Goal: Task Accomplishment & Management: Complete application form

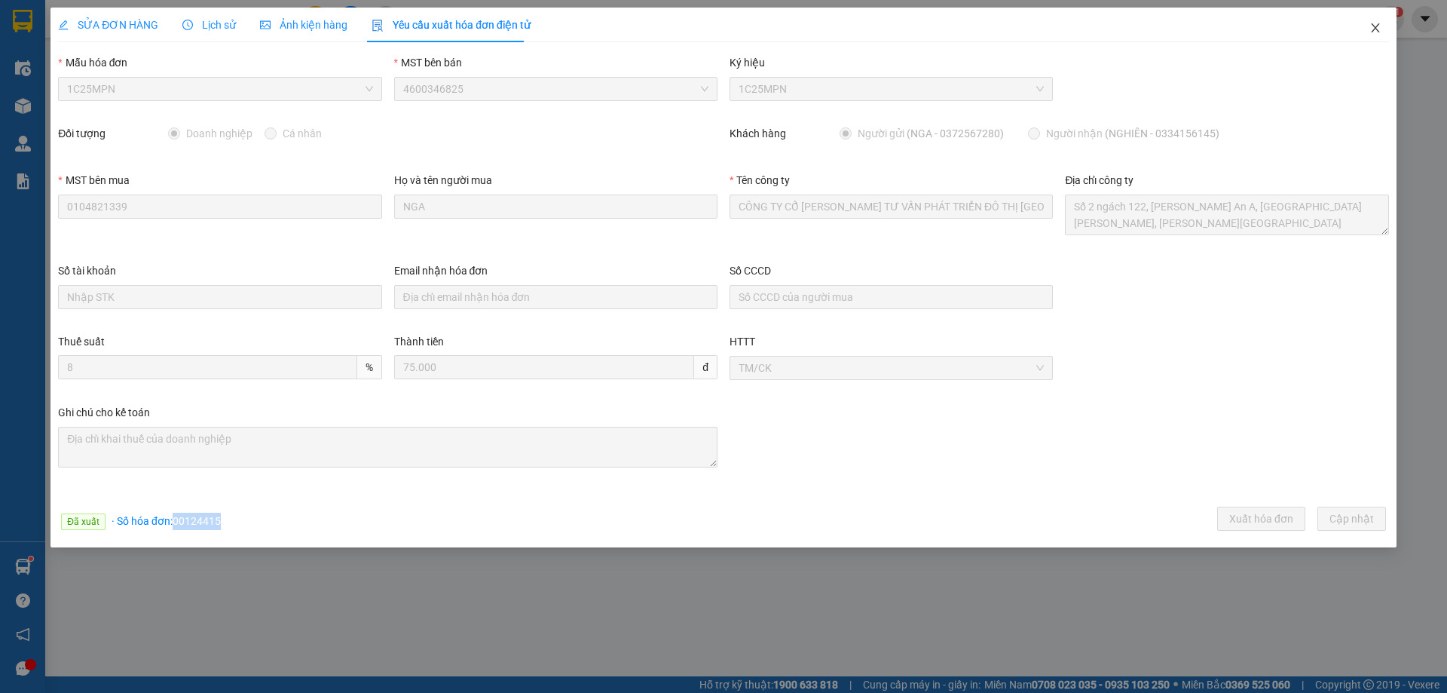
drag, startPoint x: 1375, startPoint y: 25, endPoint x: 401, endPoint y: 35, distance: 973.7
click at [1374, 25] on icon "close" at bounding box center [1375, 28] width 12 height 12
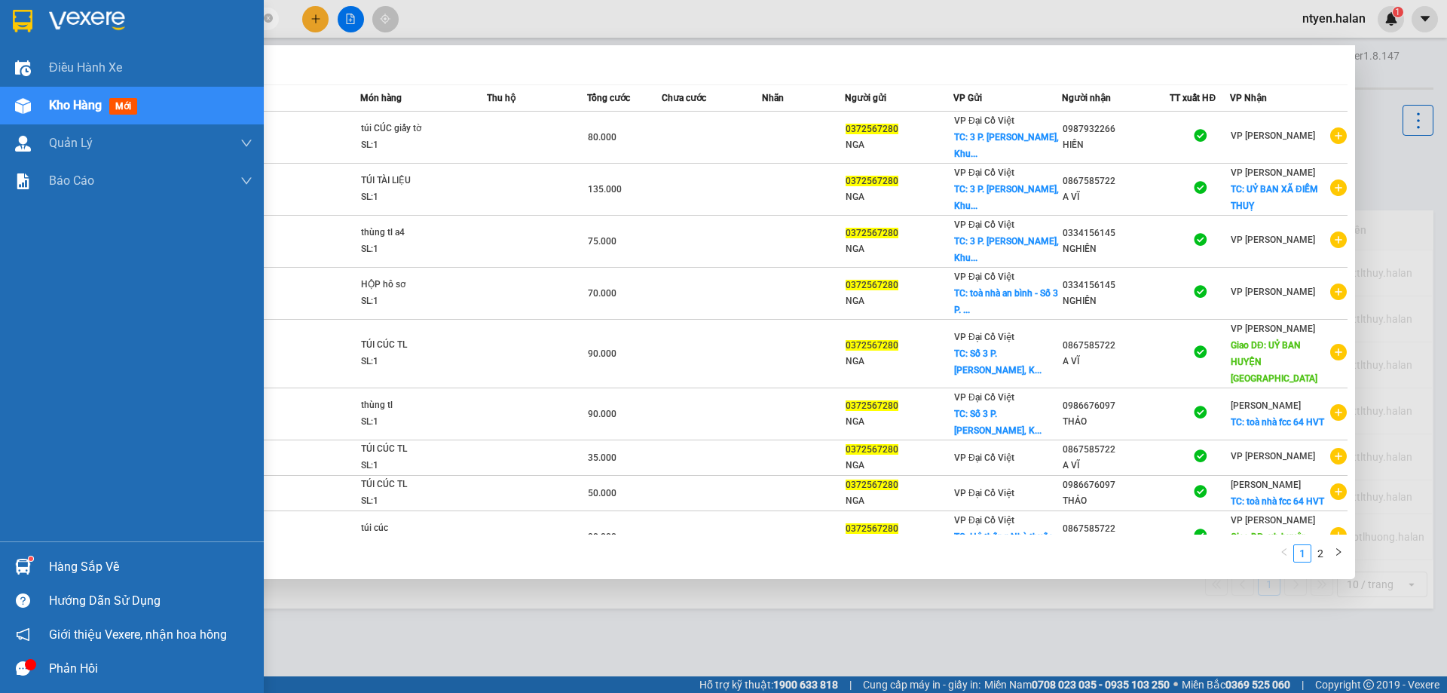
drag, startPoint x: 154, startPoint y: 20, endPoint x: 42, endPoint y: 15, distance: 112.4
click at [41, 15] on section "Kết quả [PERSON_NAME] ( 13 ) Bộ lọc Mã ĐH Trạng thái Món hàng Thu hộ Tổng [PERS…" at bounding box center [723, 346] width 1447 height 693
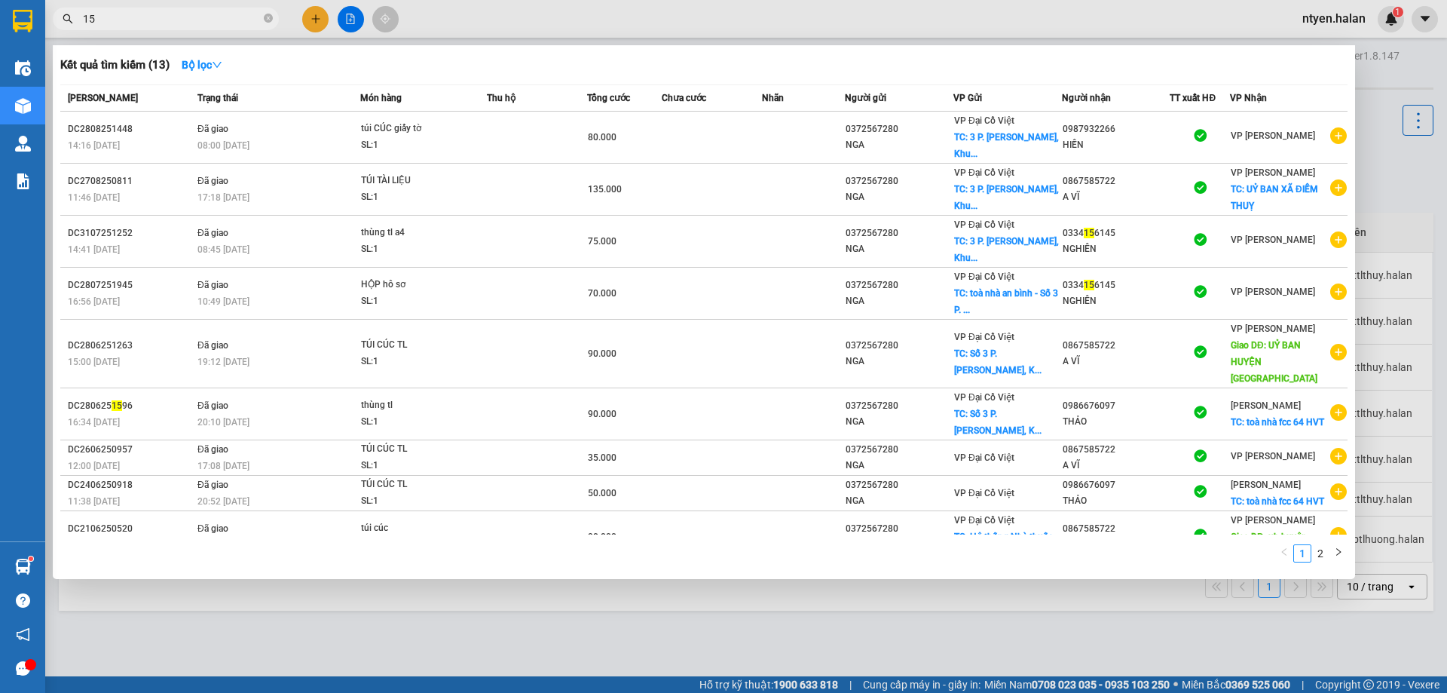
click at [133, 12] on input "15" at bounding box center [172, 19] width 178 height 17
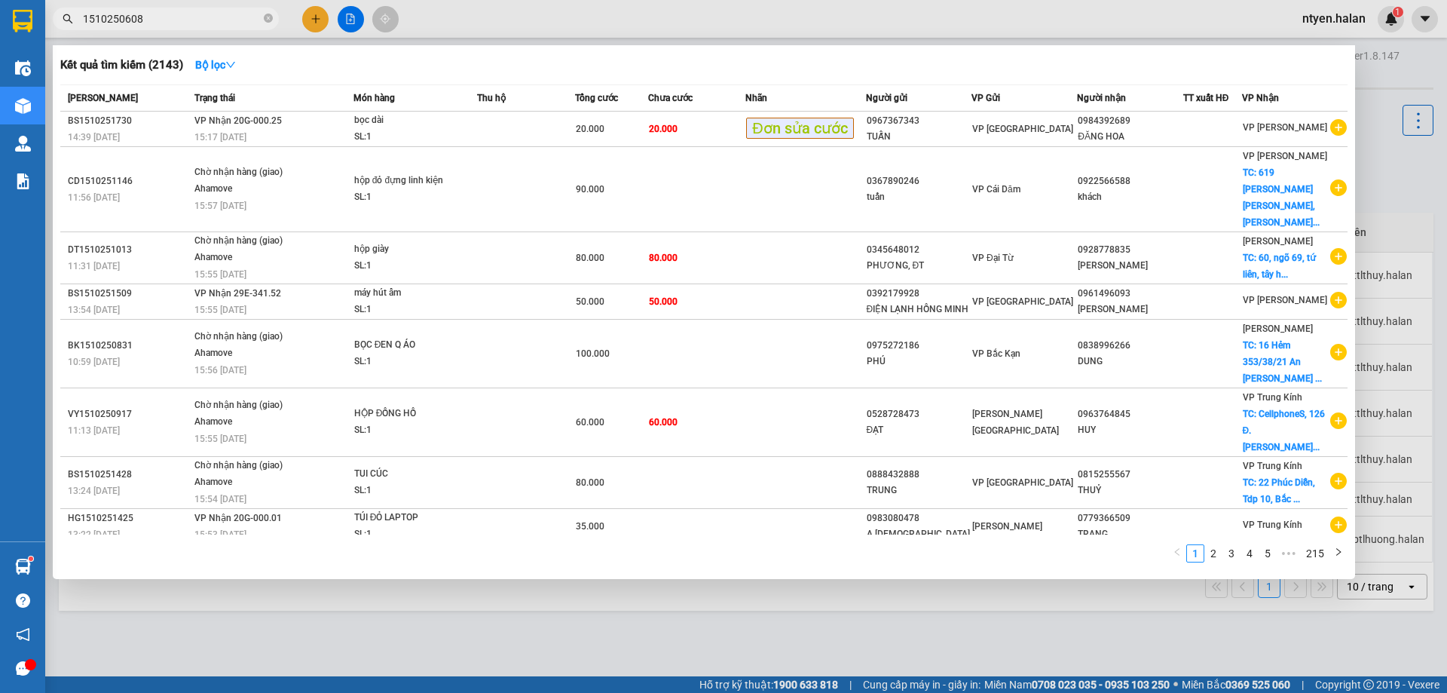
type input "1510250608"
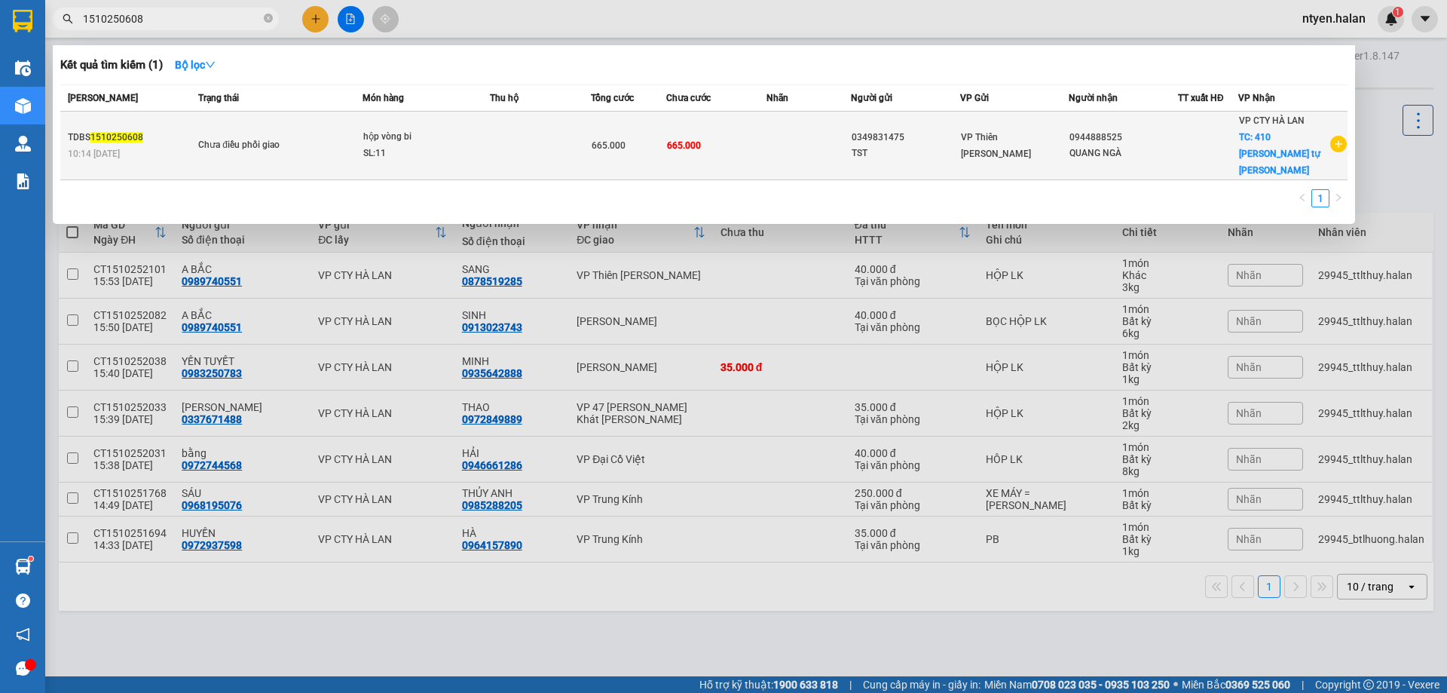
click at [225, 137] on div "Chưa điều phối giao" at bounding box center [254, 145] width 113 height 17
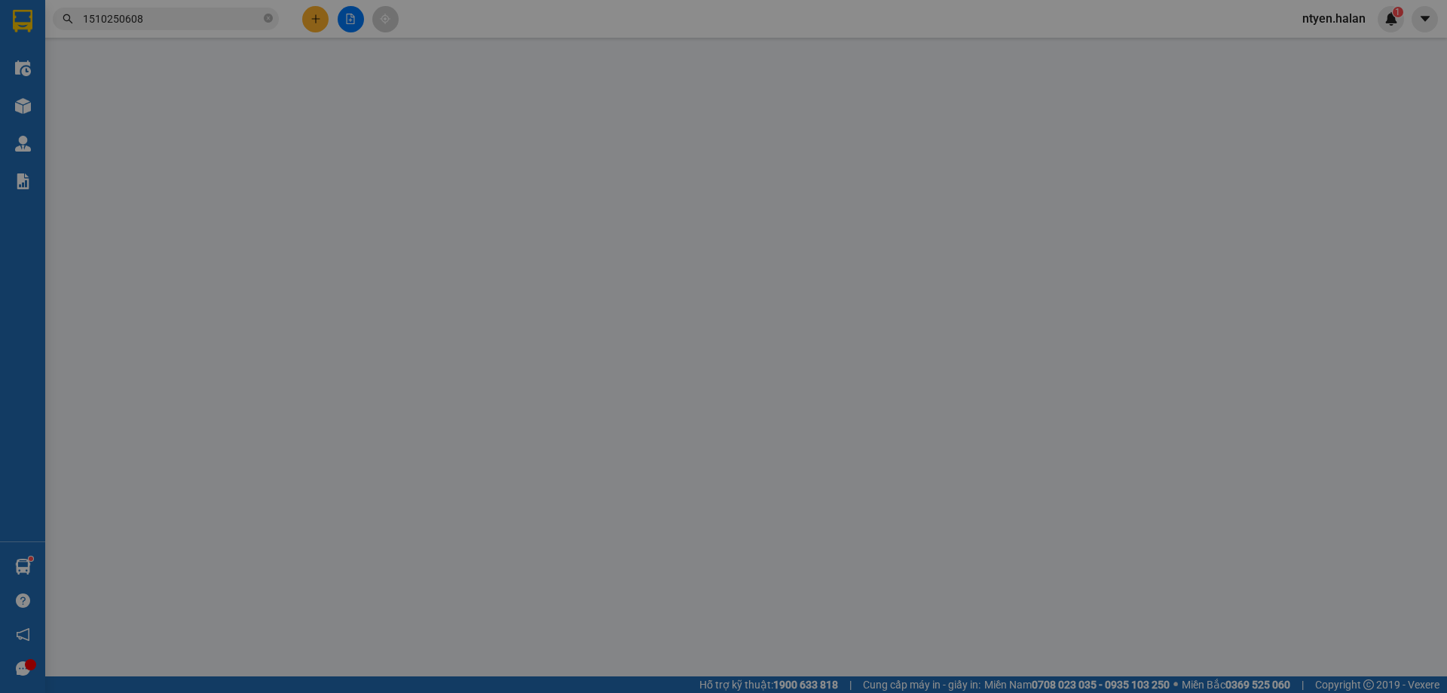
type input "0349831475"
type input "TST"
type input "0944888525"
type input "QUANG NGÀ"
checkbox input "true"
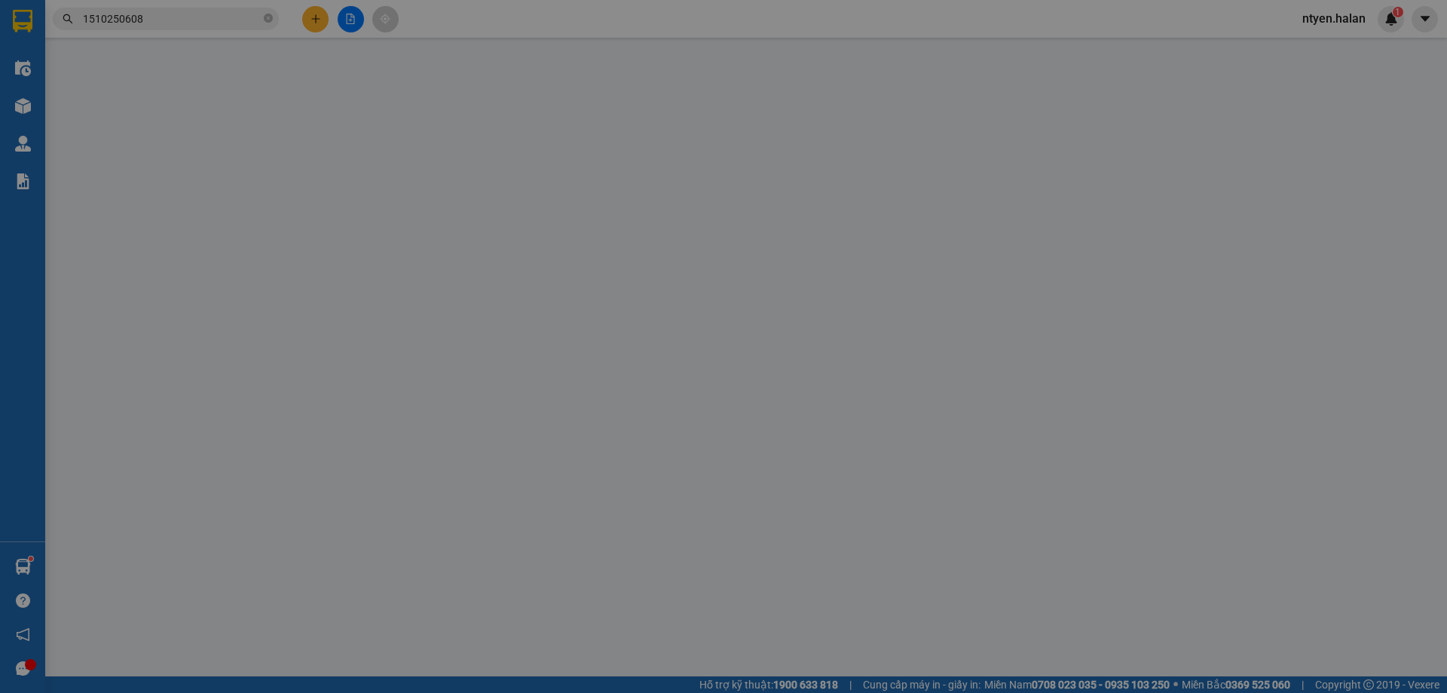
type input "410 [PERSON_NAME] tự [PERSON_NAME]"
type input "xe hàng 035- cường"
type input "0"
type input "665.000"
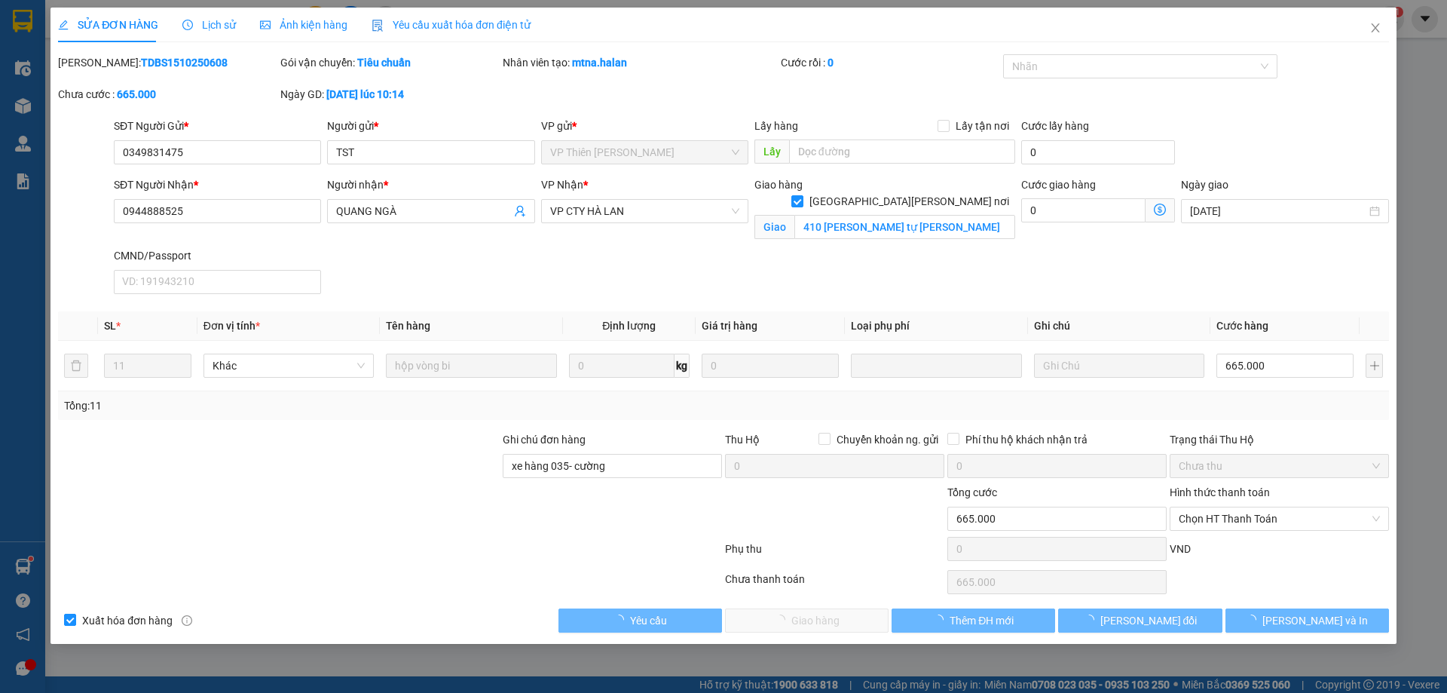
click at [440, 29] on span "Yêu cầu xuất hóa đơn điện tử" at bounding box center [451, 25] width 159 height 12
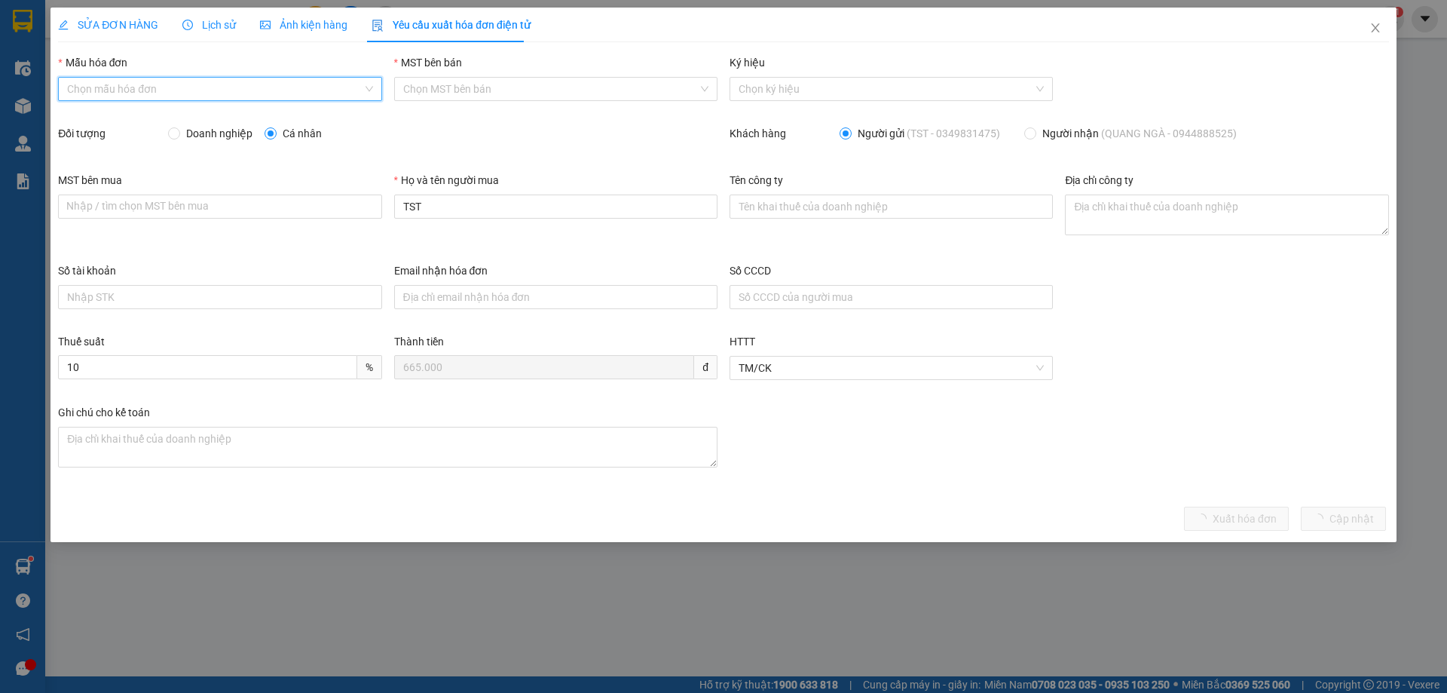
click at [137, 87] on input "Mẫu hóa đơn" at bounding box center [214, 89] width 295 height 23
click at [114, 121] on div "1C25MPN" at bounding box center [219, 119] width 305 height 17
type input "8"
click at [171, 133] on input "Doanh nghiệp" at bounding box center [173, 132] width 11 height 11
radio input "true"
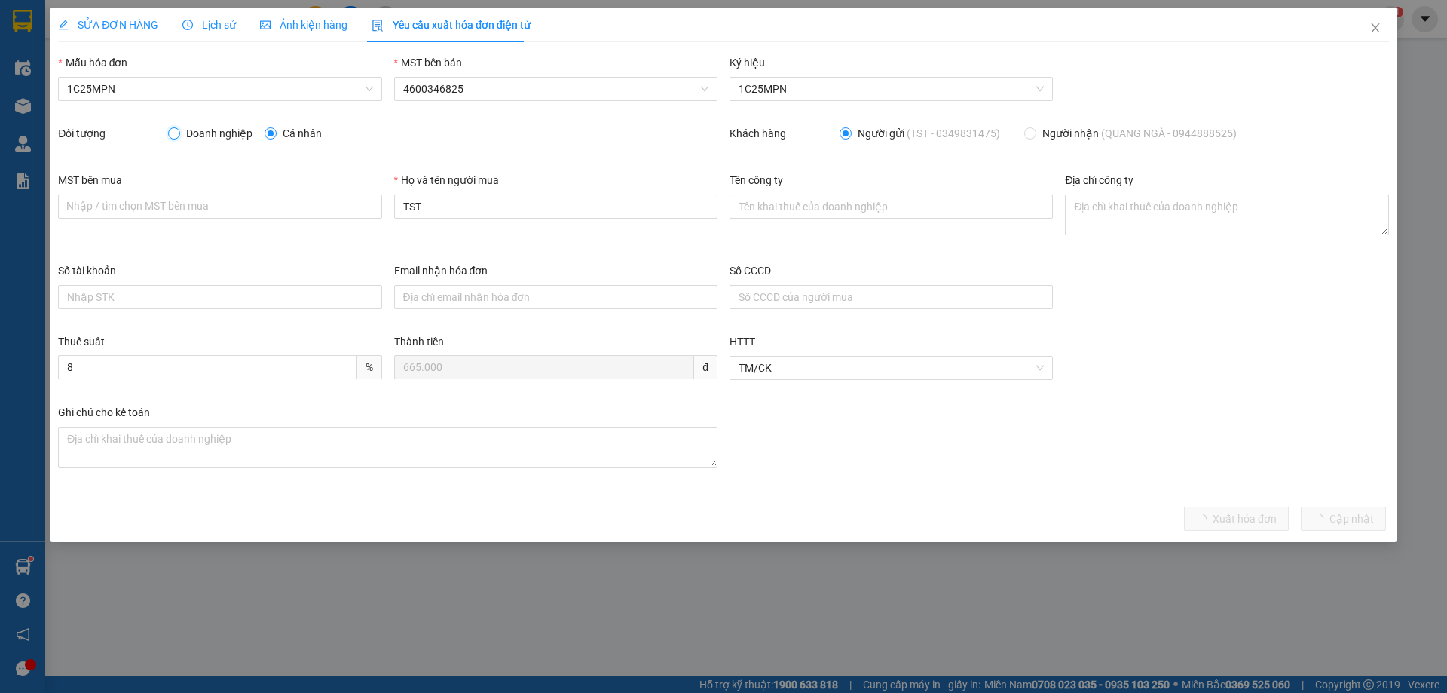
radio input "false"
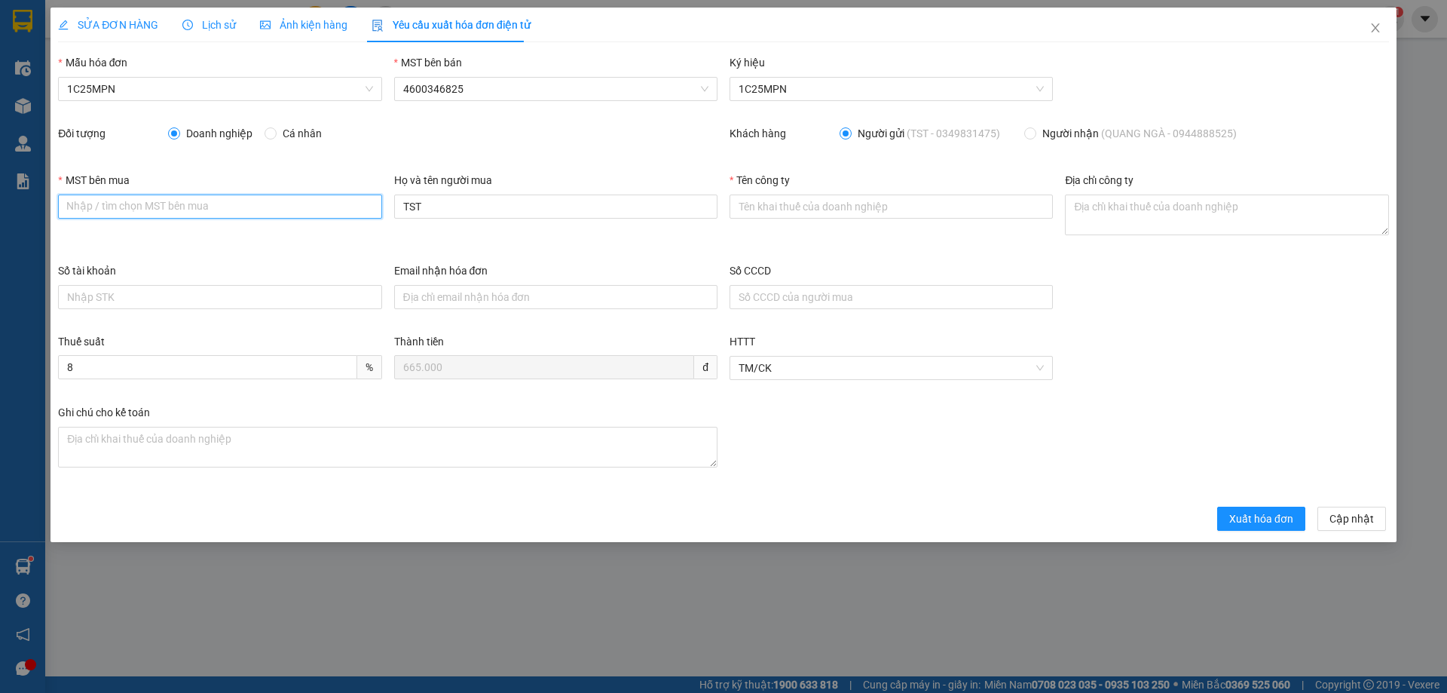
click at [206, 200] on input "MST bên mua" at bounding box center [219, 206] width 323 height 24
paste input "4600307551"
type input "4600307551"
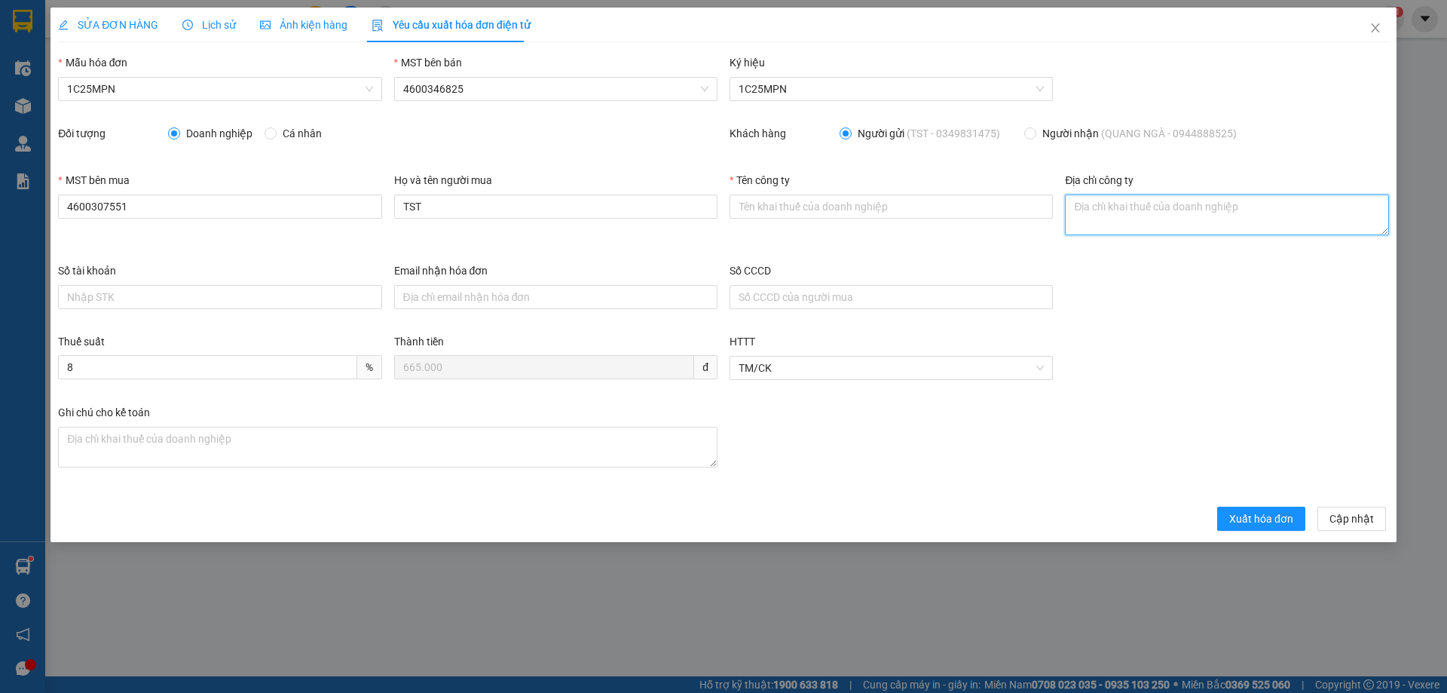
click at [1084, 200] on textarea "Địa chỉ công ty" at bounding box center [1226, 214] width 323 height 41
paste textarea "SN 347, [STREET_ADDRESS][PERSON_NAME][PERSON_NAME][PERSON_NAME][PERSON_NAME][PE…"
type textarea "SN 347, [STREET_ADDRESS][PERSON_NAME][PERSON_NAME][PERSON_NAME][PERSON_NAME][PE…"
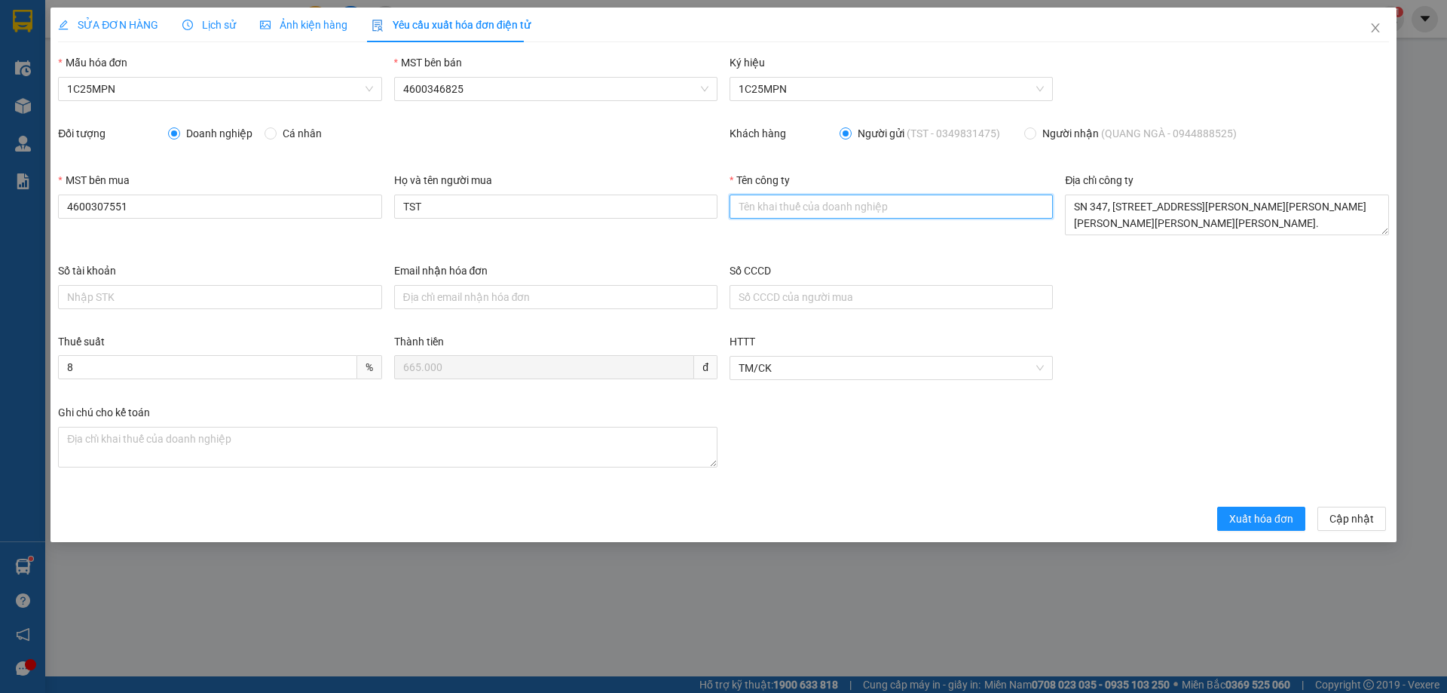
click at [758, 218] on input "Tên công ty" at bounding box center [890, 206] width 323 height 24
paste input "CÔNG TY TNHH QUANG NGÀ"
type input "CÔNG TY TNHH QUANG NGÀ"
click at [91, 28] on span "SỬA ĐƠN HÀNG" at bounding box center [108, 25] width 100 height 12
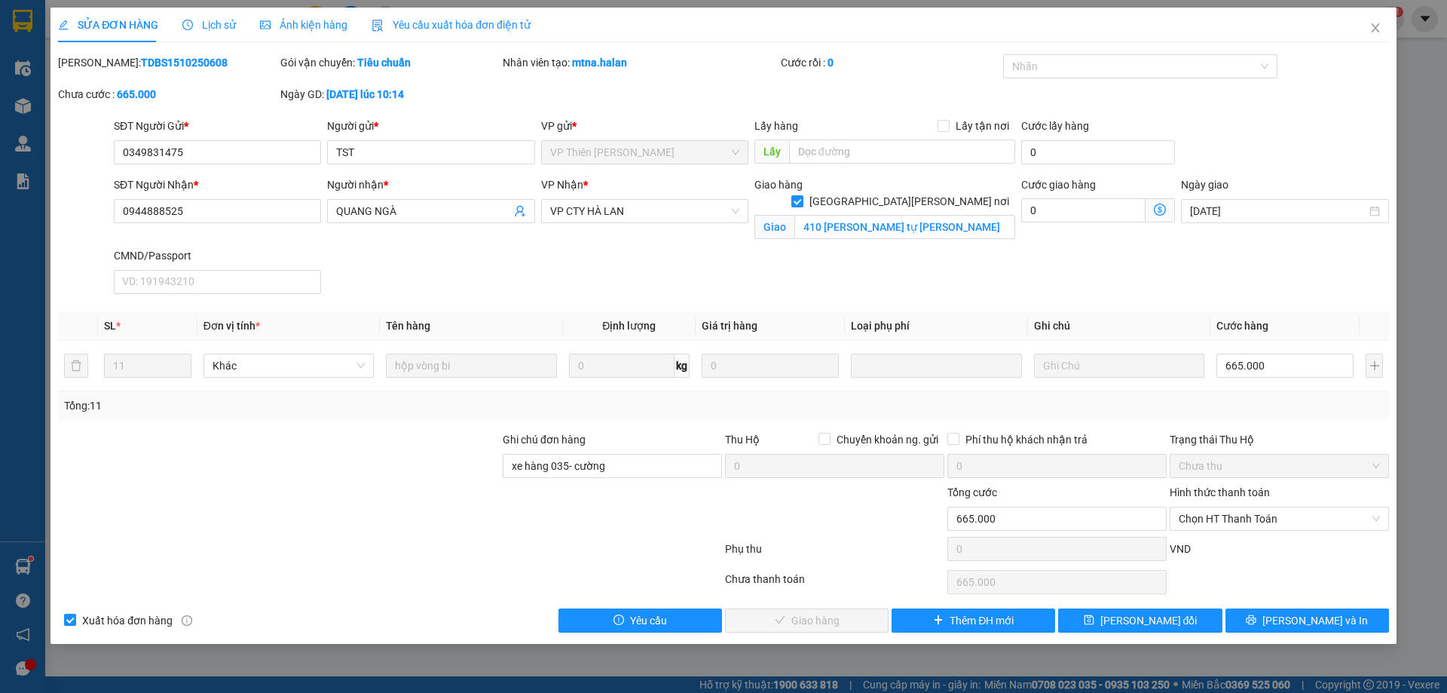
click at [445, 17] on div "Yêu cầu xuất hóa đơn điện tử" at bounding box center [451, 25] width 159 height 17
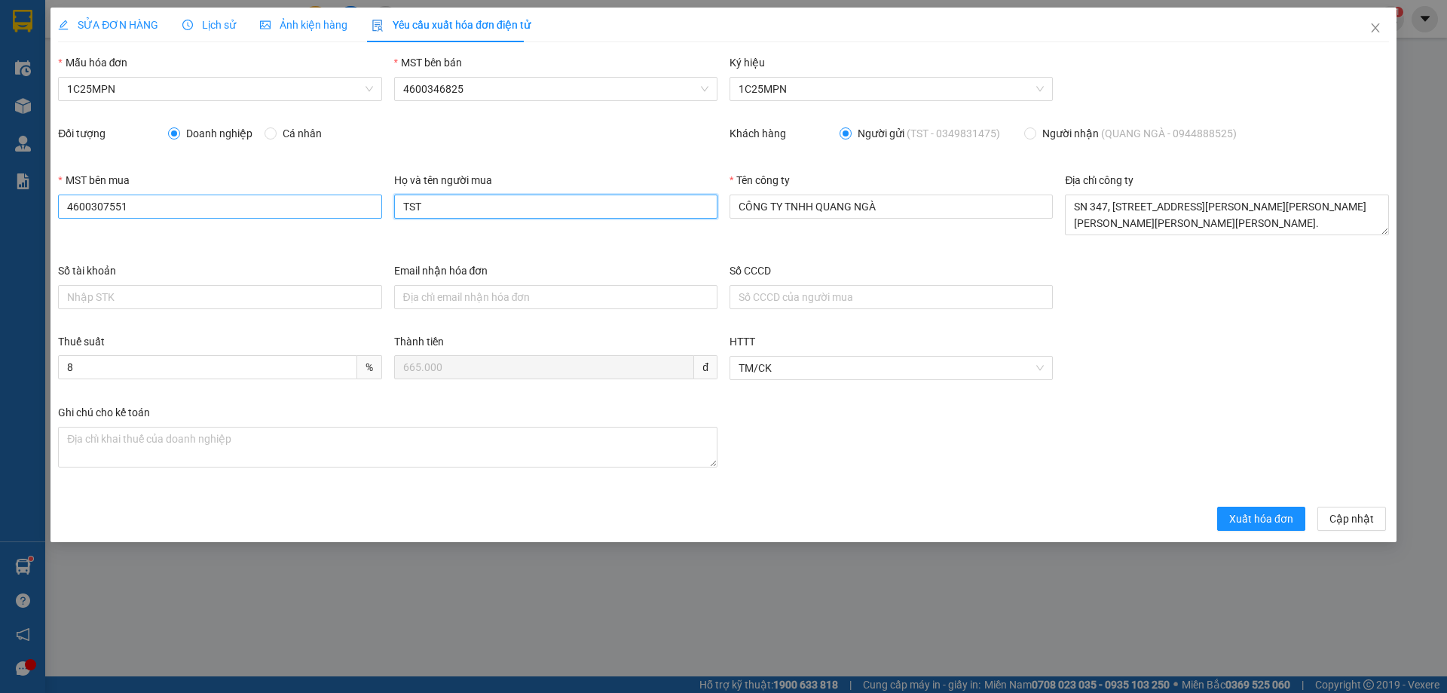
drag, startPoint x: 459, startPoint y: 212, endPoint x: 332, endPoint y: 214, distance: 126.6
click at [344, 212] on div "MST bên mua 4600307551 Họ và tên người mua TST Tên công [PERSON_NAME] TY TNHH […" at bounding box center [723, 217] width 1343 height 90
type input "[PERSON_NAME] [PERSON_NAME]"
click at [1246, 519] on span "Xuất hóa đơn" at bounding box center [1261, 518] width 64 height 17
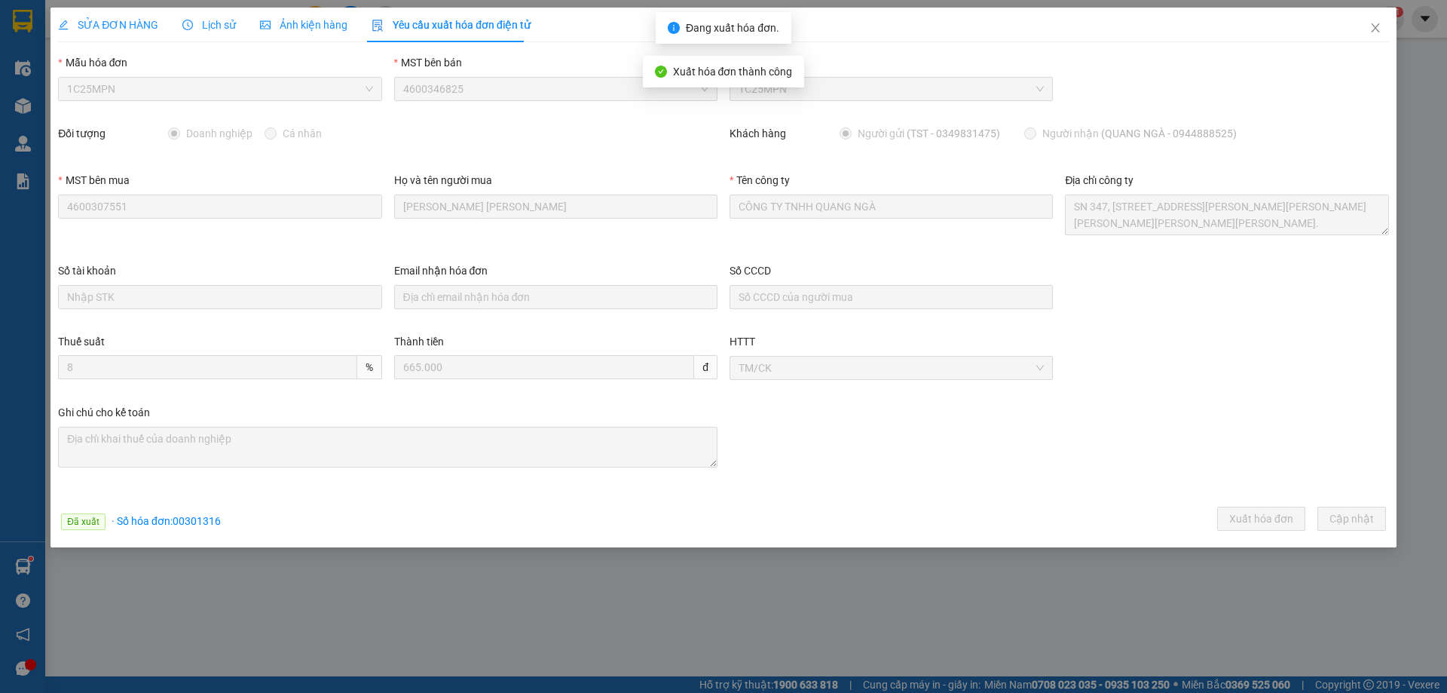
click at [186, 521] on span "· Số [PERSON_NAME]: 00301316" at bounding box center [166, 521] width 109 height 12
copy span "00301316"
click at [1371, 32] on icon "close" at bounding box center [1375, 28] width 12 height 12
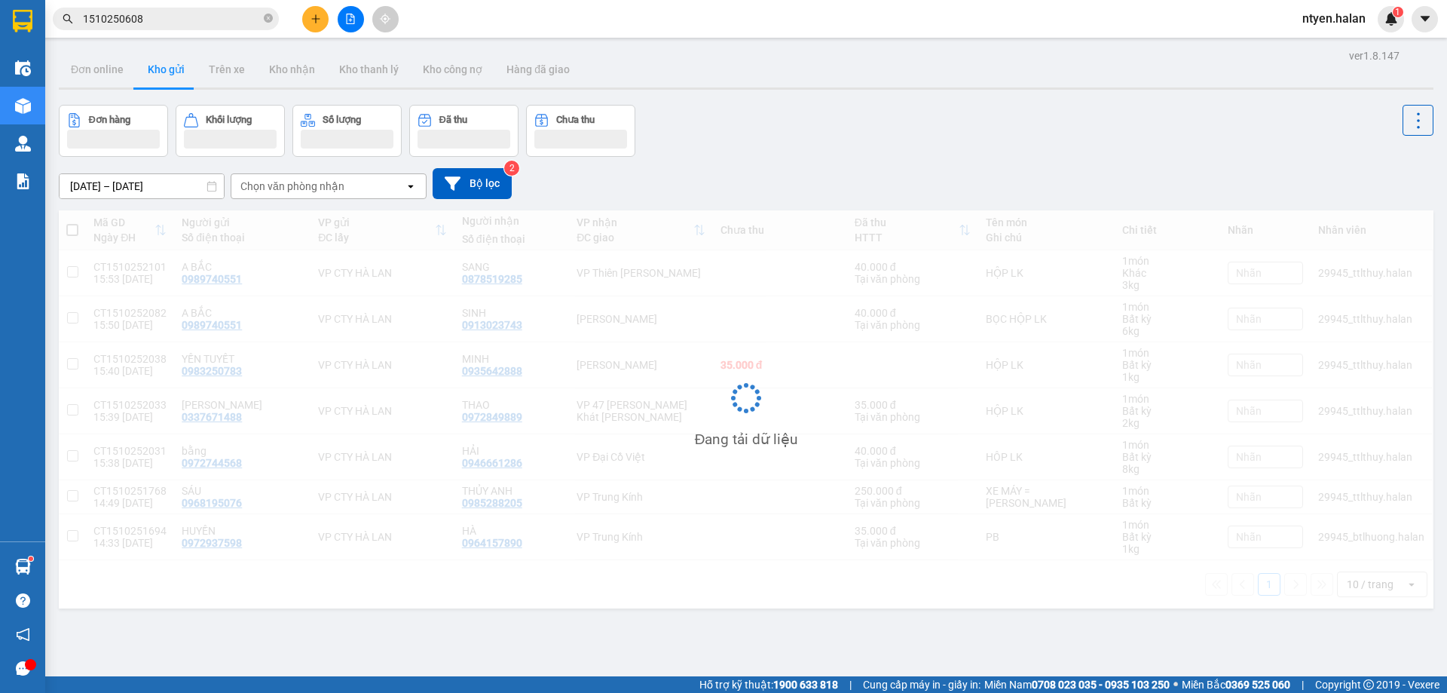
click at [172, 17] on input "1510250608" at bounding box center [172, 19] width 178 height 17
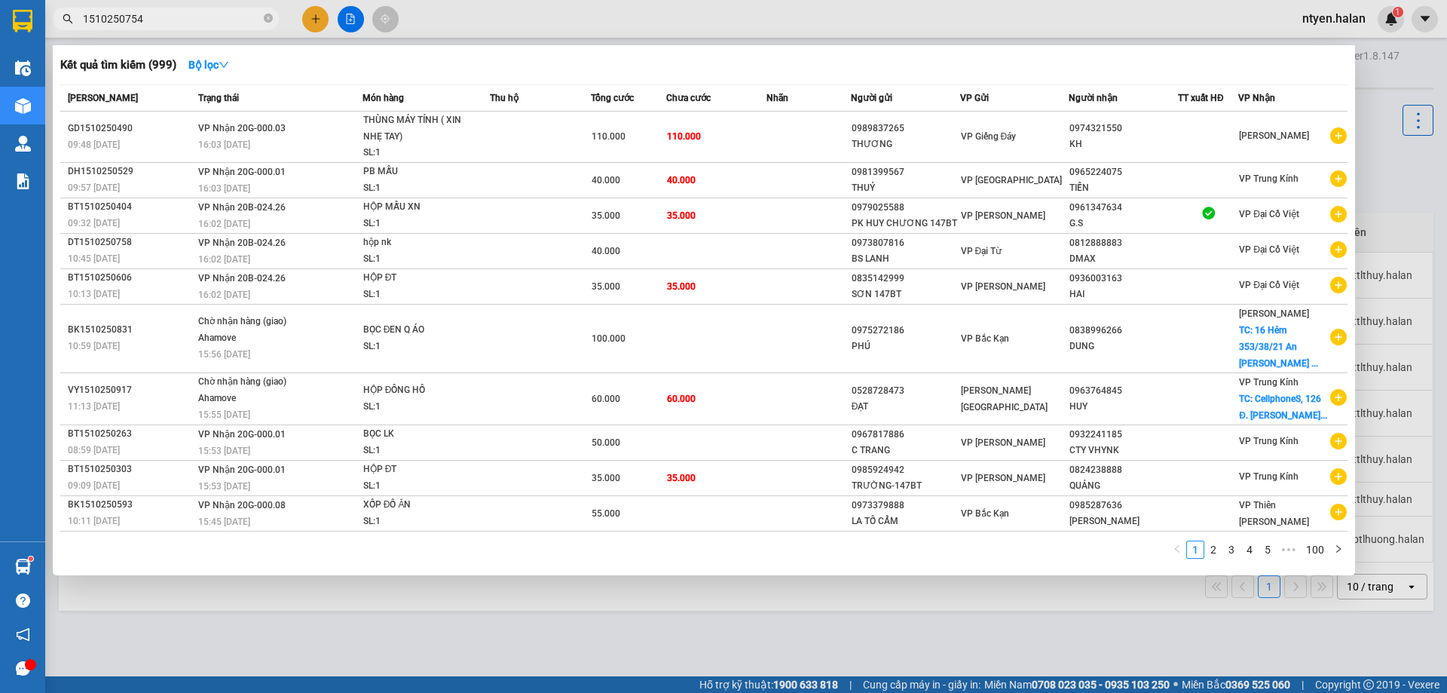
type input "1510250754"
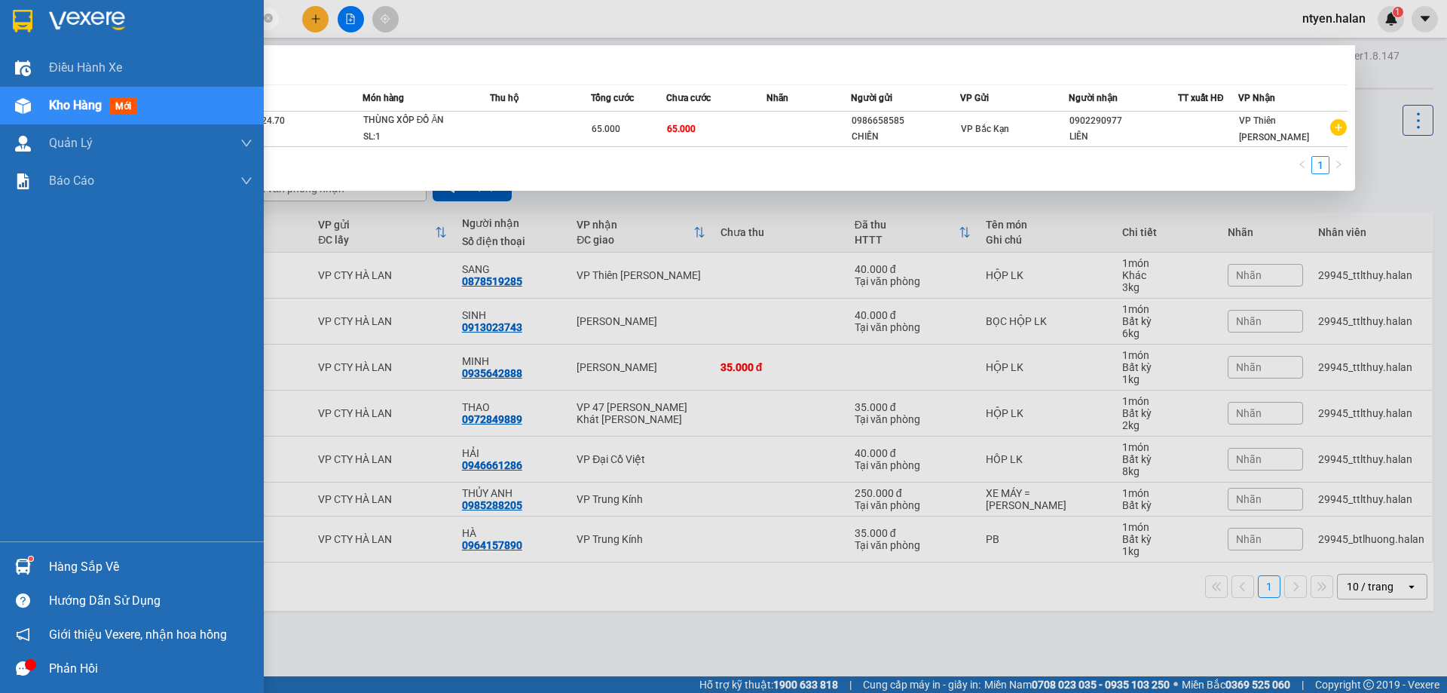
drag, startPoint x: 143, startPoint y: 18, endPoint x: 6, endPoint y: 14, distance: 137.2
click at [0, 14] on section "Kết quả [PERSON_NAME] ( 1 ) Bộ lọc Mã ĐH Trạng thái Món hàng Thu hộ Tổng [PERSO…" at bounding box center [723, 346] width 1447 height 693
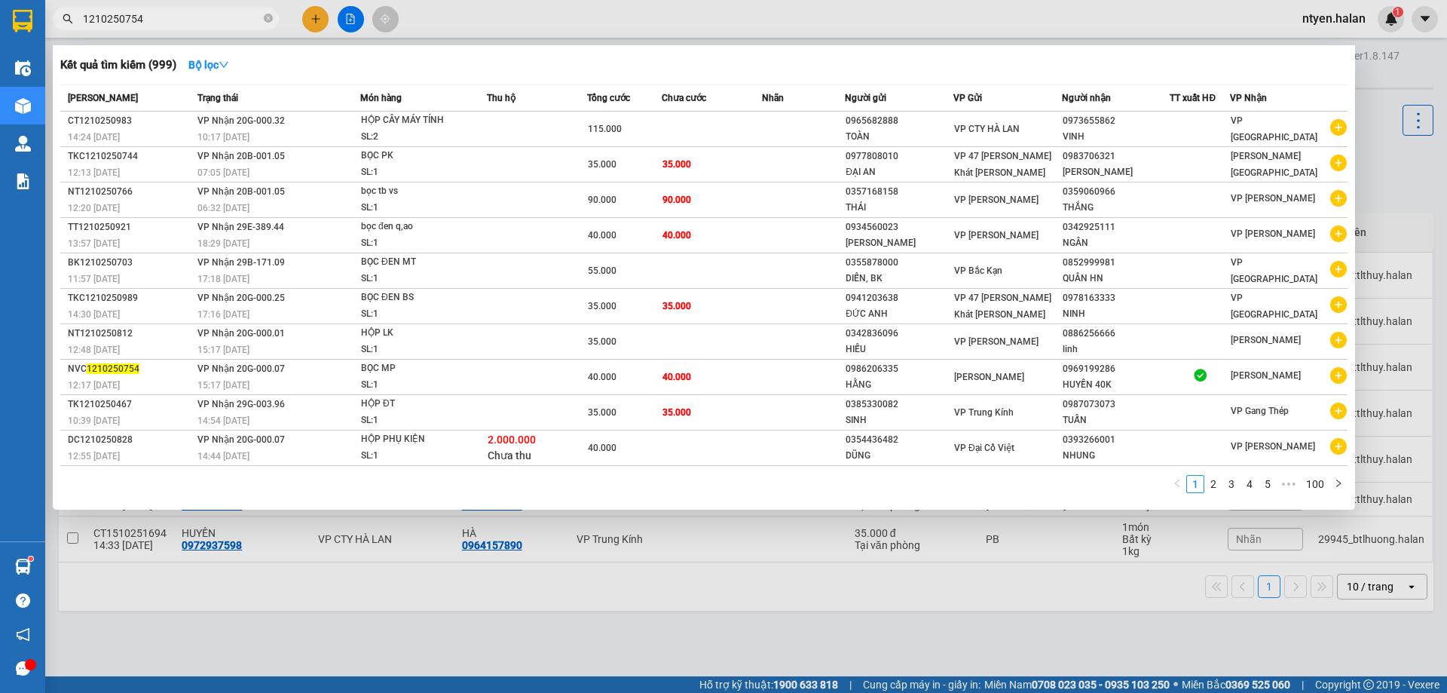
type input "1210250754"
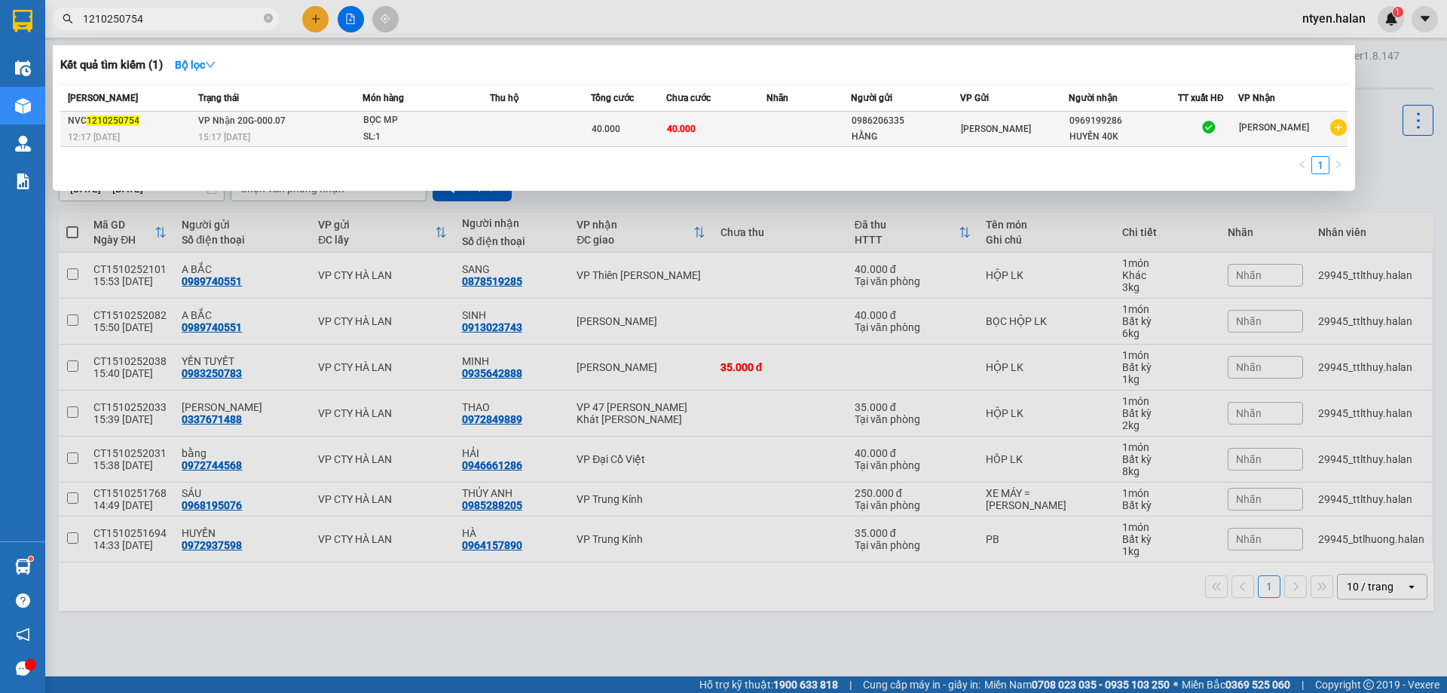
click at [218, 139] on span "15:17 [DATE]" at bounding box center [224, 137] width 52 height 11
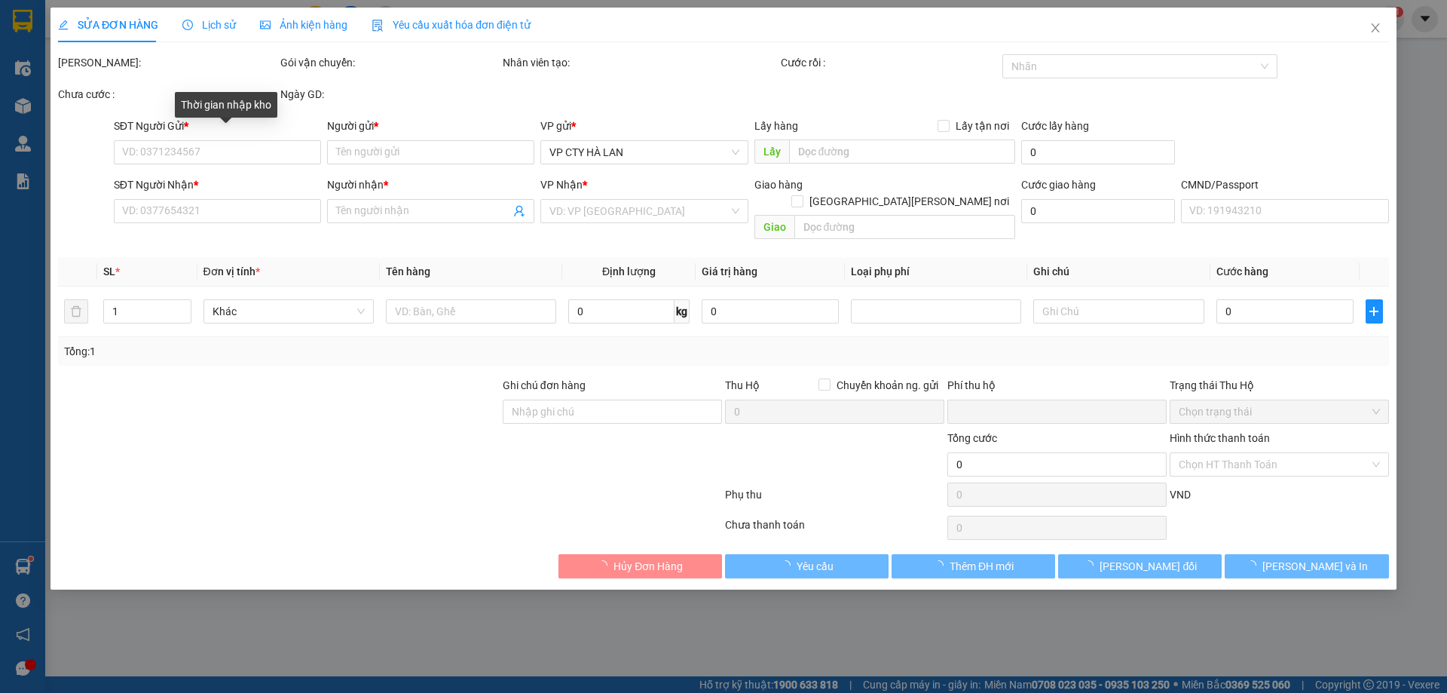
type input "0986206335"
type input "HẰNG"
type input "0969199286"
type input "HUYỀN 40K"
type input "0"
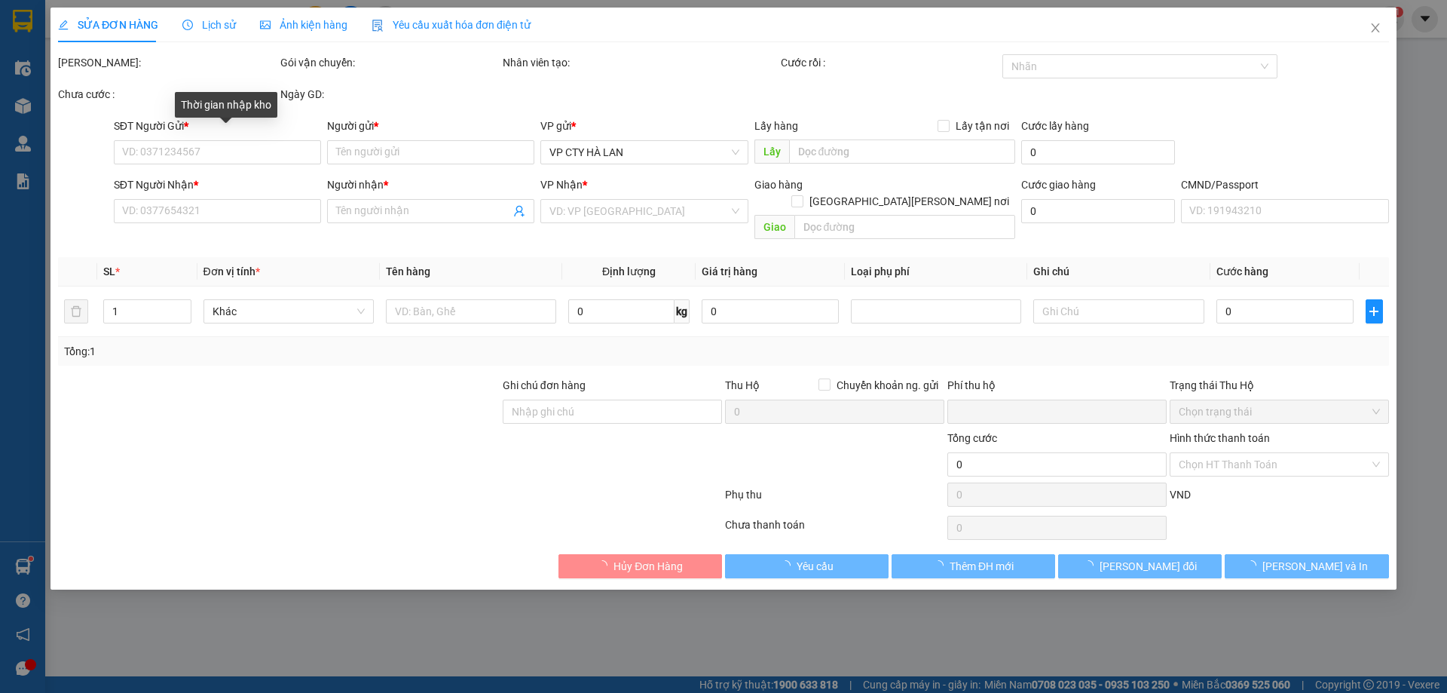
type input "40.000"
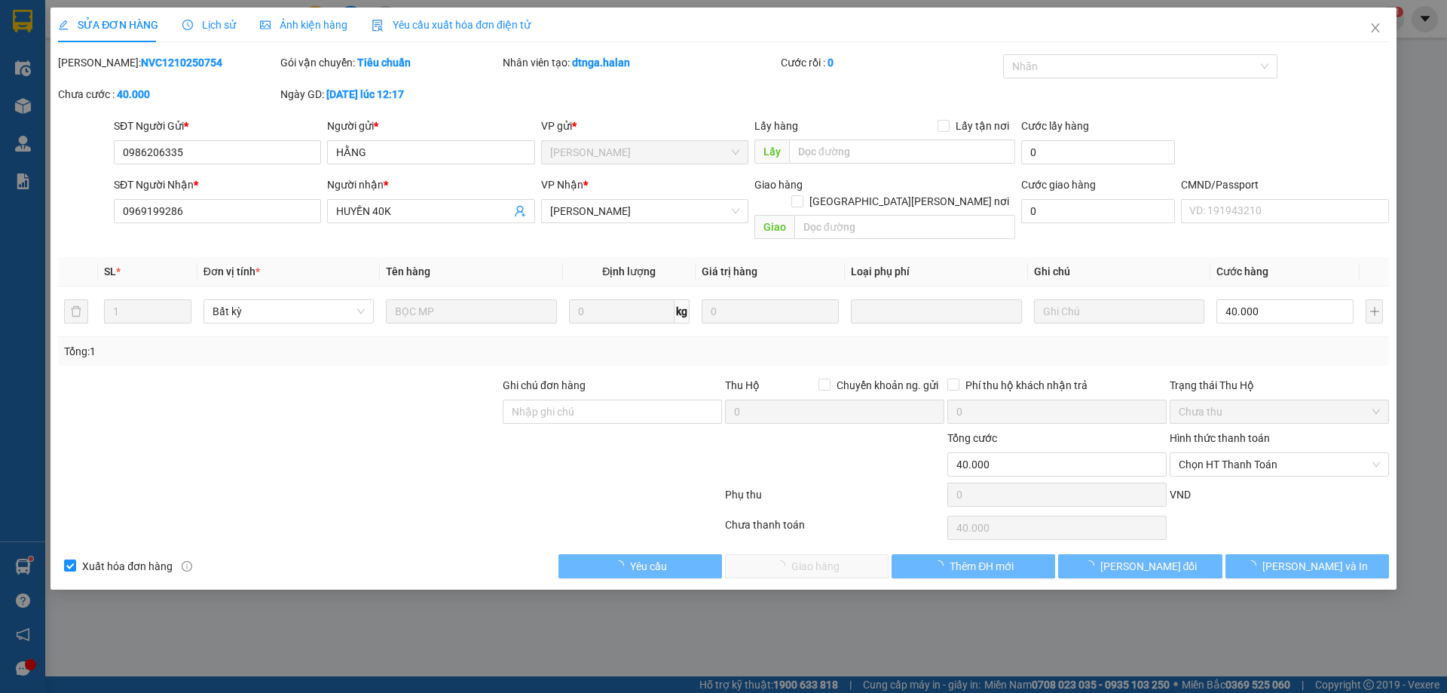
click at [454, 29] on span "Yêu cầu xuất hóa đơn điện tử" at bounding box center [451, 25] width 159 height 12
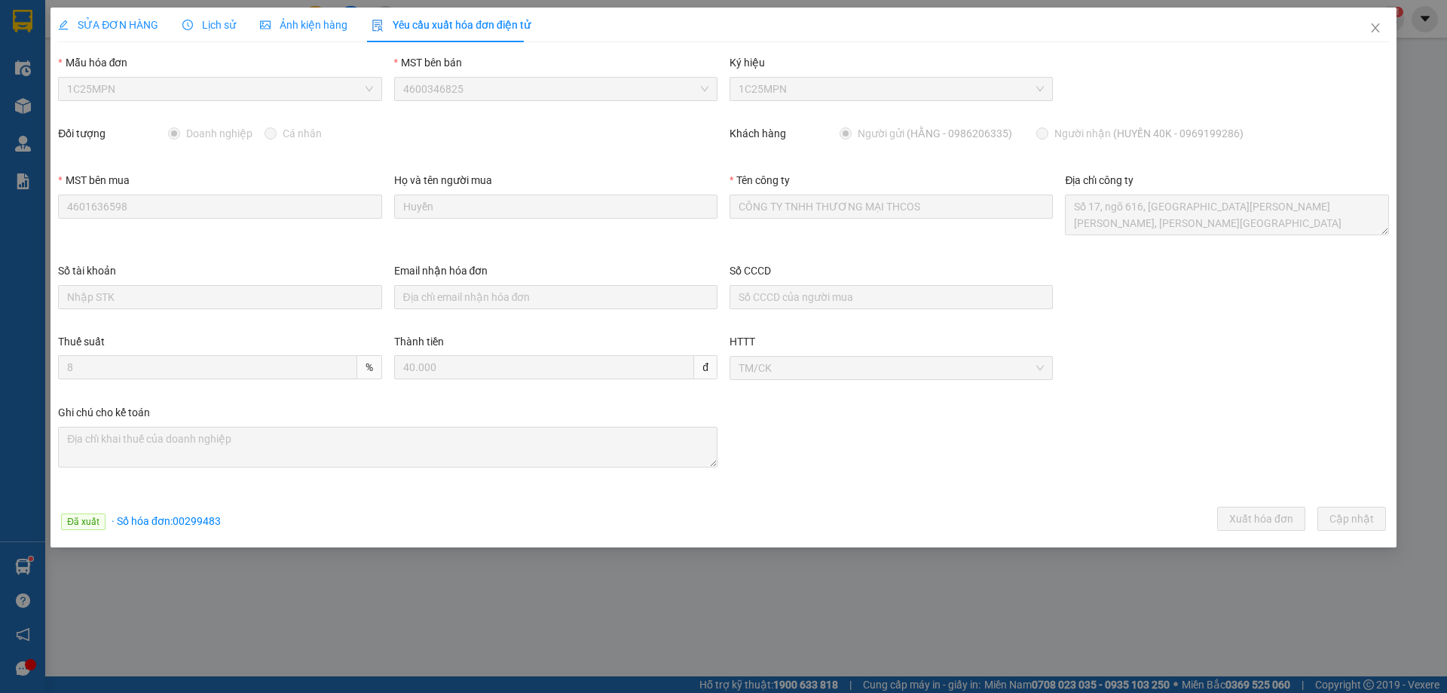
click at [136, 88] on span "1C25MPN" at bounding box center [219, 89] width 305 height 23
click at [200, 520] on span "· Số hóa đơn: 00299483" at bounding box center [166, 521] width 109 height 12
copy span "00299483"
click at [1370, 31] on icon "close" at bounding box center [1375, 28] width 12 height 12
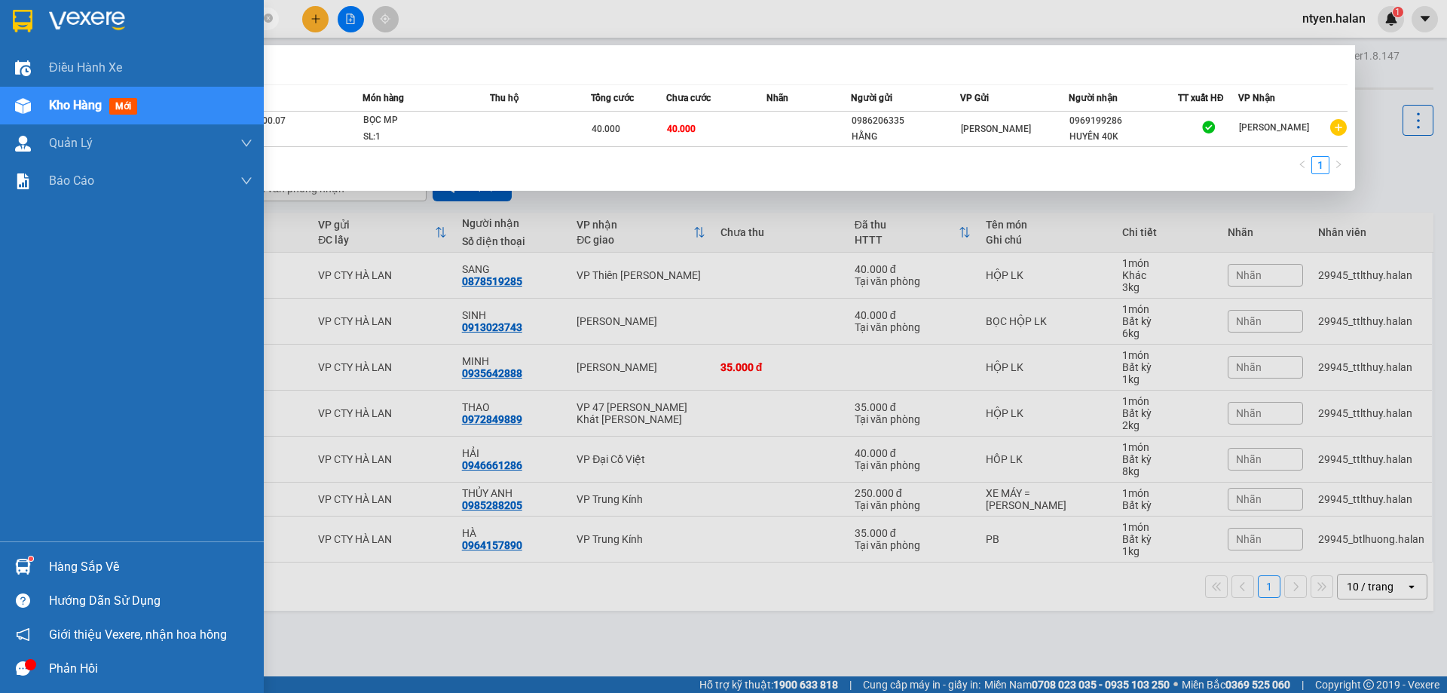
drag, startPoint x: 165, startPoint y: 18, endPoint x: 23, endPoint y: 18, distance: 141.7
click at [23, 18] on section "Kết quả [PERSON_NAME] ( 1 ) Bộ lọc Mã ĐH Trạng thái Món hàng Thu hộ Tổng [PERSO…" at bounding box center [723, 346] width 1447 height 693
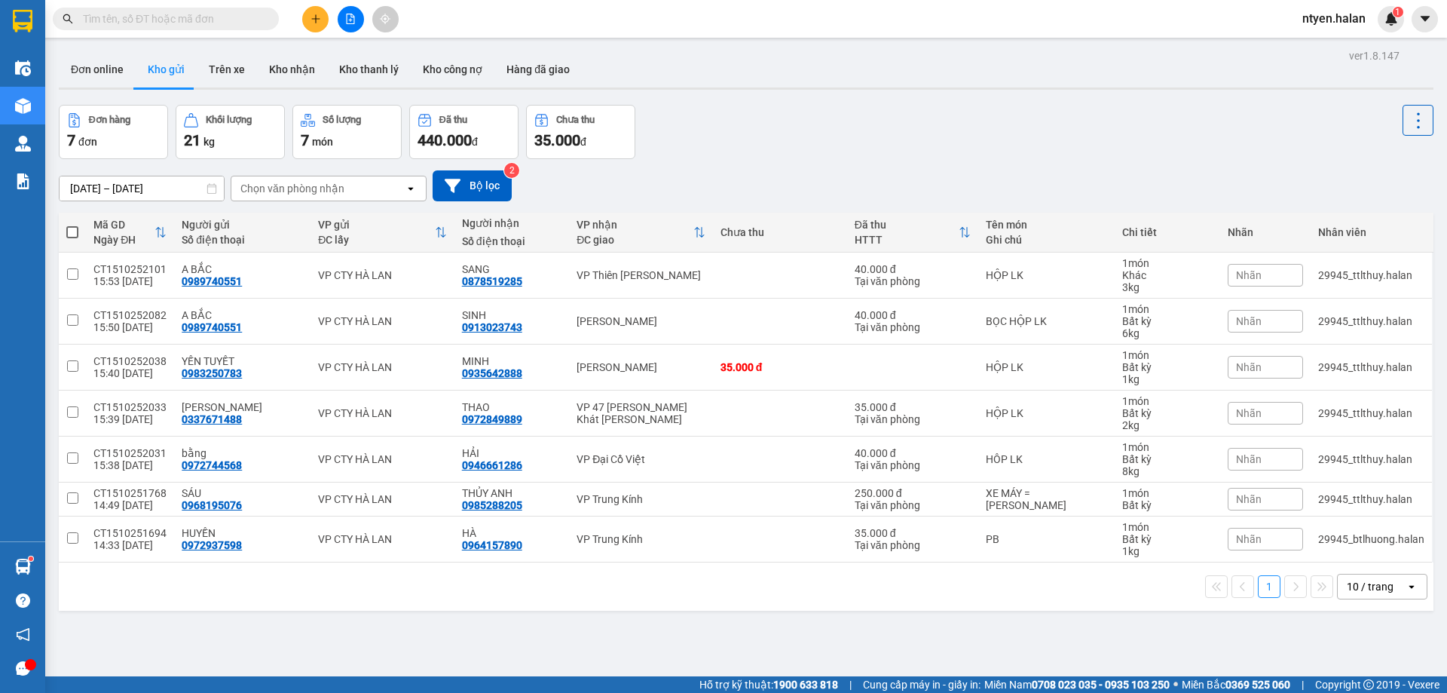
click at [197, 19] on input "text" at bounding box center [172, 19] width 178 height 17
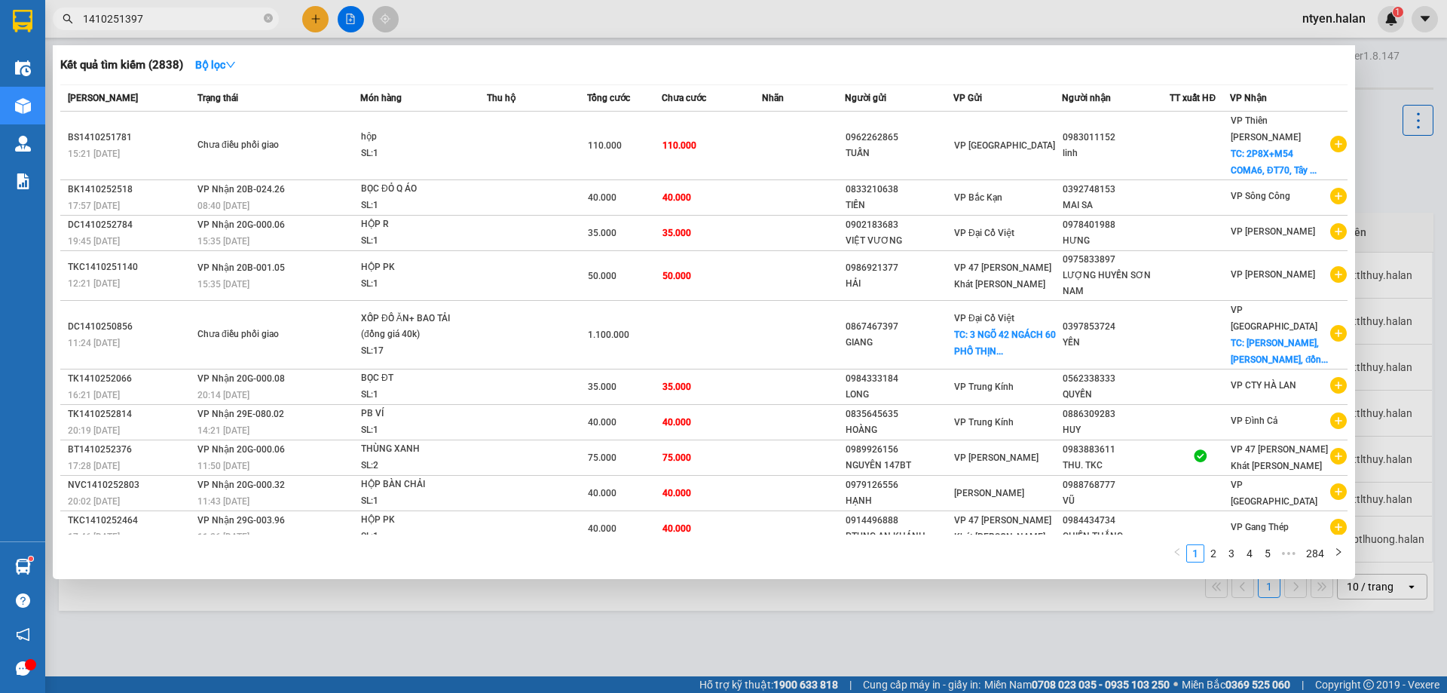
type input "1410251397"
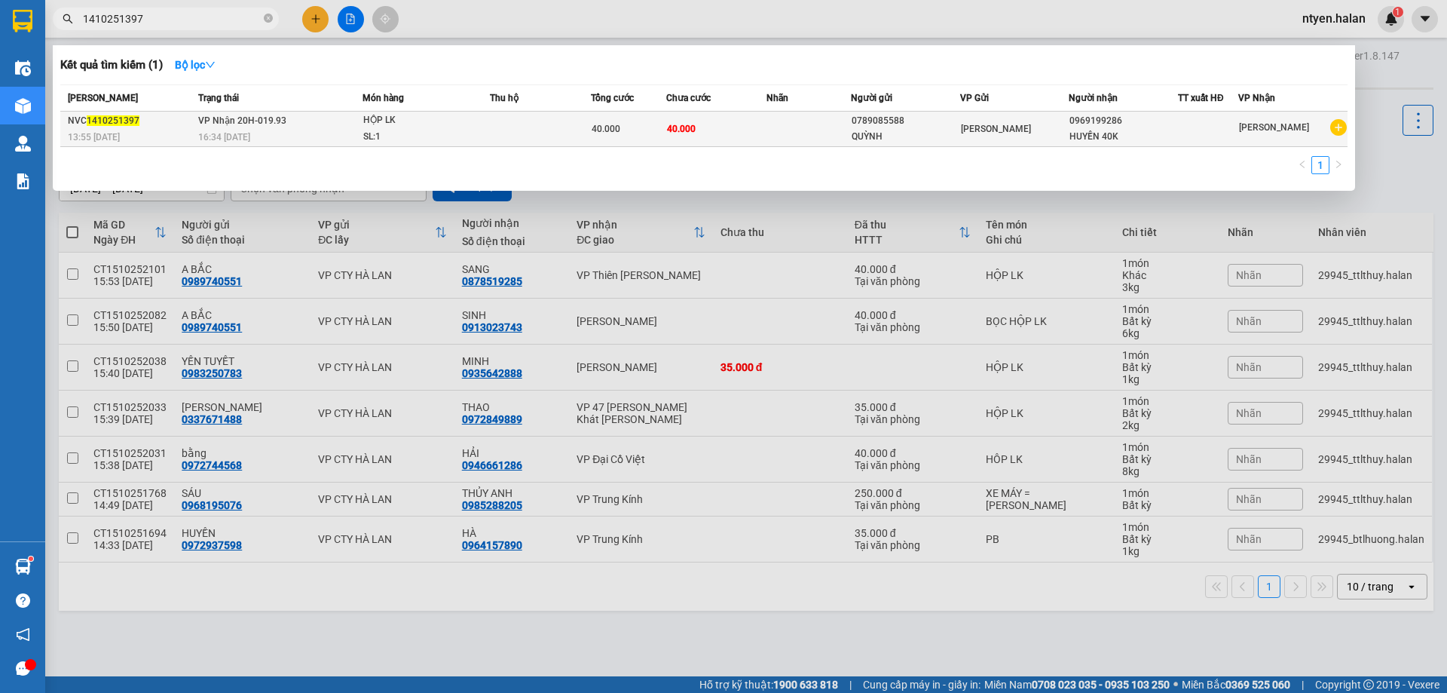
click at [214, 133] on span "16:34 [DATE]" at bounding box center [224, 137] width 52 height 11
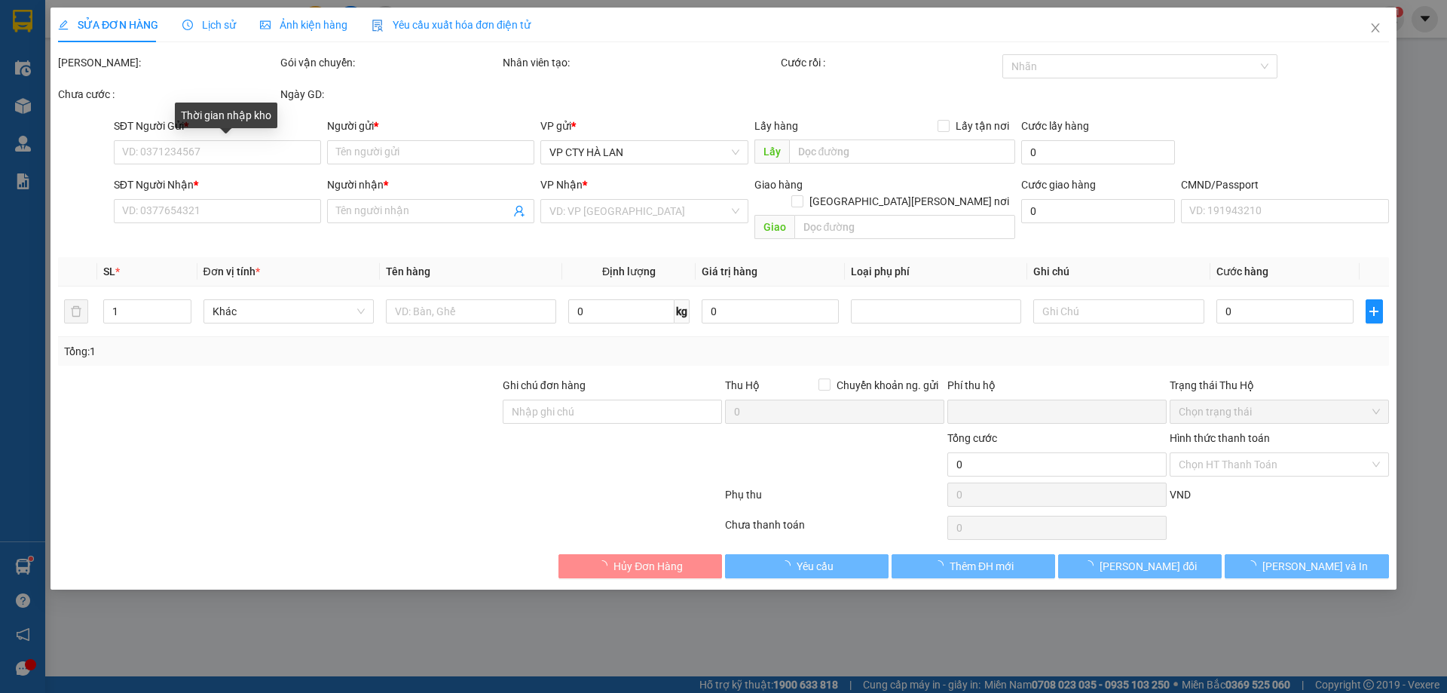
type input "0789085588"
type input "QUỲNH"
type input "0969199286"
type input "HUYỀN 40K"
type input "0"
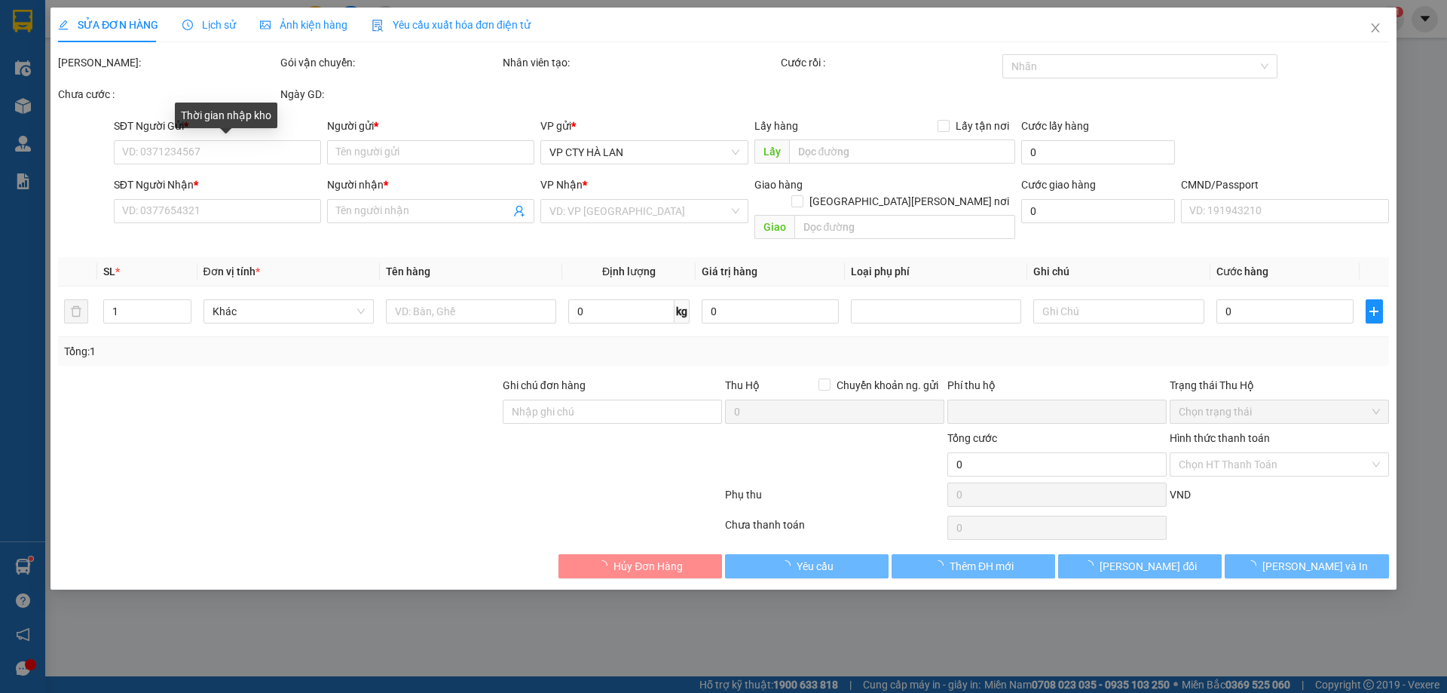
type input "40.000"
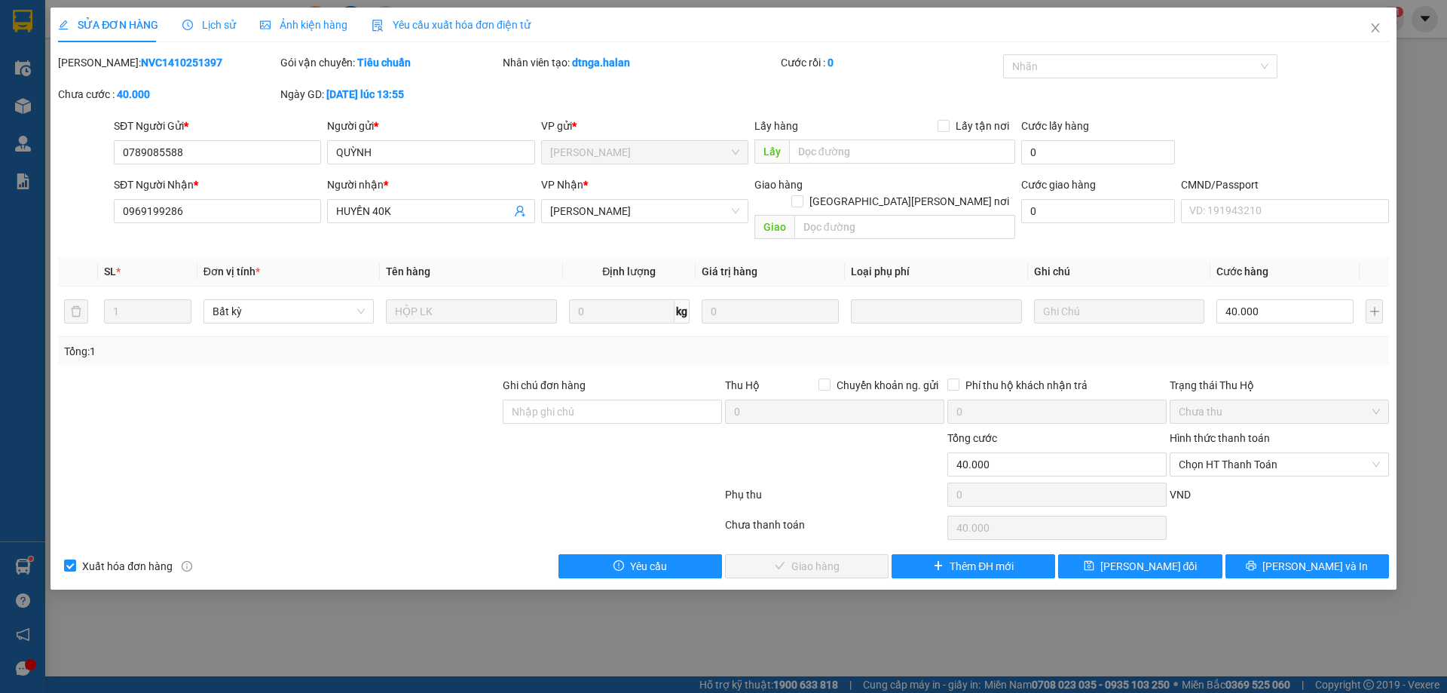
click at [447, 23] on span "Yêu cầu xuất hóa đơn điện tử" at bounding box center [451, 25] width 159 height 12
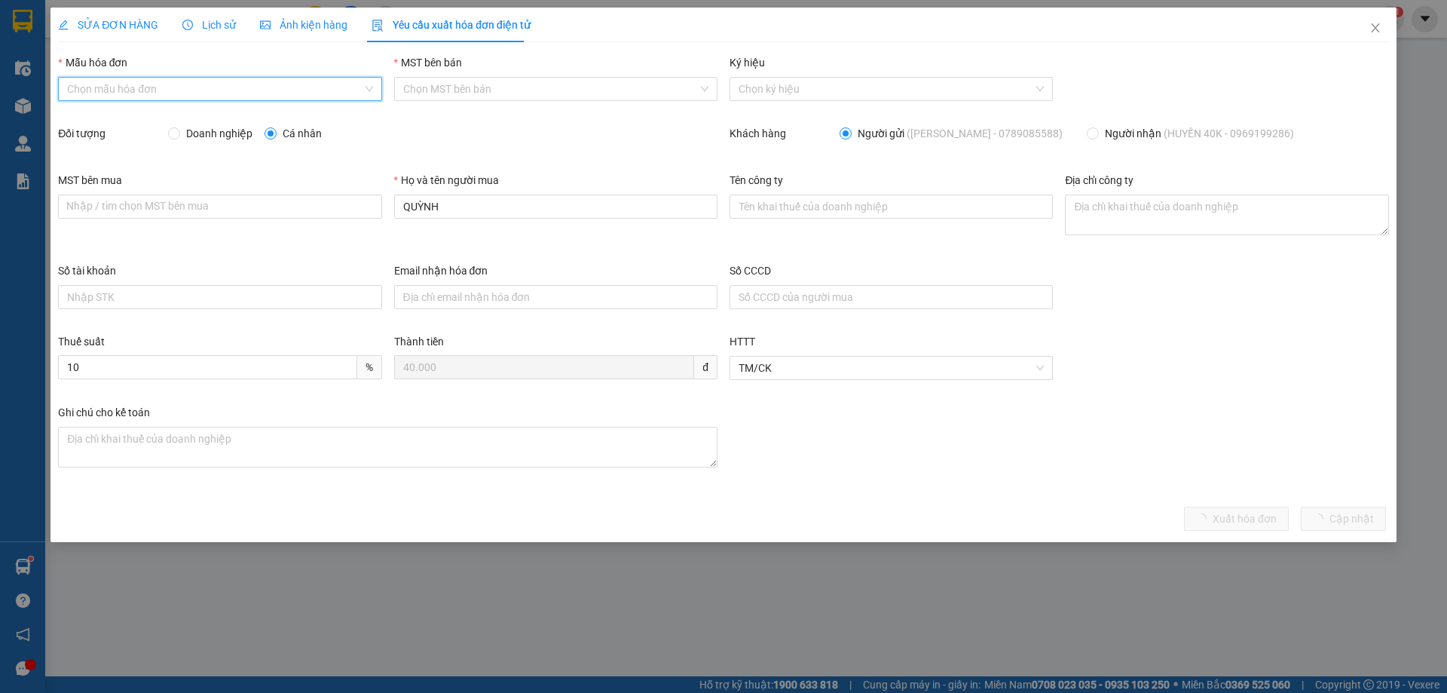
click at [109, 88] on input "Mẫu hóa đơn" at bounding box center [214, 89] width 295 height 23
click at [78, 120] on div "1C25MPN" at bounding box center [219, 119] width 305 height 17
type input "8"
click at [170, 133] on input "Doanh nghiệp" at bounding box center [173, 132] width 11 height 11
radio input "true"
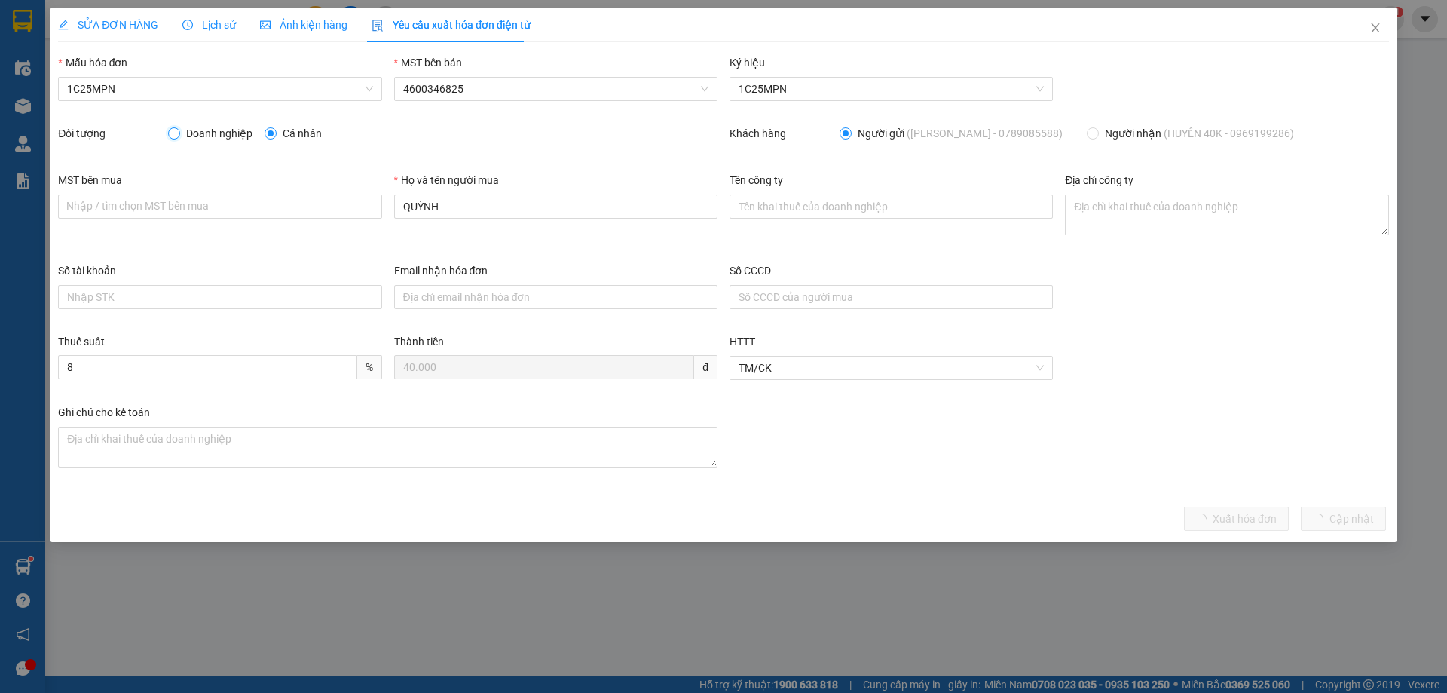
radio input "false"
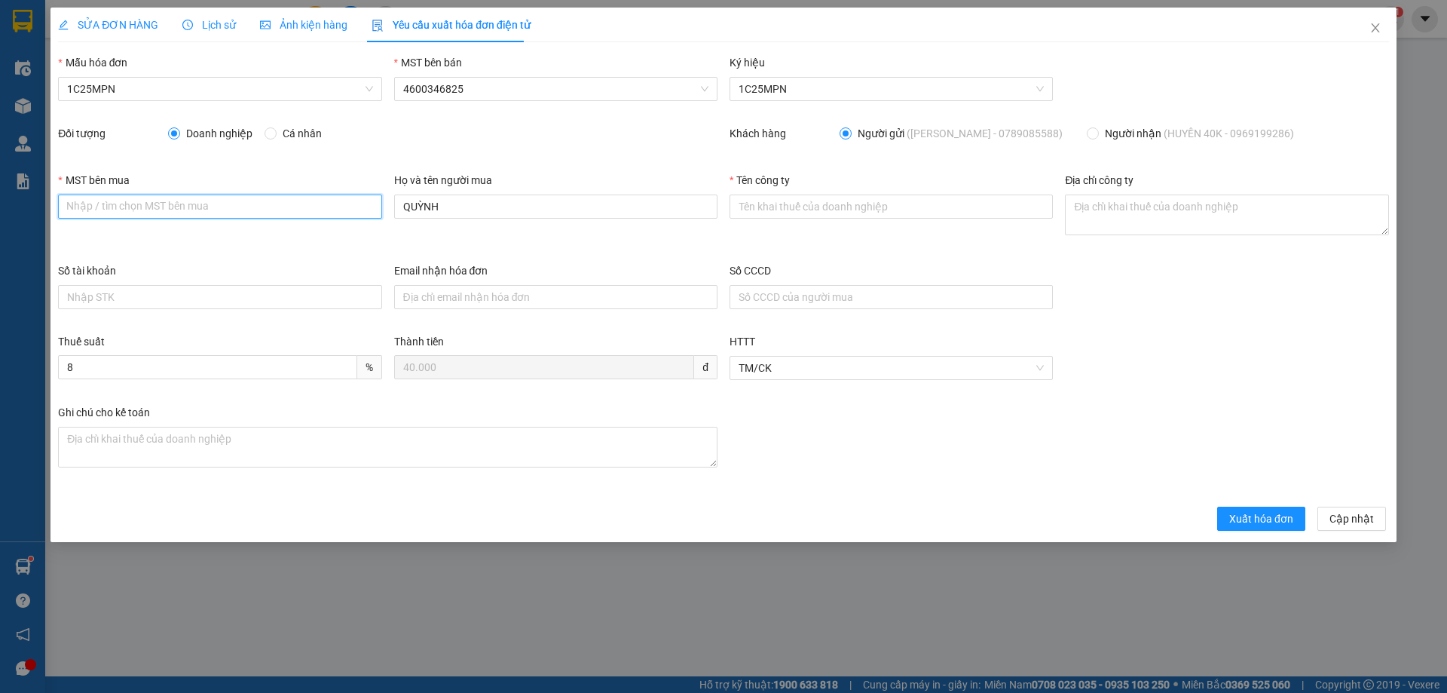
click at [142, 203] on input "MST bên mua" at bounding box center [219, 206] width 323 height 24
paste input "4601636598"
type input "4601636598"
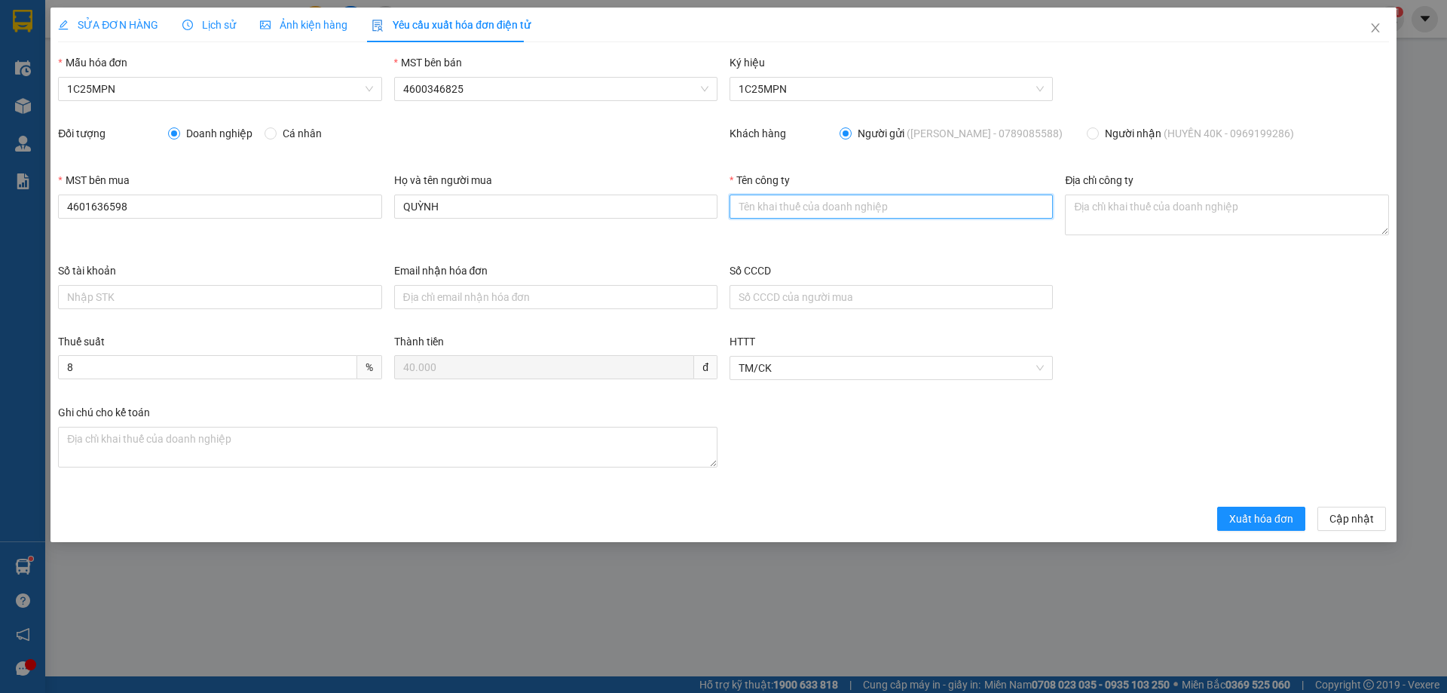
click at [760, 218] on input "Tên công ty" at bounding box center [890, 206] width 323 height 24
paste input "CÔNG TY TNHH THƯƠNG MẠI THCOS"
type input "CÔNG TY TNHH THƯƠNG MẠI THCOS"
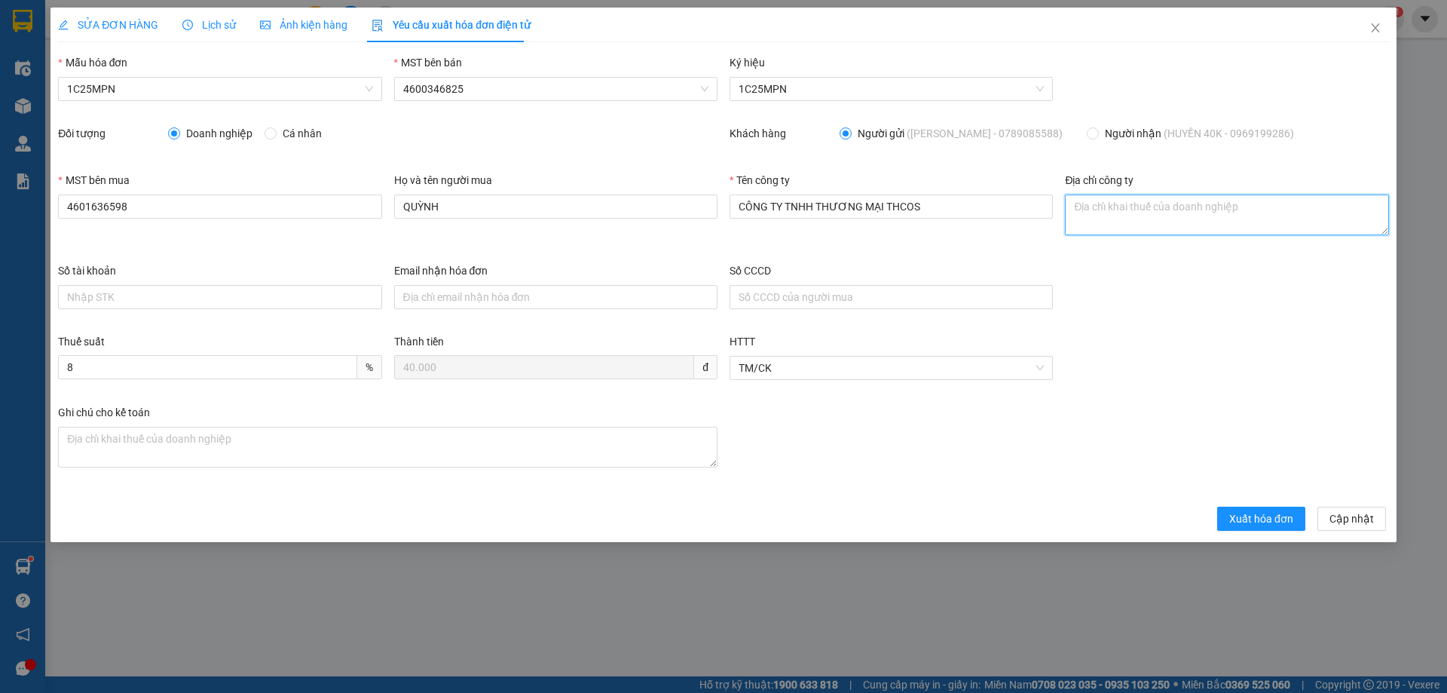
click at [1081, 207] on textarea "Địa chỉ công ty" at bounding box center [1226, 214] width 323 height 41
paste textarea "Số 17, ngõ 616, [GEOGRAPHIC_DATA][PERSON_NAME][PERSON_NAME], [PERSON_NAME][GEOG…"
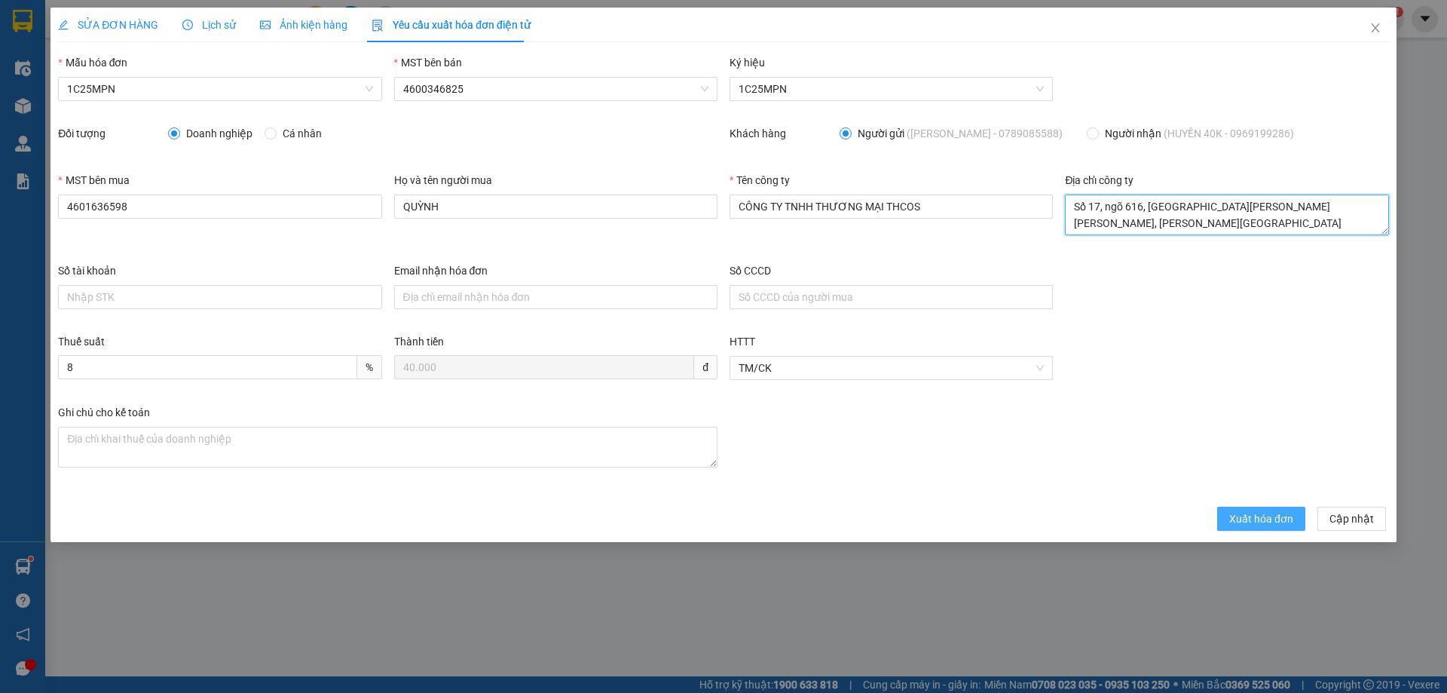
type textarea "Số 17, ngõ 616, [GEOGRAPHIC_DATA][PERSON_NAME][PERSON_NAME], [PERSON_NAME][GEOG…"
click at [1264, 520] on span "Xuất hóa đơn" at bounding box center [1261, 518] width 64 height 17
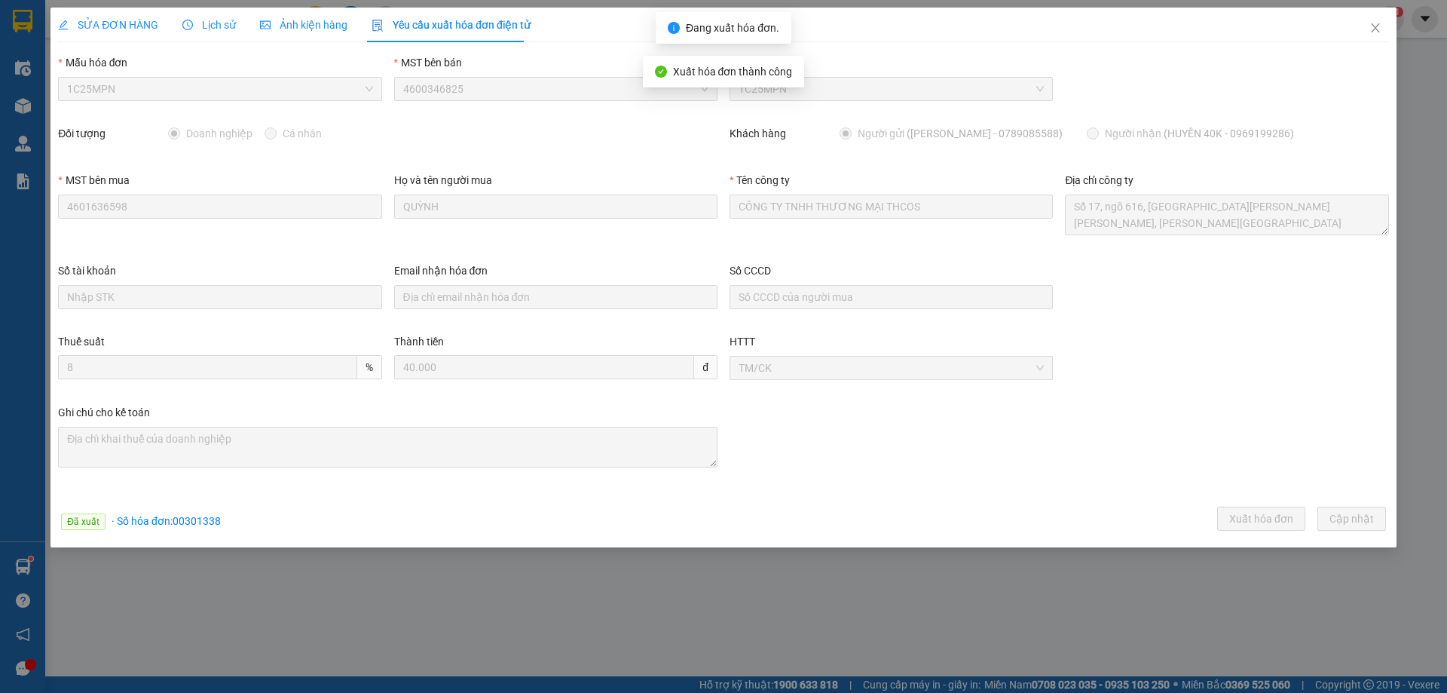
click at [198, 521] on span "· Số [PERSON_NAME]: 00301338" at bounding box center [166, 521] width 109 height 12
copy span "00301338"
drag, startPoint x: 1372, startPoint y: 33, endPoint x: 214, endPoint y: 34, distance: 1158.2
click at [1373, 31] on icon "close" at bounding box center [1375, 28] width 12 height 12
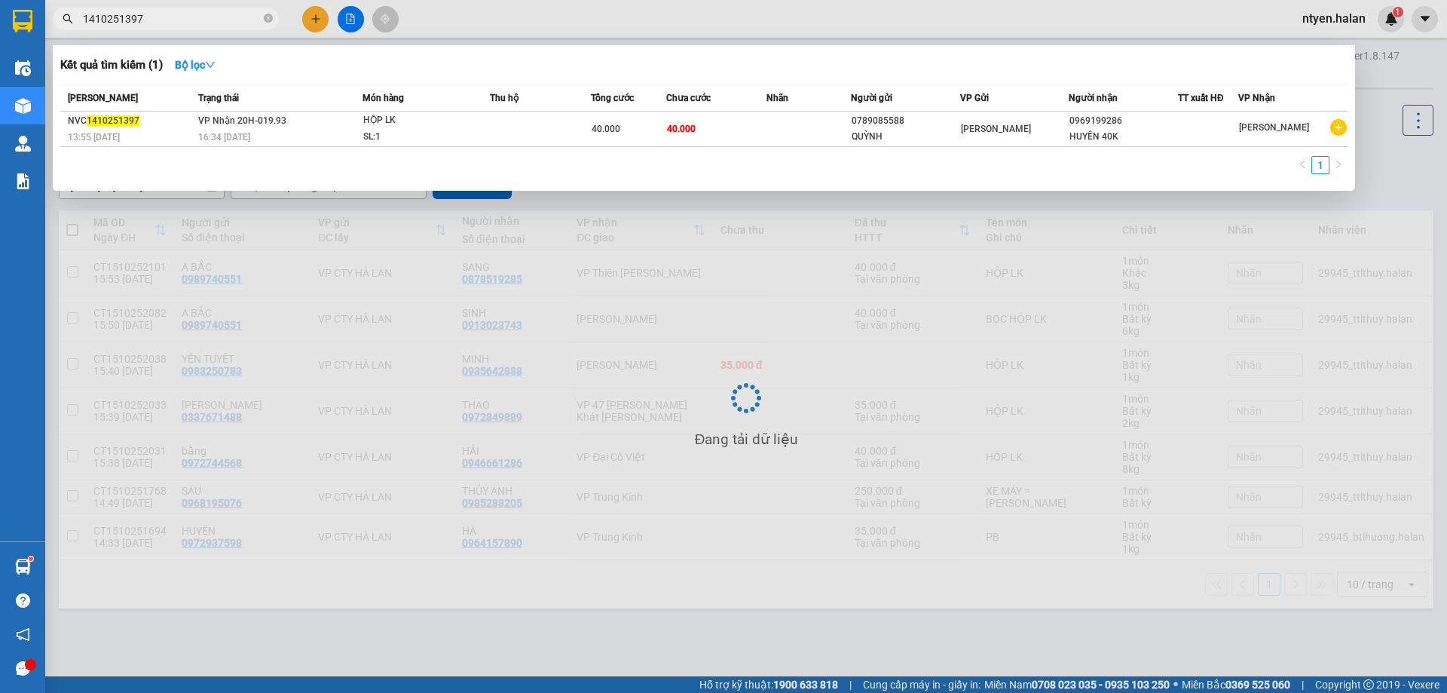
drag, startPoint x: 145, startPoint y: 24, endPoint x: 17, endPoint y: 26, distance: 128.9
click at [20, 26] on section "Kết quả [PERSON_NAME] ( 1 ) Bộ lọc Mã ĐH Trạng thái Món hàng Thu hộ Tổng [PERSO…" at bounding box center [723, 346] width 1447 height 693
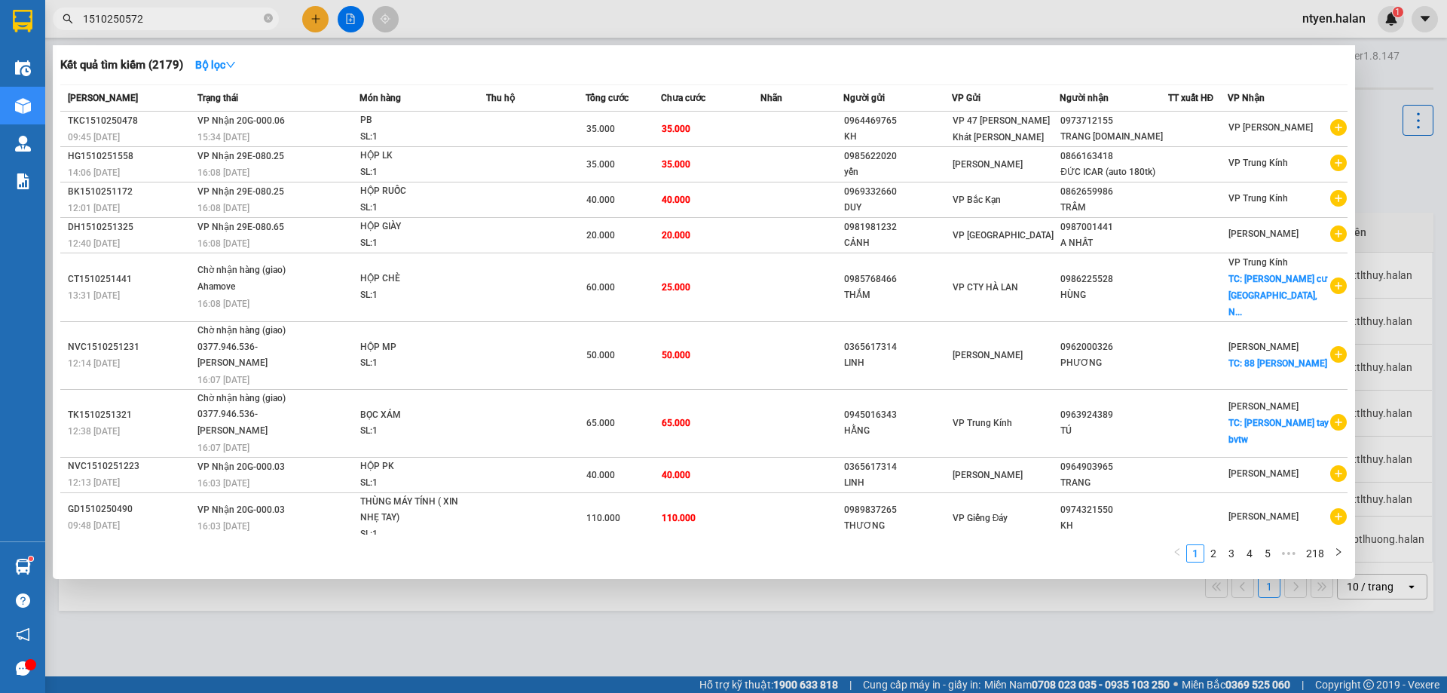
type input "1510250572"
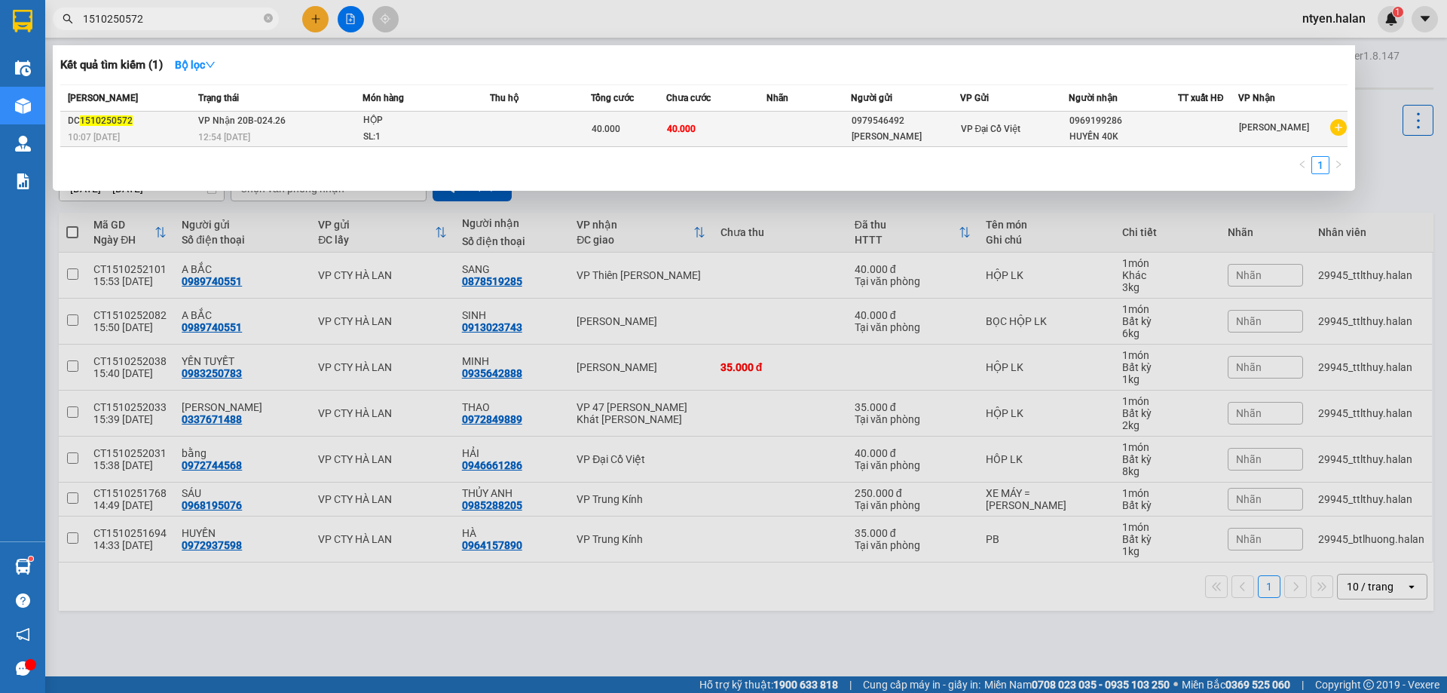
click at [185, 118] on div "DC 1510250572" at bounding box center [131, 121] width 126 height 16
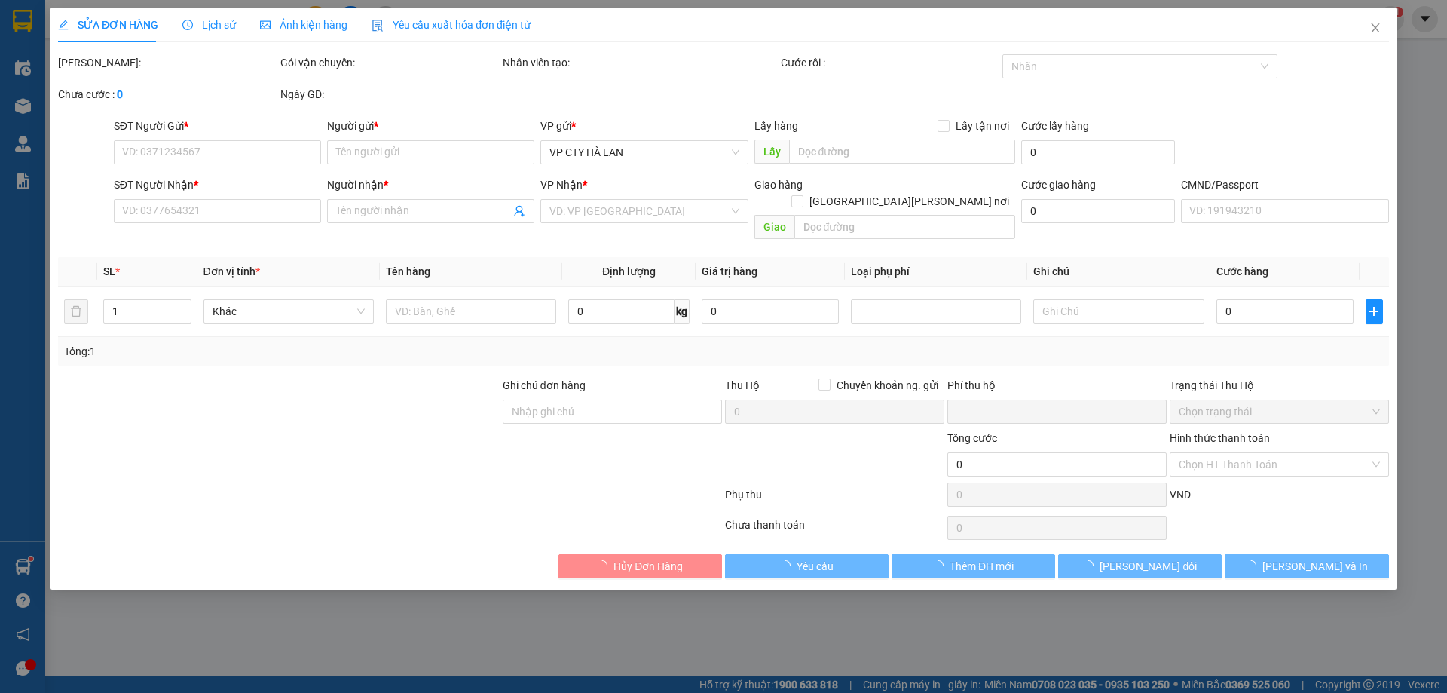
type input "0979546492"
type input "[PERSON_NAME]"
type input "0969199286"
type input "HUYỀN 40K"
type input "0"
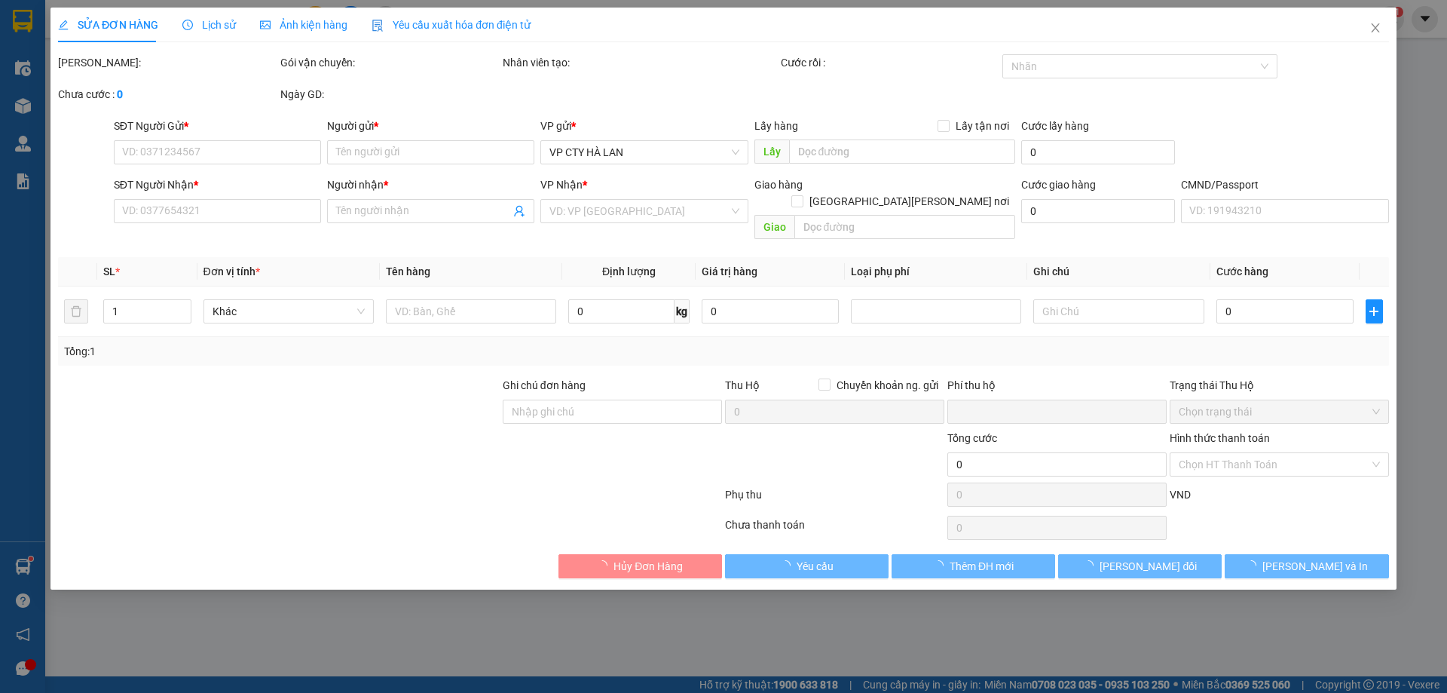
type input "40.000"
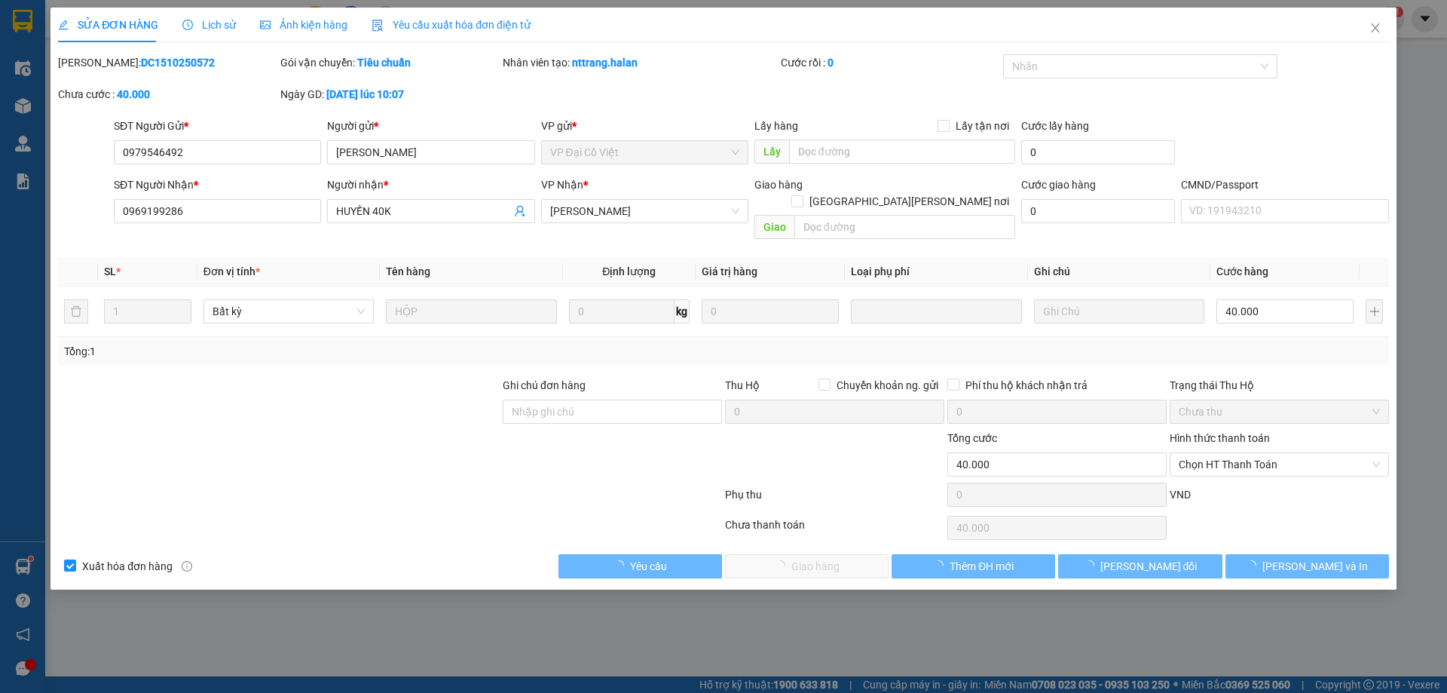
drag, startPoint x: 416, startPoint y: 26, endPoint x: 390, endPoint y: 36, distance: 28.1
click at [417, 26] on span "Yêu cầu xuất hóa đơn điện tử" at bounding box center [451, 25] width 159 height 12
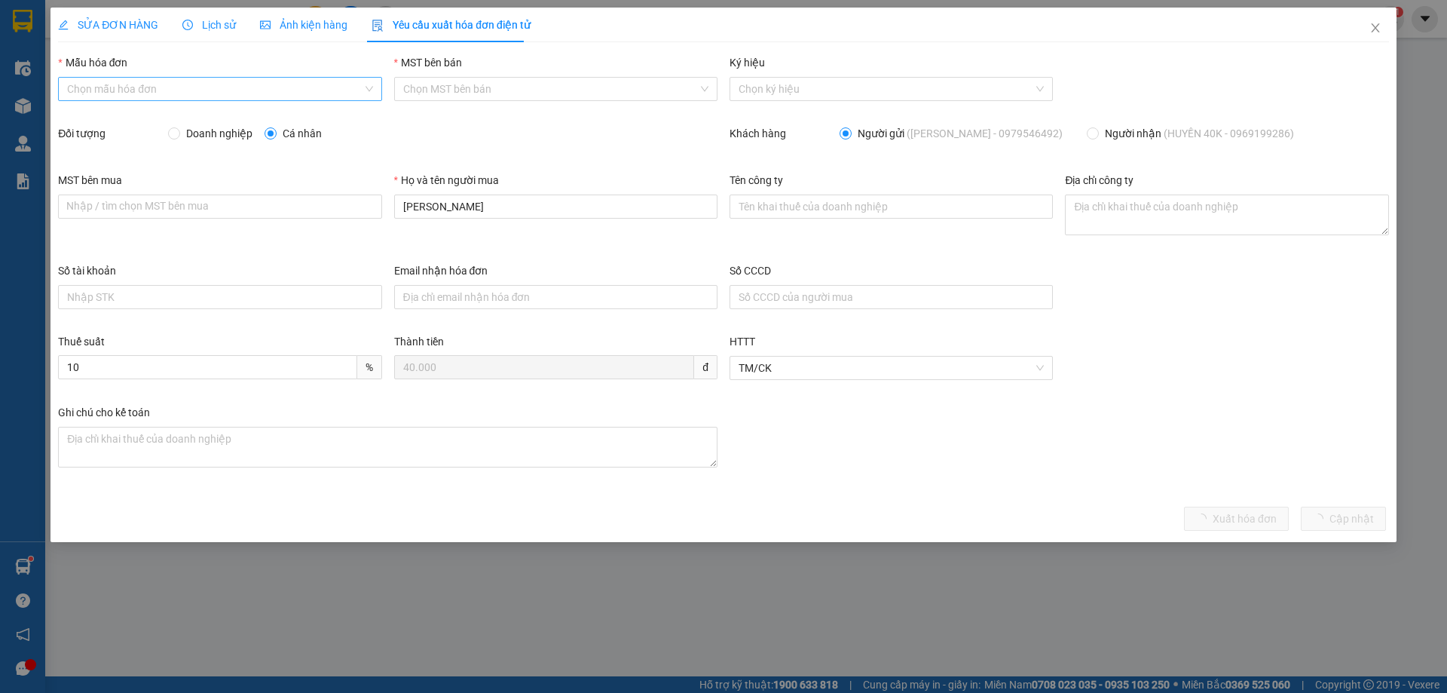
click at [124, 93] on input "Mẫu hóa đơn" at bounding box center [214, 89] width 295 height 23
click at [113, 121] on div "1C25MPN" at bounding box center [219, 119] width 305 height 17
type input "8"
click at [174, 130] on input "Doanh nghiệp" at bounding box center [173, 132] width 11 height 11
radio input "true"
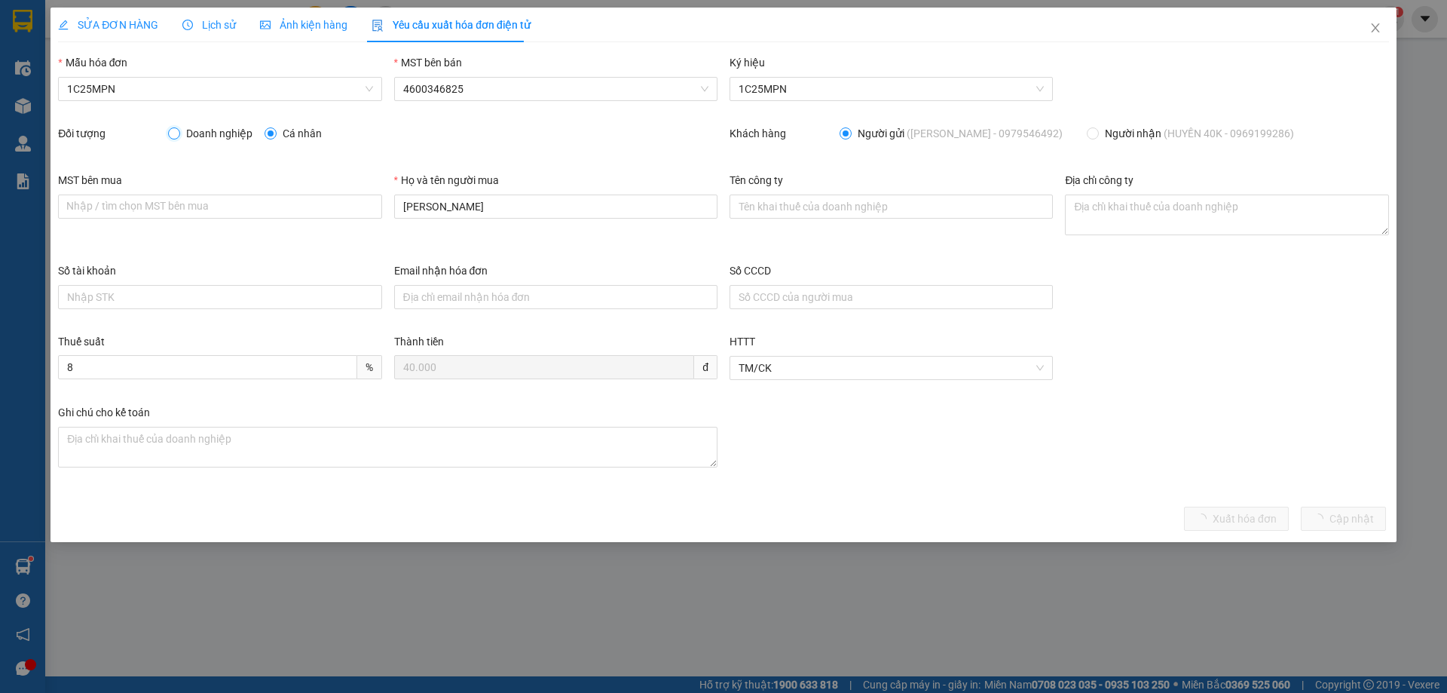
radio input "false"
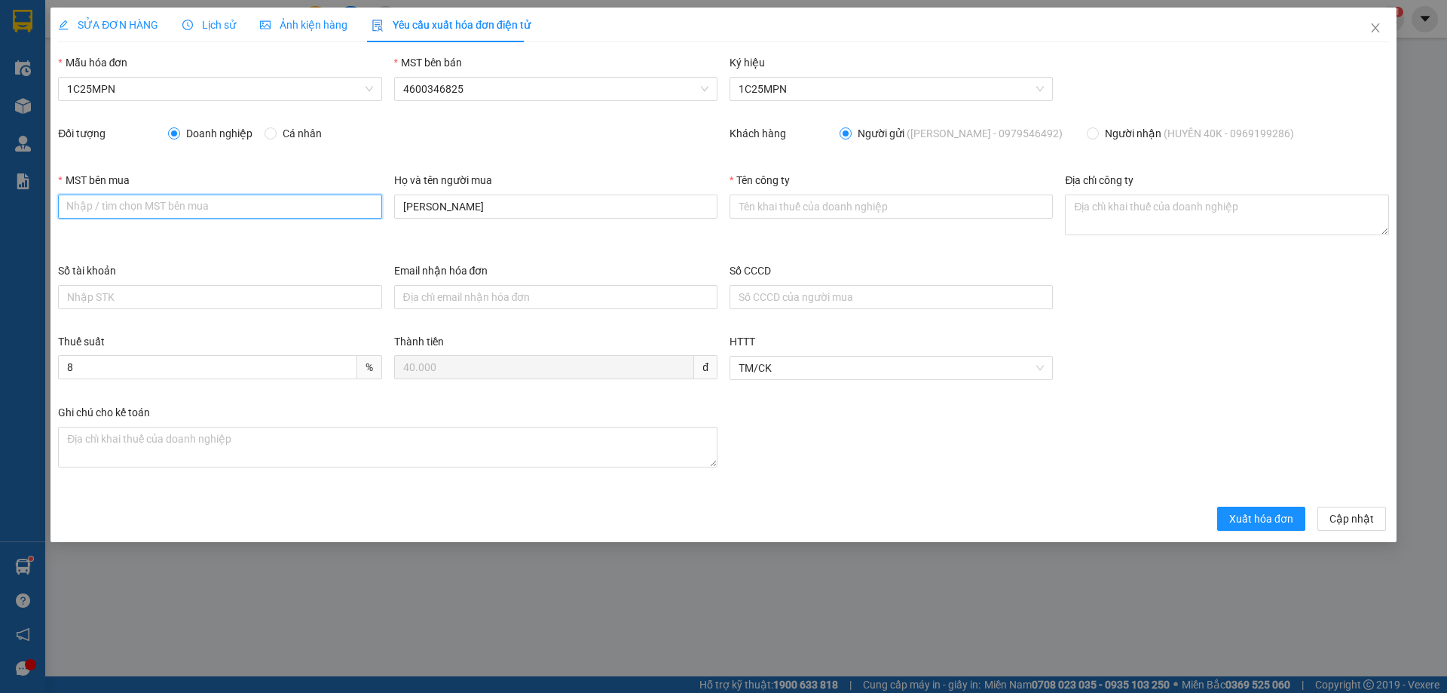
click at [214, 212] on input "MST bên mua" at bounding box center [219, 206] width 323 height 24
paste input "Số 17, ngõ 616, [GEOGRAPHIC_DATA][PERSON_NAME][PERSON_NAME], [PERSON_NAME][GEOG…"
type input "Số 17, ngõ 616, [GEOGRAPHIC_DATA][PERSON_NAME][PERSON_NAME], [PERSON_NAME][GEOG…"
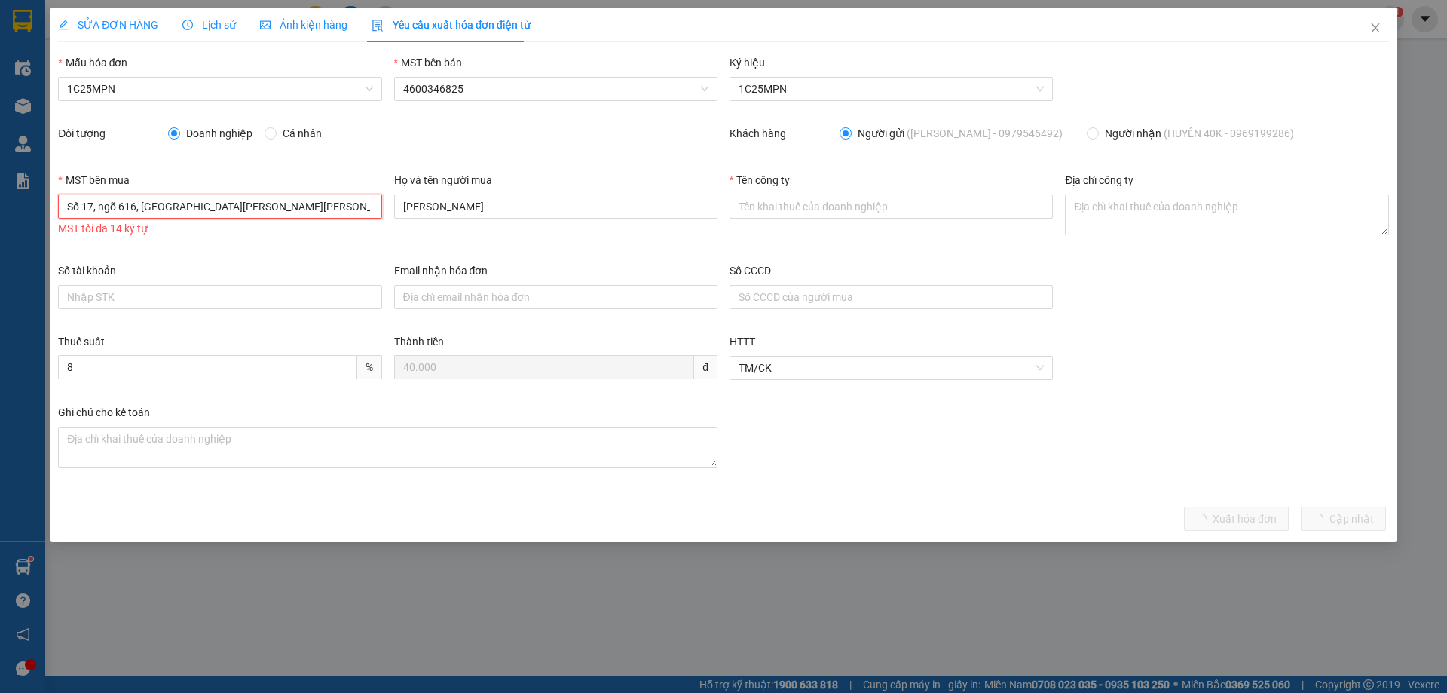
drag, startPoint x: 370, startPoint y: 204, endPoint x: 7, endPoint y: 209, distance: 363.2
click at [9, 210] on div "SỬA ĐƠN HÀNG Lịch sử [PERSON_NAME] hàng Yêu cầu xuất [PERSON_NAME] điện tử Tota…" at bounding box center [723, 346] width 1447 height 693
drag, startPoint x: 158, startPoint y: 206, endPoint x: 102, endPoint y: 206, distance: 56.5
click at [102, 206] on input "MST bên mua" at bounding box center [219, 206] width 323 height 24
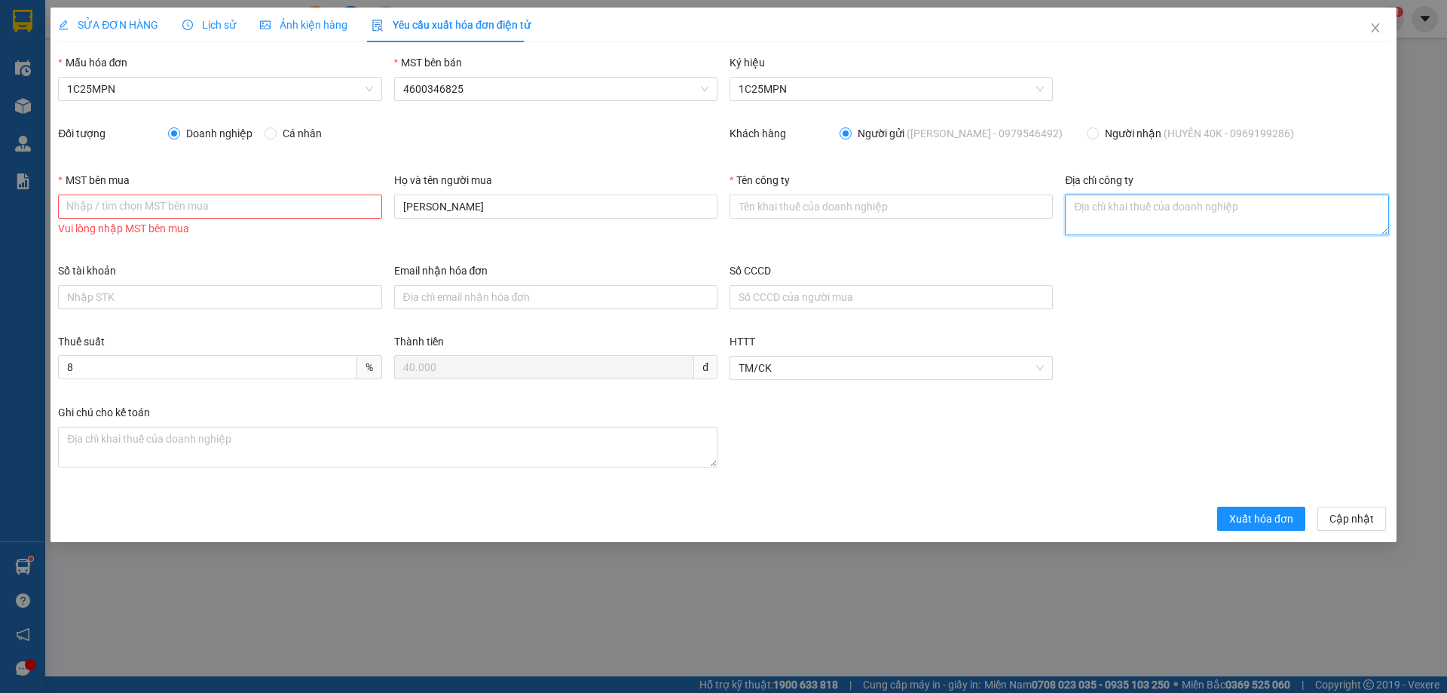
click at [1093, 214] on textarea "Địa chỉ công ty" at bounding box center [1226, 214] width 323 height 41
paste textarea "Số 17, ngõ 616, [GEOGRAPHIC_DATA][PERSON_NAME][PERSON_NAME], [PERSON_NAME][GEOG…"
type textarea "Số 17, ngõ 616, [GEOGRAPHIC_DATA][PERSON_NAME][PERSON_NAME], [PERSON_NAME][GEOG…"
click at [222, 216] on input "MST bên mua" at bounding box center [219, 206] width 323 height 24
paste input "4601636598"
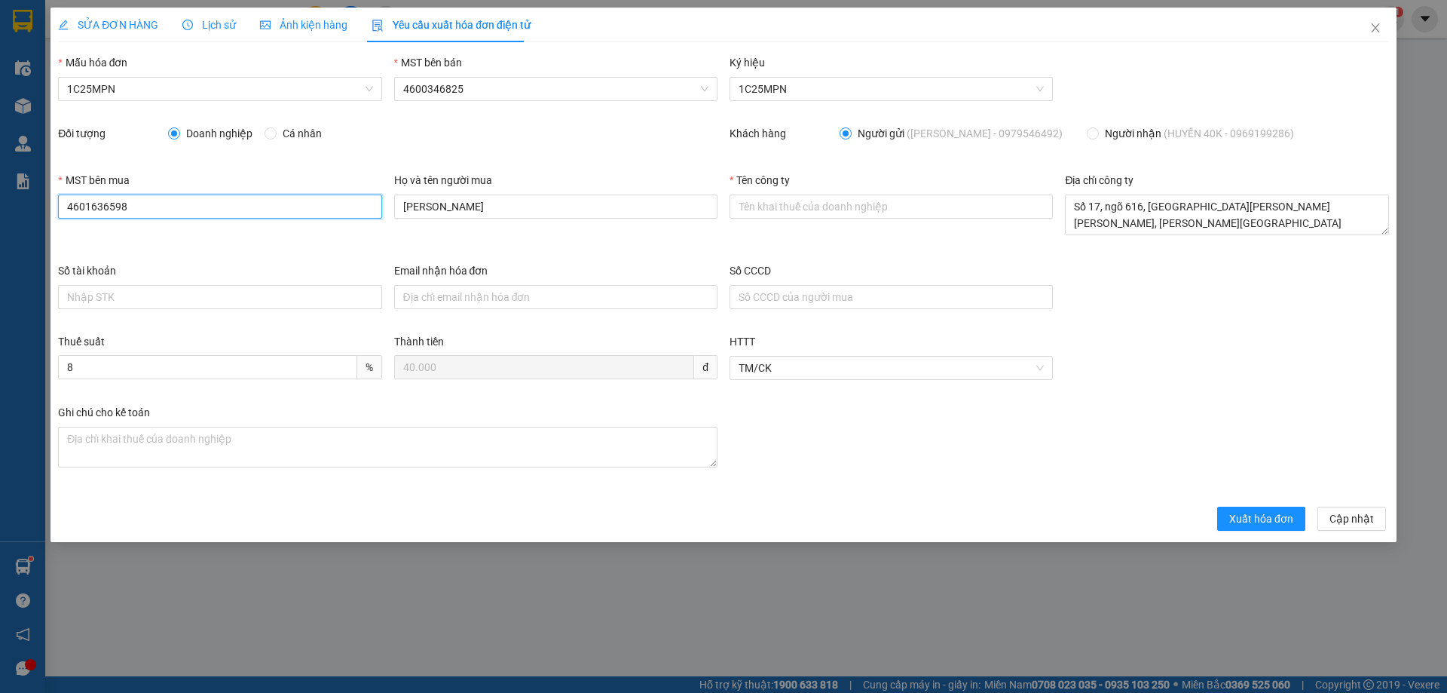
type input "4601636598"
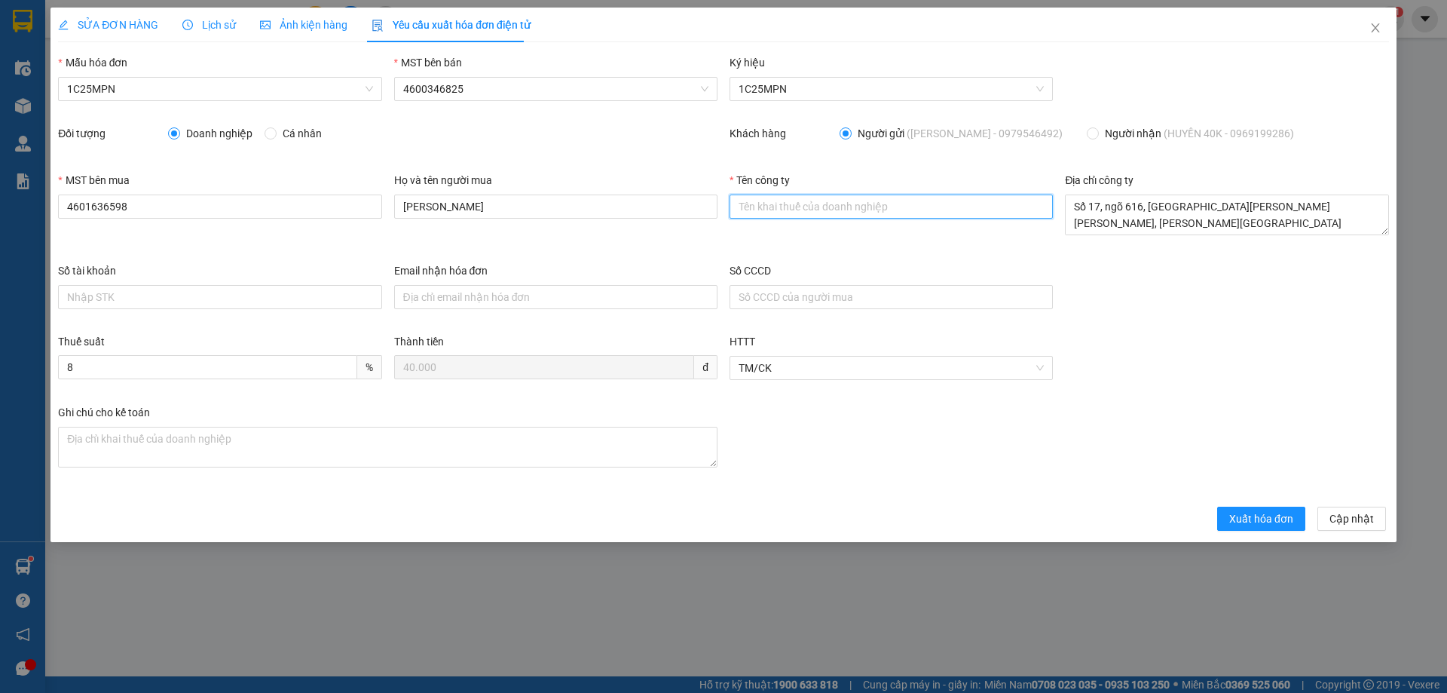
click at [865, 210] on input "Tên công ty" at bounding box center [890, 206] width 323 height 24
paste input "CÔNG TY TNHH THƯƠNG MẠI THCOS"
type input "CÔNG TY TNHH THƯƠNG MẠI THCOS"
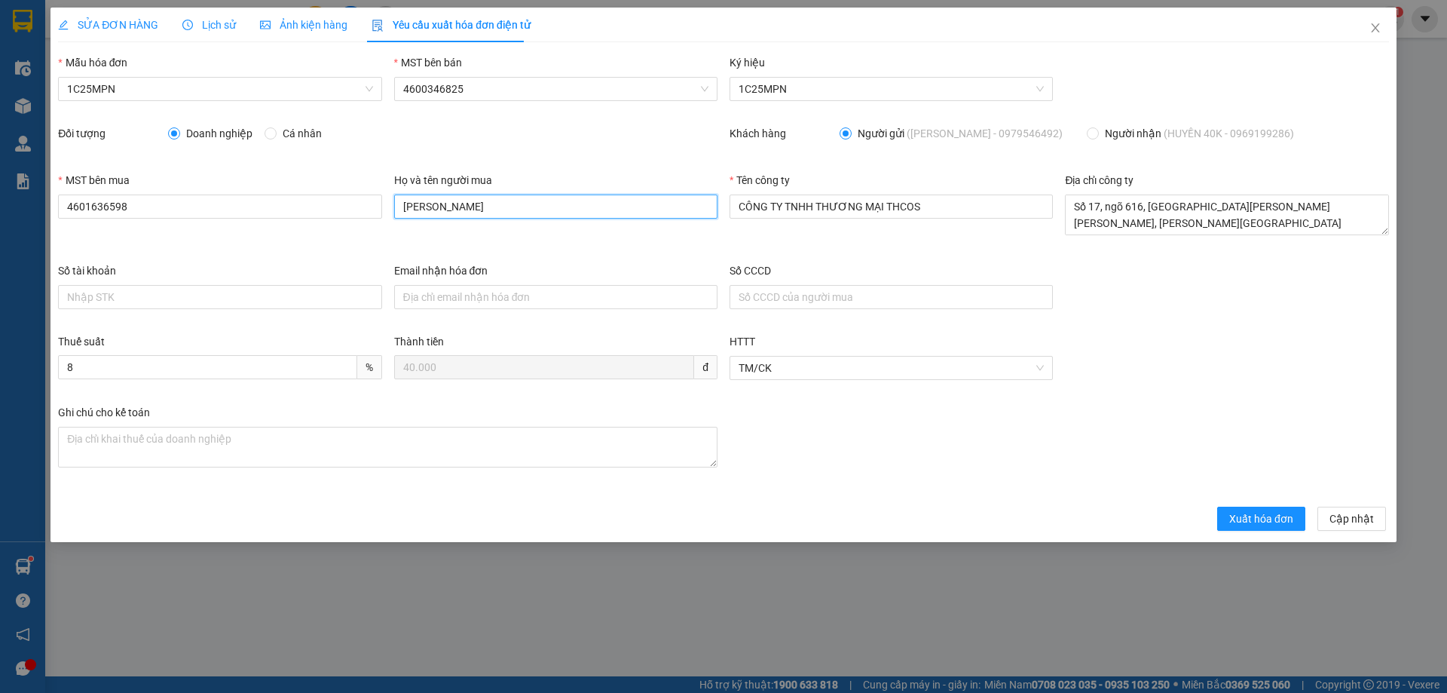
drag, startPoint x: 434, startPoint y: 203, endPoint x: 451, endPoint y: 200, distance: 17.0
click at [430, 203] on input "[PERSON_NAME]" at bounding box center [555, 206] width 323 height 24
drag, startPoint x: 512, startPoint y: 200, endPoint x: 313, endPoint y: 204, distance: 199.0
click at [313, 204] on div "MST bên mua 4601636598 Họ và tên người mua [PERSON_NAME] Tên công [PERSON_NAME]…" at bounding box center [723, 217] width 1343 height 90
type input "Huyền"
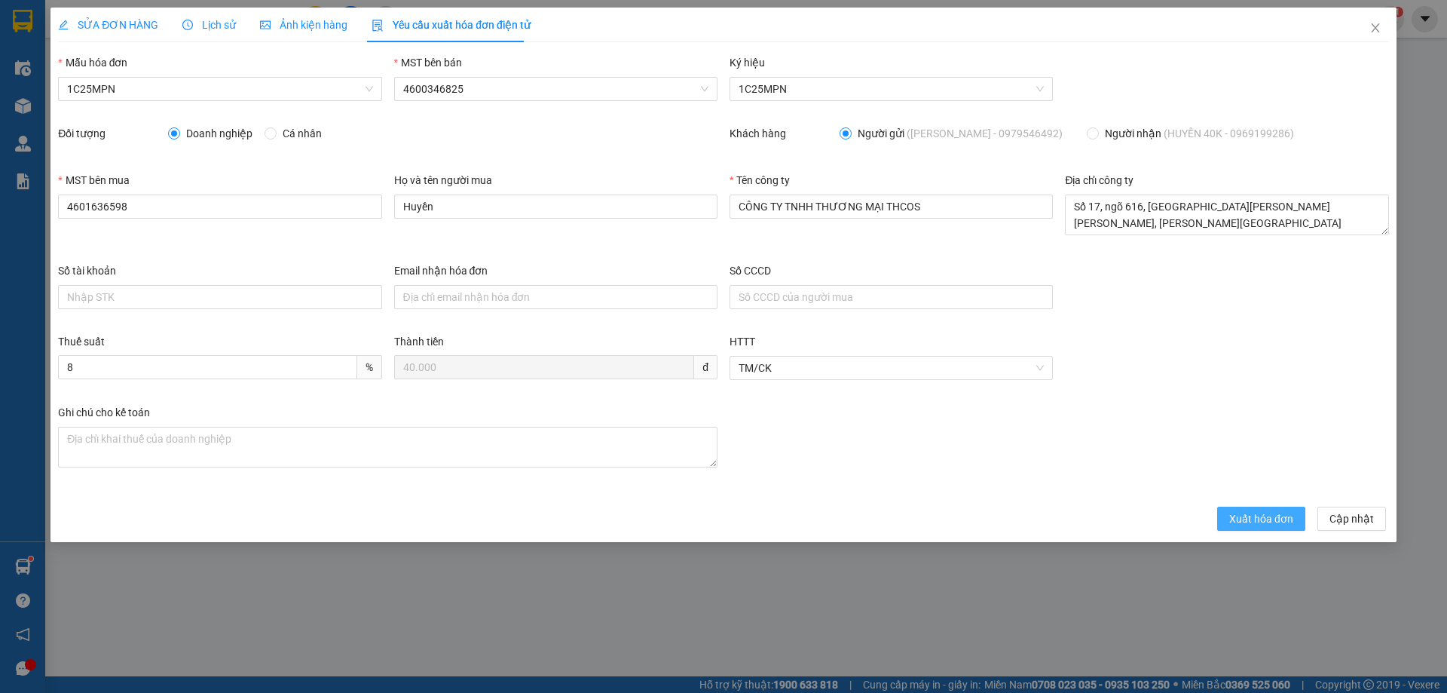
drag, startPoint x: 1247, startPoint y: 516, endPoint x: 1263, endPoint y: 512, distance: 16.3
click at [1252, 521] on span "Xuất hóa đơn" at bounding box center [1261, 518] width 64 height 17
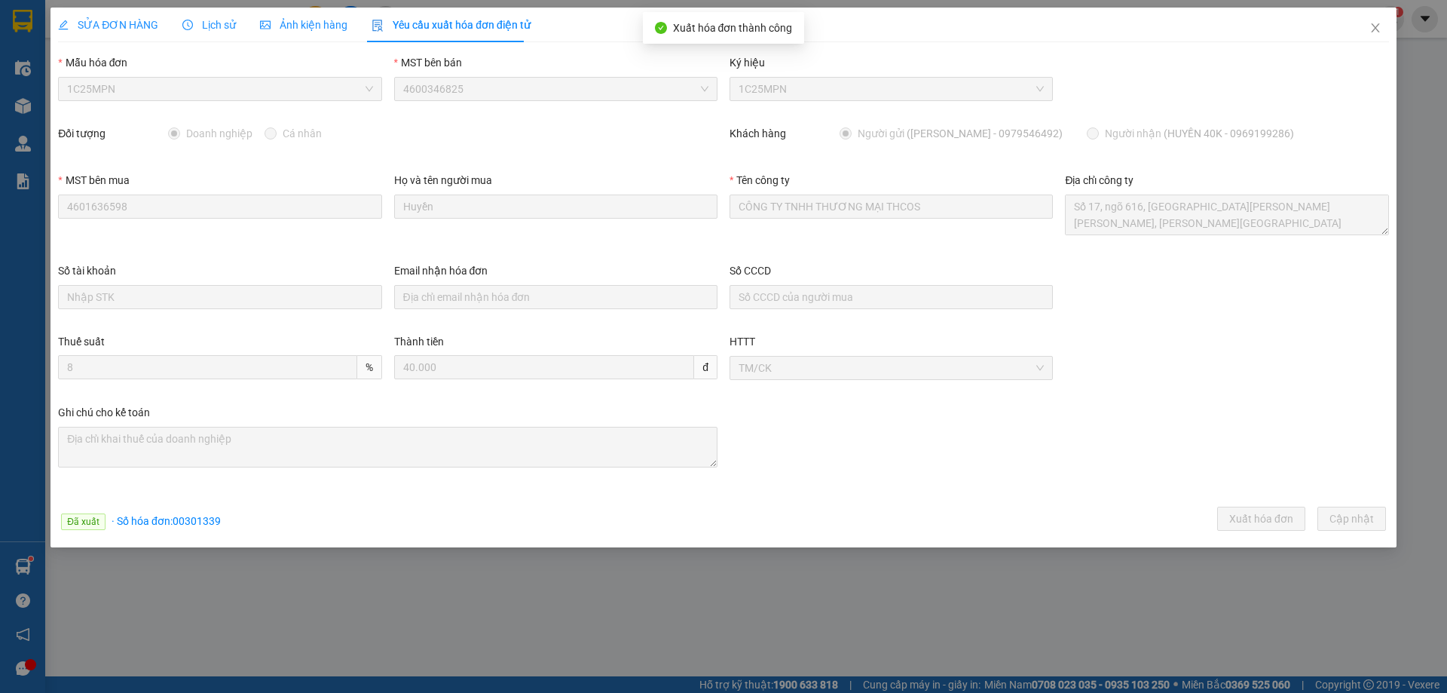
click at [185, 525] on span "· Số [PERSON_NAME]: 00301339" at bounding box center [166, 521] width 109 height 12
copy span "00301339"
click at [1378, 28] on icon "close" at bounding box center [1375, 28] width 12 height 12
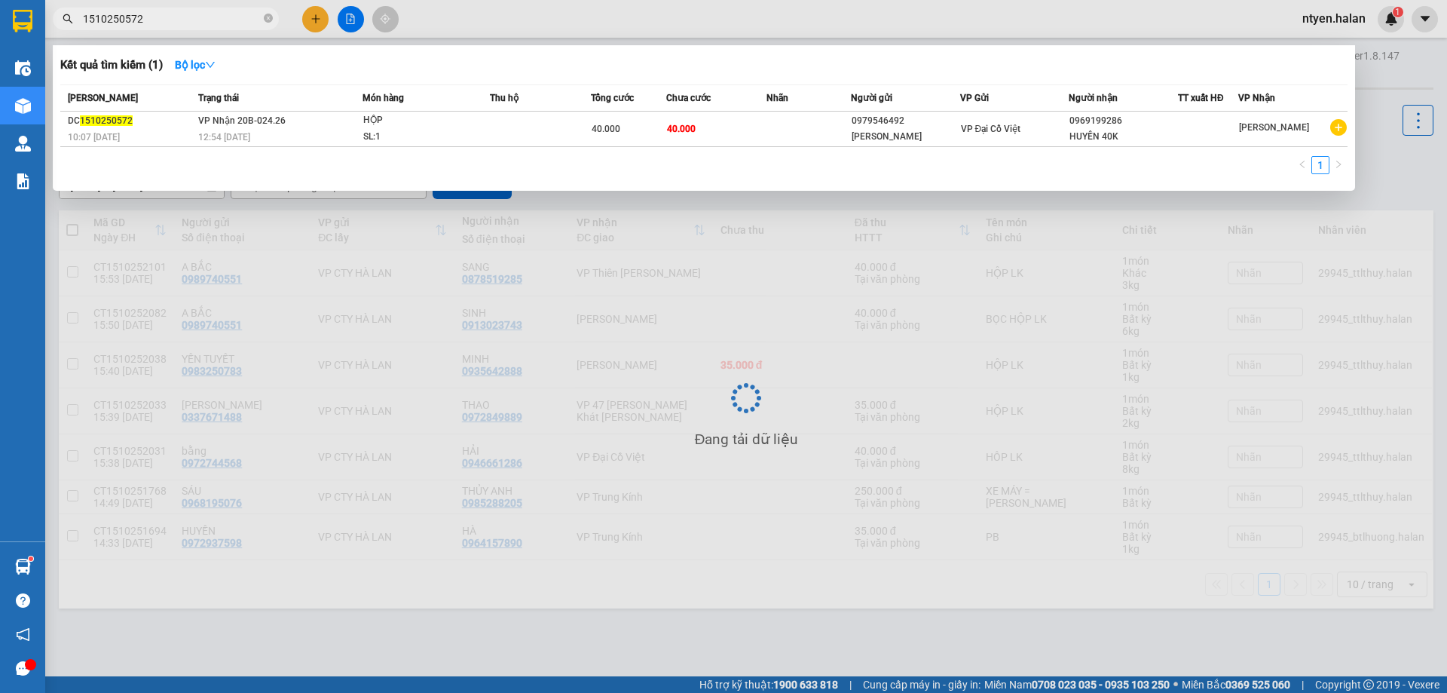
click at [192, 24] on input "1510250572" at bounding box center [172, 19] width 178 height 17
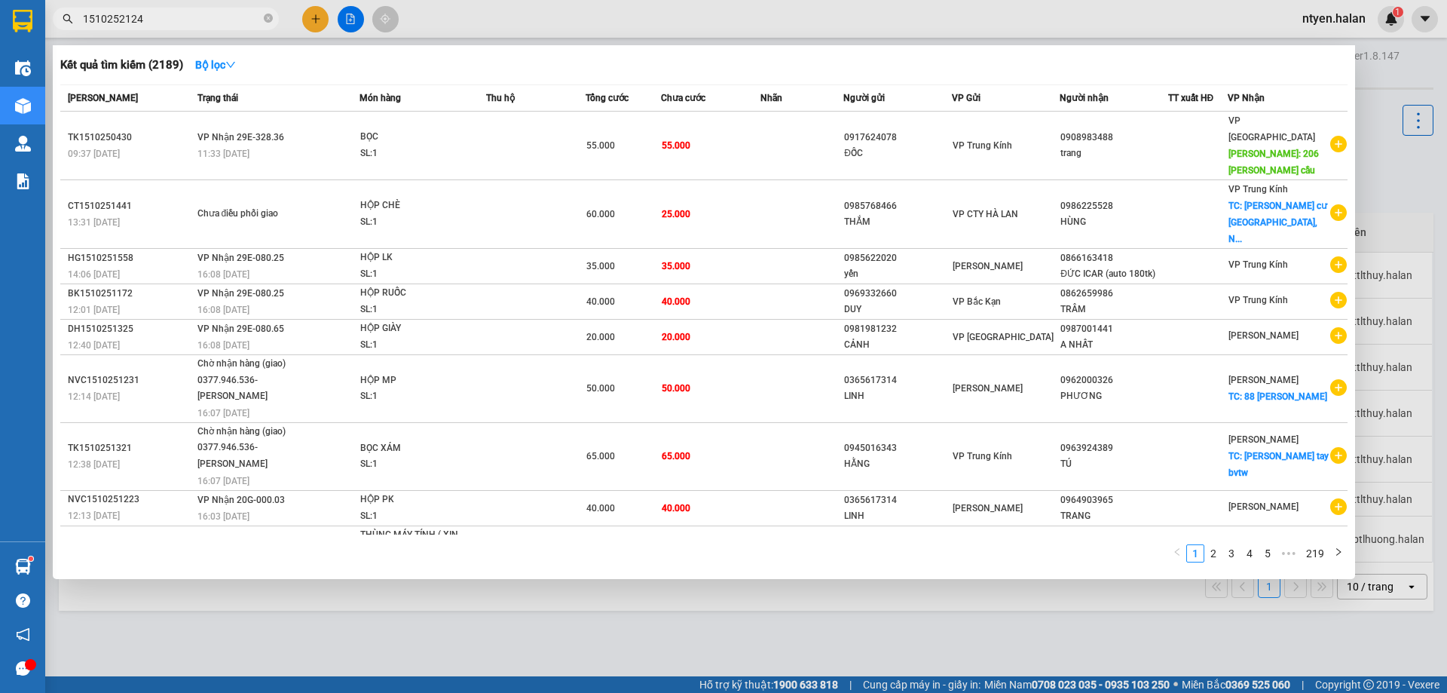
type input "1510252124"
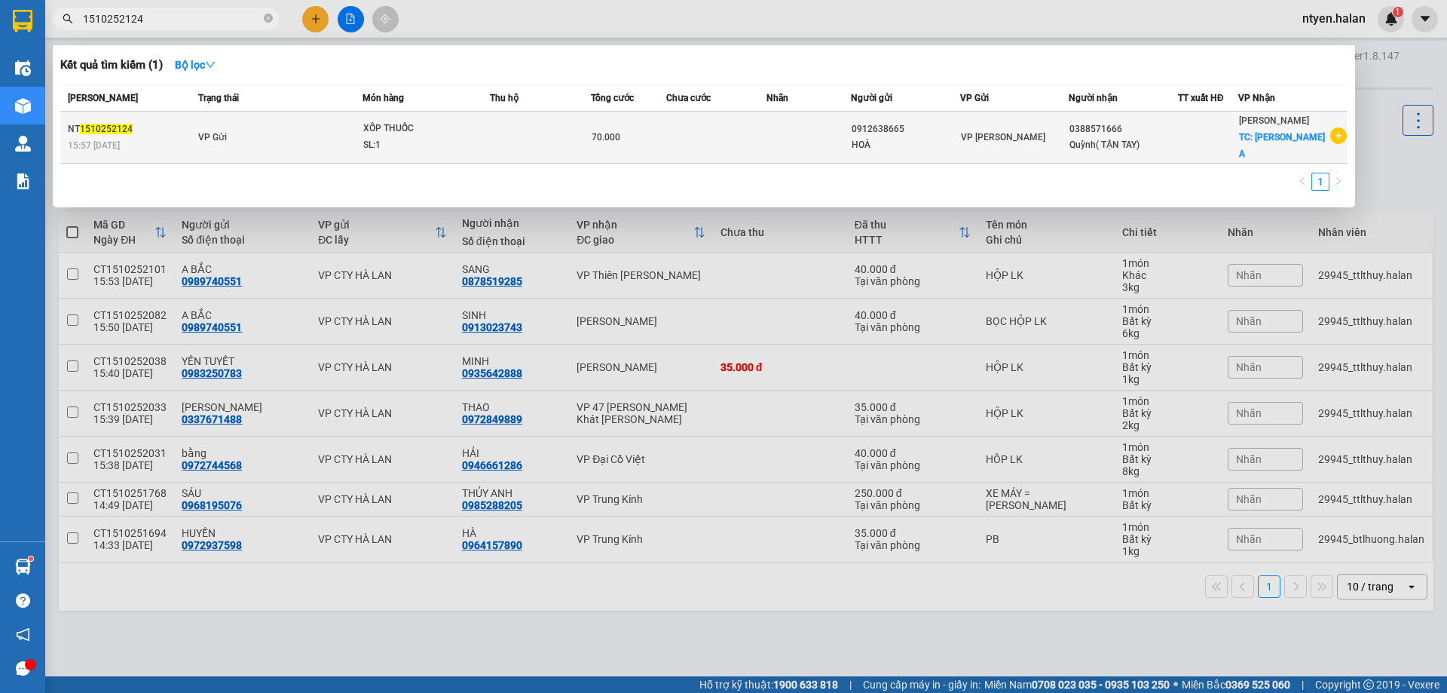
click at [231, 131] on td "VP Gửi" at bounding box center [278, 138] width 168 height 52
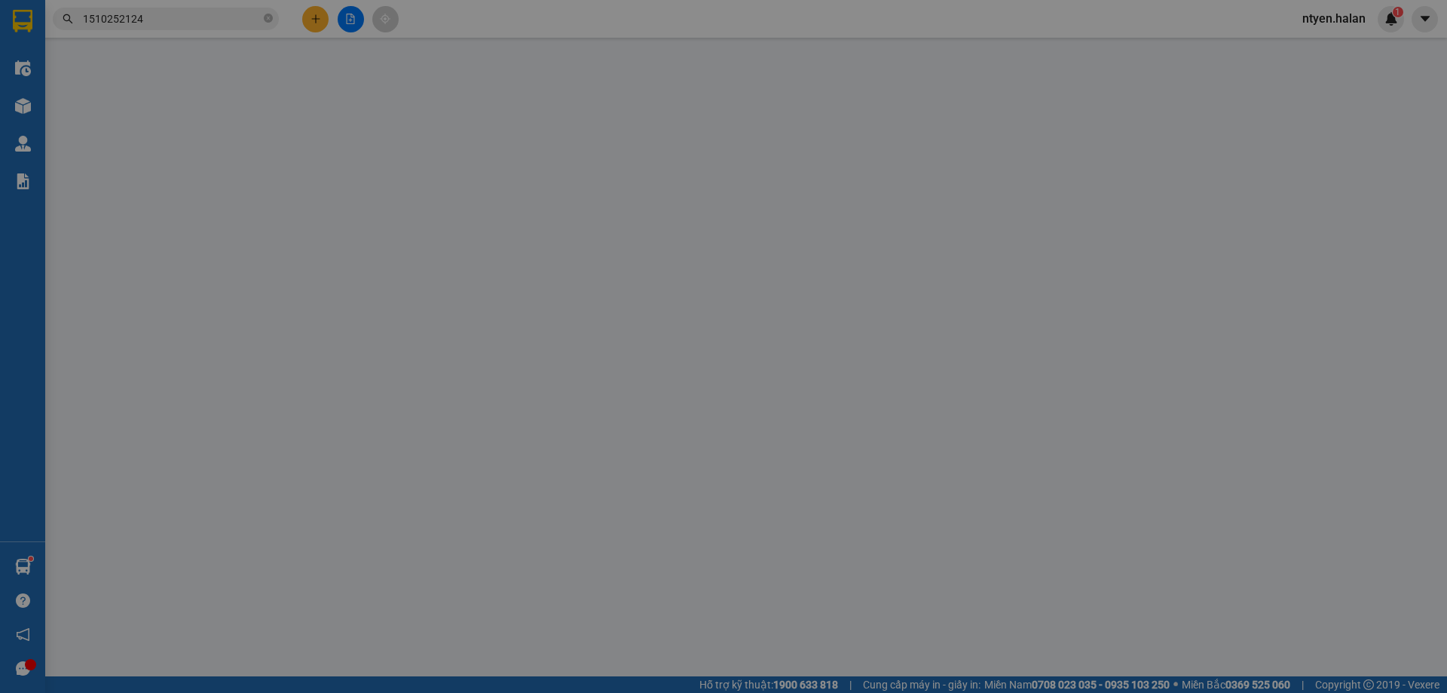
type input "0912638665"
type input "HOÀ"
type input "0388571666"
type input "Quỳnh( TẬN TAY)"
checkbox input "true"
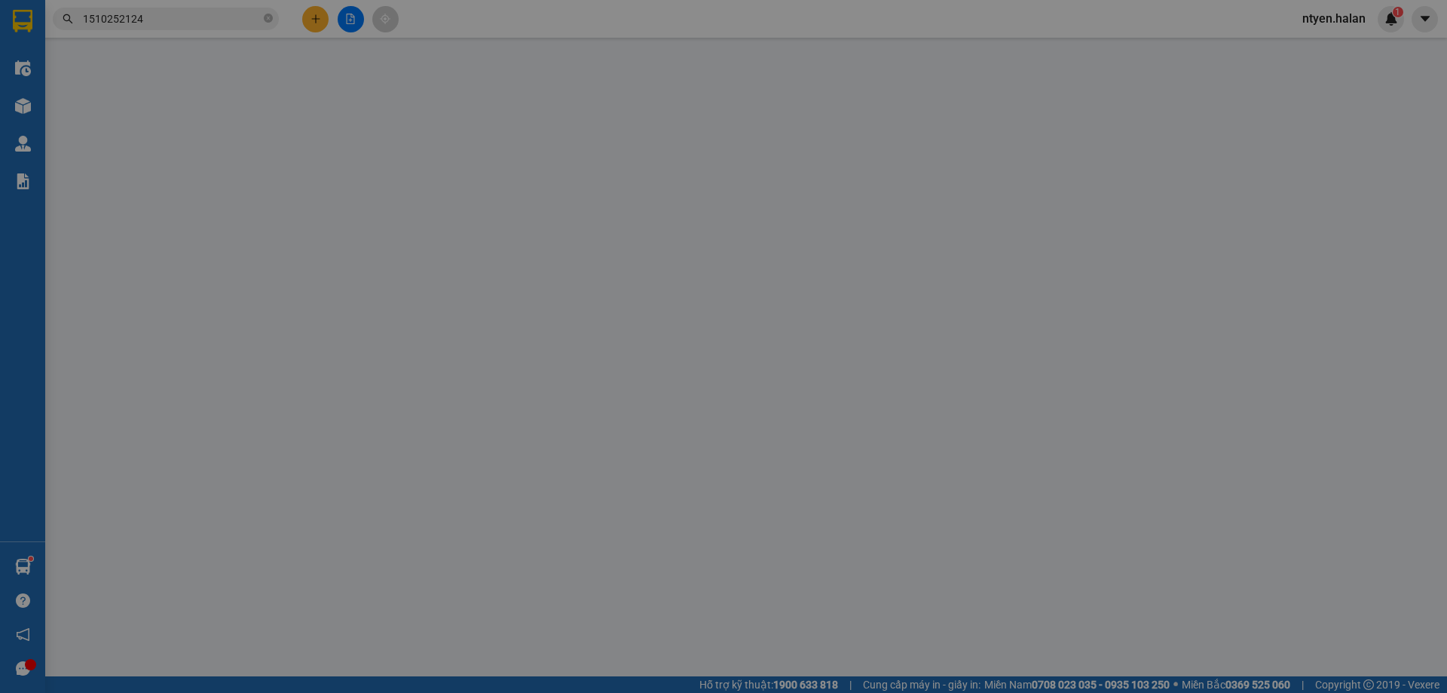
type input "BỆNH VIỆN A"
type input "0"
type input "70.000"
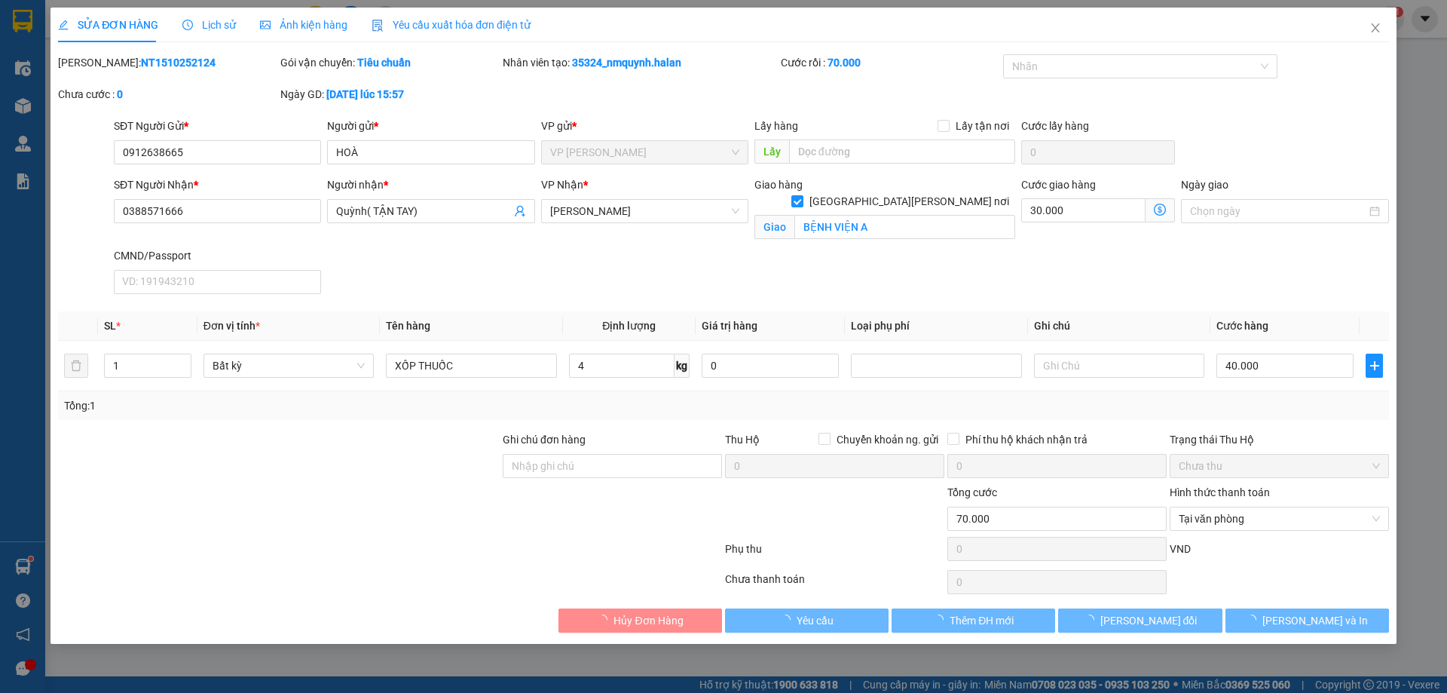
click at [435, 25] on span "Yêu cầu xuất hóa đơn điện tử" at bounding box center [451, 25] width 159 height 12
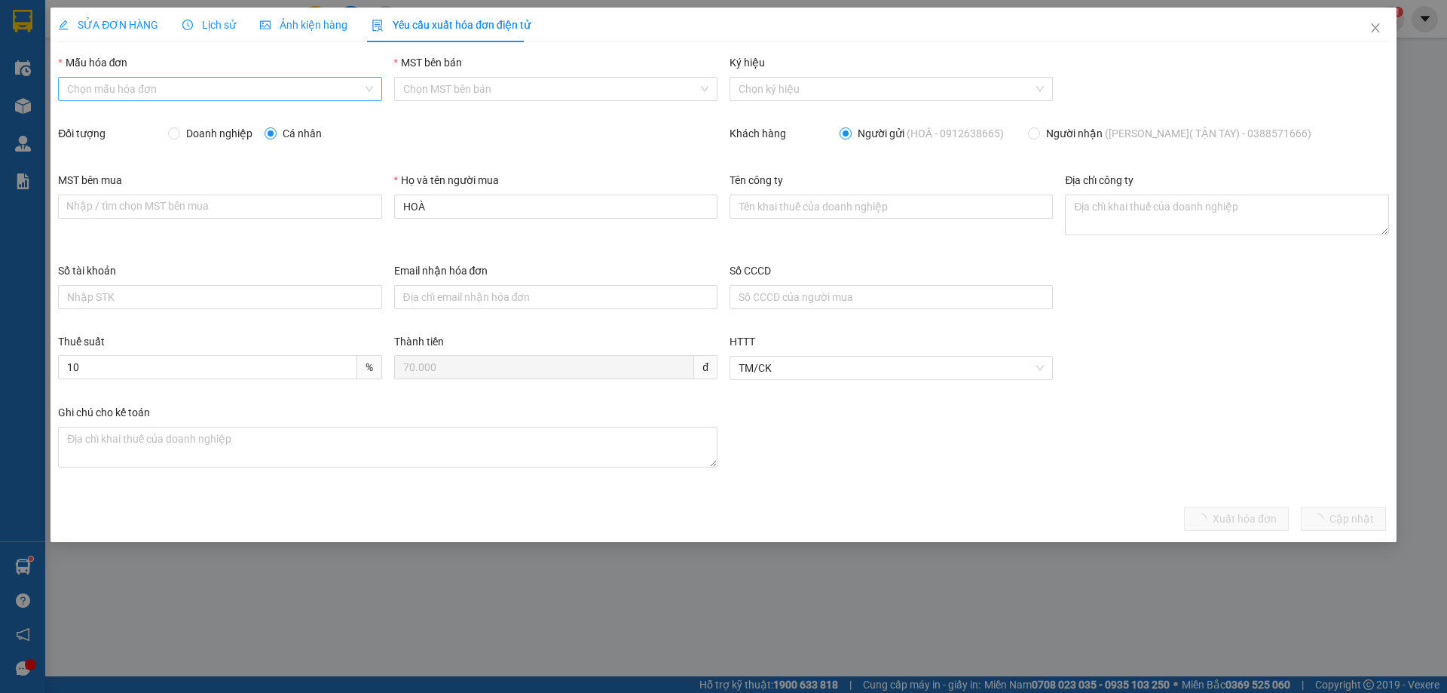
click at [94, 78] on input "Mẫu hóa đơn" at bounding box center [214, 89] width 295 height 23
click at [96, 120] on div "1C25MPN" at bounding box center [219, 119] width 305 height 17
type input "8"
click at [179, 135] on span at bounding box center [174, 133] width 12 height 12
click at [179, 135] on input "Doanh nghiệp" at bounding box center [173, 132] width 11 height 11
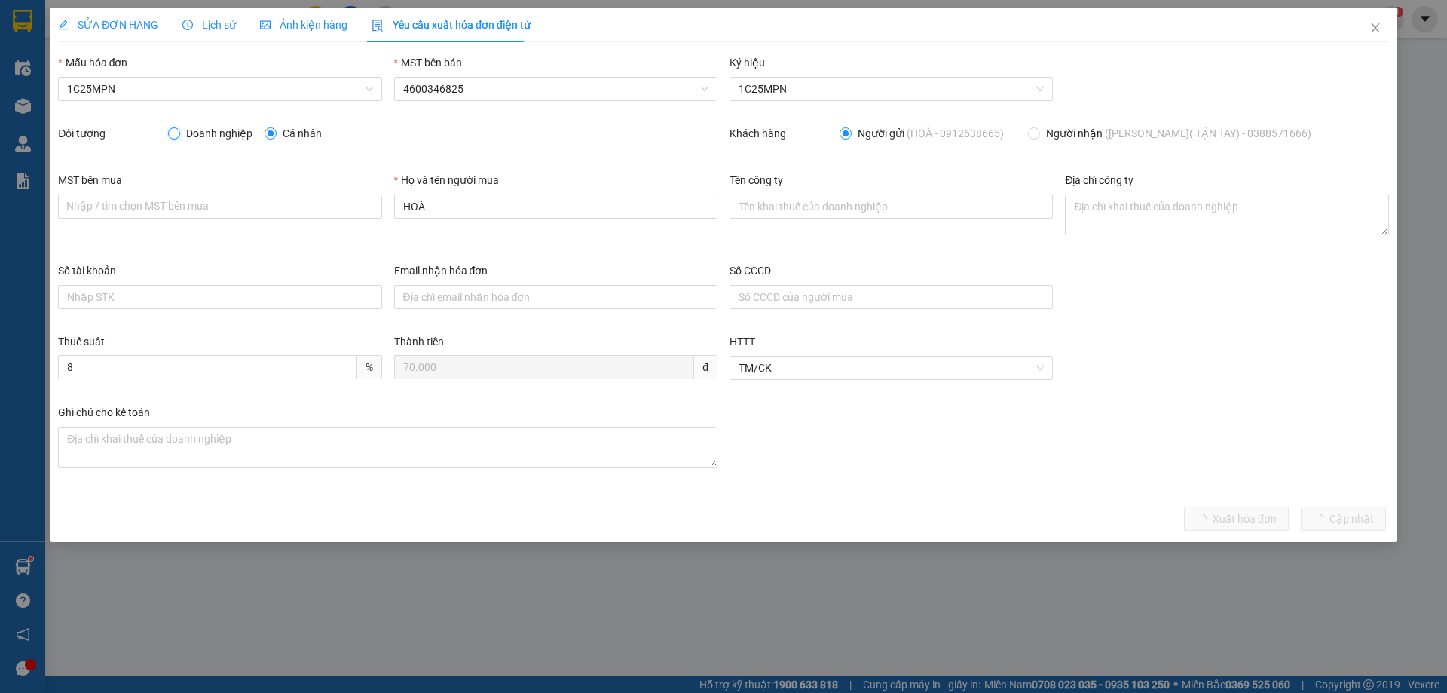
radio input "true"
radio input "false"
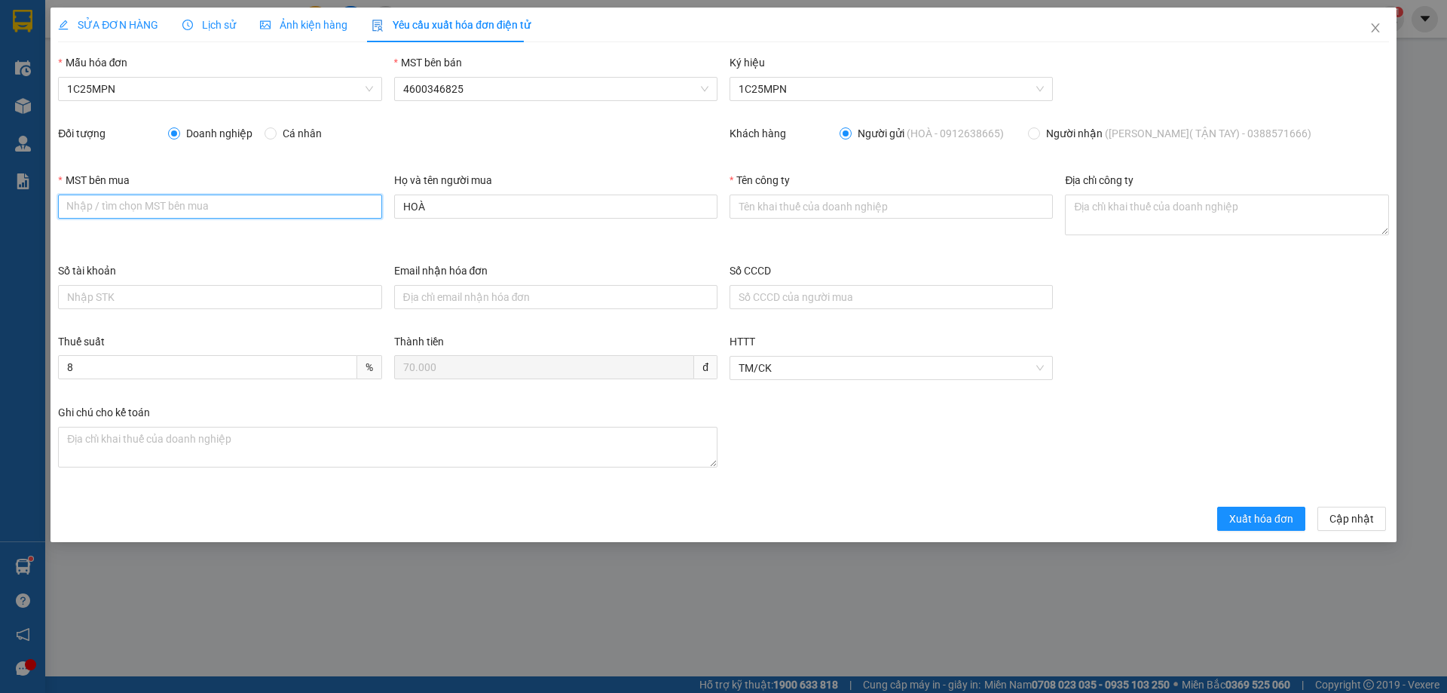
click at [231, 195] on input "MST bên mua" at bounding box center [219, 206] width 323 height 24
paste input "0102046331"
type input "0102046331"
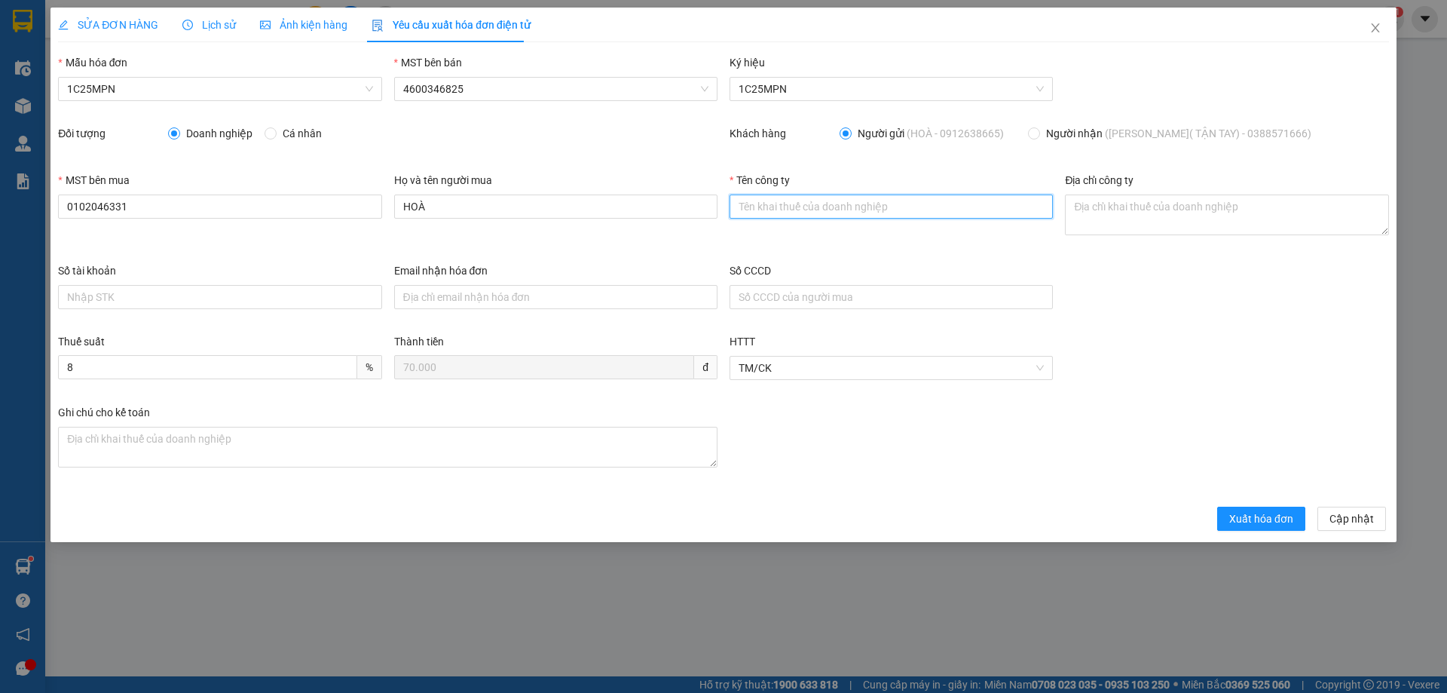
click at [740, 206] on input "Tên công ty" at bounding box center [890, 206] width 323 height 24
paste input "CÔNG TY CỔ [PERSON_NAME] [GEOGRAPHIC_DATA]"
type input "CÔNG TY CỔ [PERSON_NAME] [GEOGRAPHIC_DATA]"
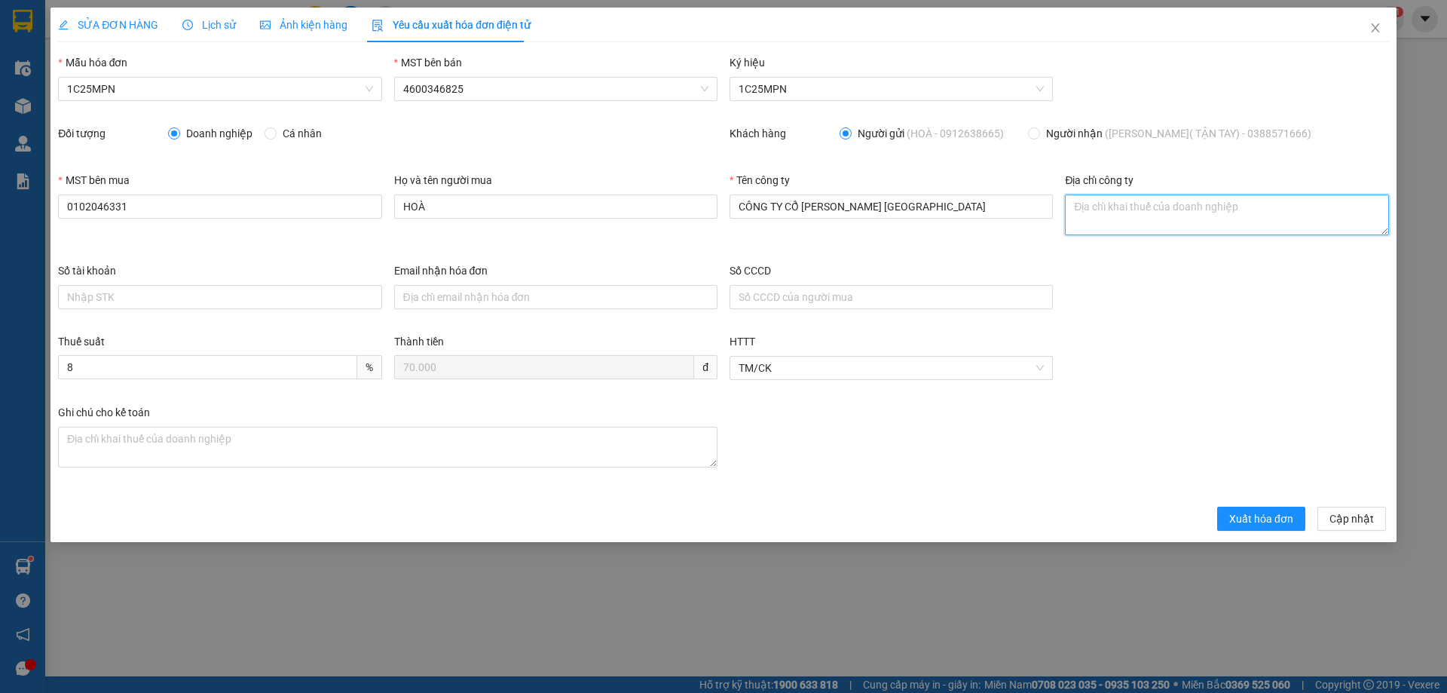
click at [1096, 203] on textarea "Địa chỉ công ty" at bounding box center [1226, 214] width 323 height 41
paste textarea "Số 26 hẻm [STREET_ADDRESS][PERSON_NAME]"
type textarea "Số 26 hẻm [STREET_ADDRESS][PERSON_NAME]"
click at [1275, 520] on span "Xuất hóa đơn" at bounding box center [1261, 518] width 64 height 17
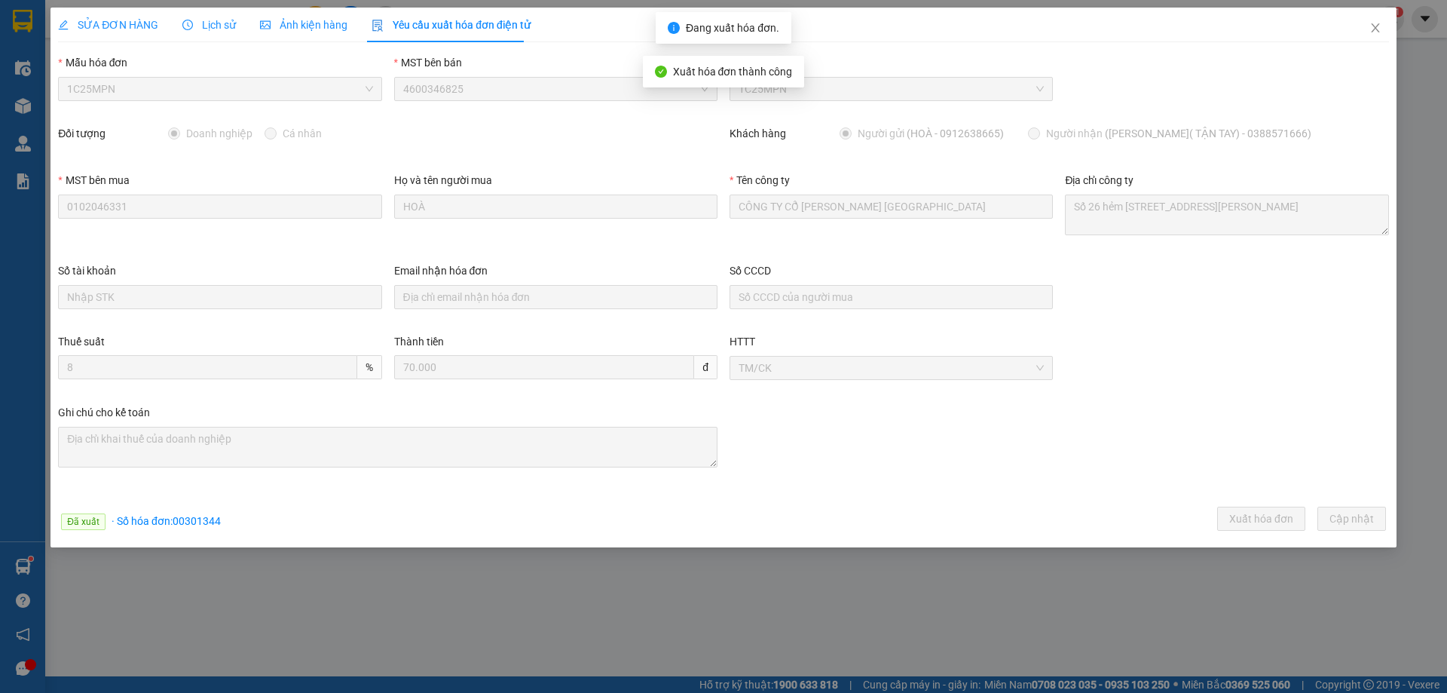
click at [196, 519] on span "· Số [PERSON_NAME]: 00301344" at bounding box center [166, 521] width 109 height 12
copy span "00301344"
click at [1377, 23] on icon "close" at bounding box center [1375, 28] width 12 height 12
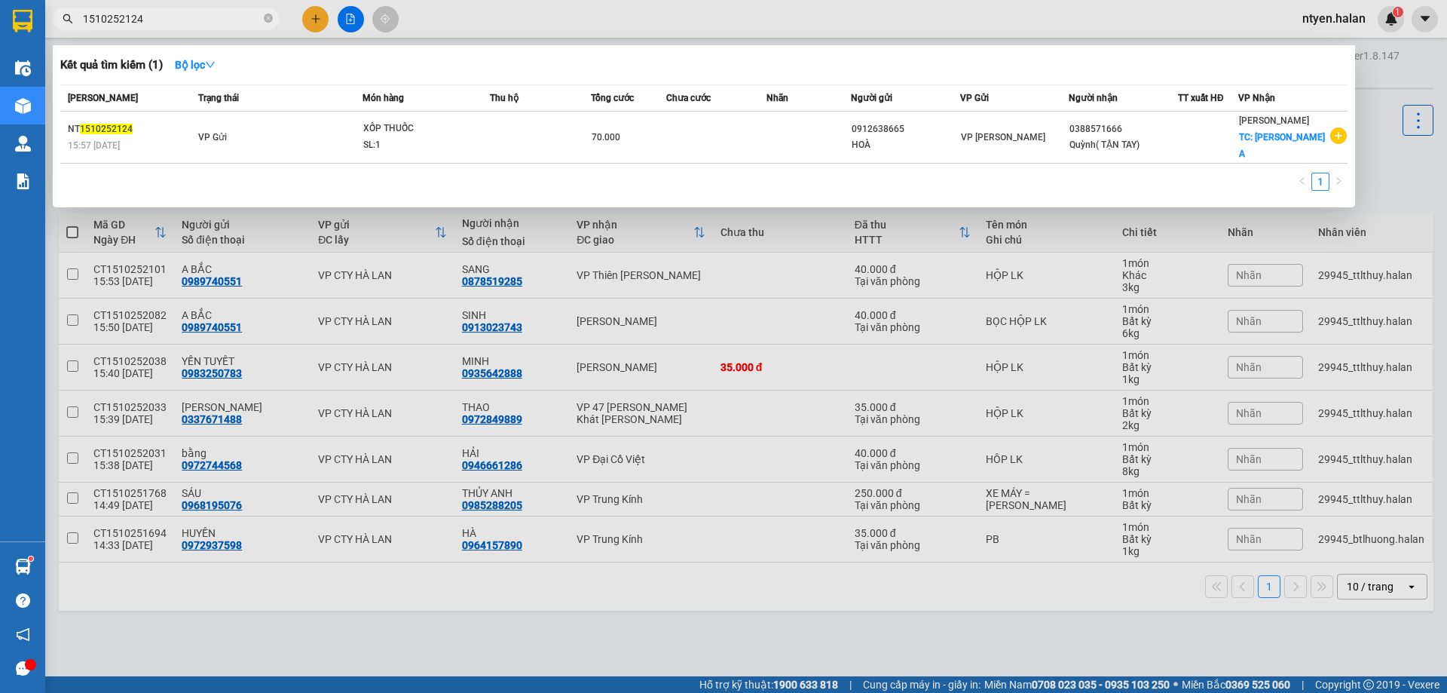
click at [151, 22] on input "1510252124" at bounding box center [172, 19] width 178 height 17
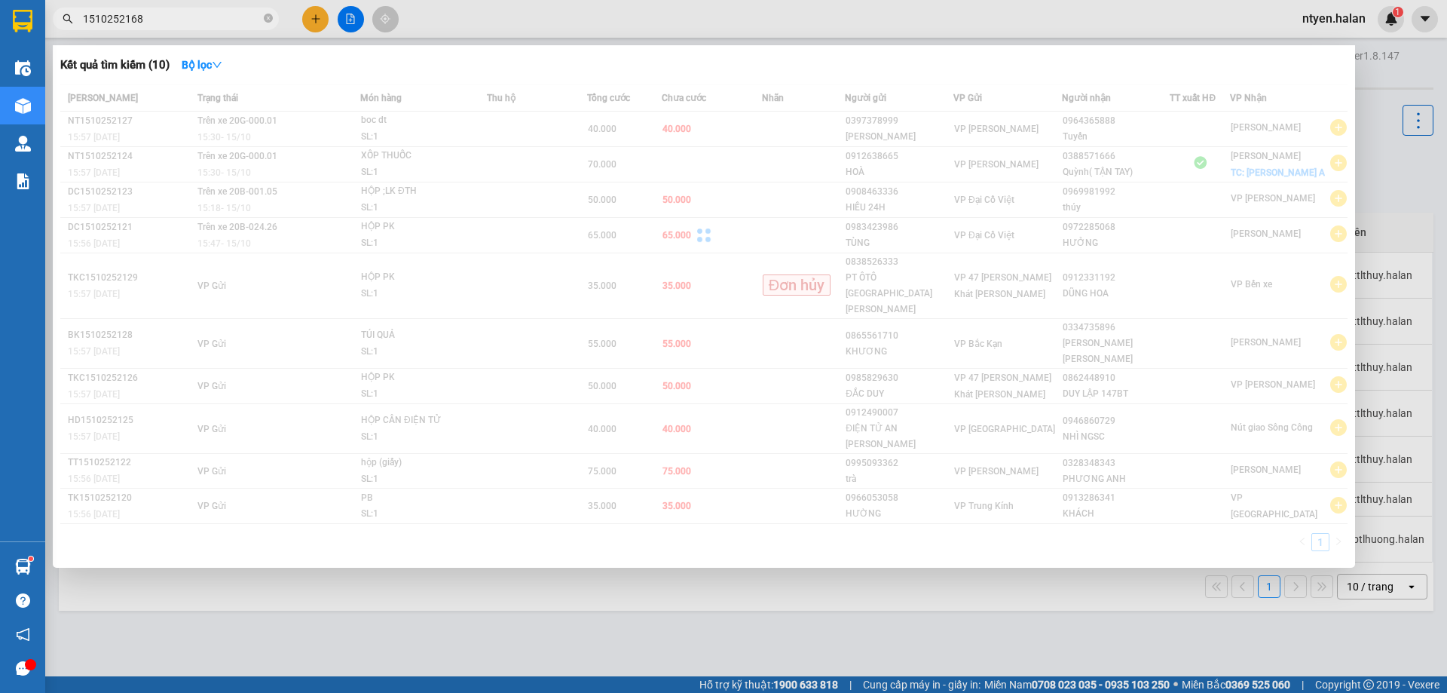
type input "1510252168"
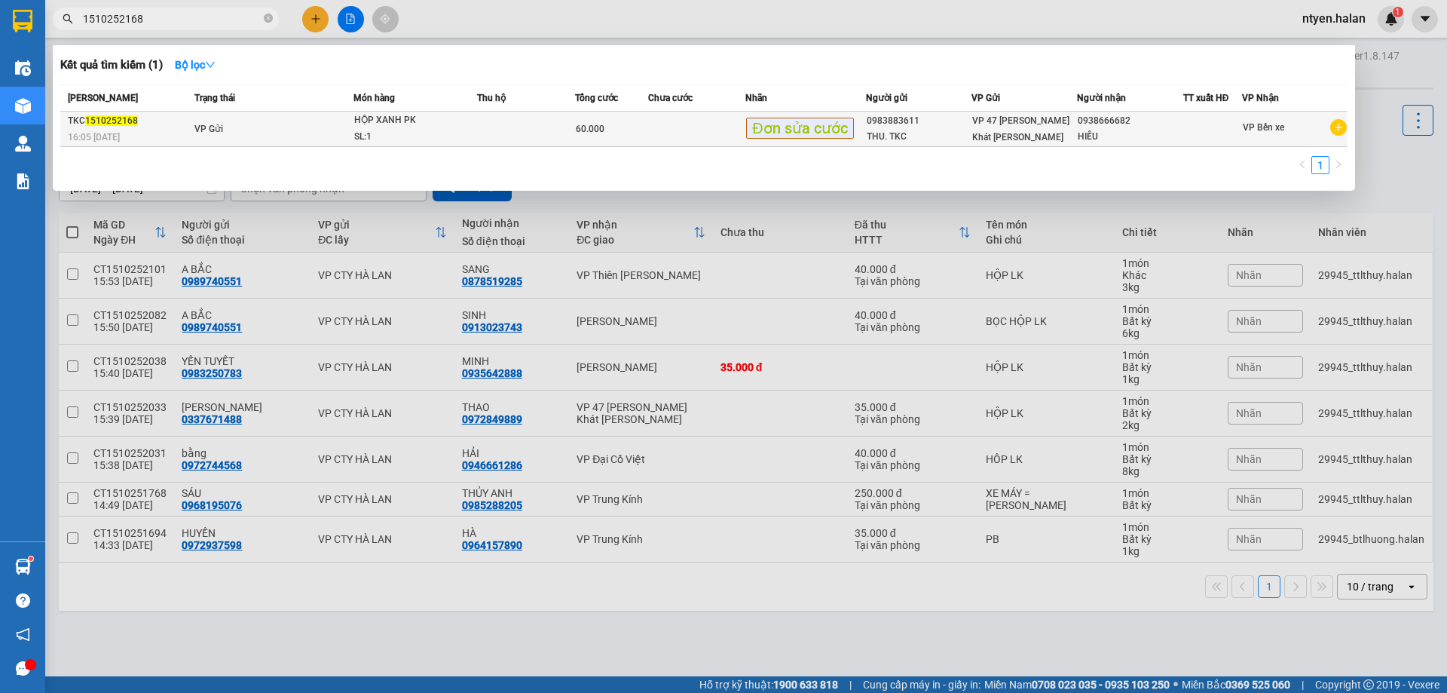
click at [225, 121] on td "VP Gửi" at bounding box center [272, 129] width 163 height 35
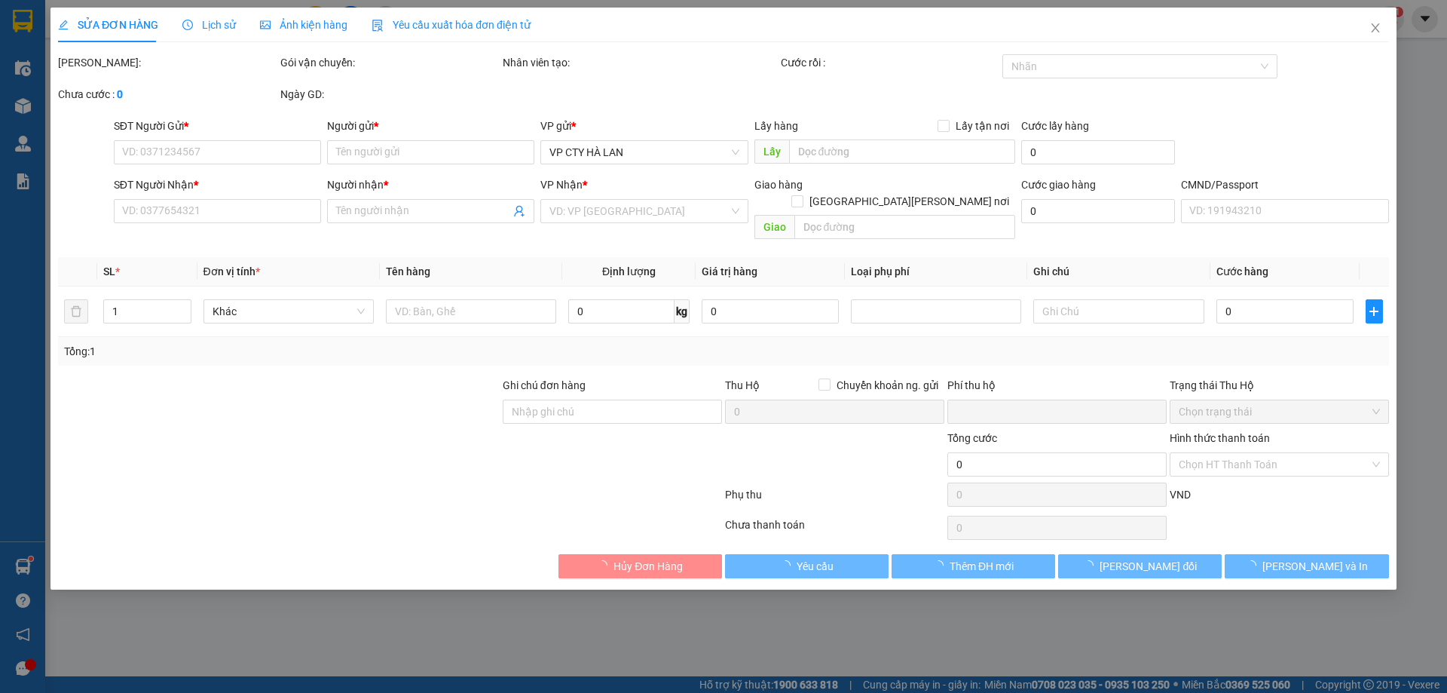
type input "0983883611"
type input "THU. TKC"
type input "0938666682"
type input "HIẾU"
type input "0"
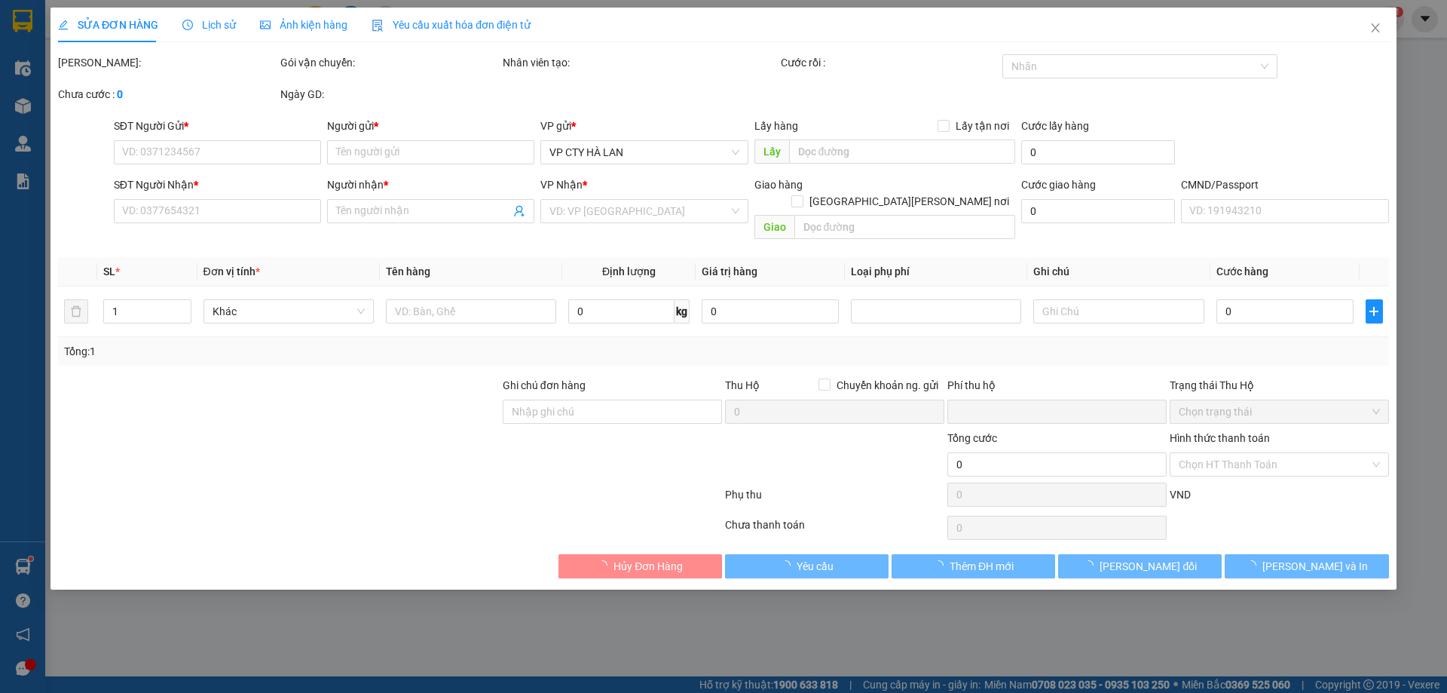
type input "60.000"
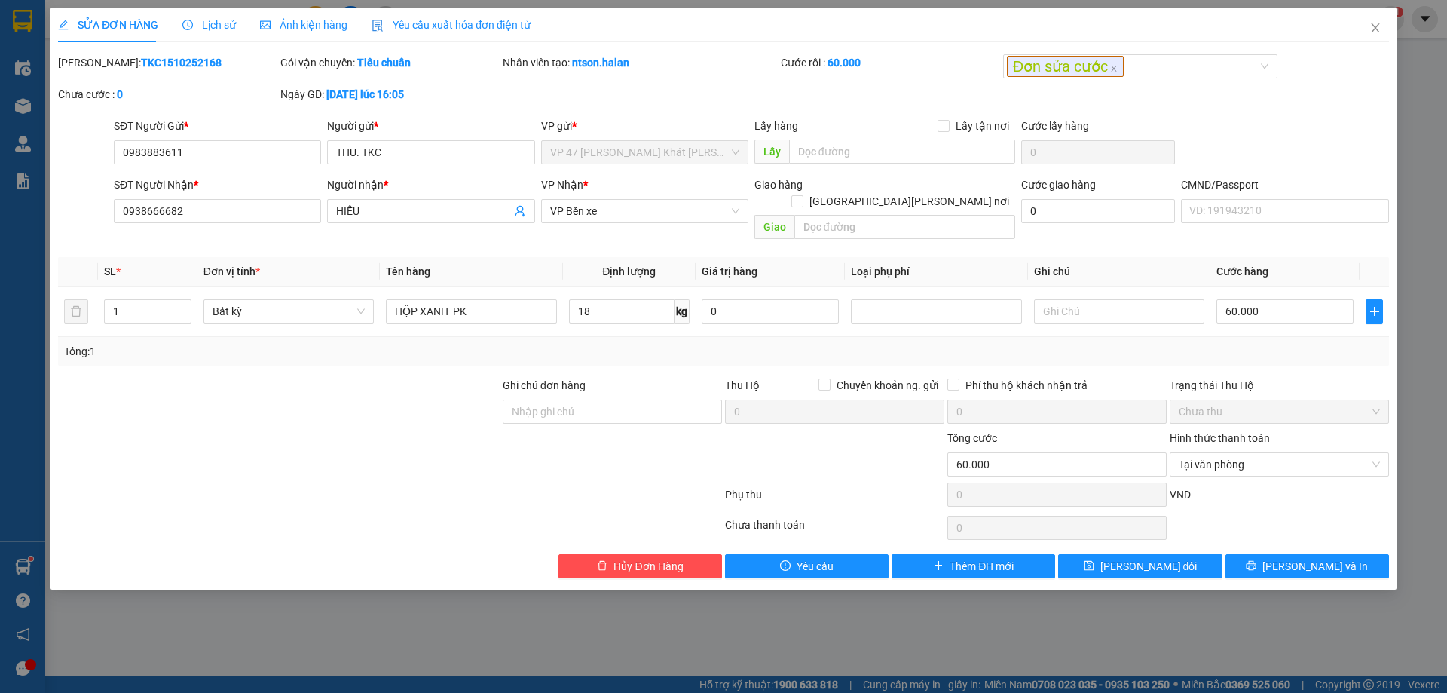
click at [479, 28] on span "Yêu cầu xuất hóa đơn điện tử" at bounding box center [451, 25] width 159 height 12
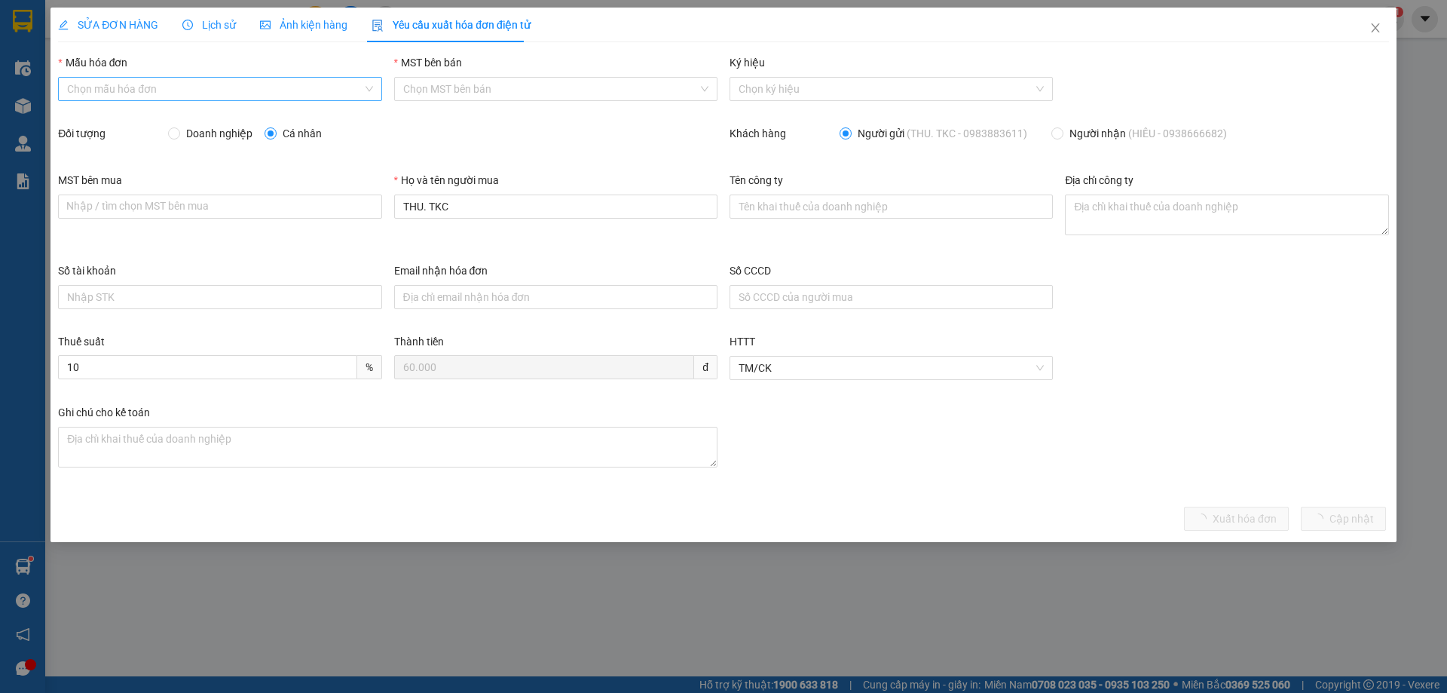
click at [91, 87] on input "Mẫu hóa đơn" at bounding box center [214, 89] width 295 height 23
click at [90, 112] on div "1C25MPN" at bounding box center [219, 119] width 305 height 17
type input "8"
click at [170, 132] on input "Doanh nghiệp" at bounding box center [173, 132] width 11 height 11
radio input "true"
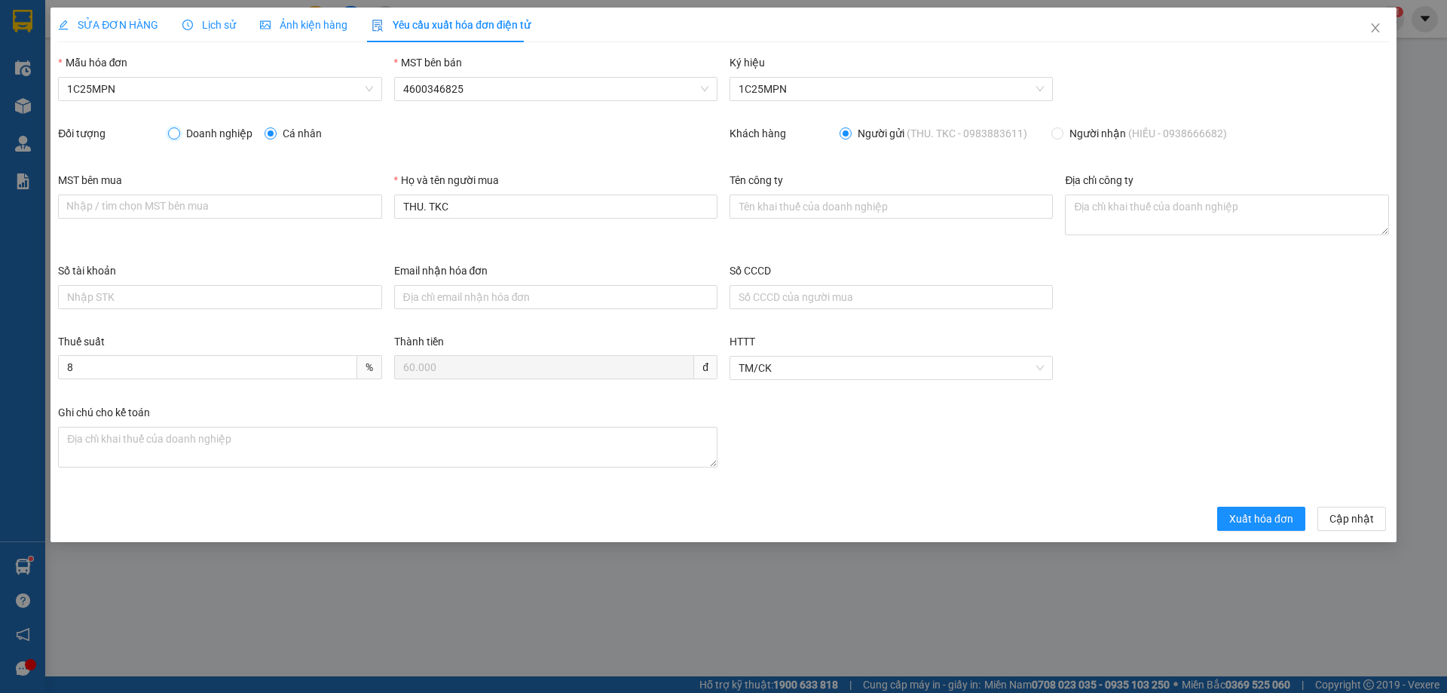
radio input "false"
click at [197, 211] on input "MST bên mua" at bounding box center [219, 206] width 323 height 24
paste input "0101198807"
type input "0101198807"
click at [800, 213] on input "Tên công ty" at bounding box center [890, 206] width 323 height 24
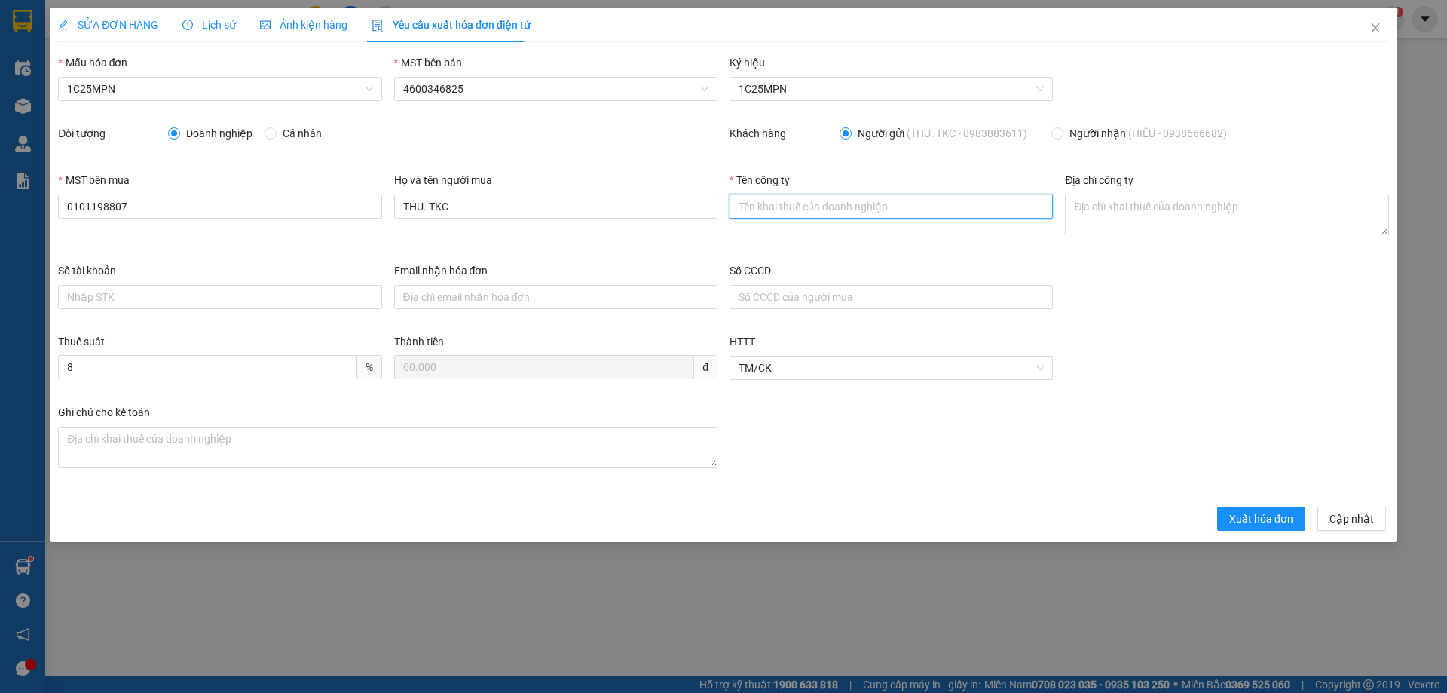
paste input "CÔNG TY TNHH MICROTEC [GEOGRAPHIC_DATA]"
type input "CÔNG TY TNHH MICROTEC [GEOGRAPHIC_DATA]"
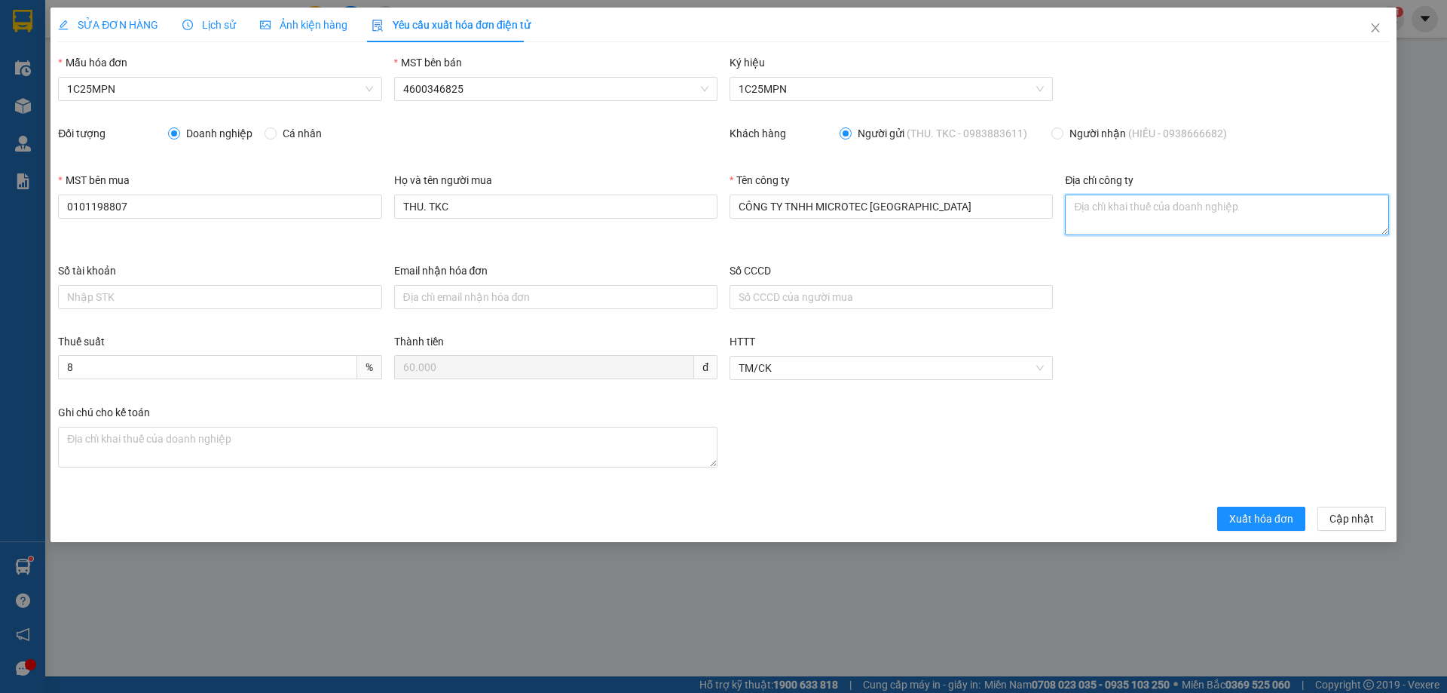
click at [1081, 216] on textarea "Địa chỉ công ty" at bounding box center [1226, 214] width 323 height 41
paste textarea "Tầng 5A, 5, 9, 12 số 194 phố [PERSON_NAME][GEOGRAPHIC_DATA][PERSON_NAME][GEOGRA…"
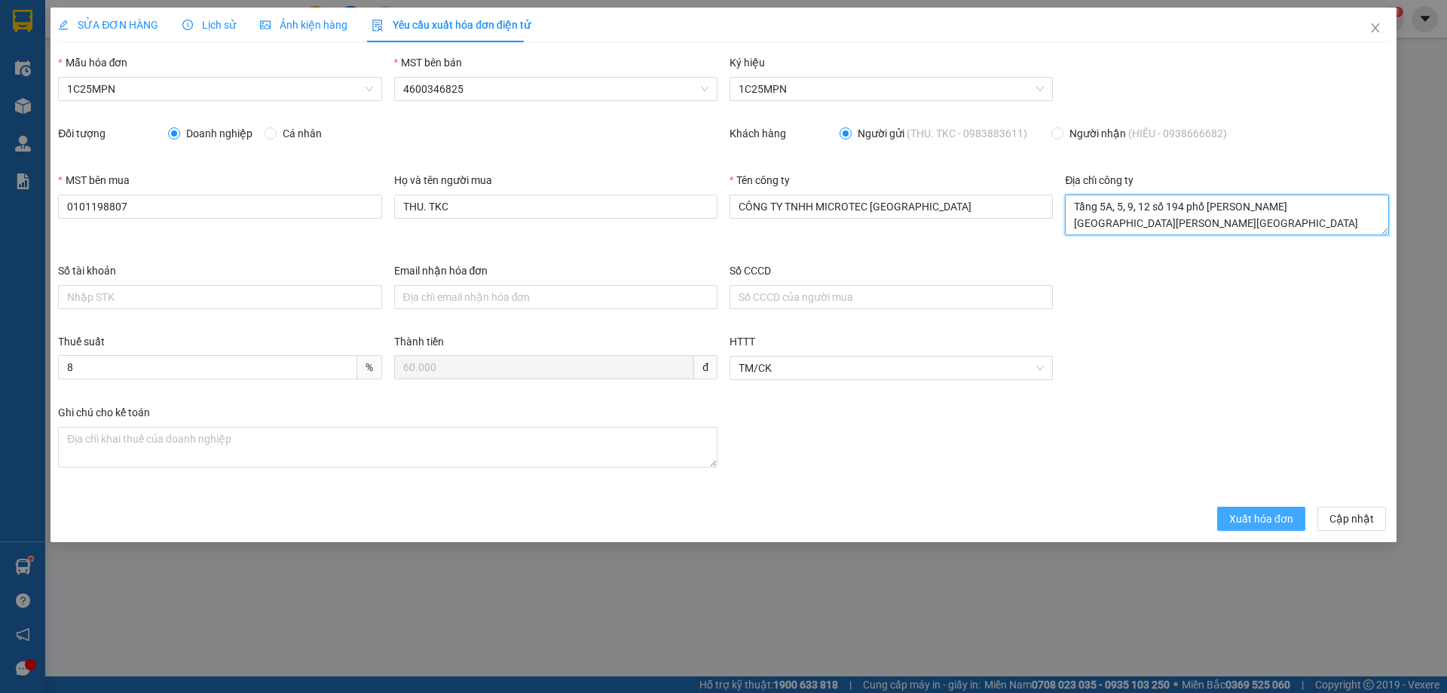
type textarea "Tầng 5A, 5, 9, 12 số 194 phố [PERSON_NAME][GEOGRAPHIC_DATA][PERSON_NAME][GEOGRA…"
click at [1241, 521] on span "Xuất hóa đơn" at bounding box center [1261, 518] width 64 height 17
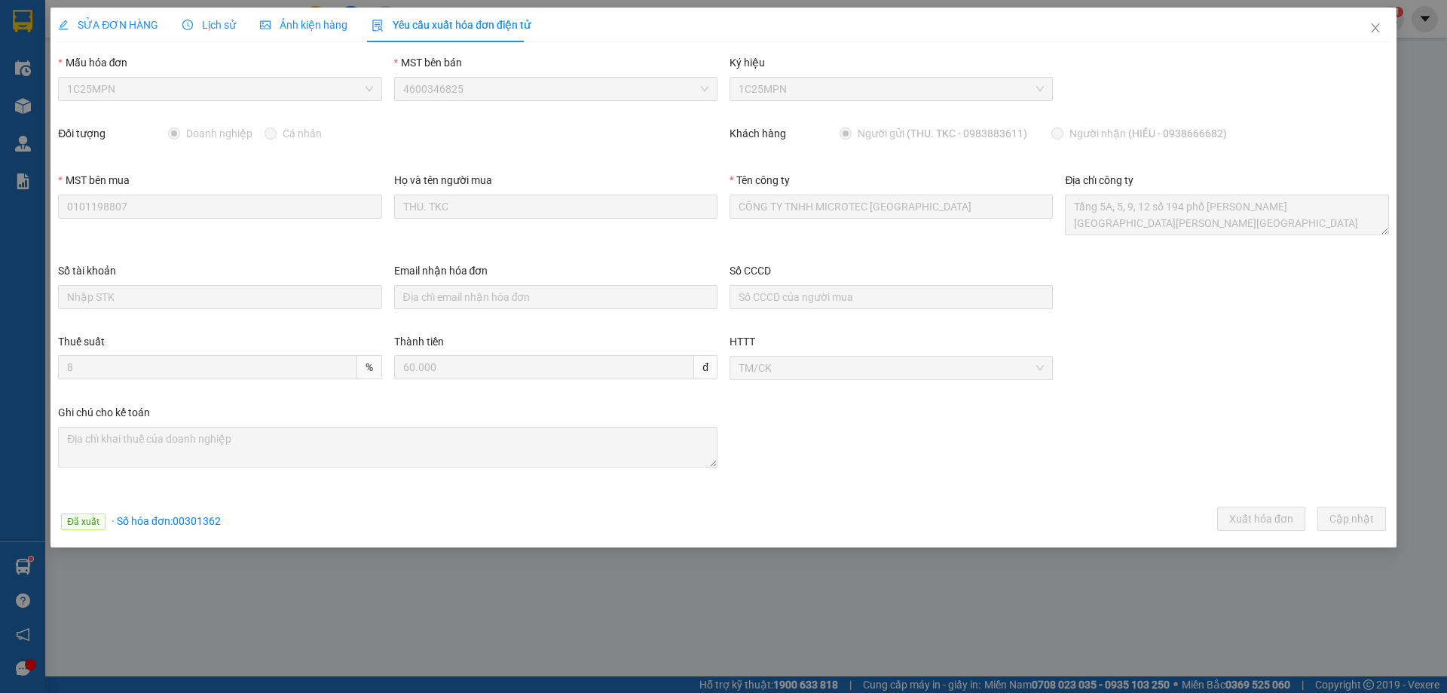
drag, startPoint x: 587, startPoint y: 177, endPoint x: 589, endPoint y: 169, distance: 8.6
click at [587, 177] on div "Họ và tên người mua" at bounding box center [555, 183] width 323 height 23
click at [191, 522] on span "· Số [PERSON_NAME]: 00301362" at bounding box center [166, 521] width 109 height 12
copy span "00301362"
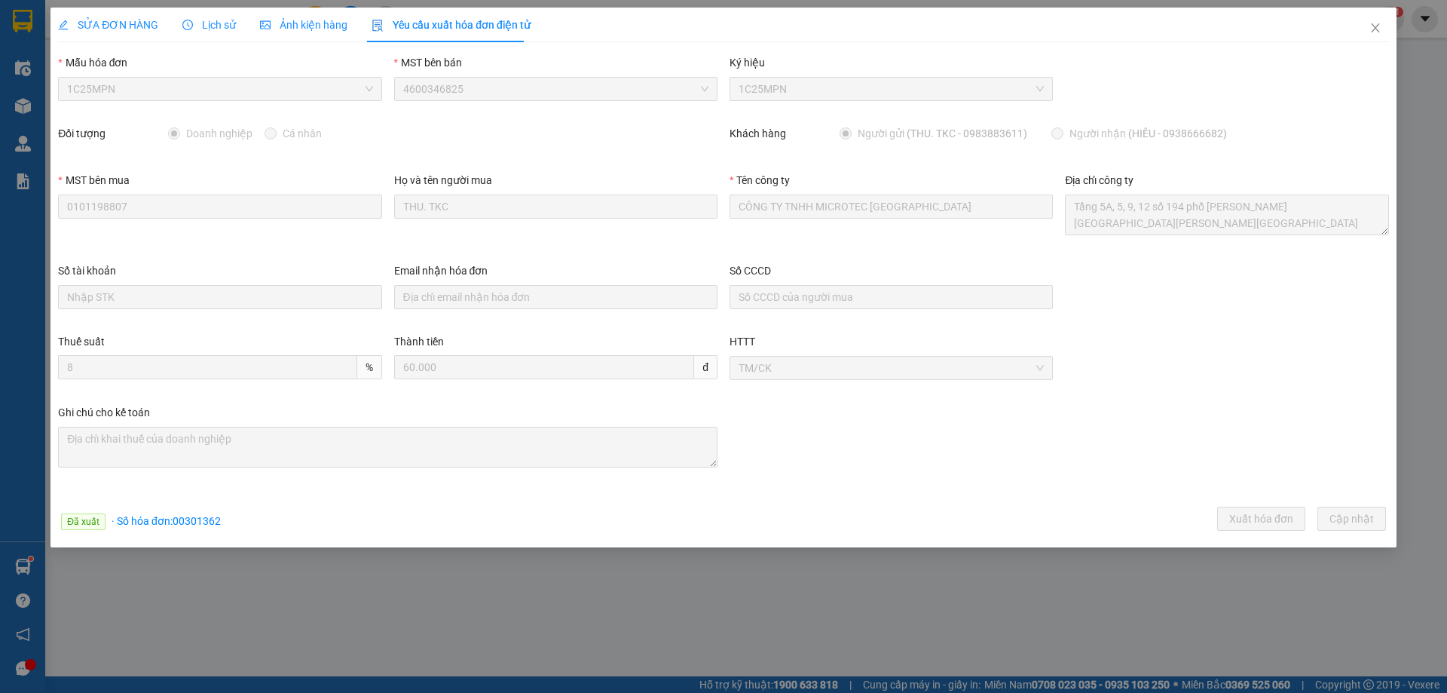
click at [629, 17] on div "SỬA ĐƠN HÀNG Lịch sử Ảnh kiện hàng Yêu cầu xuất hóa đơn điện tử" at bounding box center [723, 25] width 1331 height 35
click at [202, 520] on span "· Số [PERSON_NAME]: 00301362" at bounding box center [166, 521] width 109 height 12
copy span "00301362"
click at [1374, 29] on icon "close" at bounding box center [1375, 28] width 12 height 12
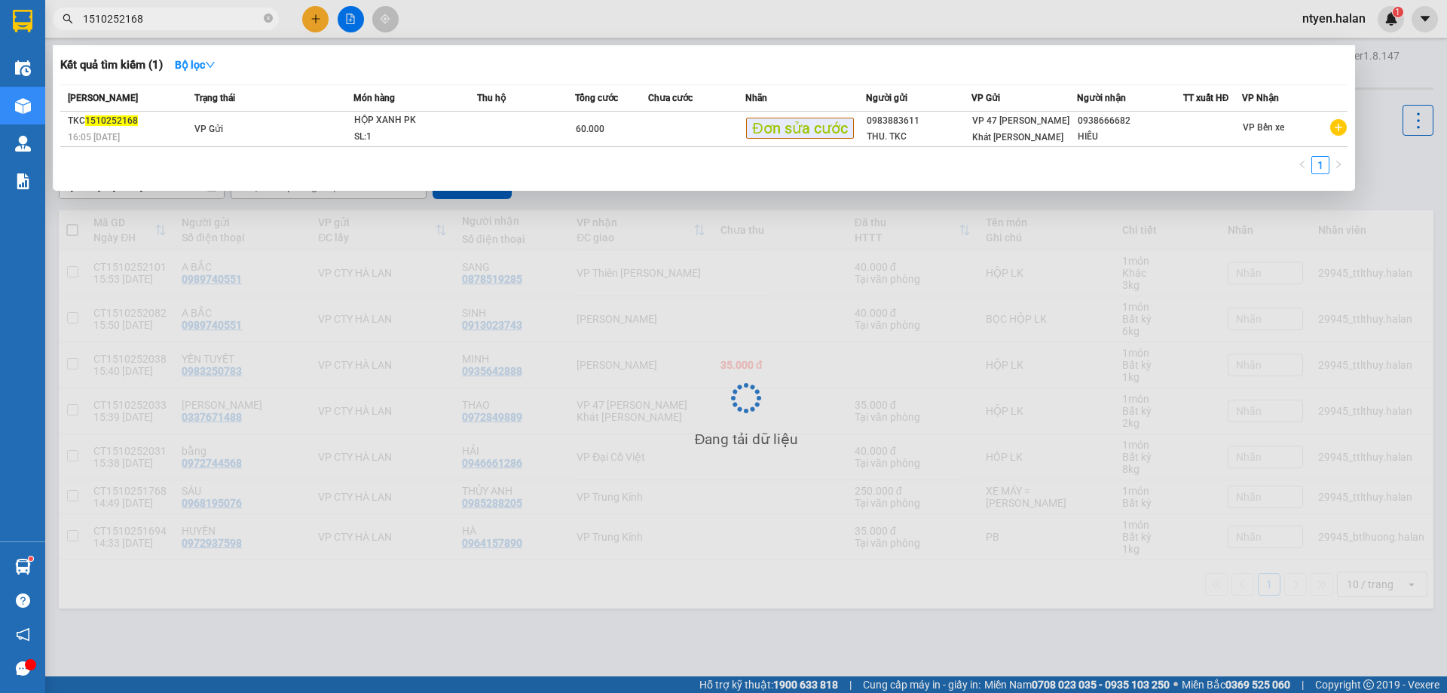
click at [157, 24] on input "1510252168" at bounding box center [172, 19] width 178 height 17
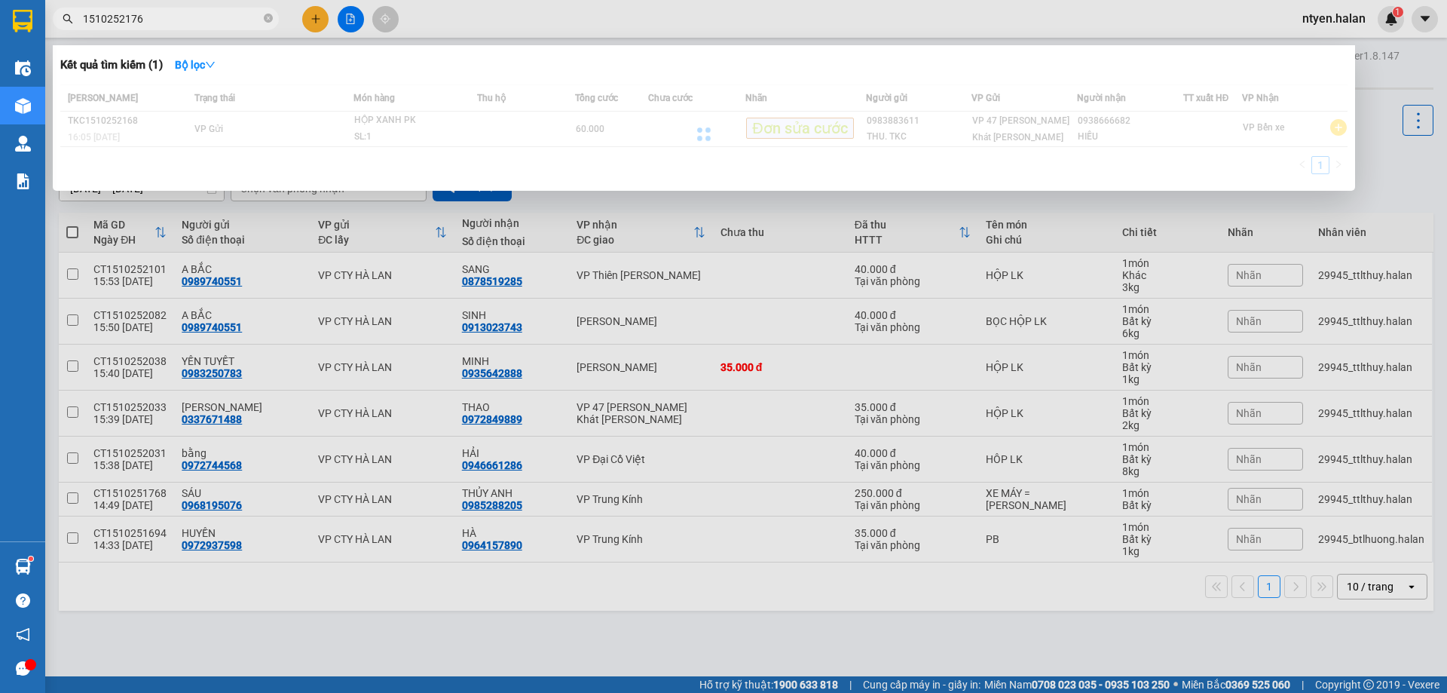
type input "1510252176"
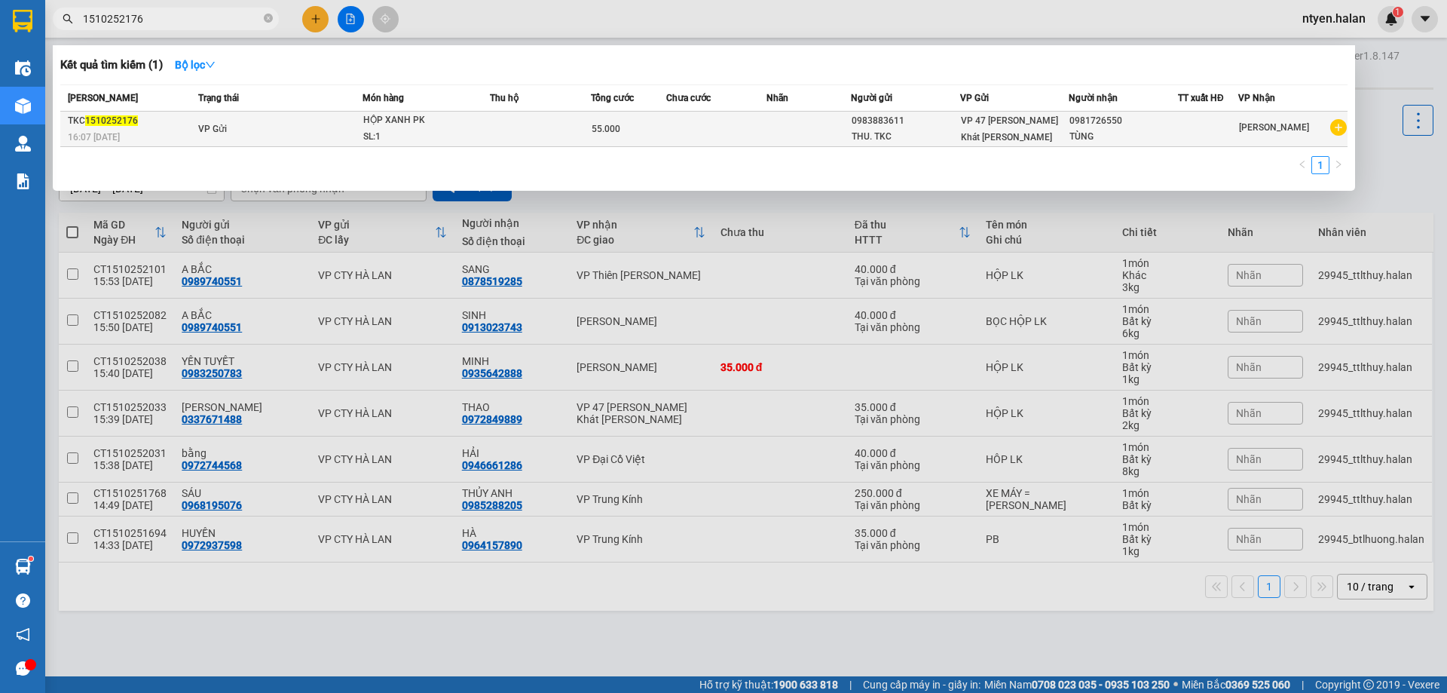
click at [184, 130] on div "16:07 [DATE]" at bounding box center [131, 137] width 126 height 17
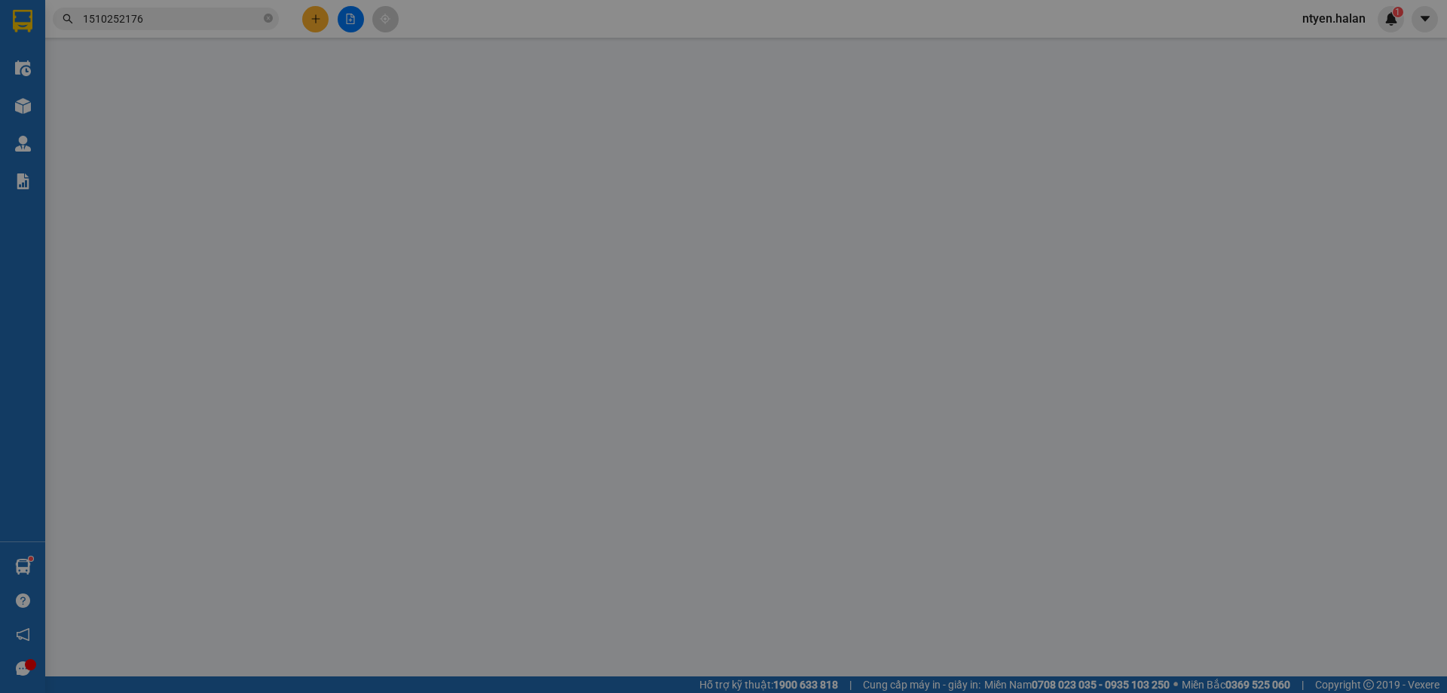
type input "0983883611"
type input "THU. TKC"
type input "0981726550"
type input "TÙNG"
type input "0"
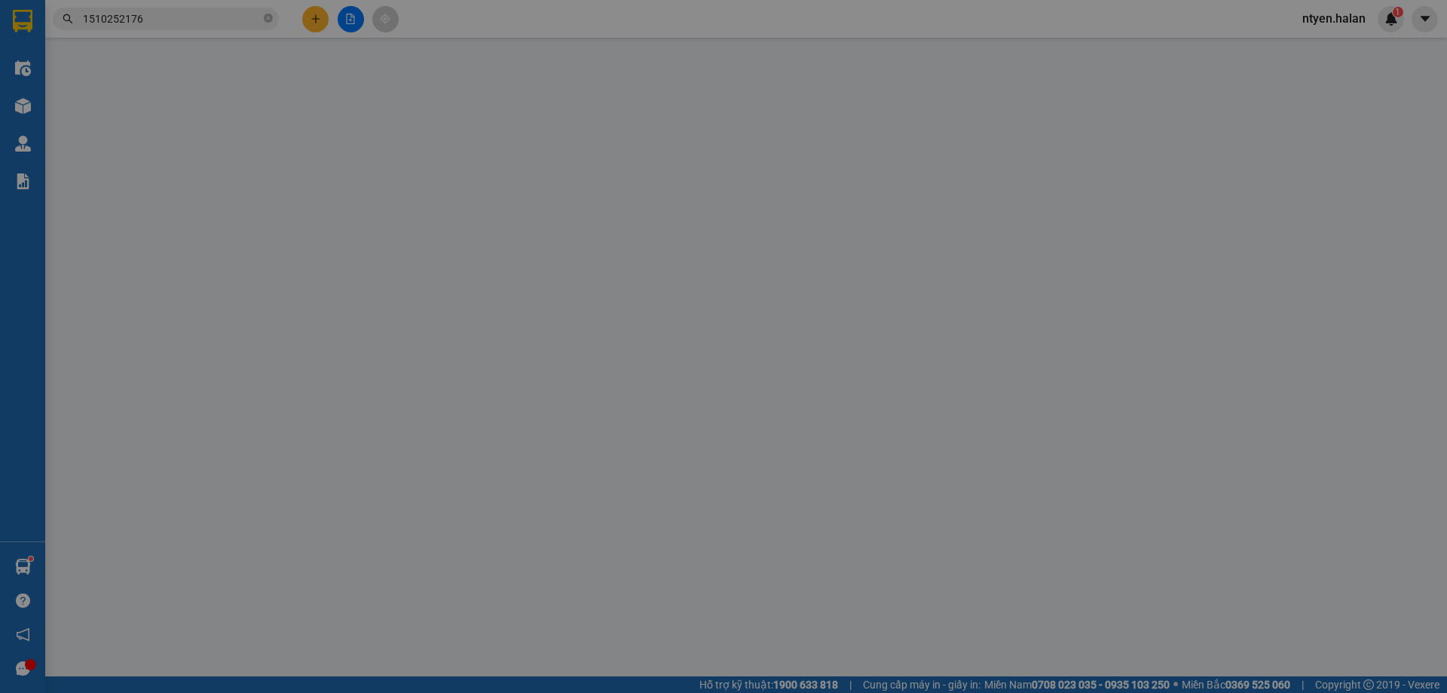
type input "55.000"
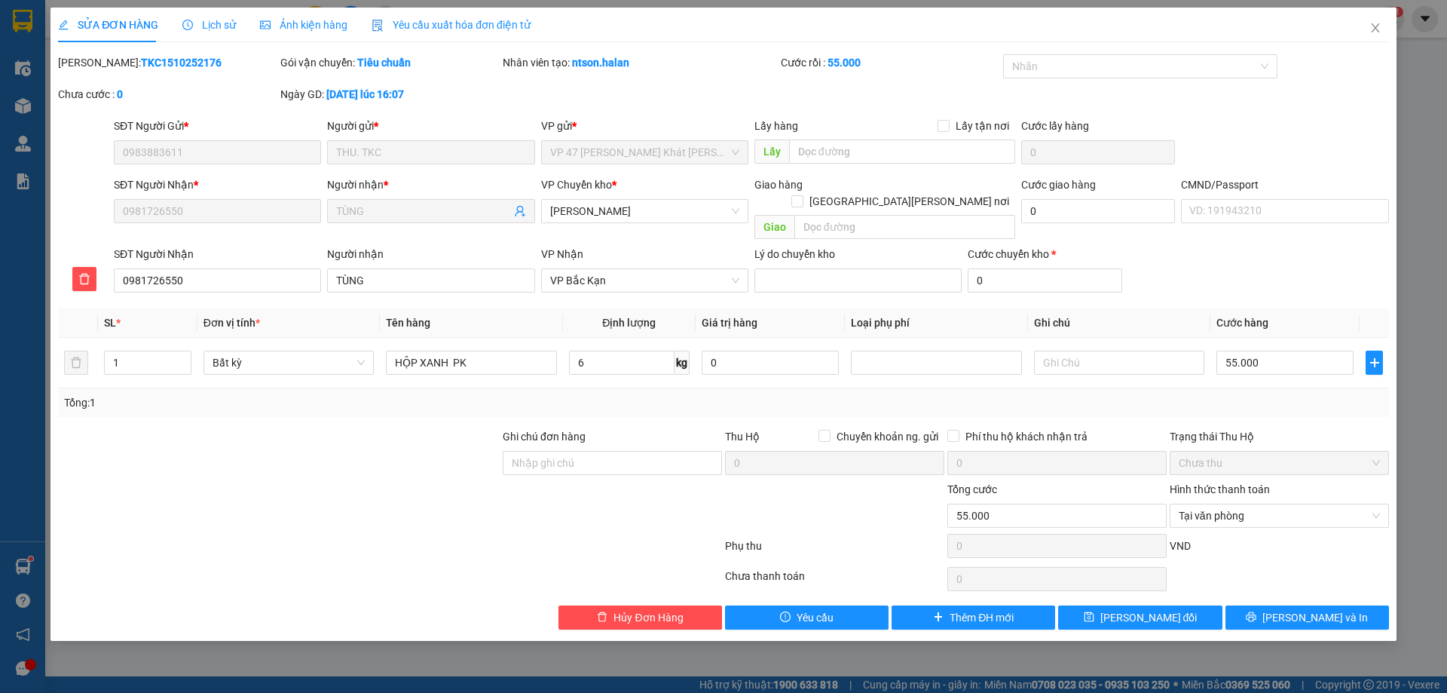
click at [463, 20] on span "Yêu cầu xuất hóa đơn điện tử" at bounding box center [451, 25] width 159 height 12
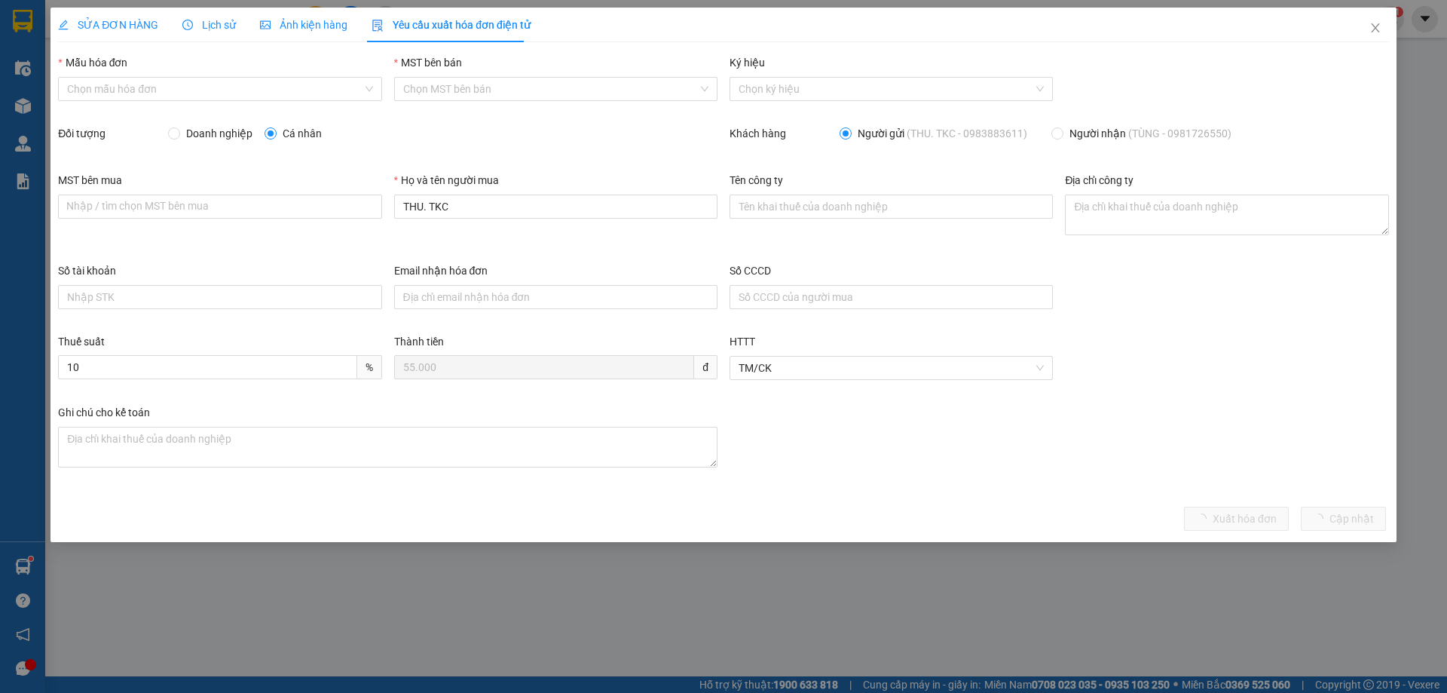
drag, startPoint x: 102, startPoint y: 85, endPoint x: 87, endPoint y: 101, distance: 21.9
click at [101, 86] on input "Mẫu hóa đơn" at bounding box center [214, 89] width 295 height 23
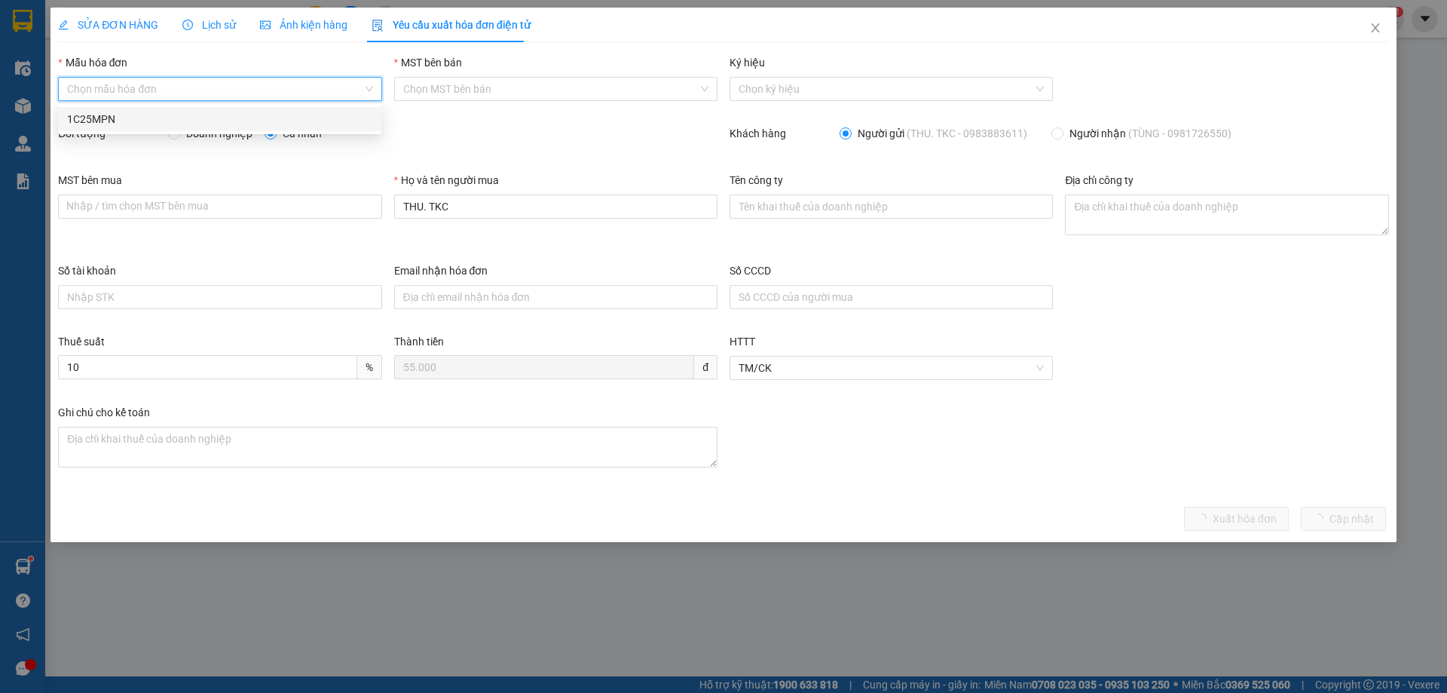
click at [87, 118] on div "1C25MPN" at bounding box center [219, 119] width 305 height 17
type input "8"
drag, startPoint x: 173, startPoint y: 136, endPoint x: 191, endPoint y: 149, distance: 22.6
click at [174, 136] on input "Doanh nghiệp" at bounding box center [173, 132] width 11 height 11
radio input "true"
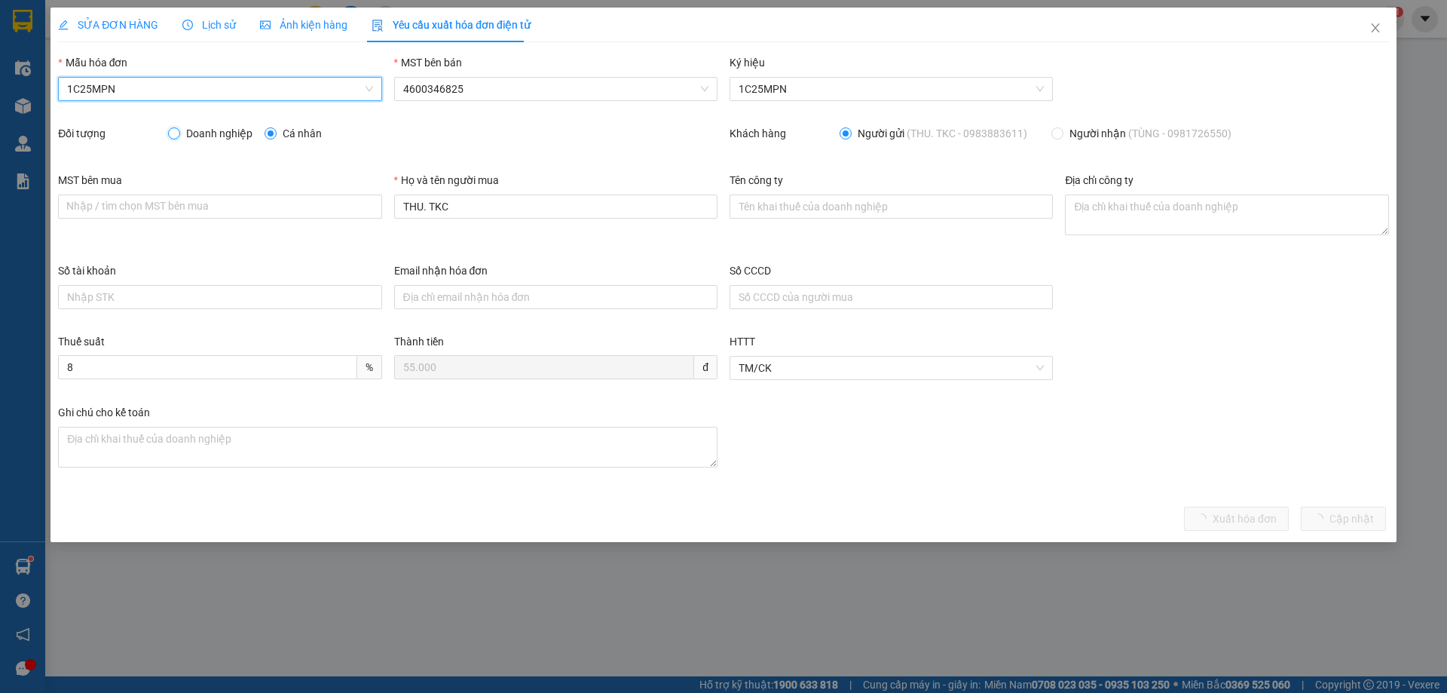
radio input "false"
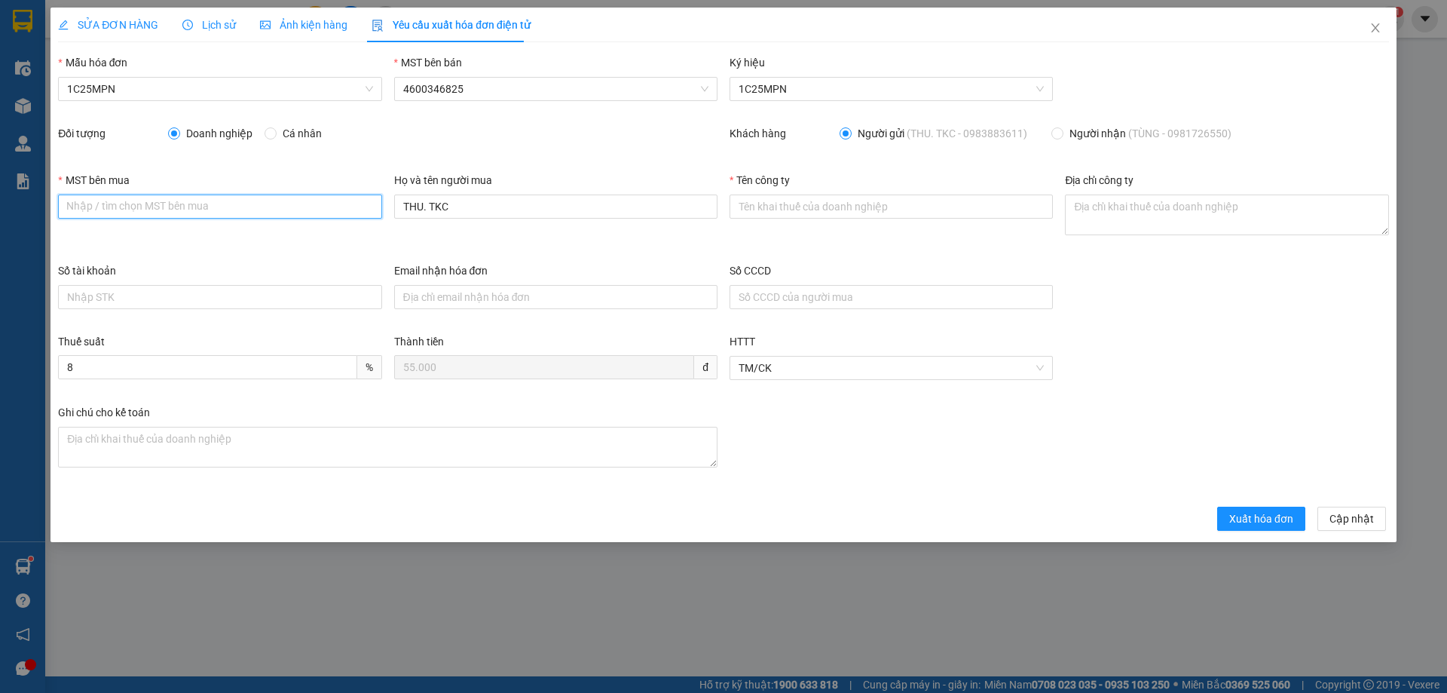
click at [194, 199] on input "MST bên mua" at bounding box center [219, 206] width 323 height 24
paste input "0101198807"
type input "0101198807"
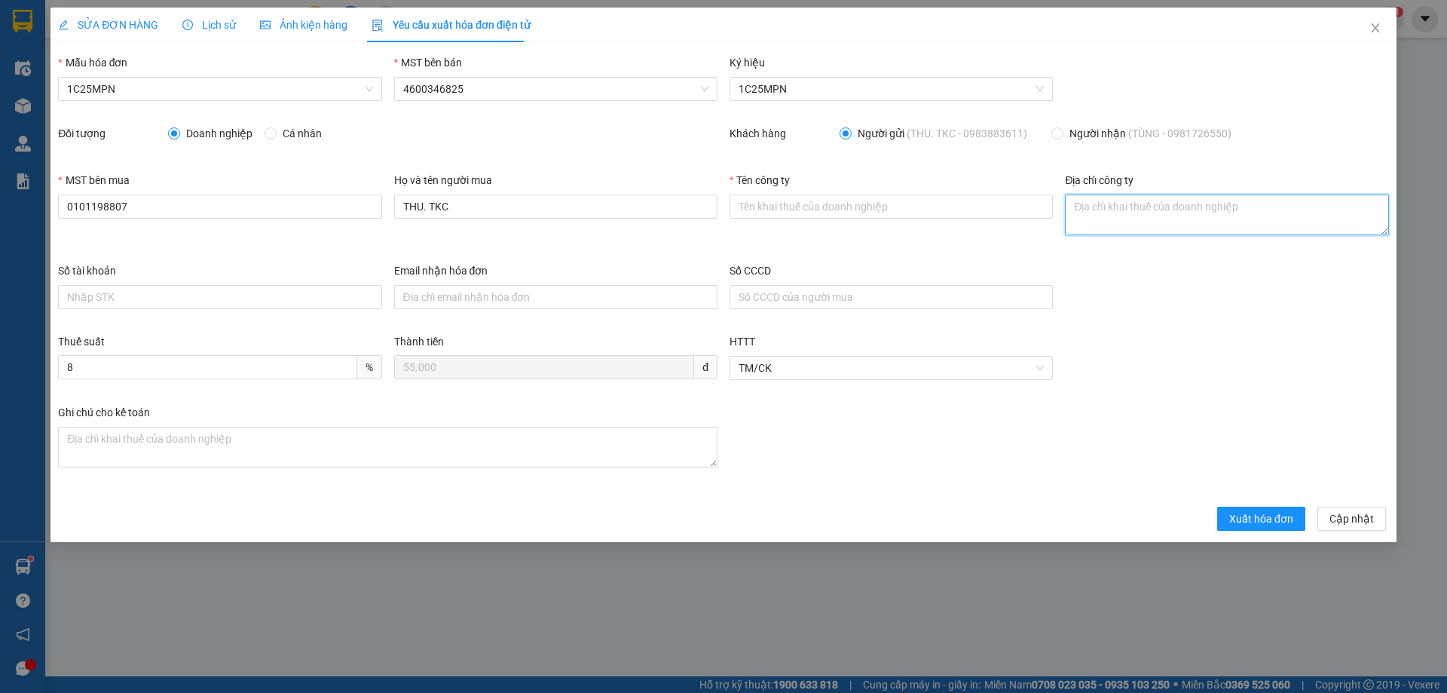
click at [1078, 214] on textarea "Địa chỉ công ty" at bounding box center [1226, 214] width 323 height 41
paste textarea "Tầng 5A, 5, 9, 12 số 194 phố [PERSON_NAME][GEOGRAPHIC_DATA][PERSON_NAME][GEOGRA…"
type textarea "Tầng 5A, 5, 9, 12 số 194 phố [PERSON_NAME][GEOGRAPHIC_DATA][PERSON_NAME][GEOGRA…"
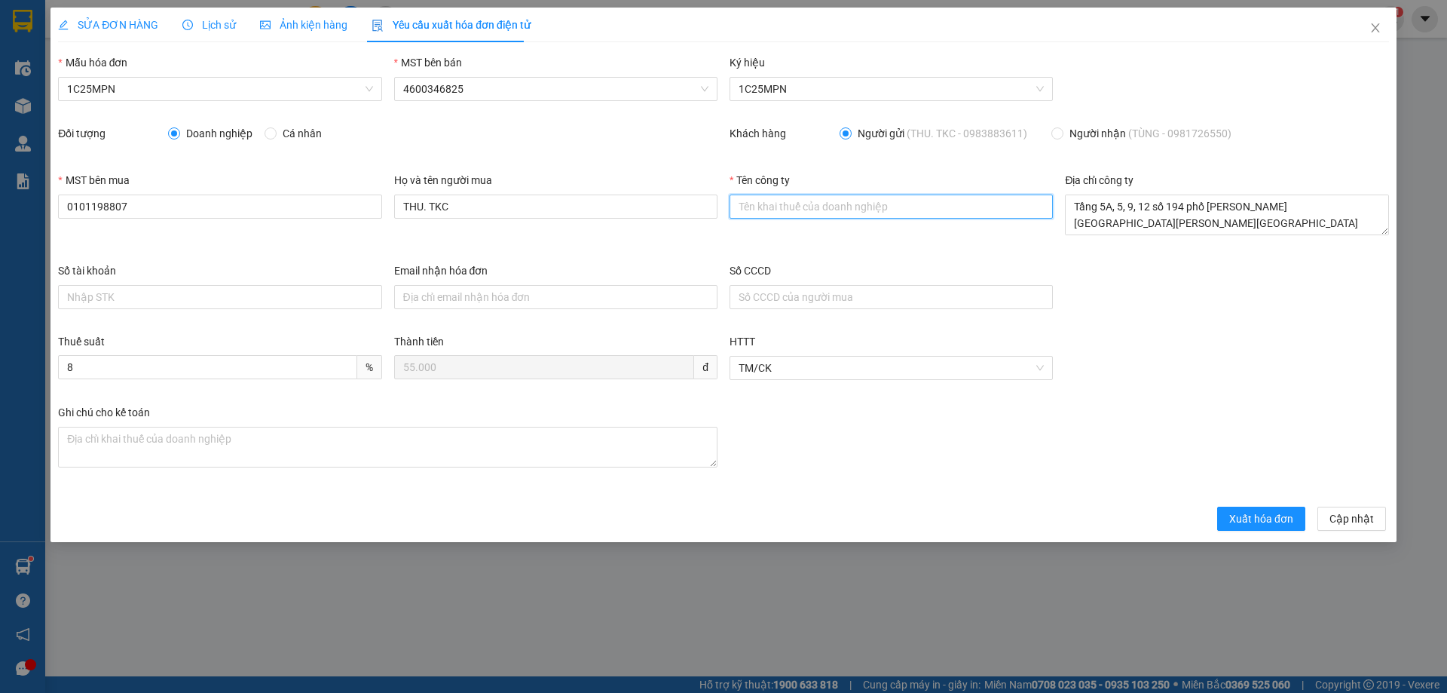
click at [746, 206] on input "Tên công ty" at bounding box center [890, 206] width 323 height 24
paste input "CÔNG TY TNHH MICROTEC [GEOGRAPHIC_DATA]"
type input "CÔNG TY TNHH MICROTEC [GEOGRAPHIC_DATA]"
click at [1236, 512] on span "Xuất hóa đơn" at bounding box center [1261, 518] width 64 height 17
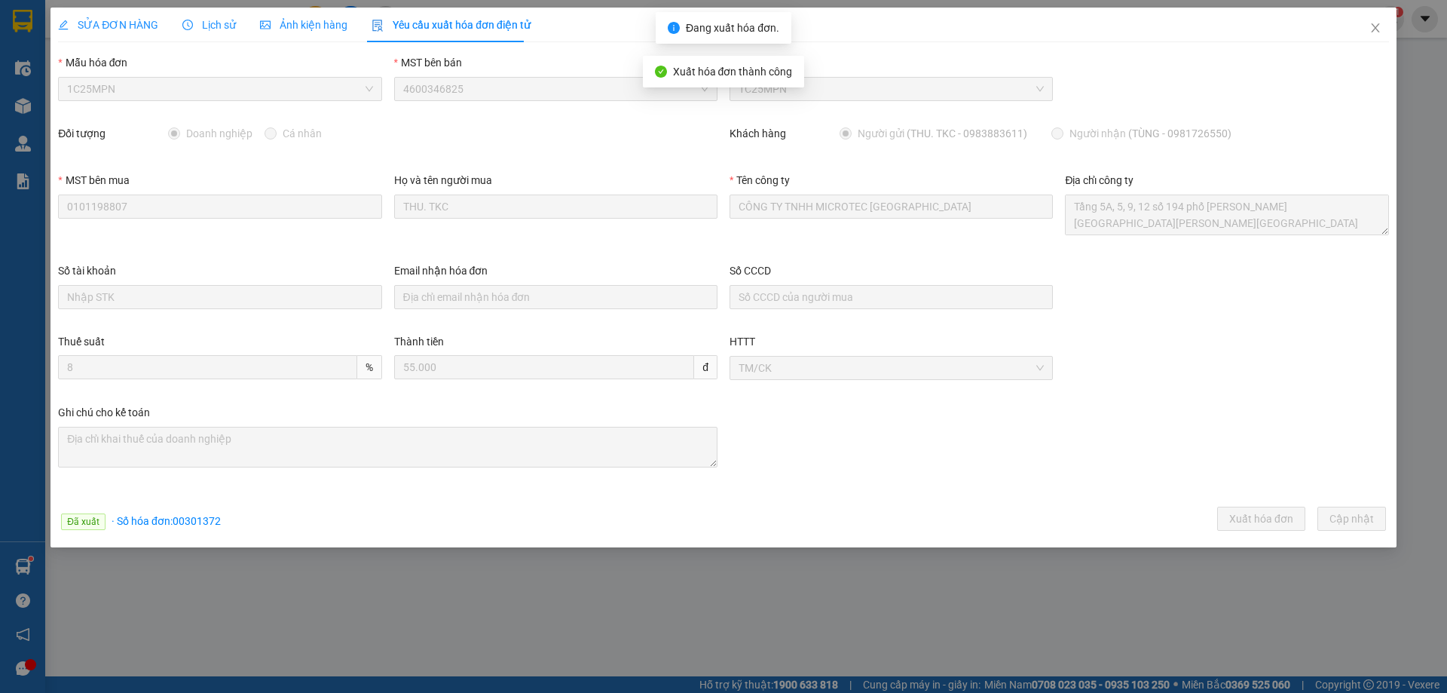
click at [188, 524] on span "· Số [PERSON_NAME]: 00301372" at bounding box center [166, 521] width 109 height 12
copy span "00301372"
drag, startPoint x: 1374, startPoint y: 29, endPoint x: 1345, endPoint y: 8, distance: 35.1
click at [1374, 26] on icon "close" at bounding box center [1375, 28] width 12 height 12
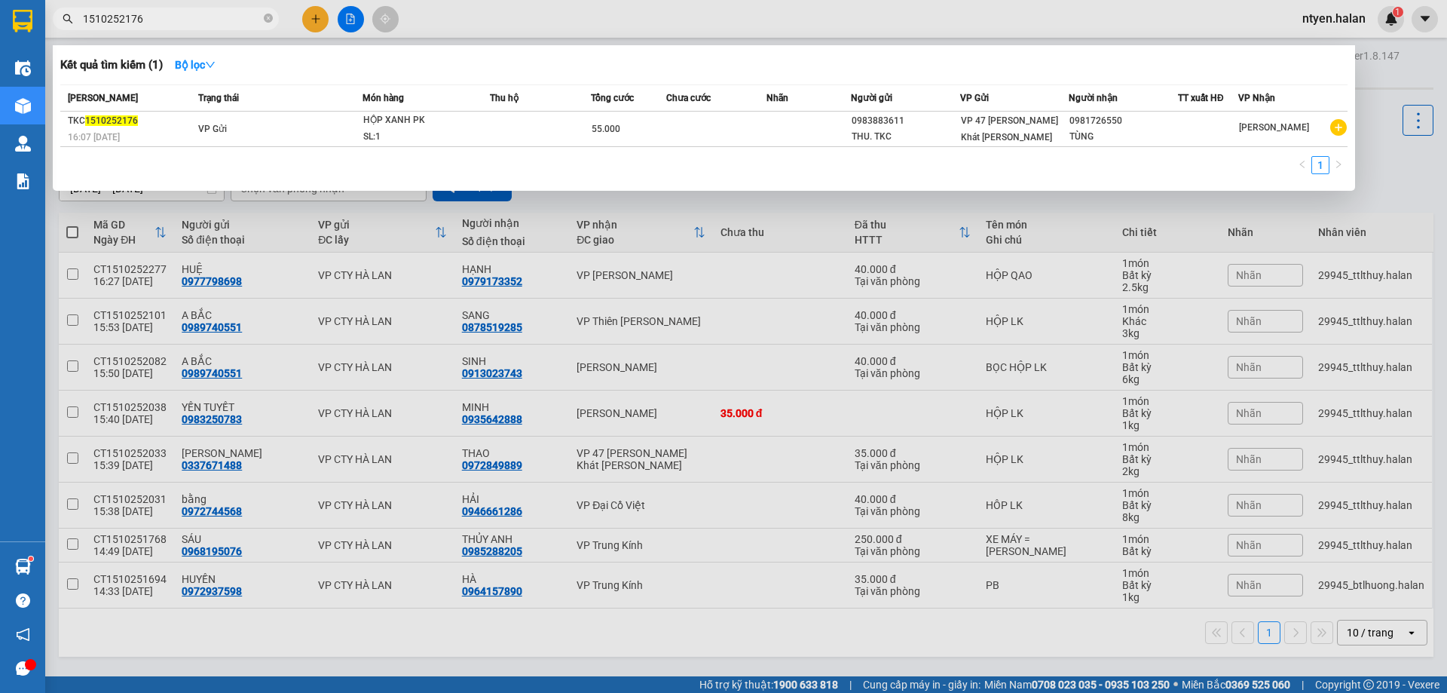
click at [166, 25] on input "1510252176" at bounding box center [172, 19] width 178 height 17
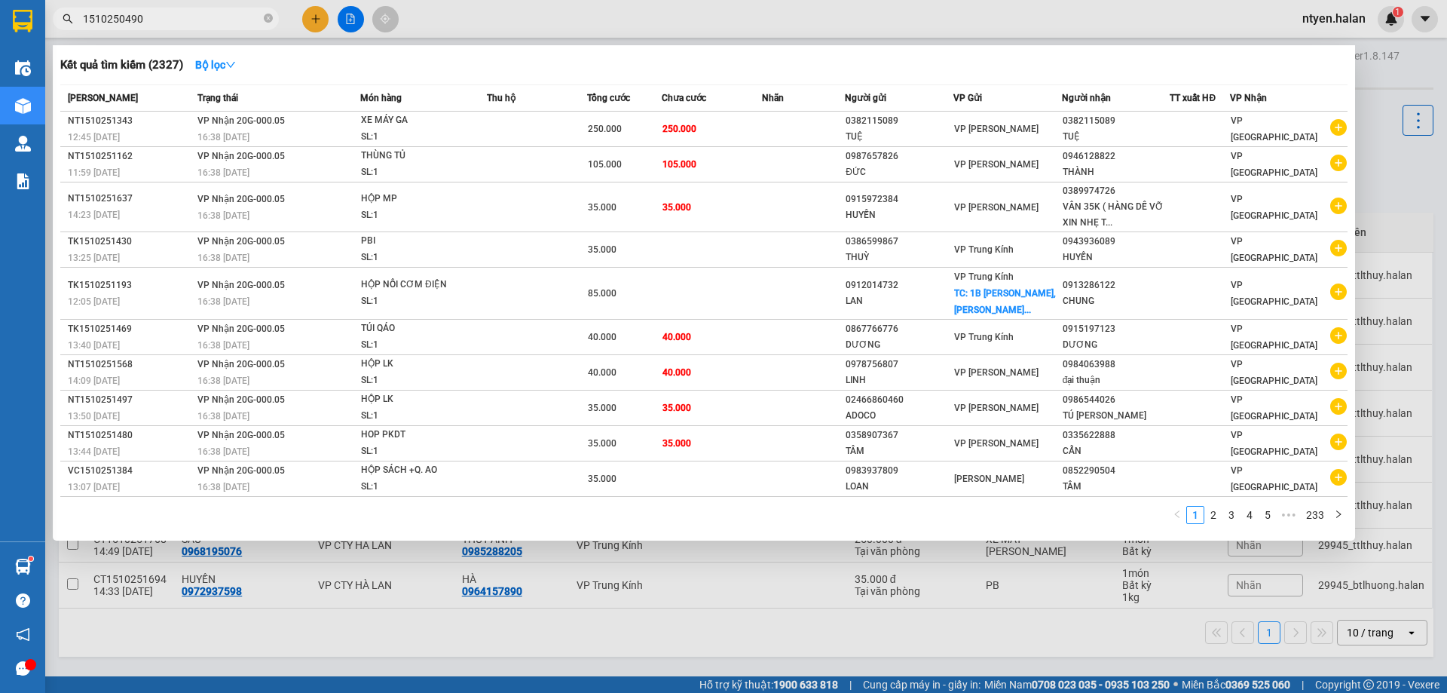
type input "1510250490"
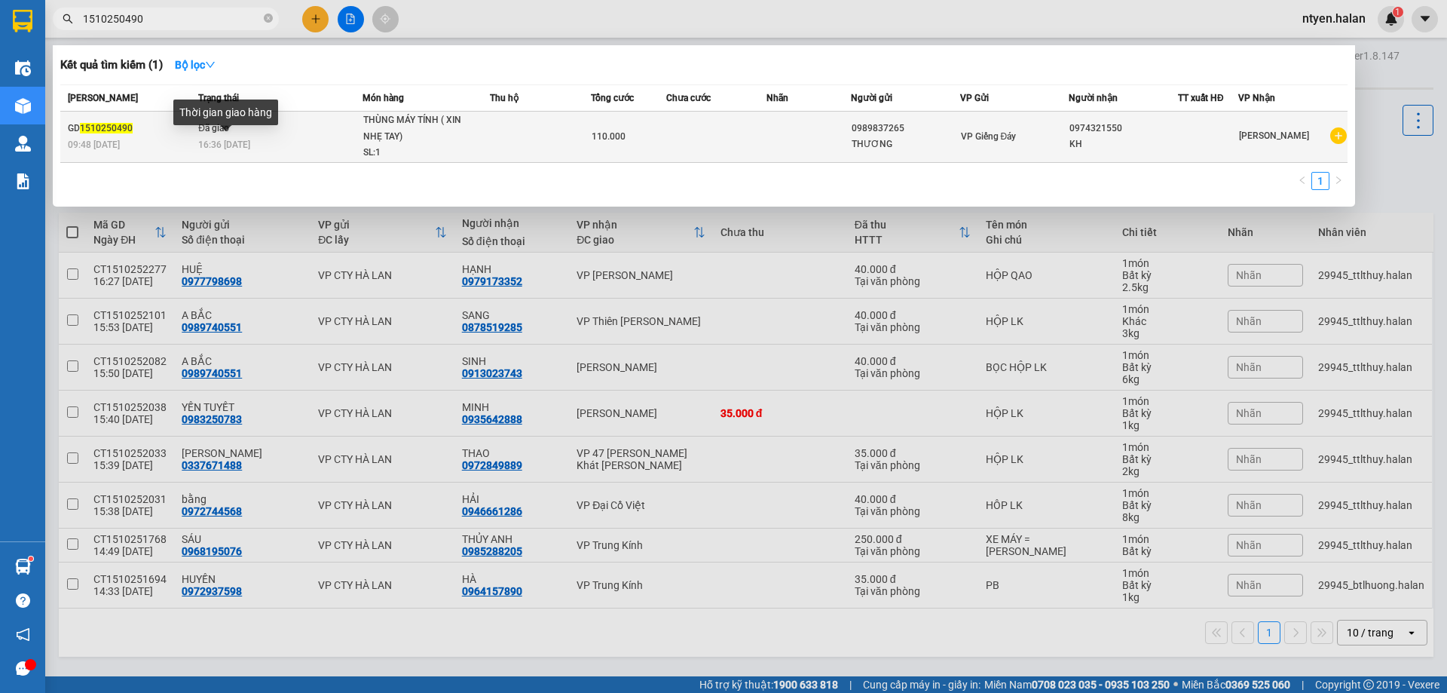
click at [222, 148] on span "16:36 [DATE]" at bounding box center [224, 144] width 52 height 11
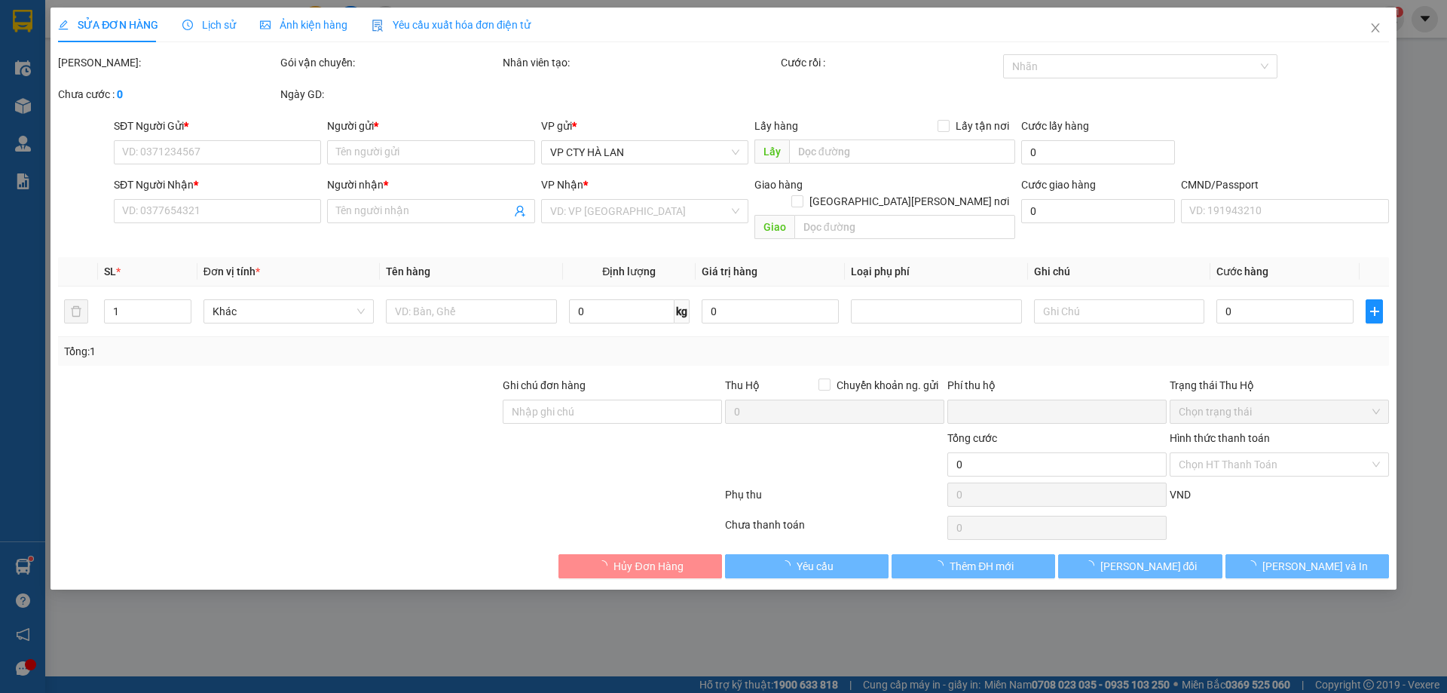
type input "0989837265"
type input "THƯƠNG"
type input "0974321550"
type input "KH"
type input "0"
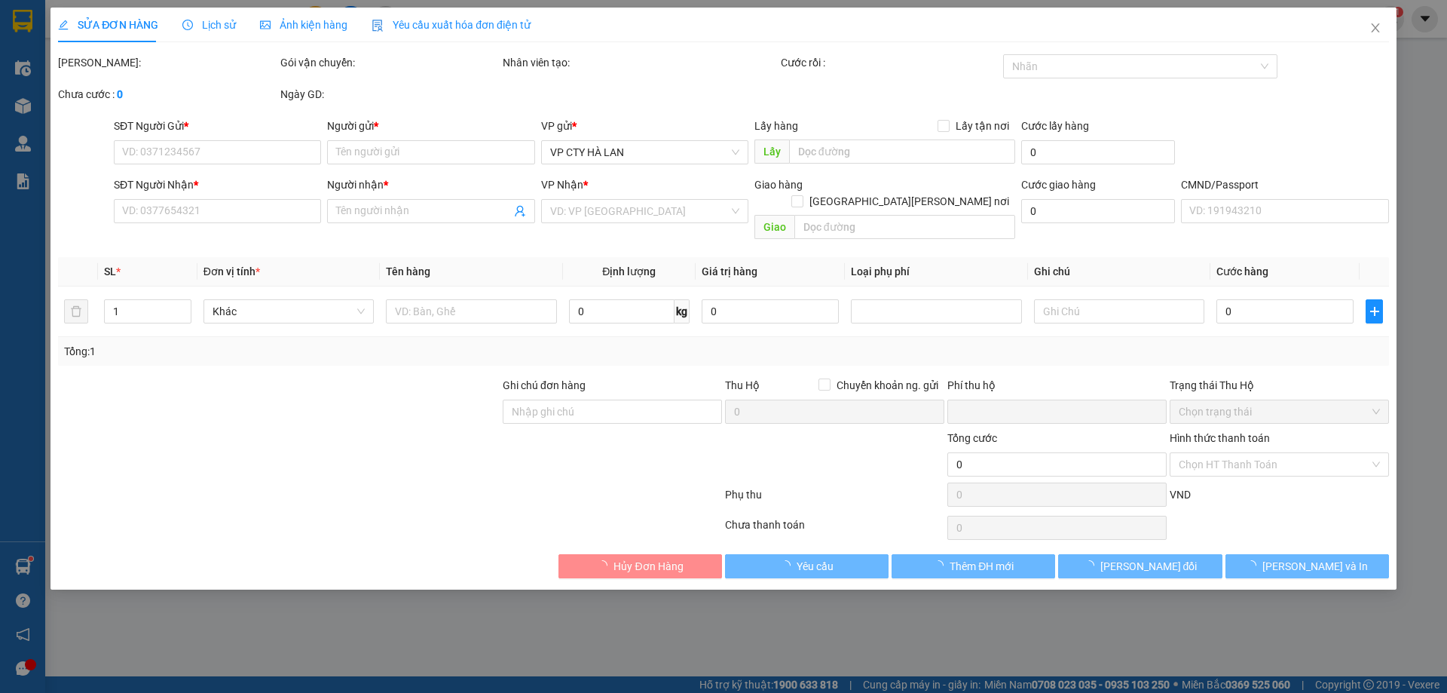
type input "110.000"
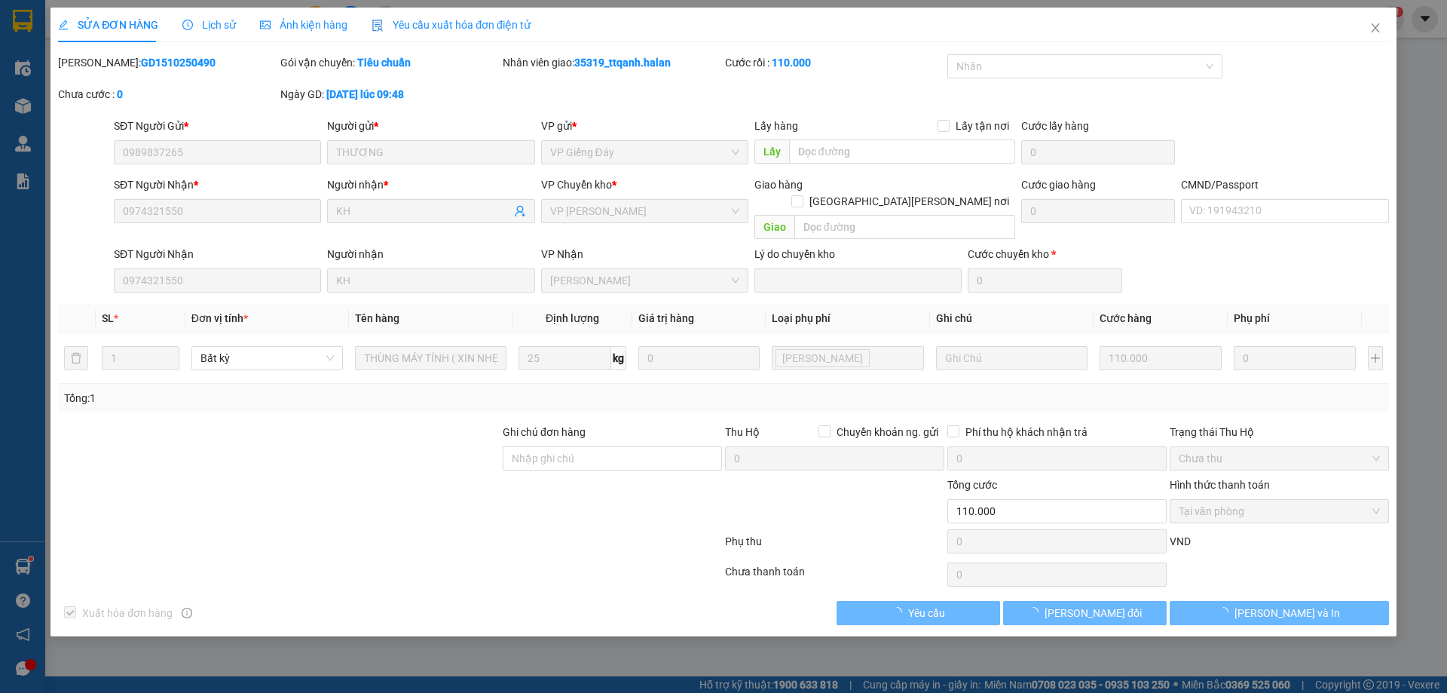
drag, startPoint x: 436, startPoint y: 26, endPoint x: 295, endPoint y: 34, distance: 141.9
click at [435, 26] on span "Yêu cầu xuất hóa đơn điện tử" at bounding box center [451, 25] width 159 height 12
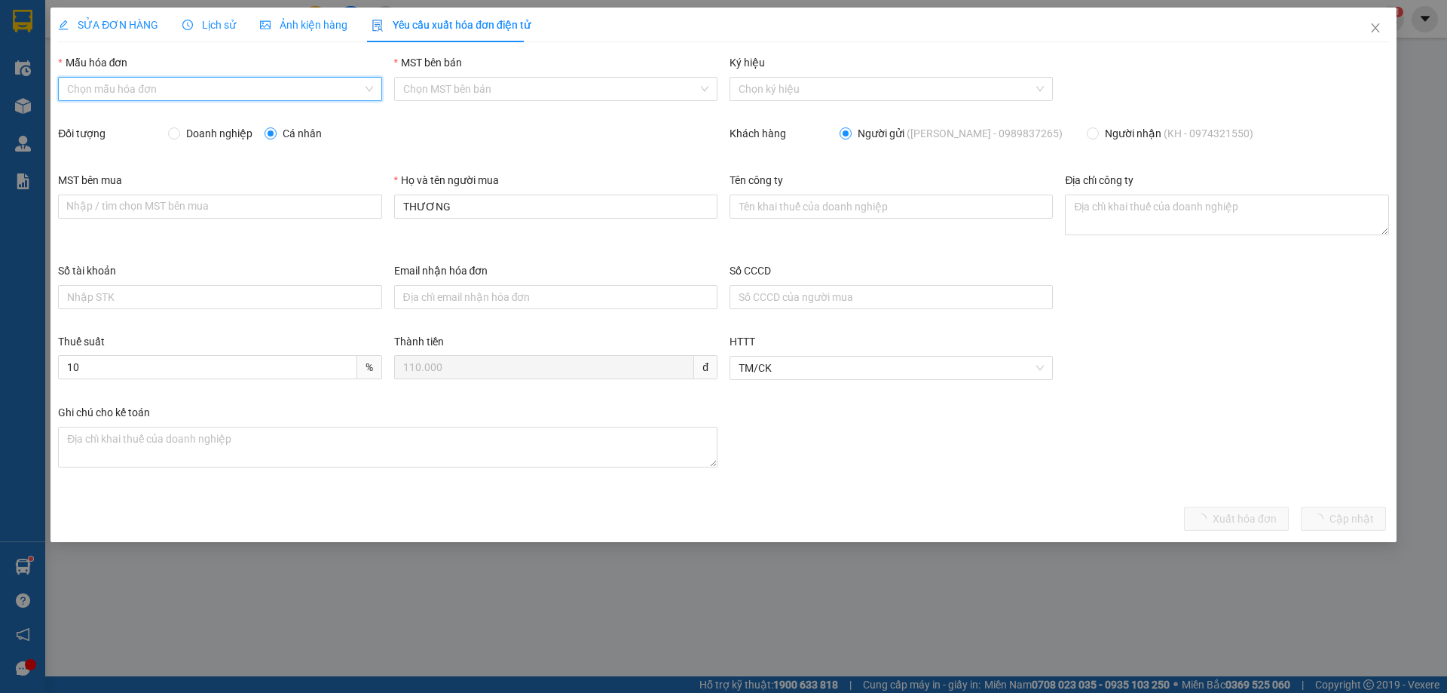
click at [108, 84] on input "Mẫu hóa đơn" at bounding box center [214, 89] width 295 height 23
drag, startPoint x: 84, startPoint y: 117, endPoint x: 112, endPoint y: 124, distance: 28.0
click at [85, 117] on div "1C25MPN" at bounding box center [219, 119] width 305 height 17
type input "8"
drag, startPoint x: 173, startPoint y: 132, endPoint x: 219, endPoint y: 149, distance: 48.4
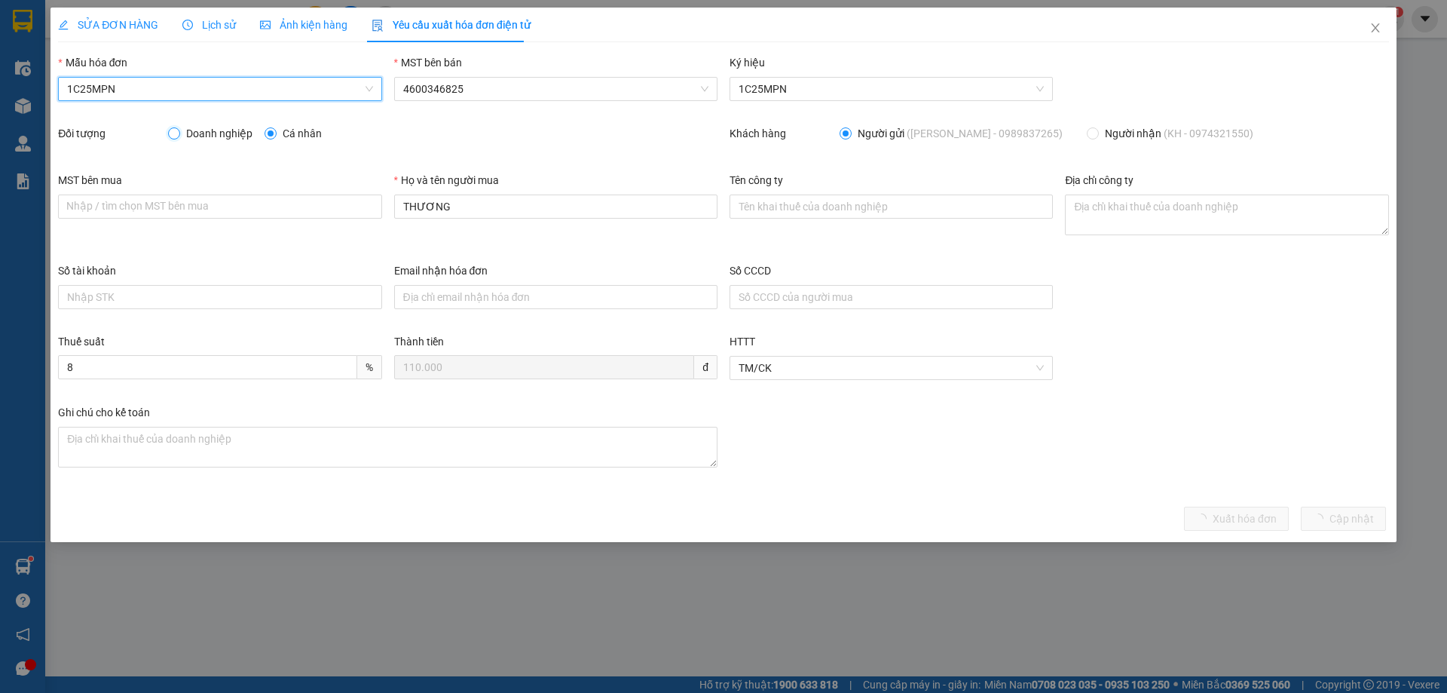
click at [176, 132] on input "Doanh nghiệp" at bounding box center [173, 132] width 11 height 11
radio input "true"
radio input "false"
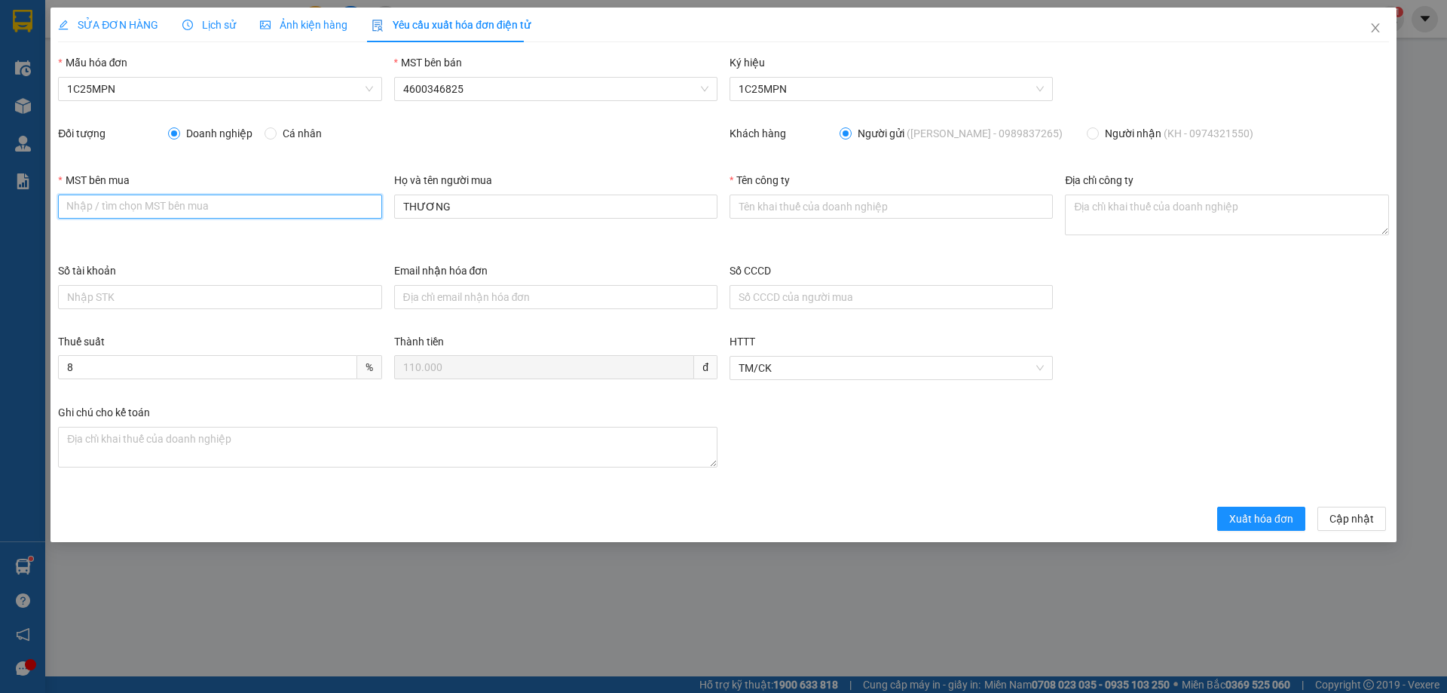
click at [251, 203] on input "MST bên mua" at bounding box center [219, 206] width 323 height 24
paste input "4600421536"
type input "4600421536"
click at [765, 219] on div "Tên công ty" at bounding box center [890, 198] width 323 height 53
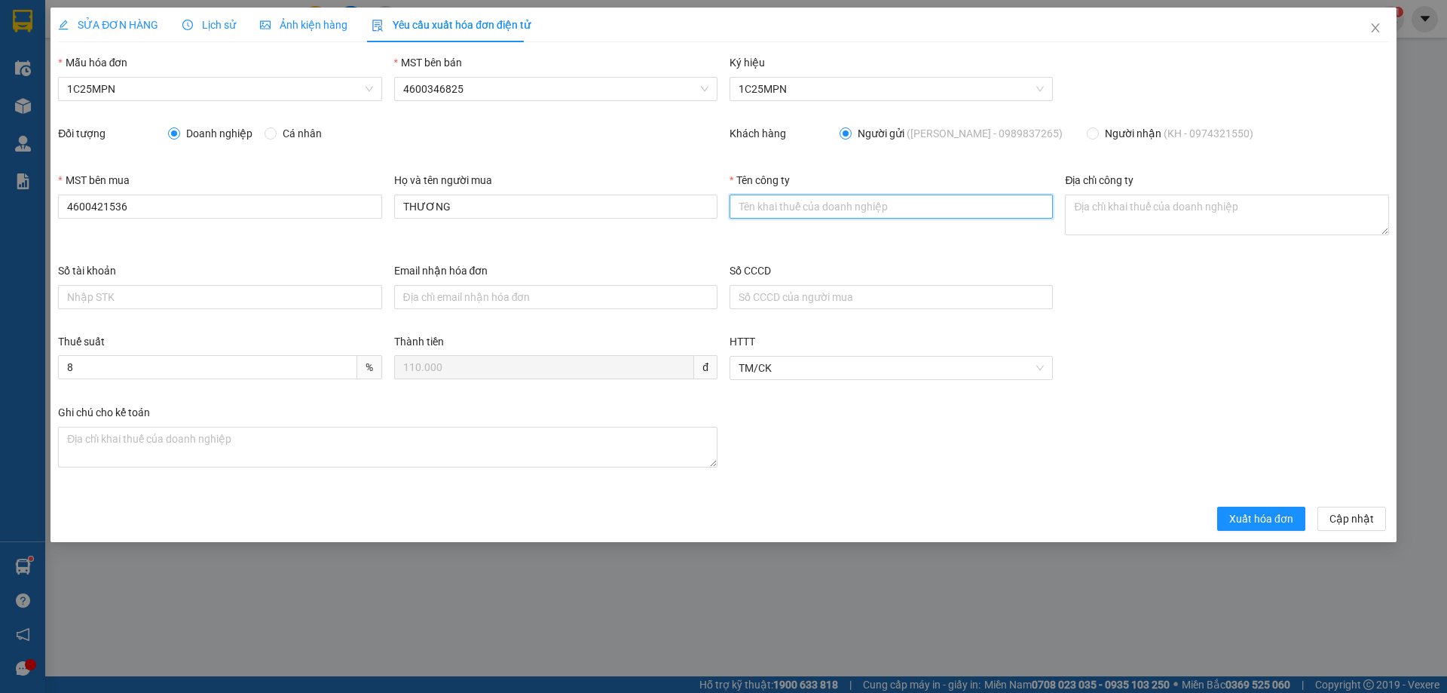
click at [753, 204] on input "Tên công ty" at bounding box center [890, 206] width 323 height 24
paste input "CÔNG TY TNHH THACO AUTO [GEOGRAPHIC_DATA][PERSON_NAME]"
type input "CÔNG TY TNHH THACO AUTO [GEOGRAPHIC_DATA][PERSON_NAME]"
click at [1063, 206] on div "Địa chỉ công ty" at bounding box center [1226, 217] width 335 height 90
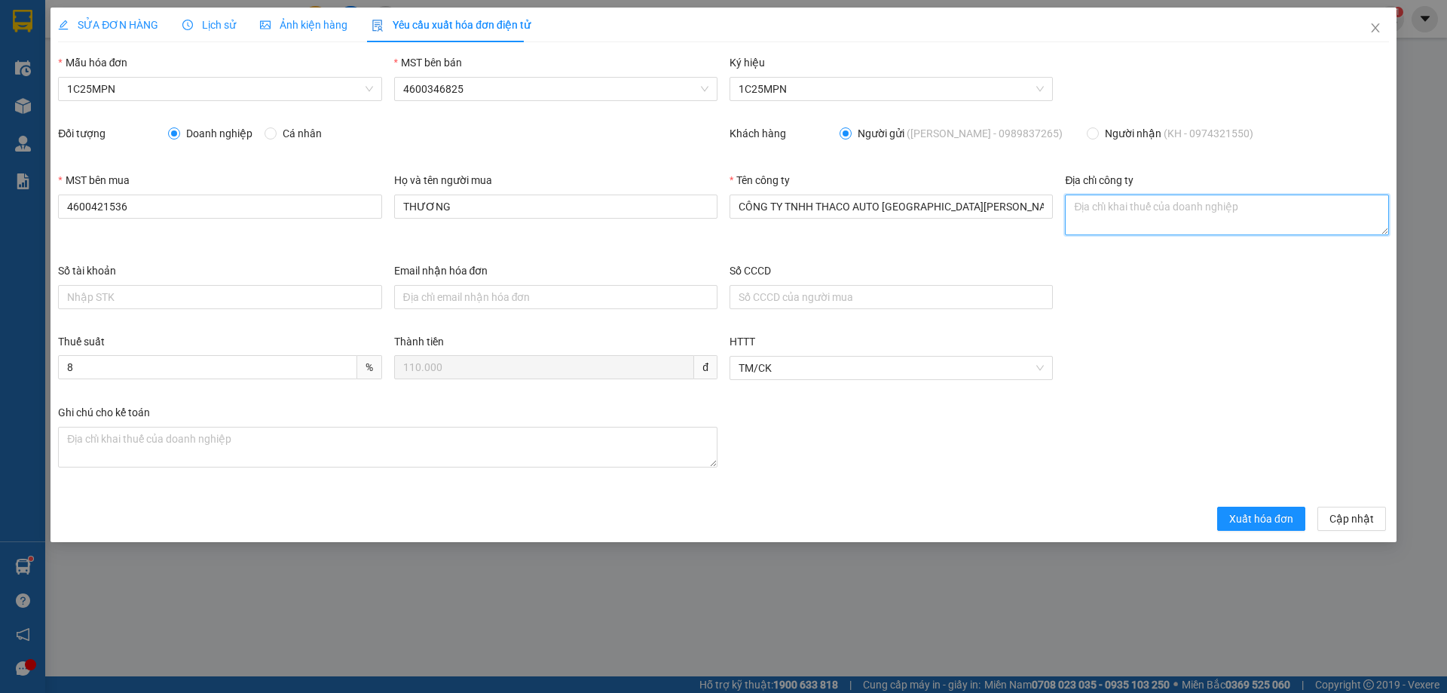
click at [1069, 209] on textarea "Địa chỉ công ty" at bounding box center [1226, 214] width 323 height 41
paste textarea "KCN [PERSON_NAME] Gon, [PERSON_NAME][GEOGRAPHIC_DATA], tỉnh [GEOGRAPHIC_DATA][P…"
type textarea "KCN [PERSON_NAME] Gon, [PERSON_NAME][GEOGRAPHIC_DATA], tỉnh [GEOGRAPHIC_DATA][P…"
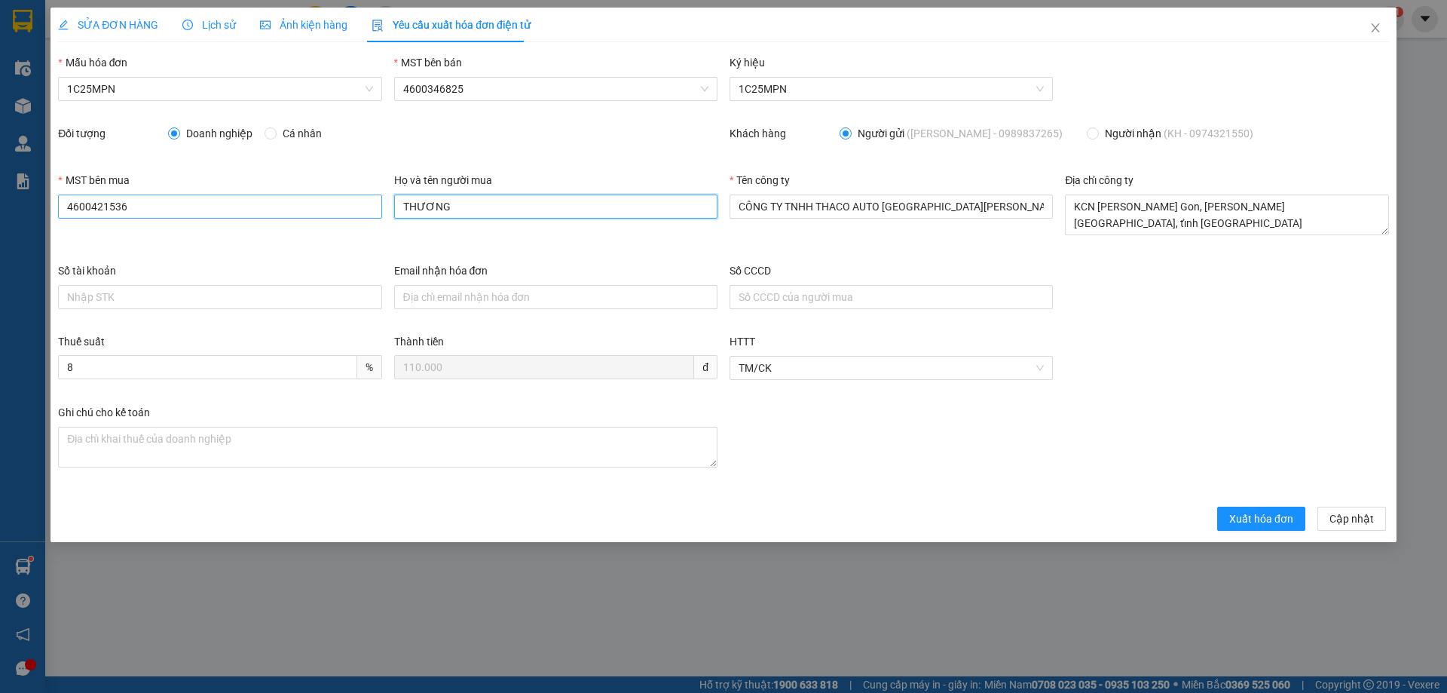
drag, startPoint x: 472, startPoint y: 204, endPoint x: 341, endPoint y: 196, distance: 130.6
click at [341, 196] on div "MST bên mua 4600421536 Họ và tên người mua [PERSON_NAME] Tên công [PERSON_NAME]…" at bounding box center [723, 217] width 1343 height 90
paste input "[PERSON_NAME] Yến"
type input "[PERSON_NAME] Yến"
click at [1231, 512] on button "Xuất hóa đơn" at bounding box center [1261, 518] width 88 height 24
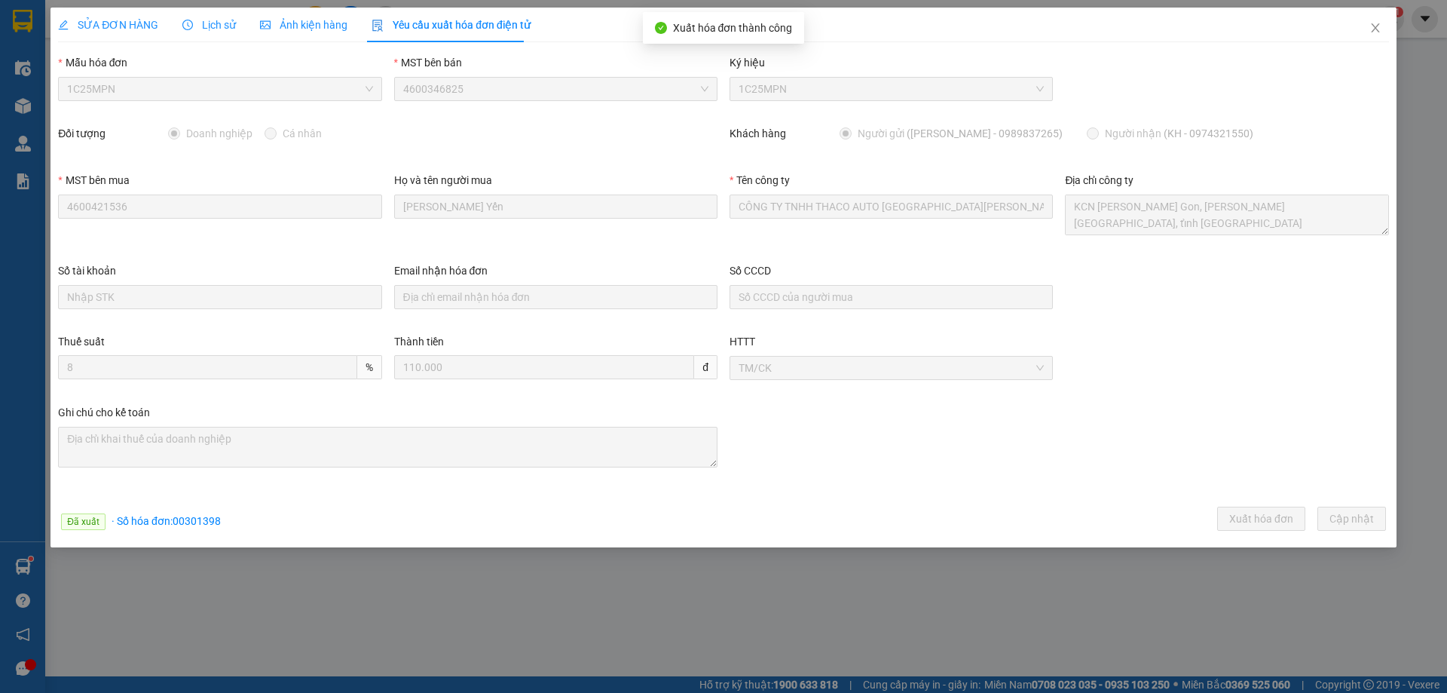
click at [189, 526] on span "· Số [PERSON_NAME]: 00301398" at bounding box center [166, 521] width 109 height 12
click at [189, 524] on span "· Số [PERSON_NAME]: 00301398" at bounding box center [166, 521] width 109 height 12
click at [191, 523] on span "· Số [PERSON_NAME]: 00301398" at bounding box center [166, 521] width 109 height 12
copy span "00301398"
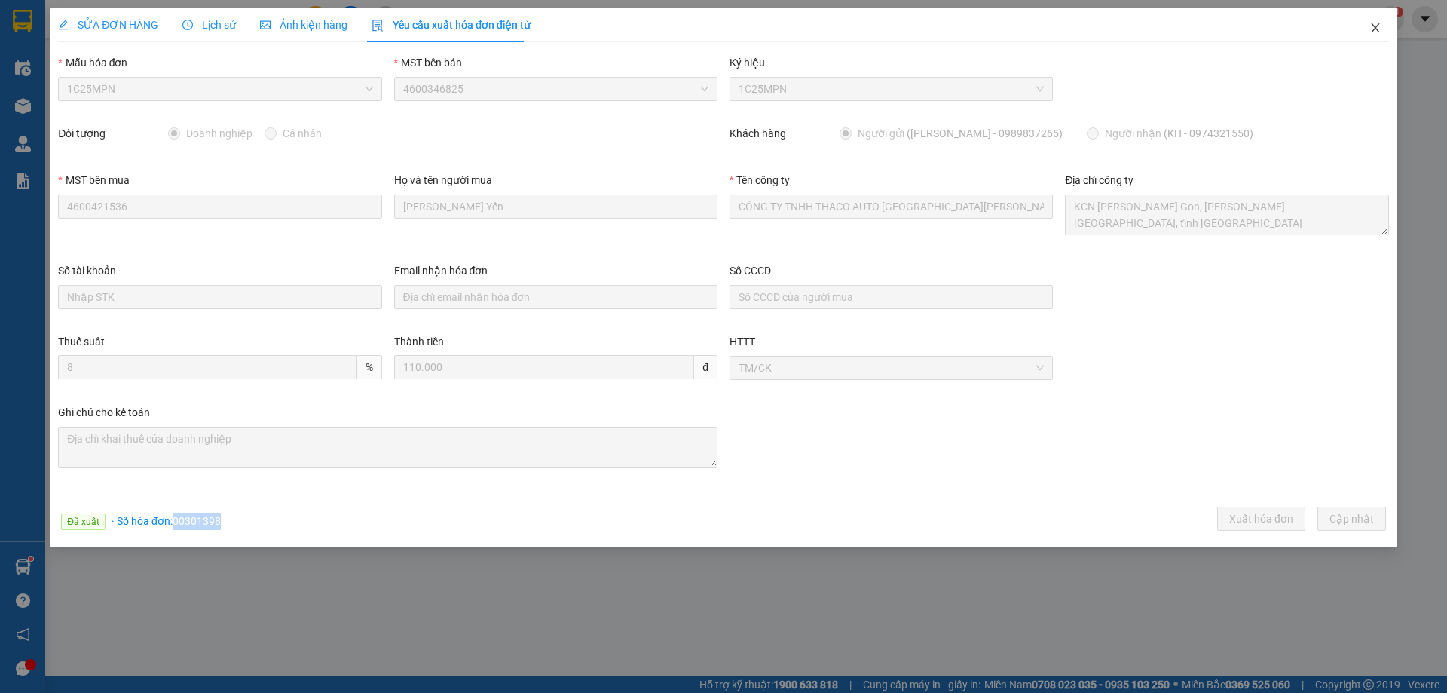
click at [1375, 29] on icon "close" at bounding box center [1375, 27] width 8 height 9
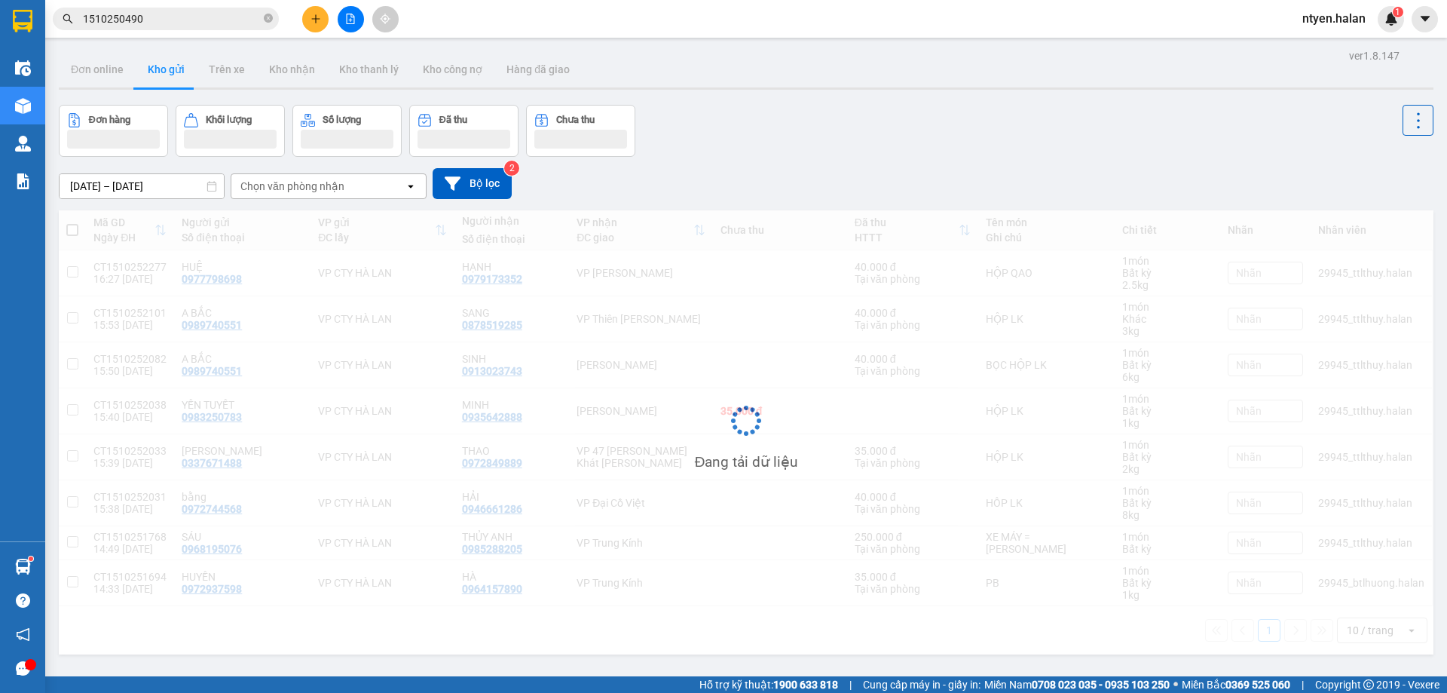
click at [167, 15] on input "1510250490" at bounding box center [172, 19] width 178 height 17
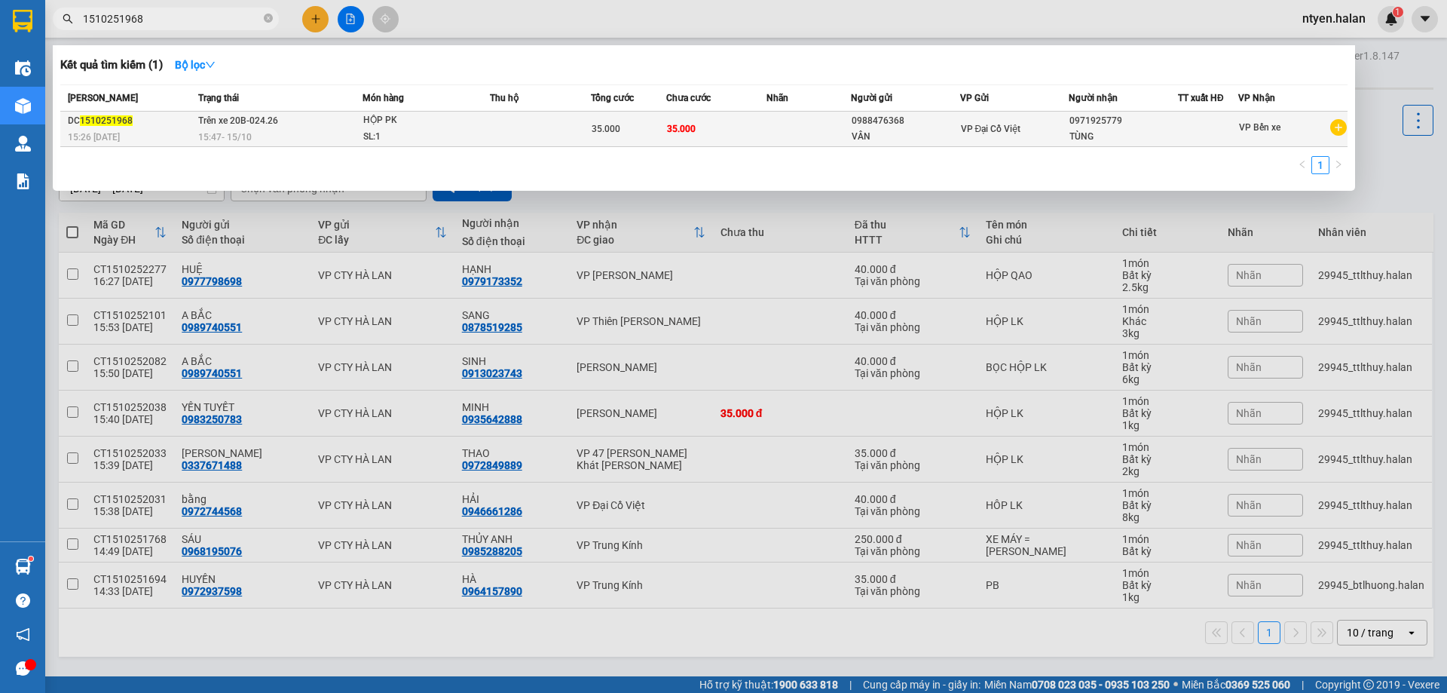
type input "1510251968"
click at [179, 121] on div "DC 1510251968" at bounding box center [131, 121] width 126 height 16
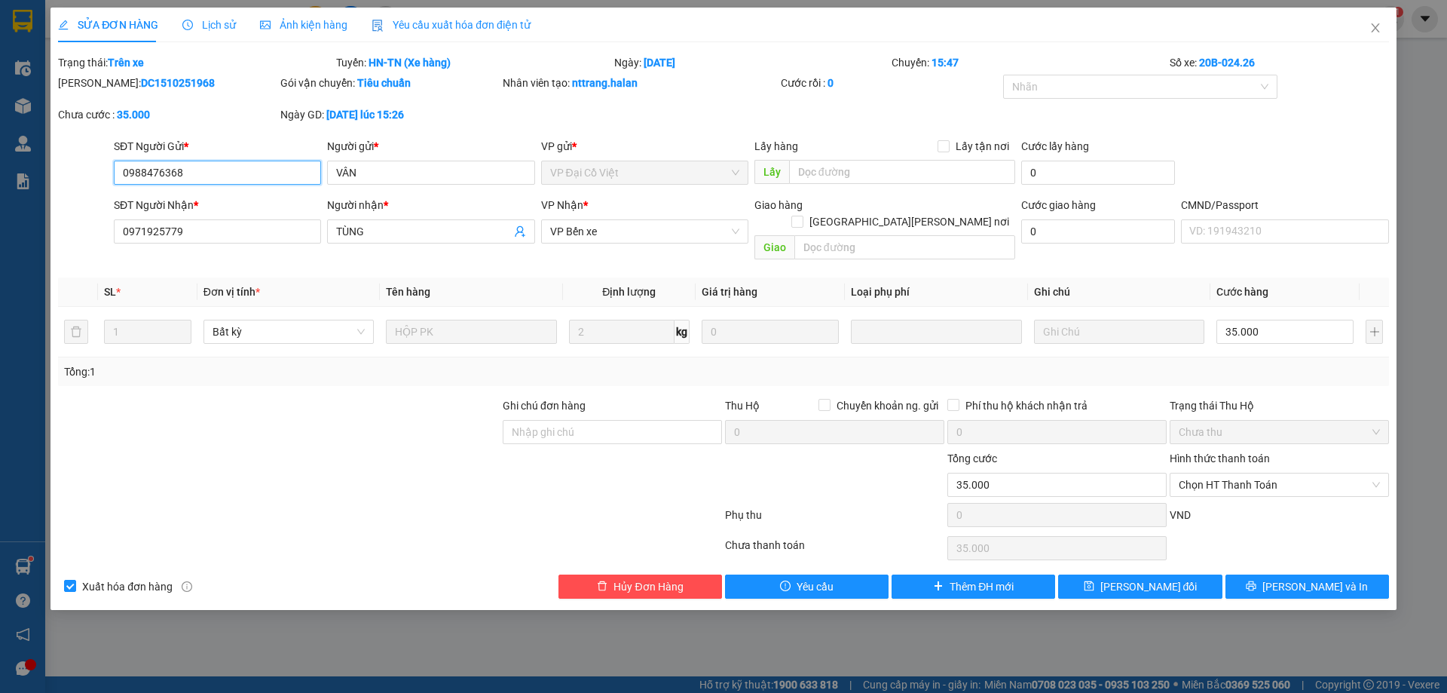
type input "0988476368"
type input "VÂN"
type input "0971925779"
type input "TÙNG"
type input "0"
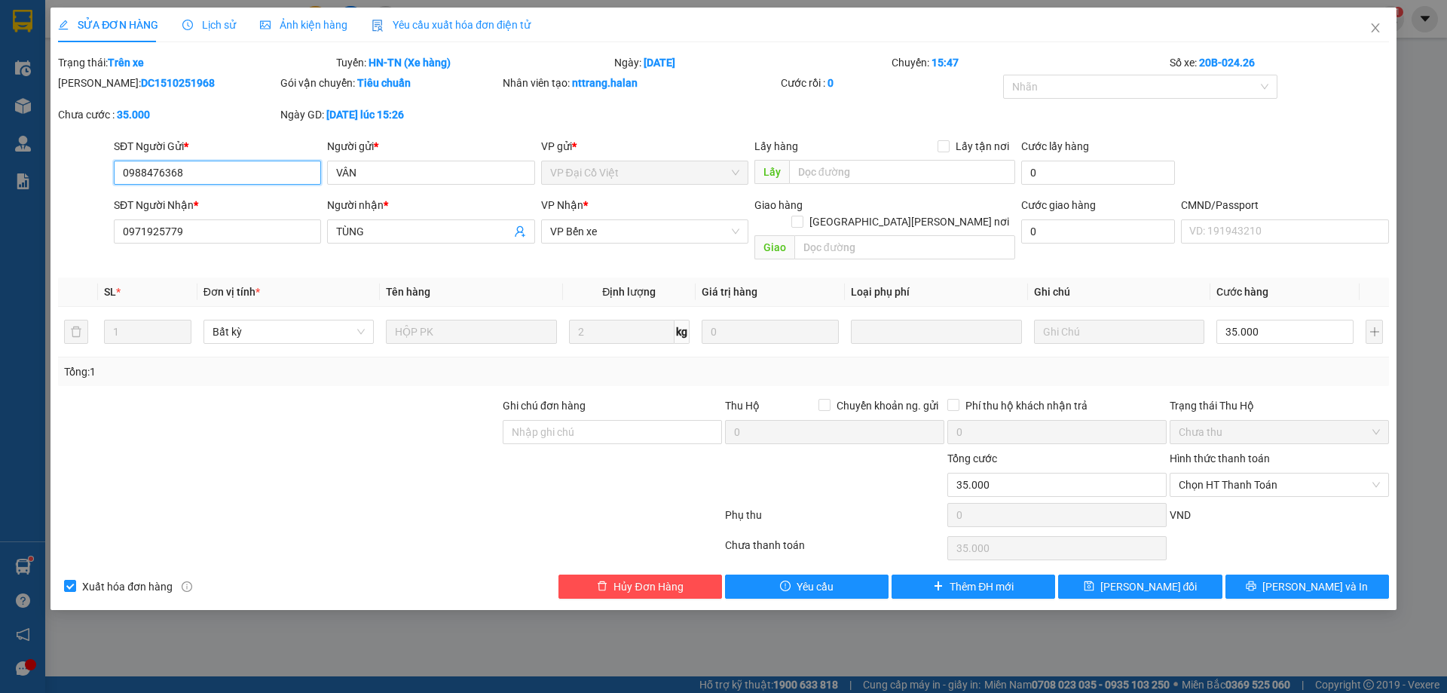
type input "35.000"
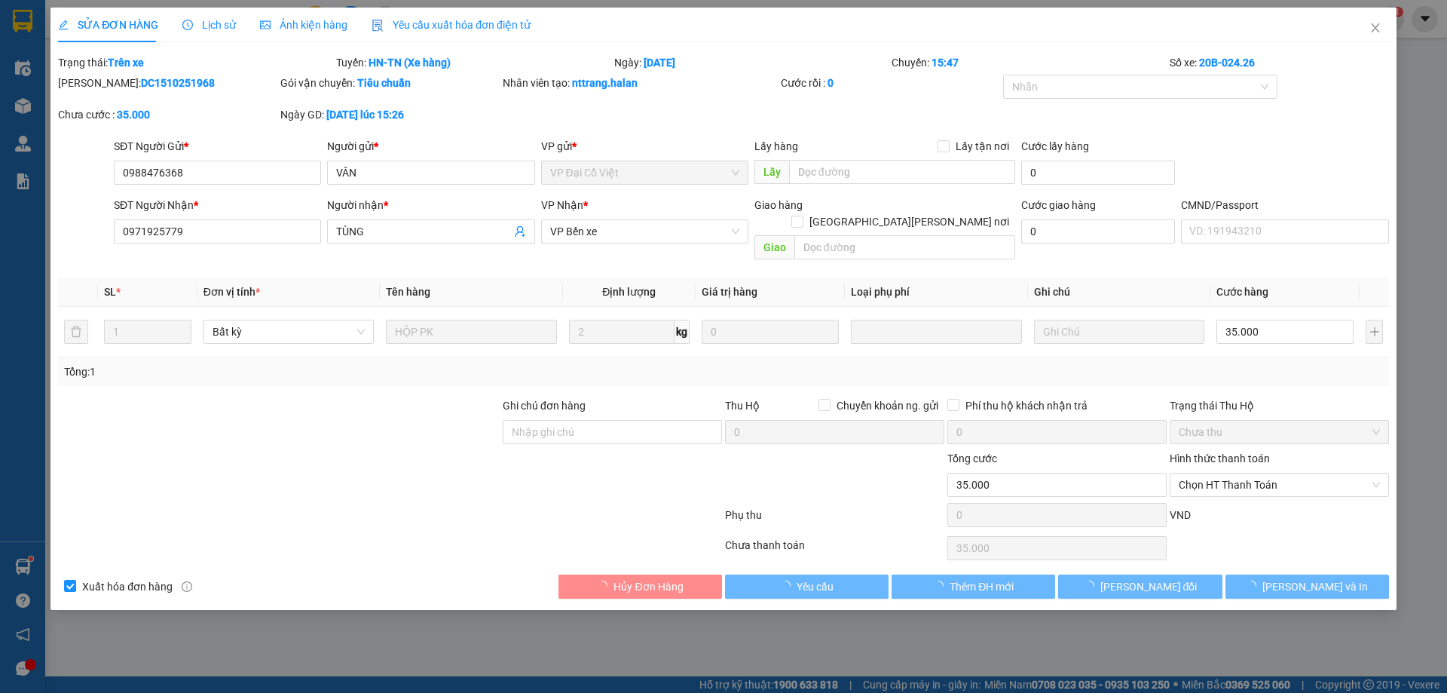
click at [491, 26] on span "Yêu cầu xuất hóa đơn điện tử" at bounding box center [451, 25] width 159 height 12
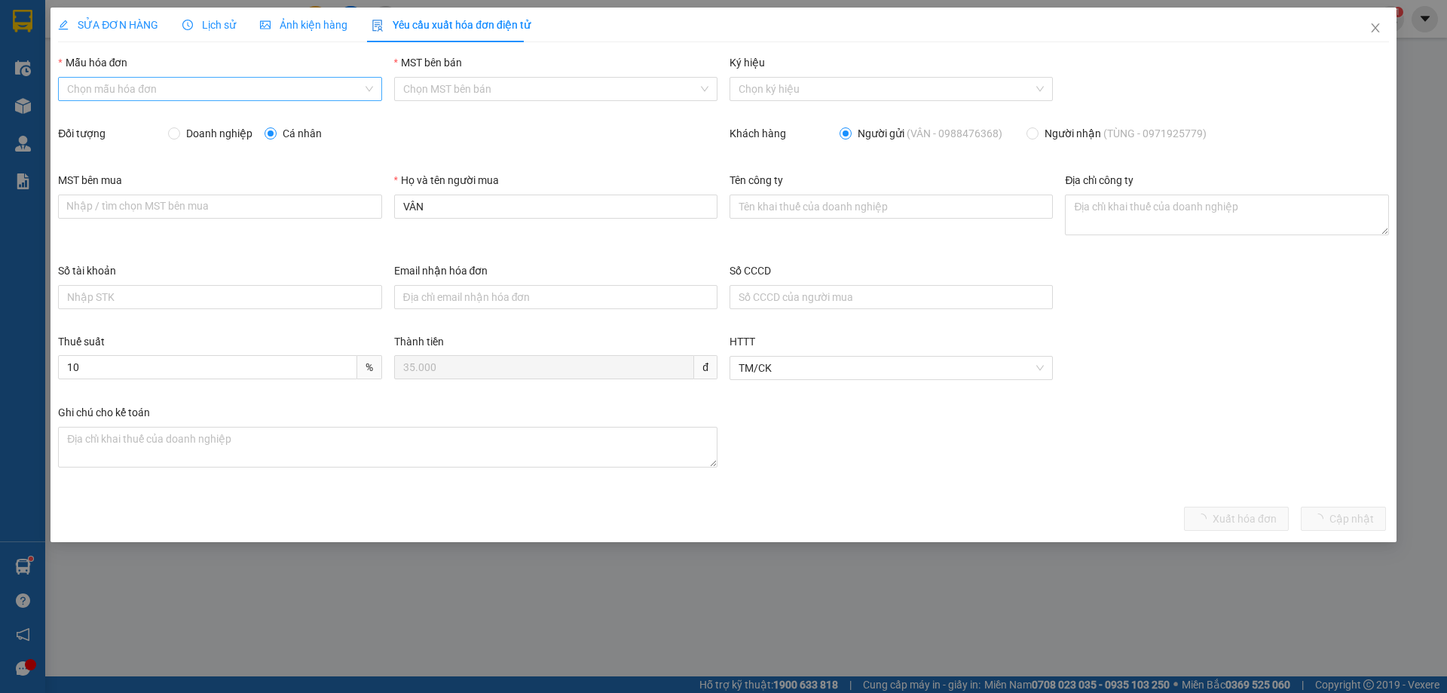
drag, startPoint x: 137, startPoint y: 84, endPoint x: 115, endPoint y: 102, distance: 28.4
click at [136, 84] on input "Mẫu hóa đơn" at bounding box center [214, 89] width 295 height 23
drag, startPoint x: 109, startPoint y: 120, endPoint x: 157, endPoint y: 127, distance: 48.7
click at [109, 121] on div "1C25MPN" at bounding box center [219, 119] width 305 height 17
type input "8"
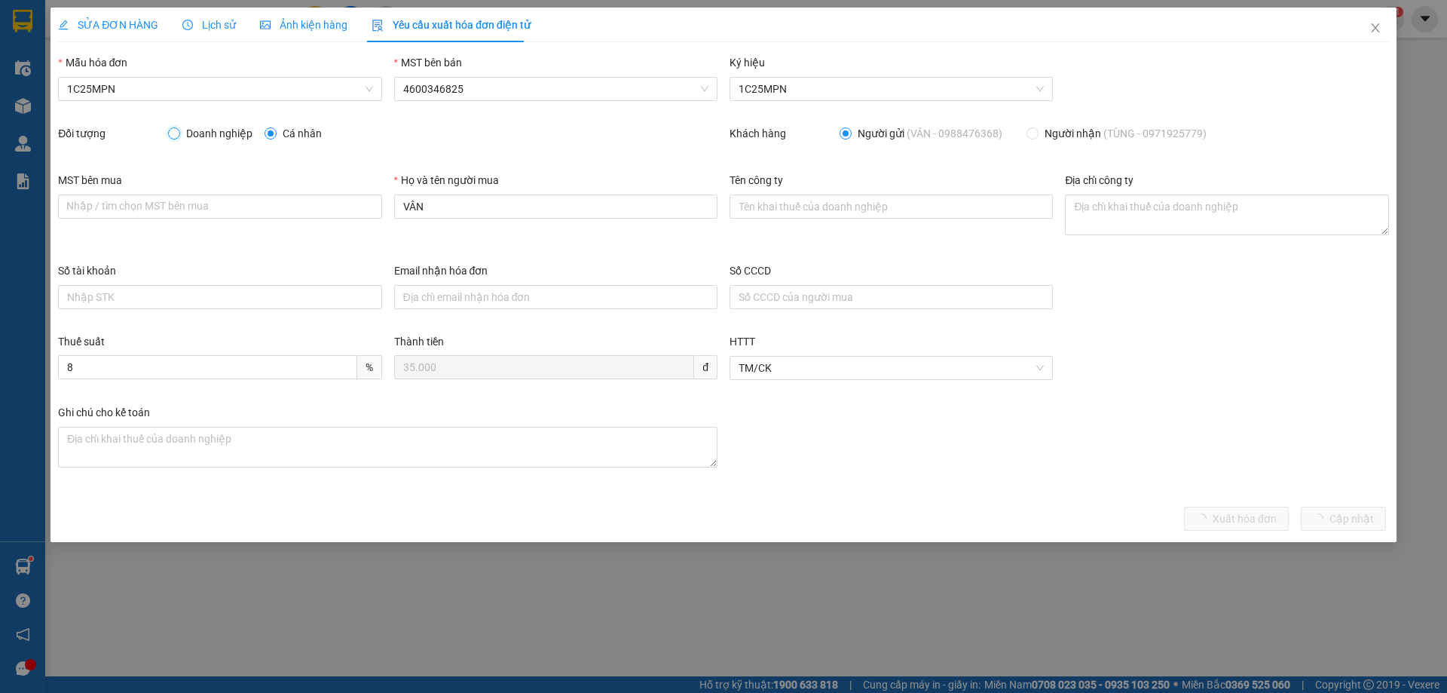
drag, startPoint x: 168, startPoint y: 131, endPoint x: 222, endPoint y: 139, distance: 54.9
click at [172, 132] on input "Doanh nghiệp" at bounding box center [173, 132] width 11 height 11
radio input "true"
radio input "false"
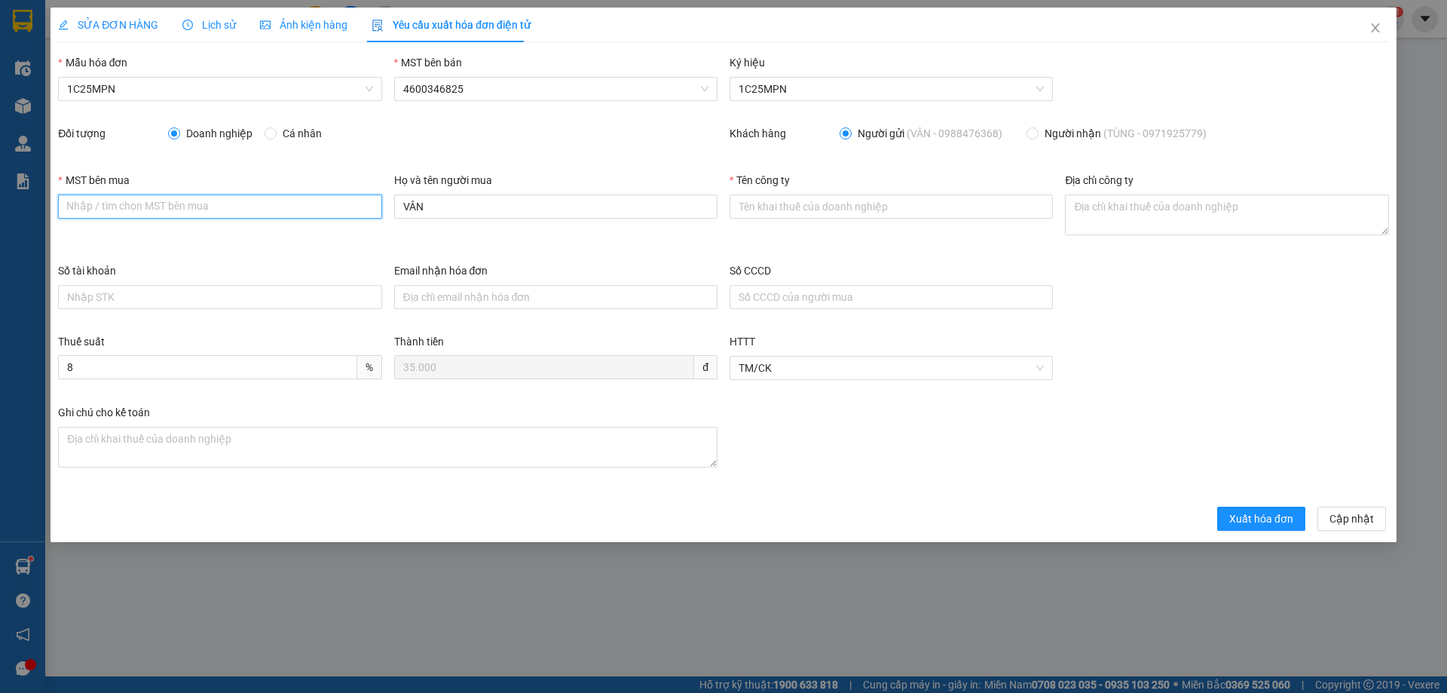
click at [183, 203] on input "MST bên mua" at bounding box center [219, 206] width 323 height 24
paste input "4601615622"
type input "4601615622"
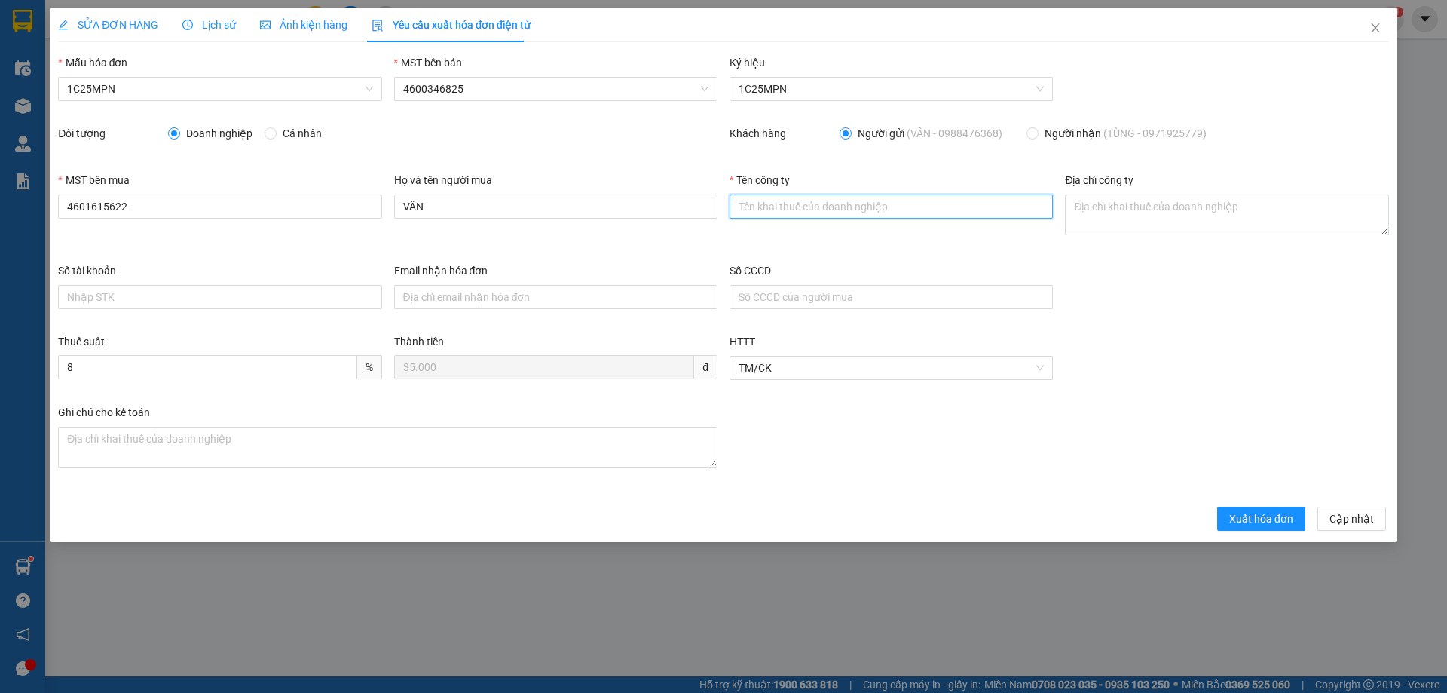
click at [830, 209] on input "Tên công ty" at bounding box center [890, 206] width 323 height 24
click at [759, 202] on input "Tên công ty" at bounding box center [890, 206] width 323 height 24
paste input "CÔNG TY TNHH SẢN XUẤT VÀ [PERSON_NAME] [PERSON_NAME] PHÁT [GEOGRAPHIC_DATA]"
type input "CÔNG TY TNHH SẢN XUẤT VÀ [PERSON_NAME] [PERSON_NAME] PHÁT [GEOGRAPHIC_DATA]"
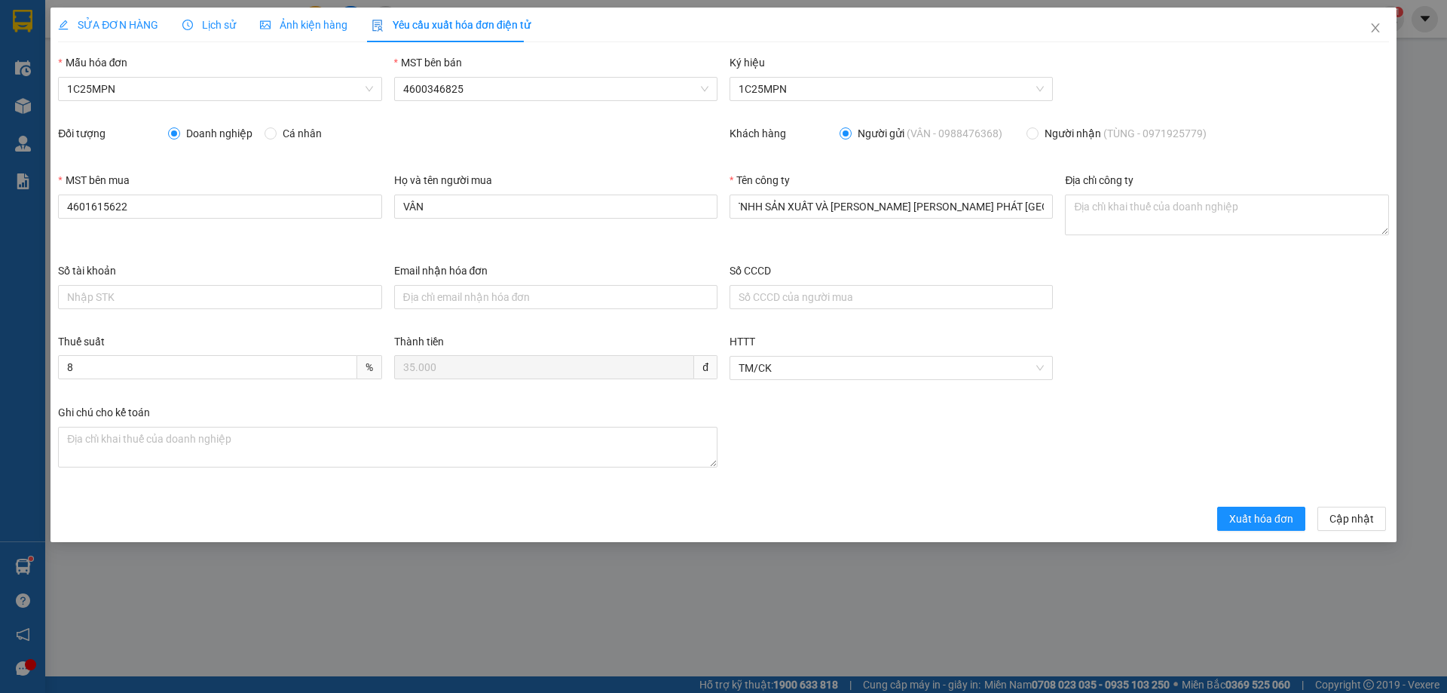
scroll to position [0, 0]
click at [1103, 211] on textarea "Địa chỉ công ty" at bounding box center [1226, 214] width 323 height 41
paste textarea "[GEOGRAPHIC_DATA], Xã [GEOGRAPHIC_DATA][PERSON_NAME], [PERSON_NAME] [GEOGRAPHIC…"
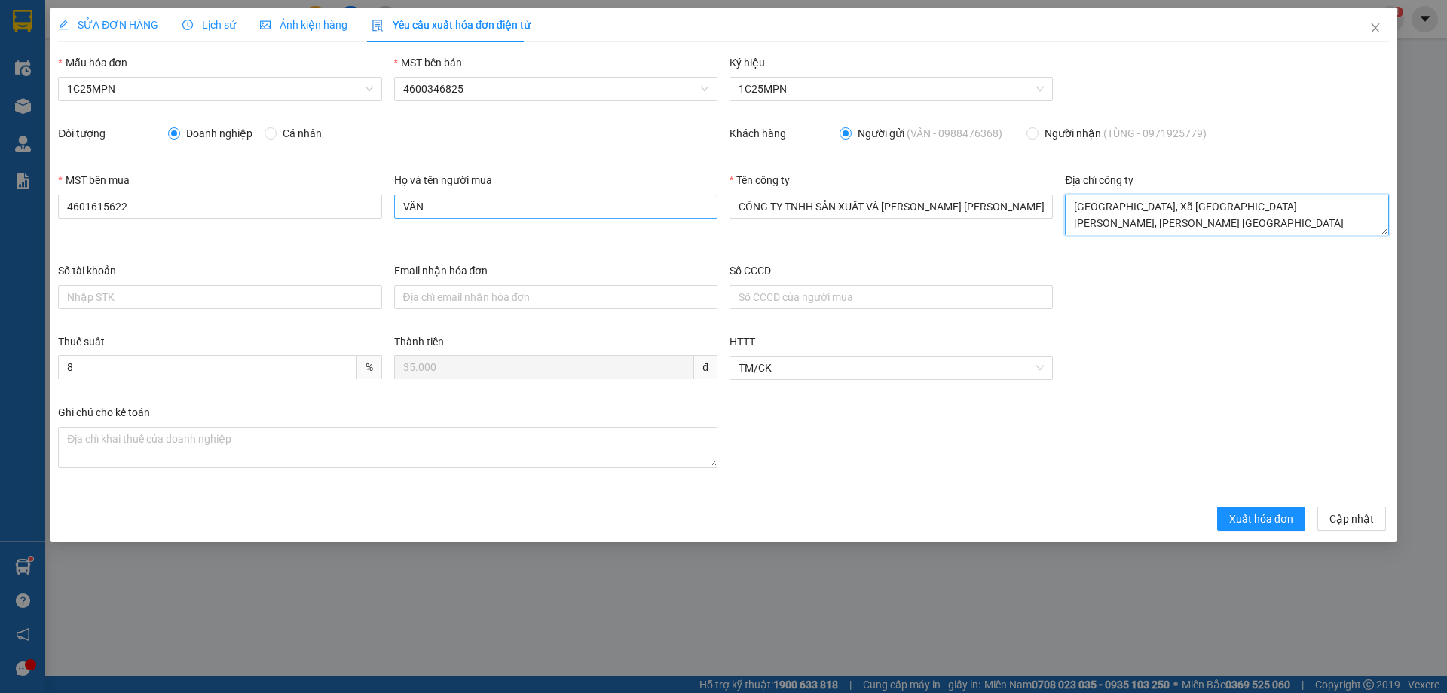
type textarea "[GEOGRAPHIC_DATA], Xã [GEOGRAPHIC_DATA][PERSON_NAME], [PERSON_NAME] [GEOGRAPHIC…"
drag, startPoint x: 126, startPoint y: 24, endPoint x: 473, endPoint y: 27, distance: 347.4
click at [127, 23] on span "SỬA ĐƠN HÀNG" at bounding box center [108, 25] width 100 height 12
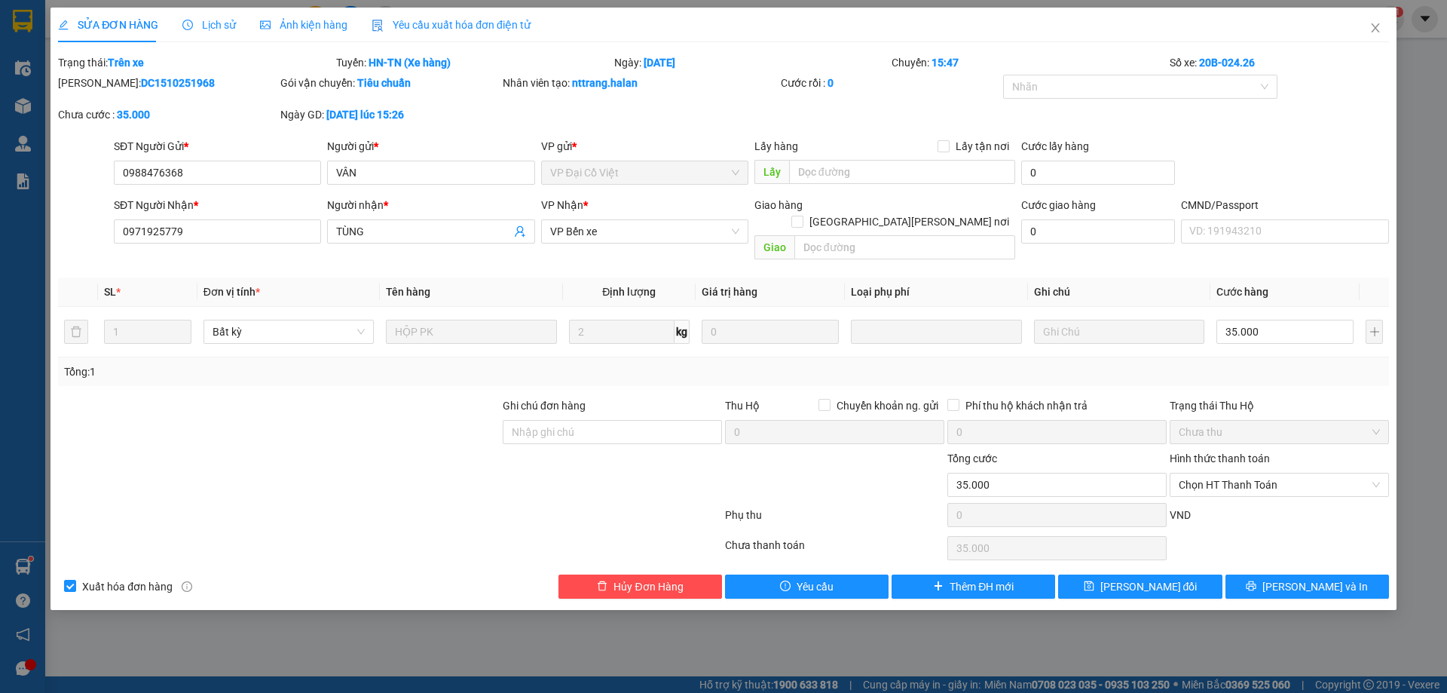
click at [476, 21] on span "Yêu cầu xuất hóa đơn điện tử" at bounding box center [451, 25] width 159 height 12
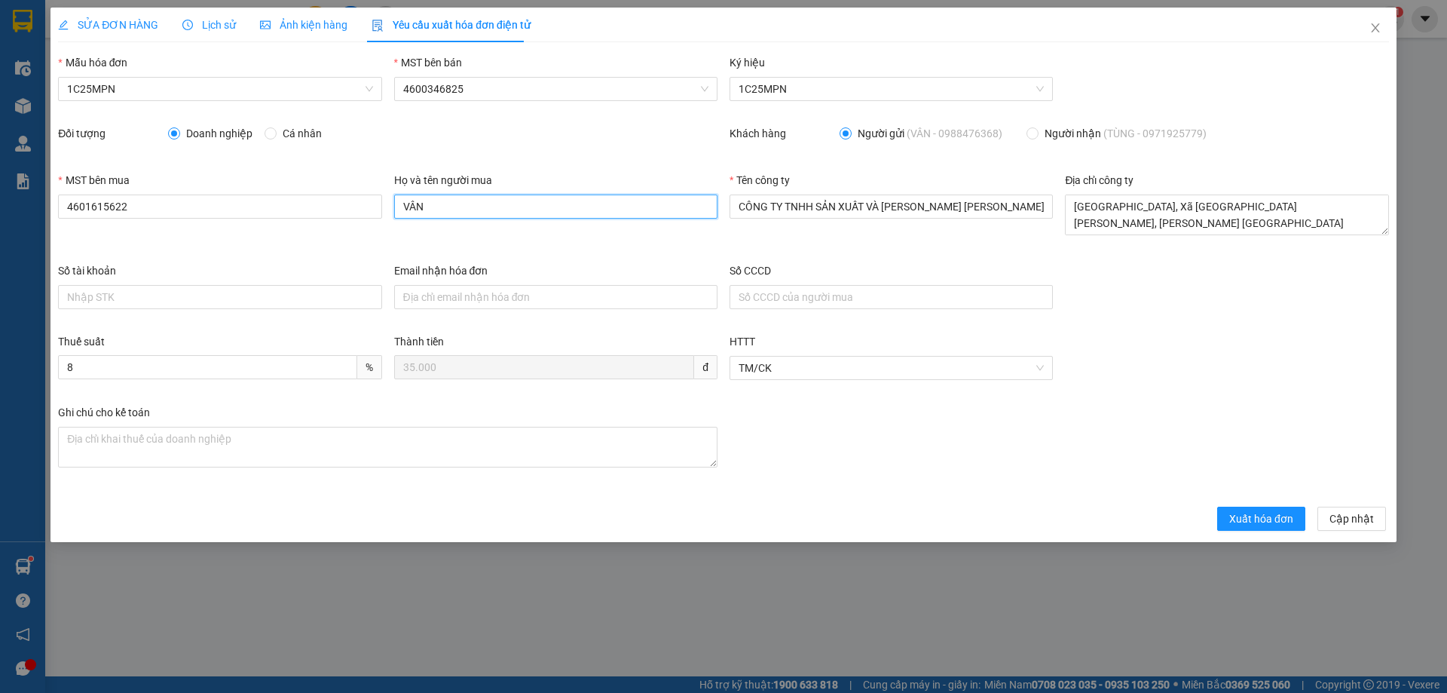
drag, startPoint x: 411, startPoint y: 212, endPoint x: 325, endPoint y: 220, distance: 87.1
click at [328, 220] on div "MST bên mua 4601615622 Họ và tên người mua VÂN Tên công [PERSON_NAME] TY TNHH S…" at bounding box center [723, 217] width 1343 height 90
type input "Tùng"
click at [1233, 513] on span "Xuất hóa đơn" at bounding box center [1261, 518] width 64 height 17
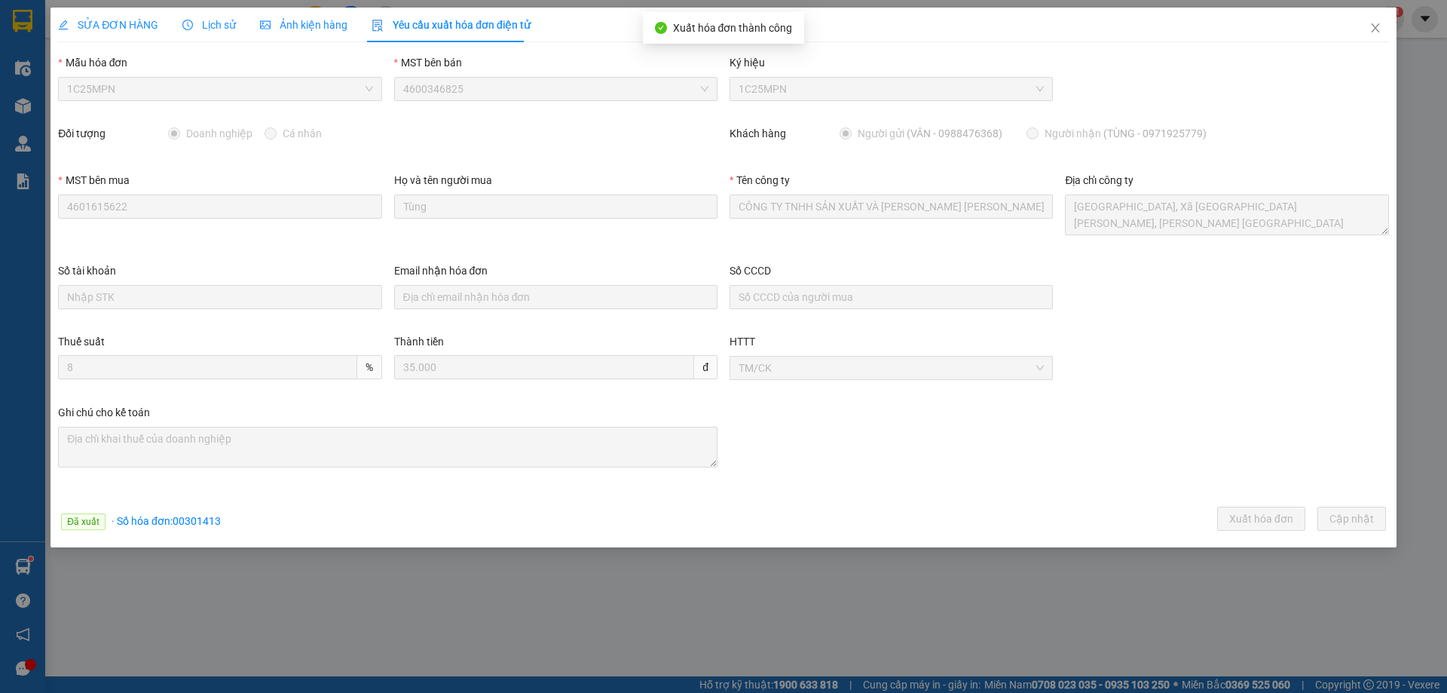
click at [191, 516] on span "· Số [PERSON_NAME]: 00301413" at bounding box center [166, 521] width 109 height 12
click at [1375, 31] on icon "close" at bounding box center [1375, 28] width 12 height 12
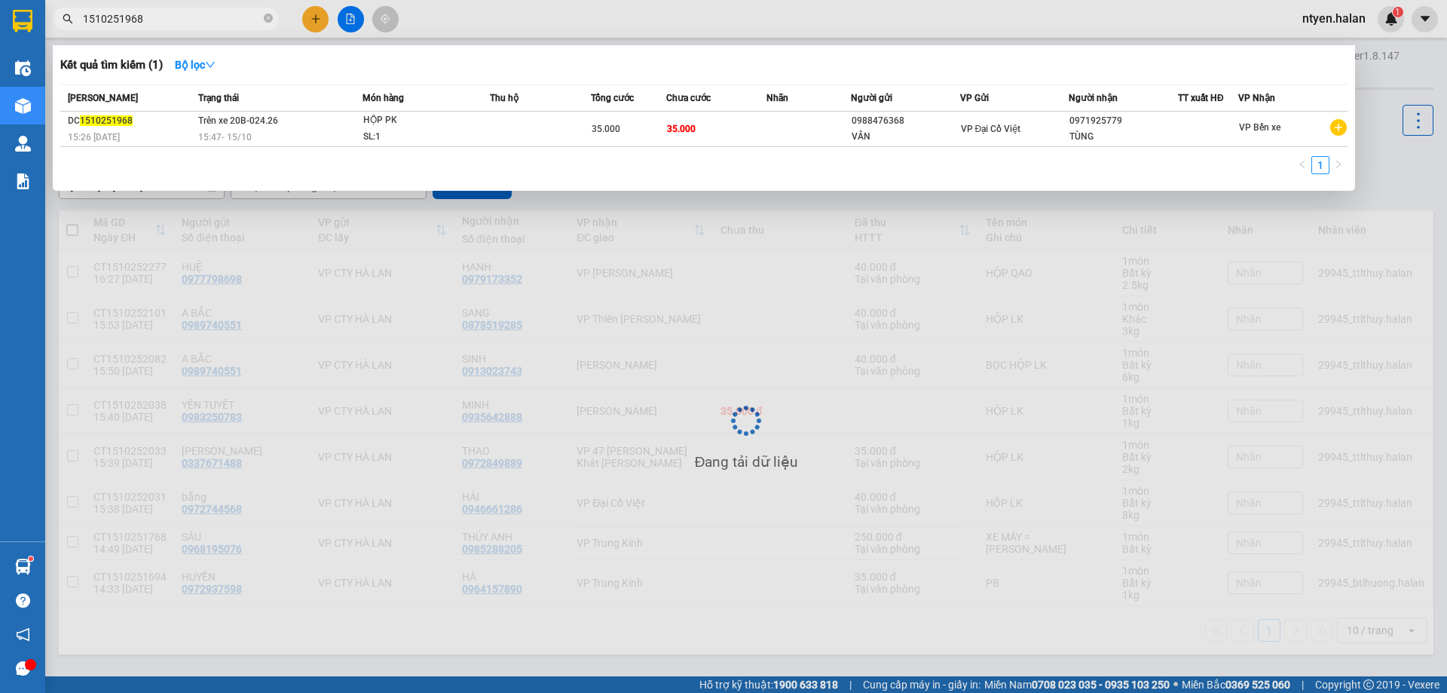
drag, startPoint x: 152, startPoint y: 23, endPoint x: 142, endPoint y: 32, distance: 13.9
click at [145, 31] on div "Kết quả [PERSON_NAME] ( 1 ) Bộ lọc Mã ĐH Trạng thái Món hàng Thu hộ Tổng [PERSO…" at bounding box center [147, 19] width 294 height 26
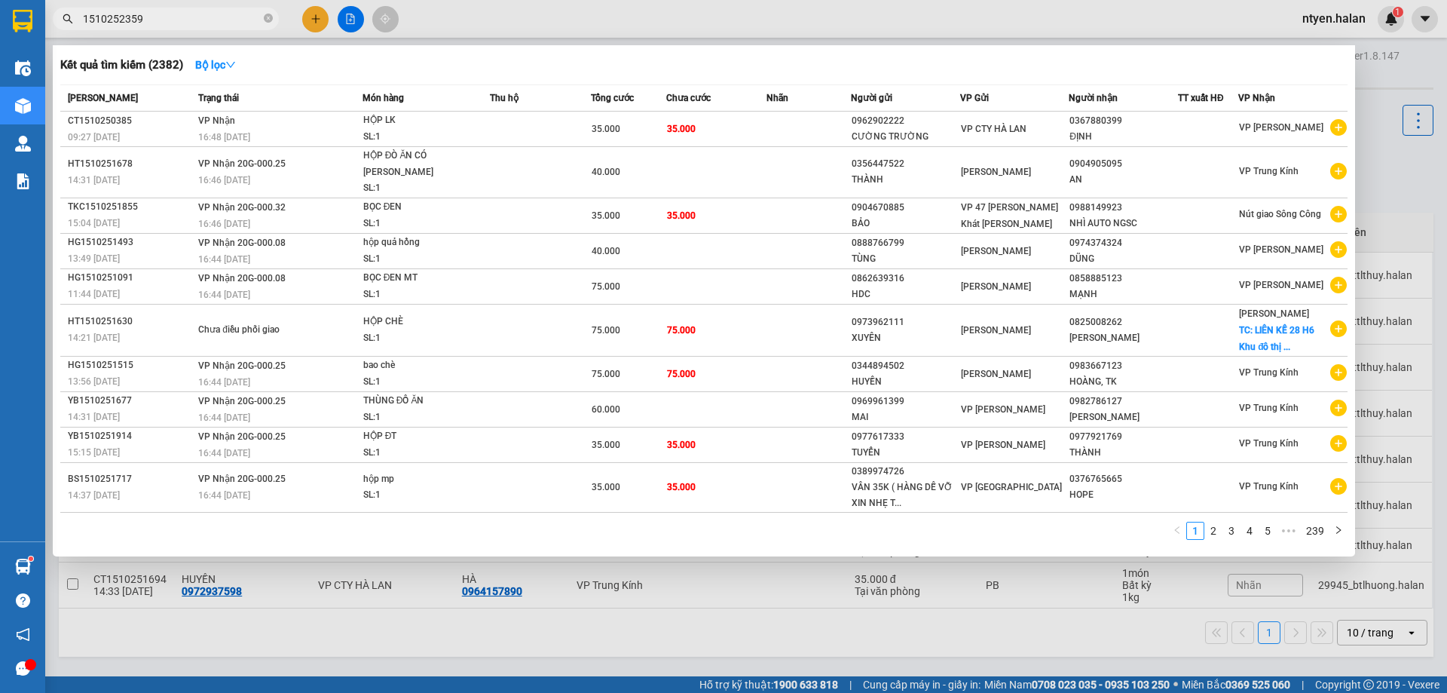
type input "1510252359"
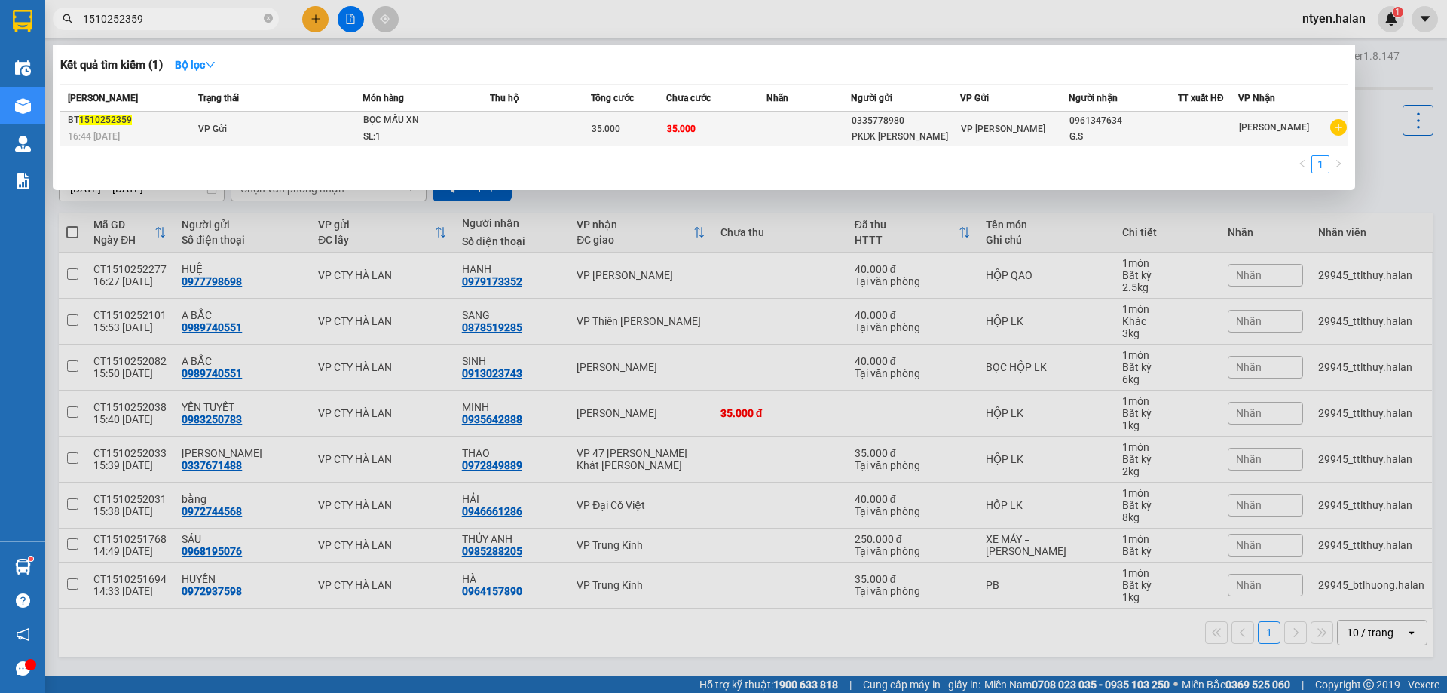
click at [187, 121] on div "BT 1510252359" at bounding box center [131, 120] width 126 height 16
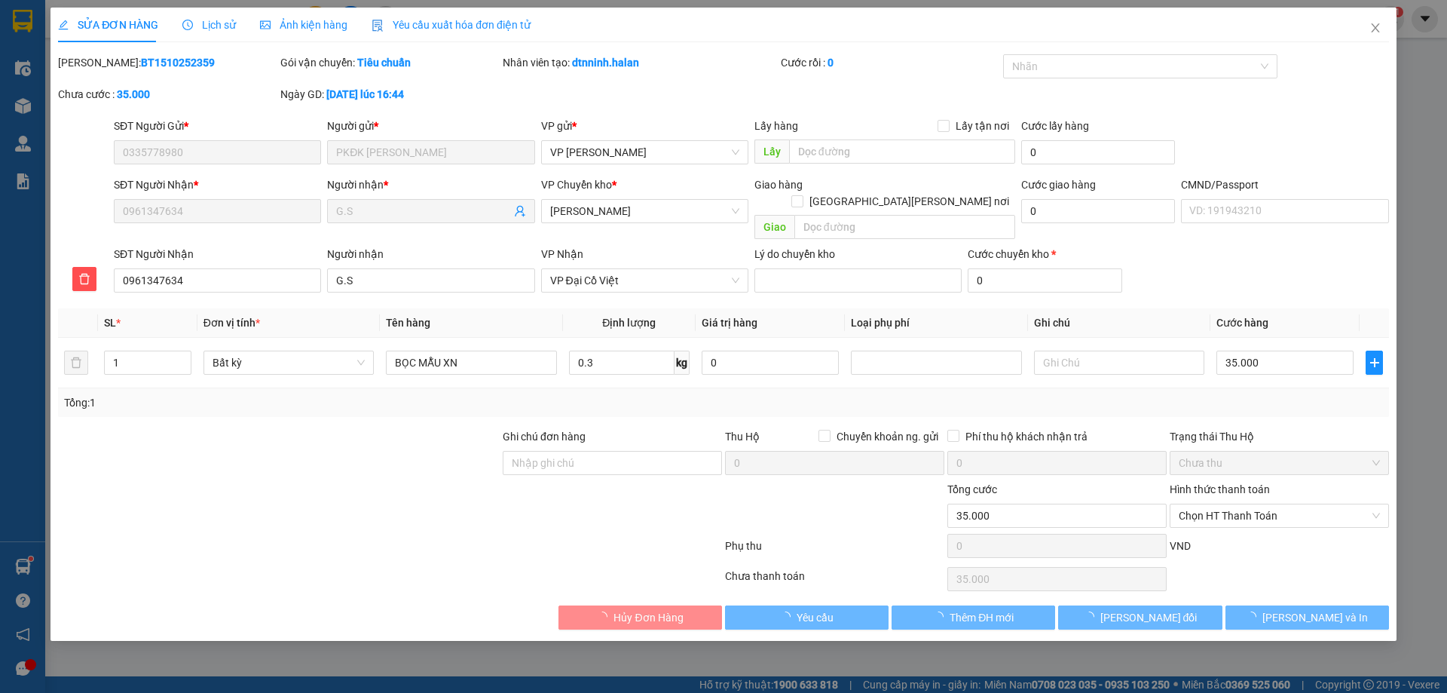
type input "0335778980"
type input "PKĐK [PERSON_NAME]"
type input "0961347634"
type input "G.S"
type input "0"
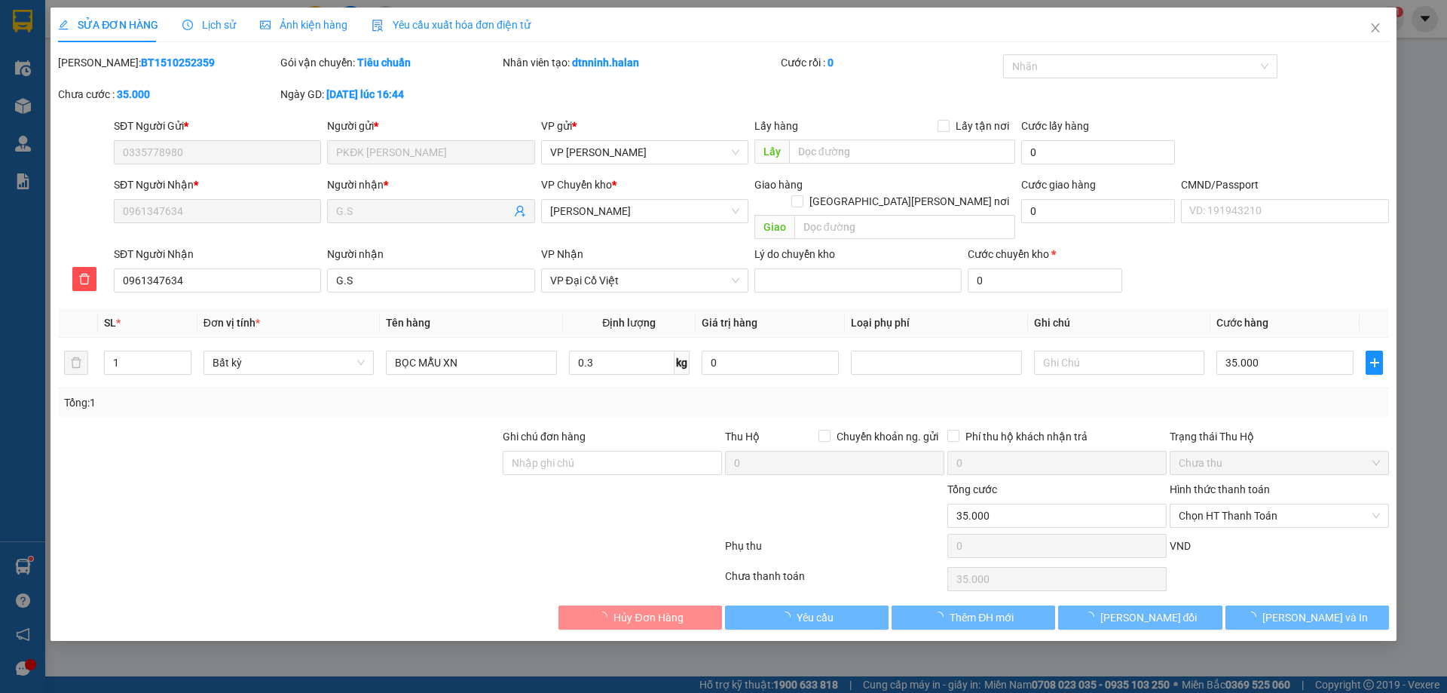
type input "35.000"
click at [494, 30] on span "Yêu cầu xuất hóa đơn điện tử" at bounding box center [451, 25] width 159 height 12
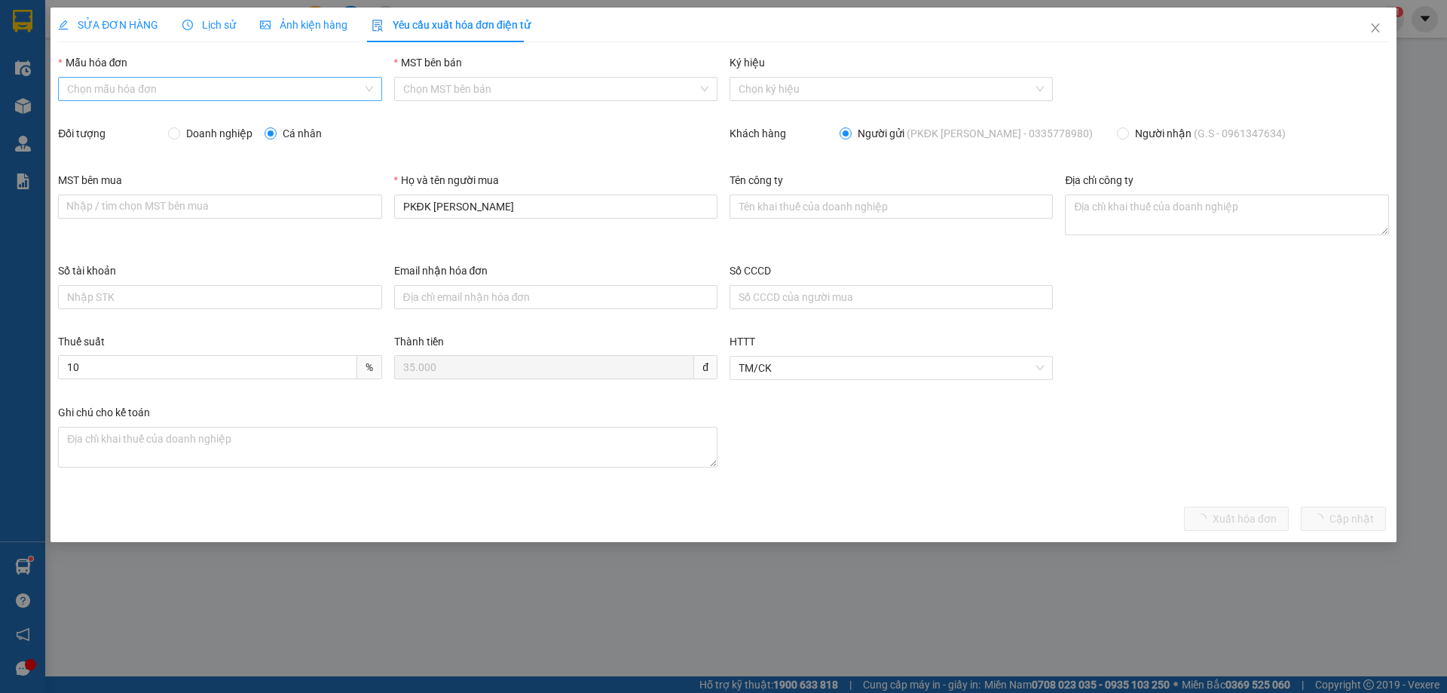
click at [93, 79] on input "Mẫu hóa đơn" at bounding box center [214, 89] width 295 height 23
click at [108, 119] on div "1C25MPN" at bounding box center [219, 119] width 305 height 17
type input "8"
click at [172, 133] on input "Doanh nghiệp" at bounding box center [173, 132] width 11 height 11
radio input "true"
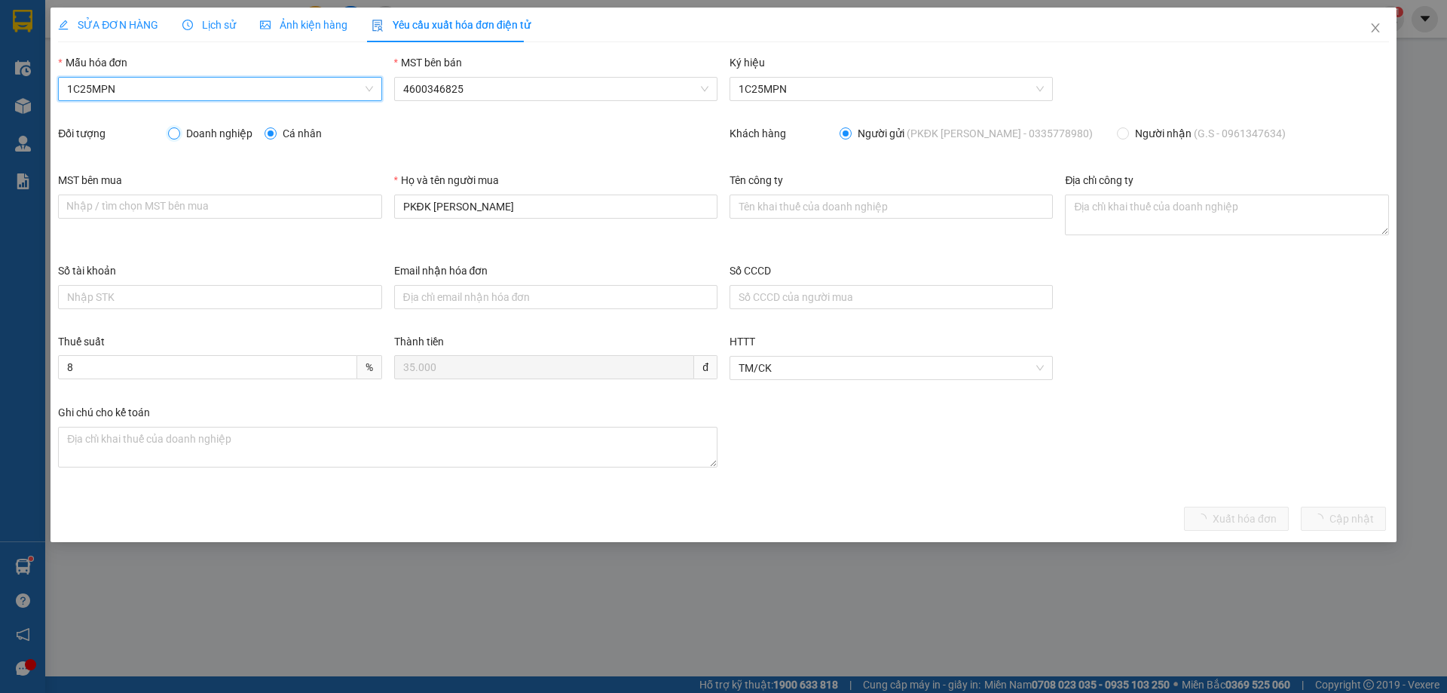
radio input "false"
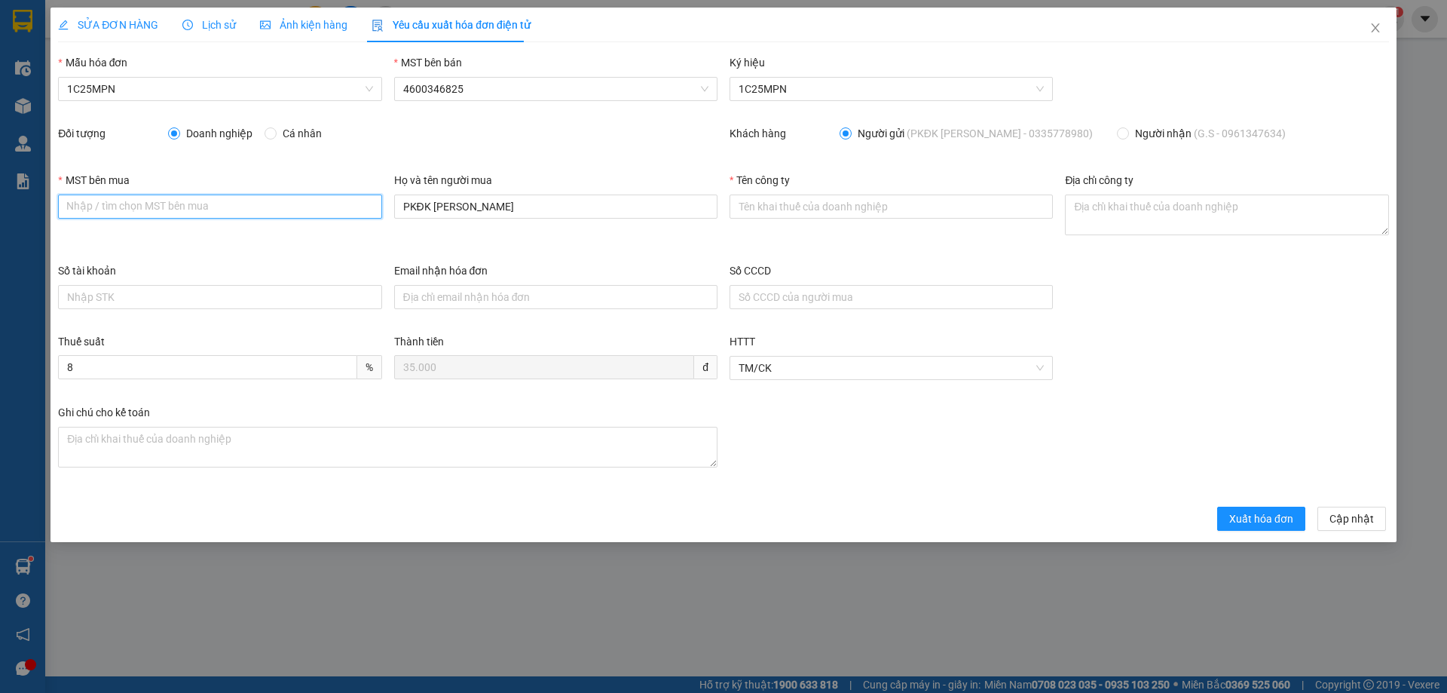
click at [160, 216] on input "MST bên mua" at bounding box center [219, 206] width 323 height 24
paste input "0315977568"
type input "0315977568"
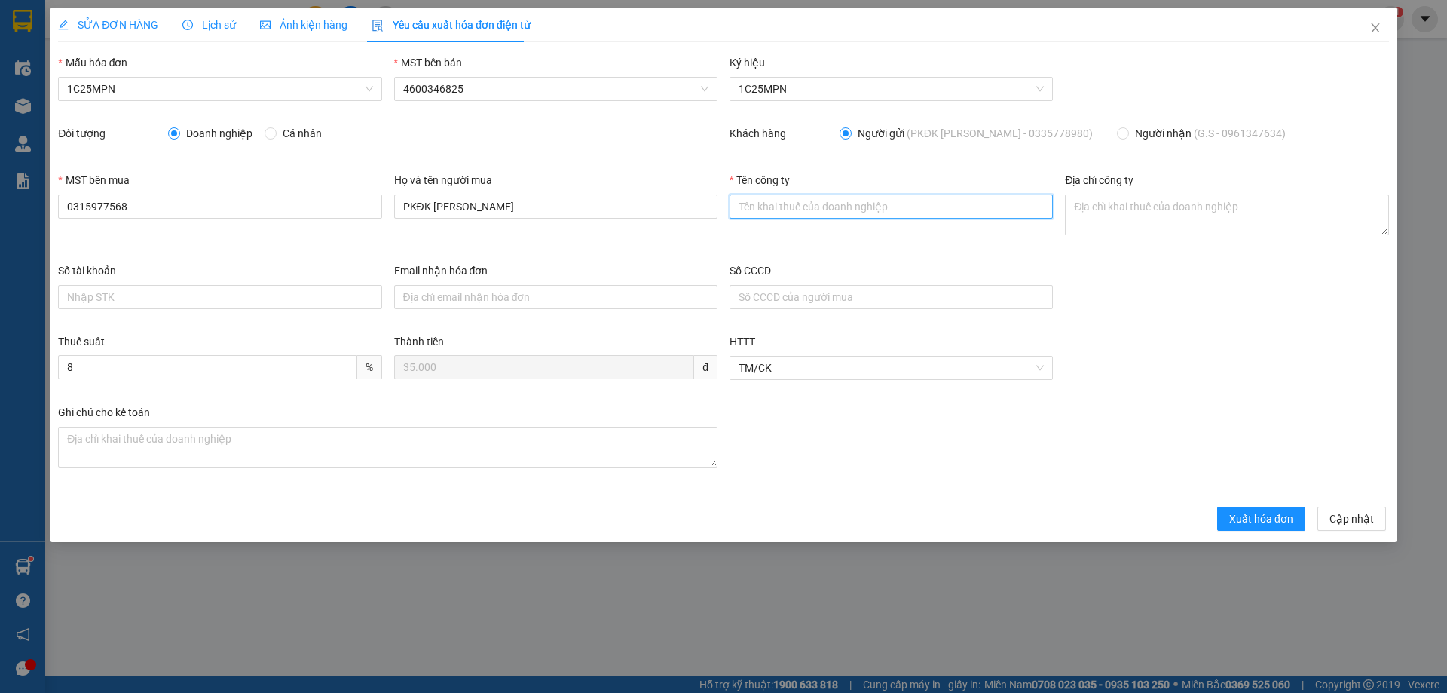
click at [791, 211] on input "Tên công ty" at bounding box center [890, 206] width 323 height 24
paste input "CÔNG TY TNHH GENE SOLUTIONS LAB"
type input "CÔNG TY TNHH GENE SOLUTIONS LAB"
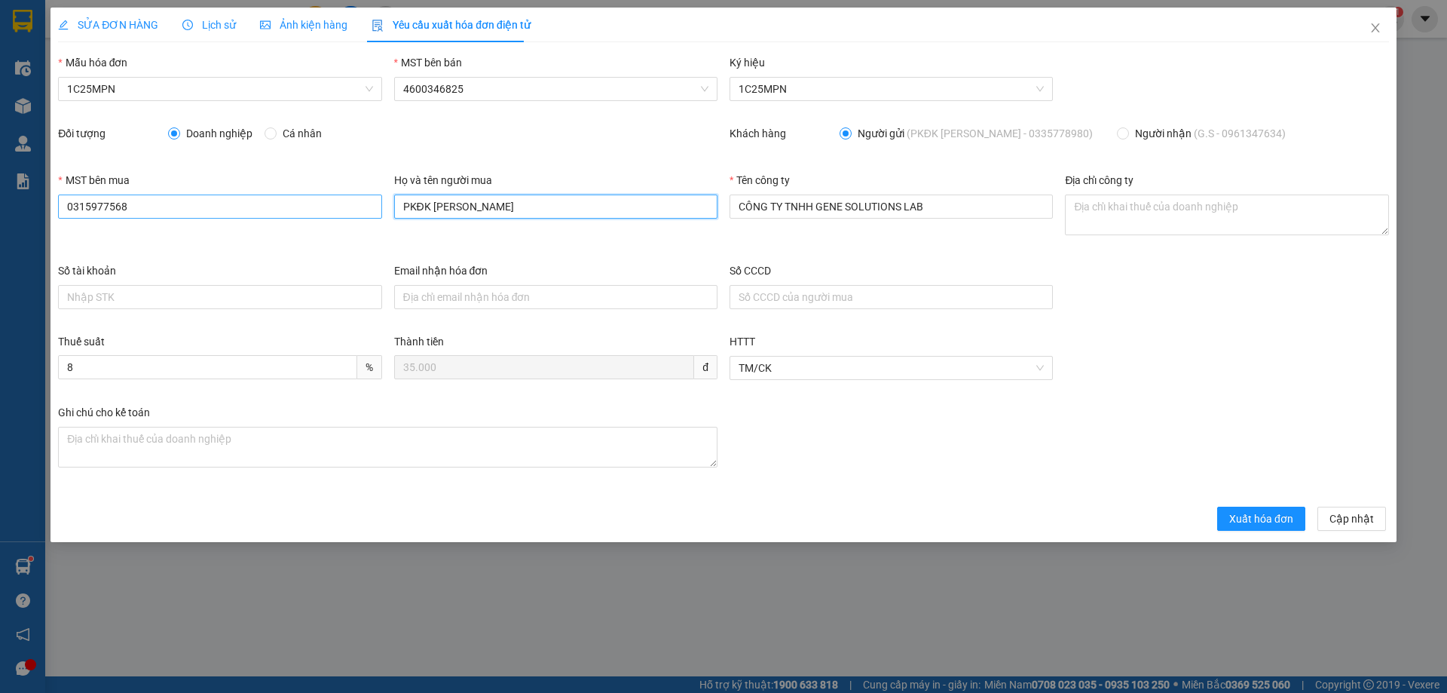
drag, startPoint x: 454, startPoint y: 210, endPoint x: 323, endPoint y: 210, distance: 131.1
click at [323, 210] on div "MST bên mua 0315977568 Họ và tên người mua PKĐK MINH ĐỨC Tên công [PERSON_NAME]…" at bounding box center [723, 217] width 1343 height 90
paste input "CÔNG TY TNHH GENE SOLUTIONS LAB"
type input "CÔNG TY TNHH GENE SOLUTIONS LAB"
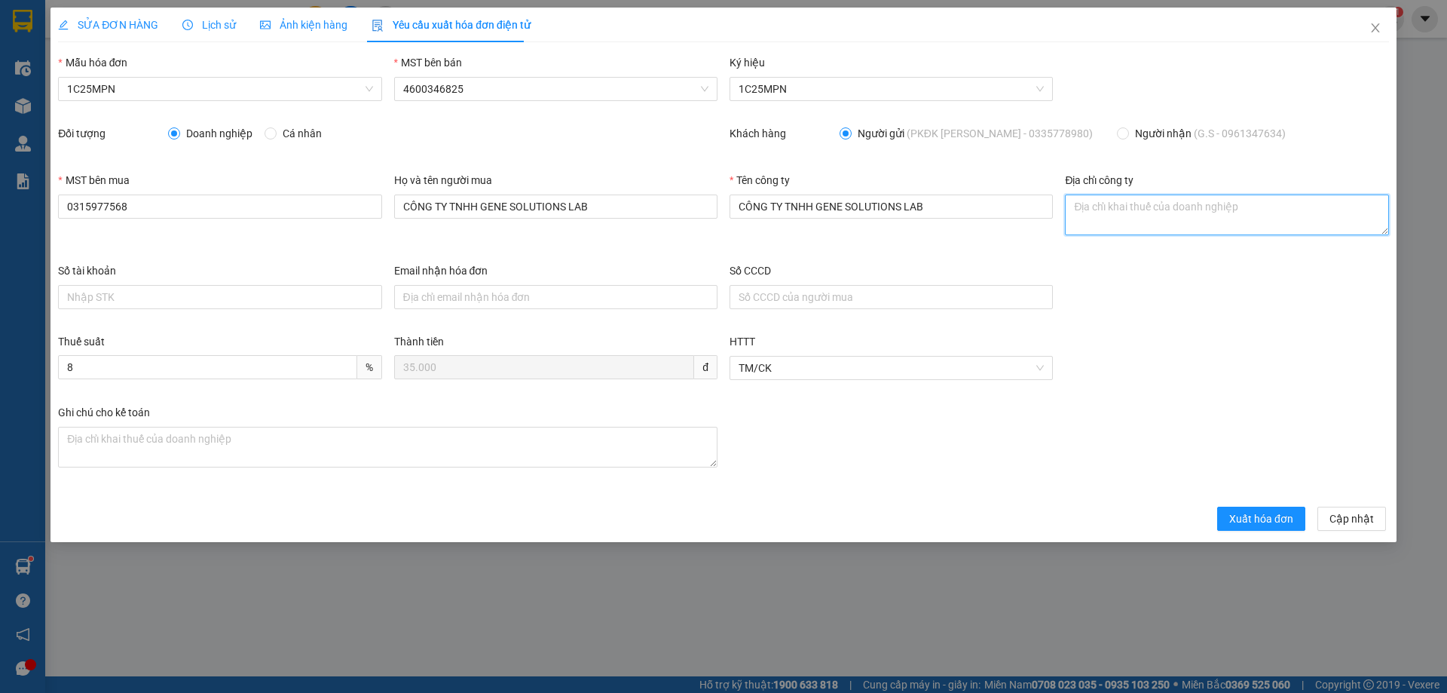
click at [1081, 209] on textarea "Địa chỉ công ty" at bounding box center [1226, 214] width 323 height 41
paste textarea "Tầng 3, [PERSON_NAME] 301, Tòa nhà WMC, [STREET_ADDRESS][PERSON_NAME][PERSON_NA…"
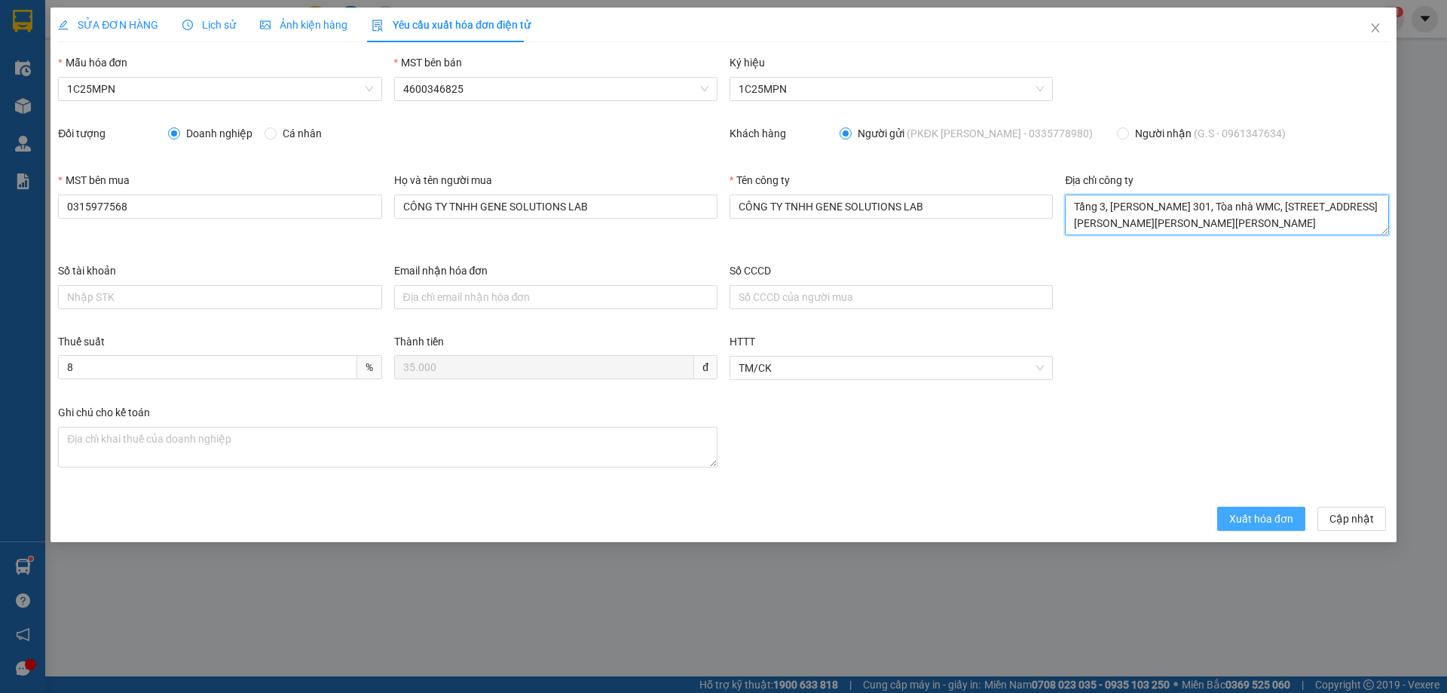
type textarea "Tầng 3, [PERSON_NAME] 301, Tòa nhà WMC, [STREET_ADDRESS][PERSON_NAME][PERSON_NA…"
click at [1240, 521] on span "Xuất hóa đơn" at bounding box center [1261, 518] width 64 height 17
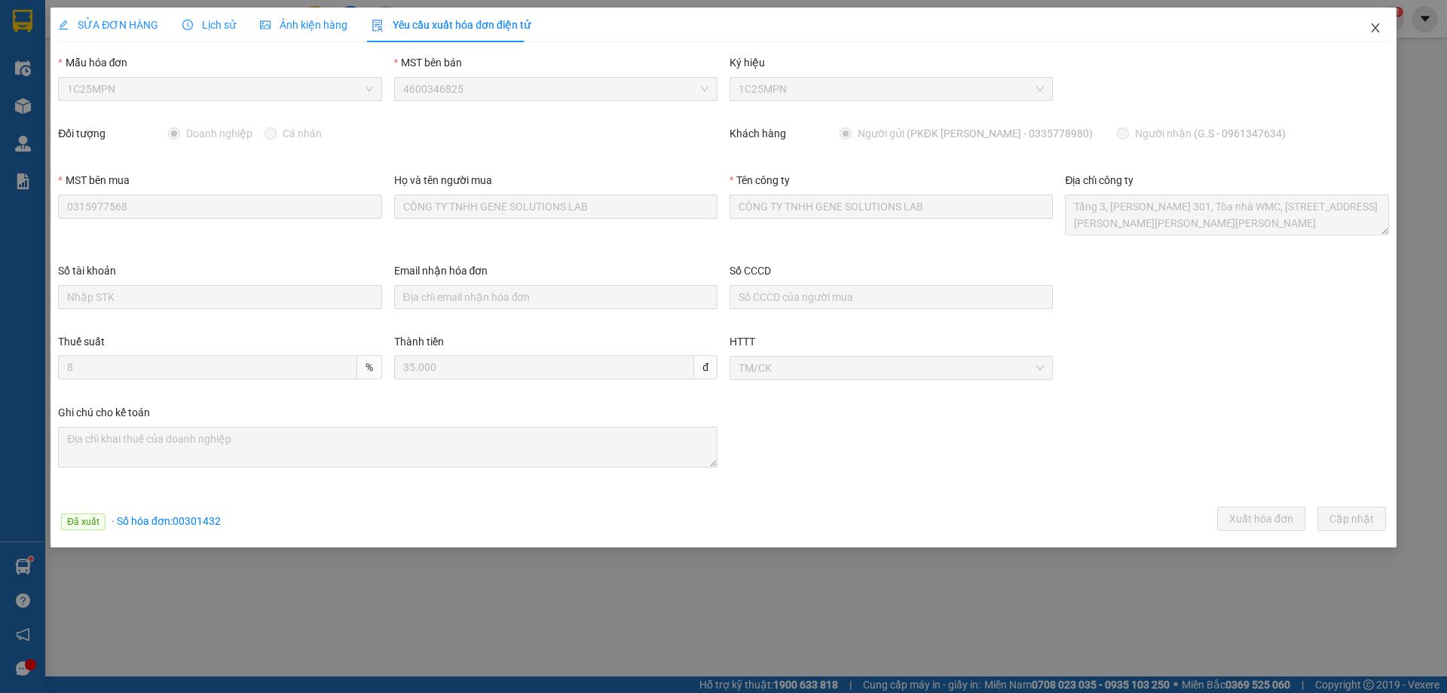
drag, startPoint x: 1374, startPoint y: 30, endPoint x: 265, endPoint y: 40, distance: 1108.5
click at [1370, 30] on icon "close" at bounding box center [1375, 28] width 12 height 12
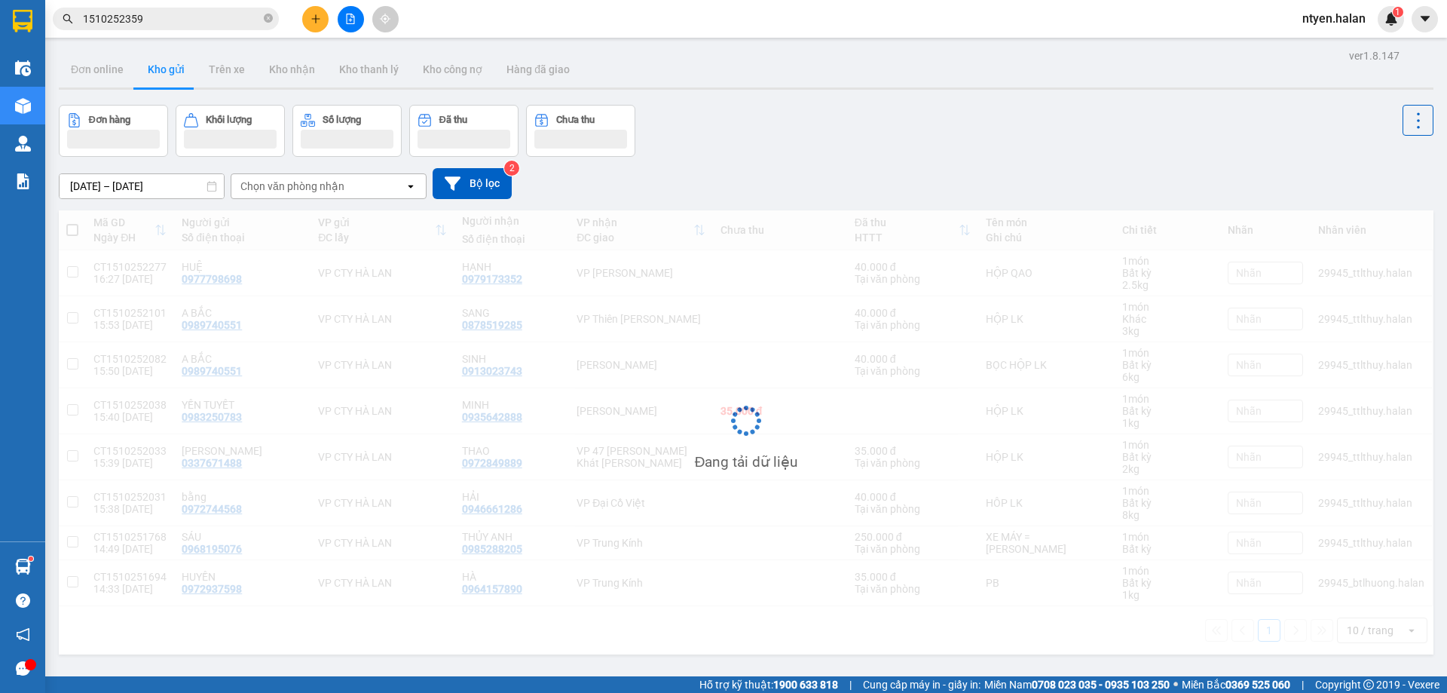
click at [158, 25] on input "1510252359" at bounding box center [172, 19] width 178 height 17
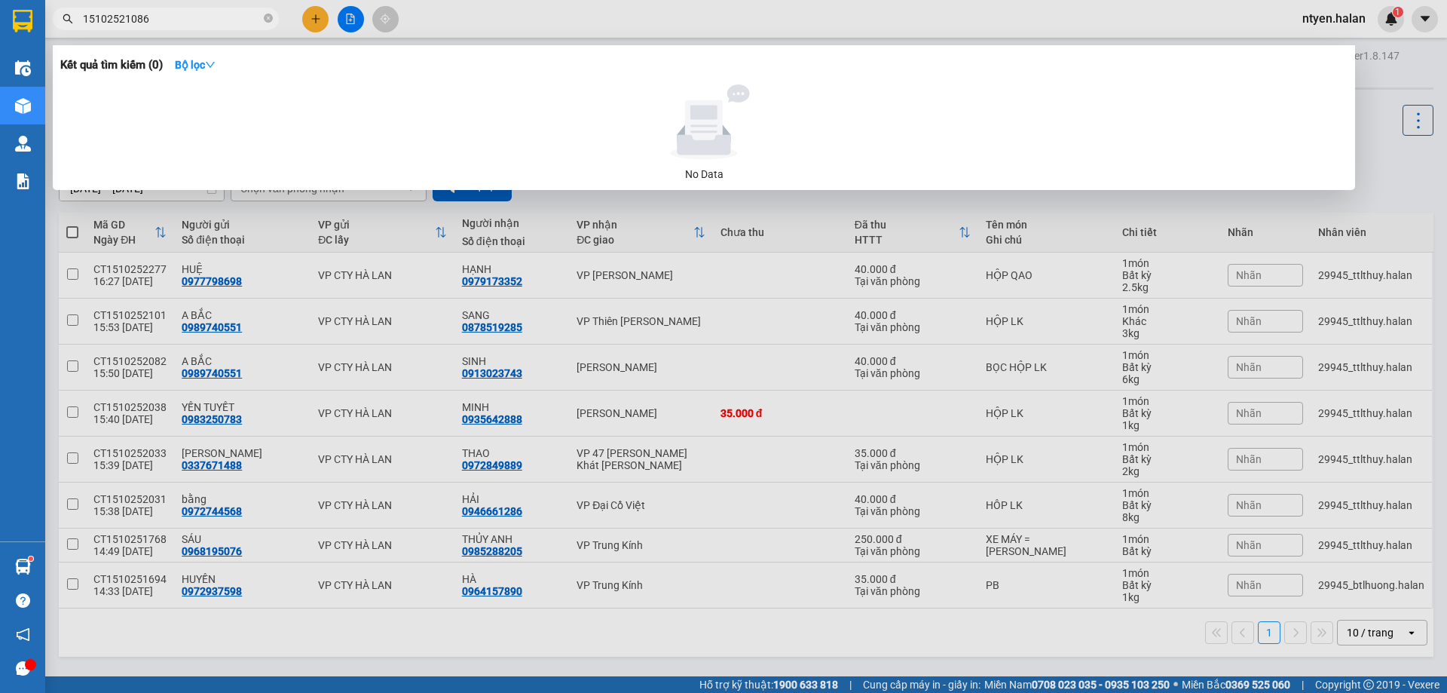
click at [150, 21] on input "15102521086" at bounding box center [172, 19] width 178 height 17
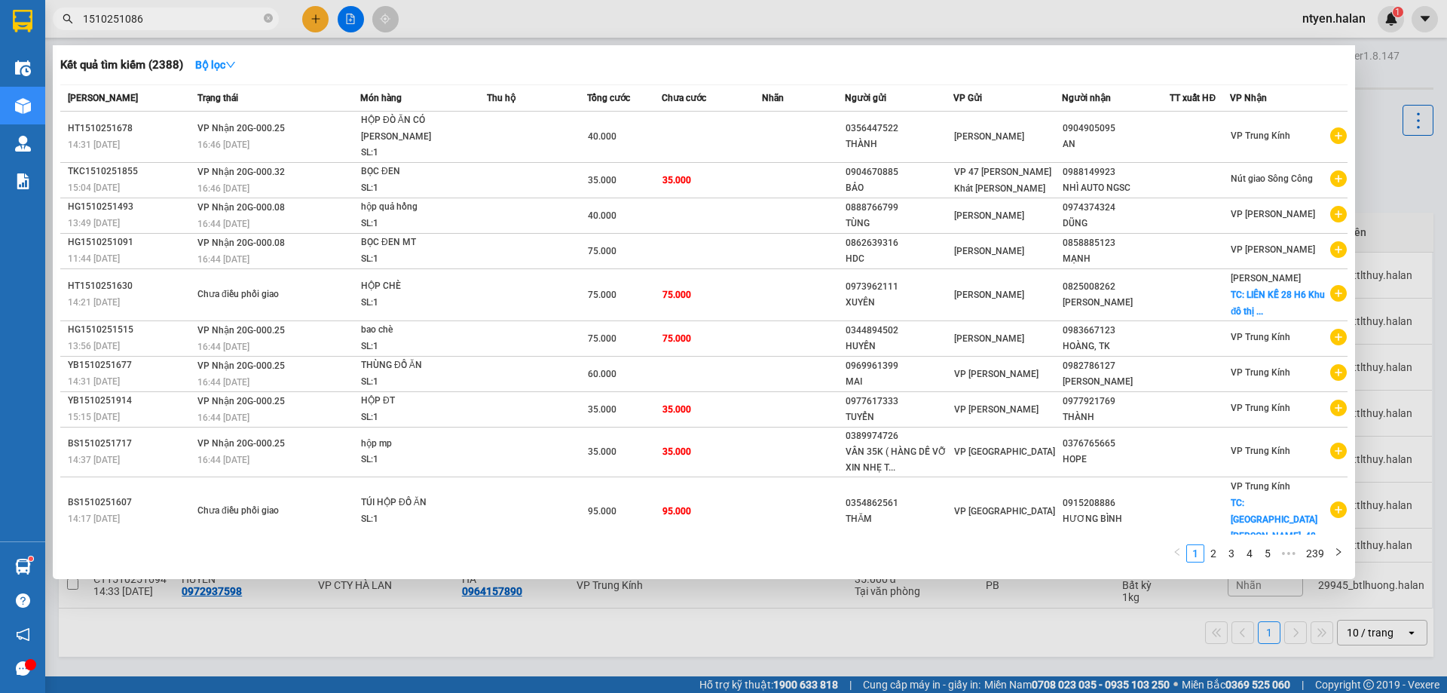
type input "1510251086"
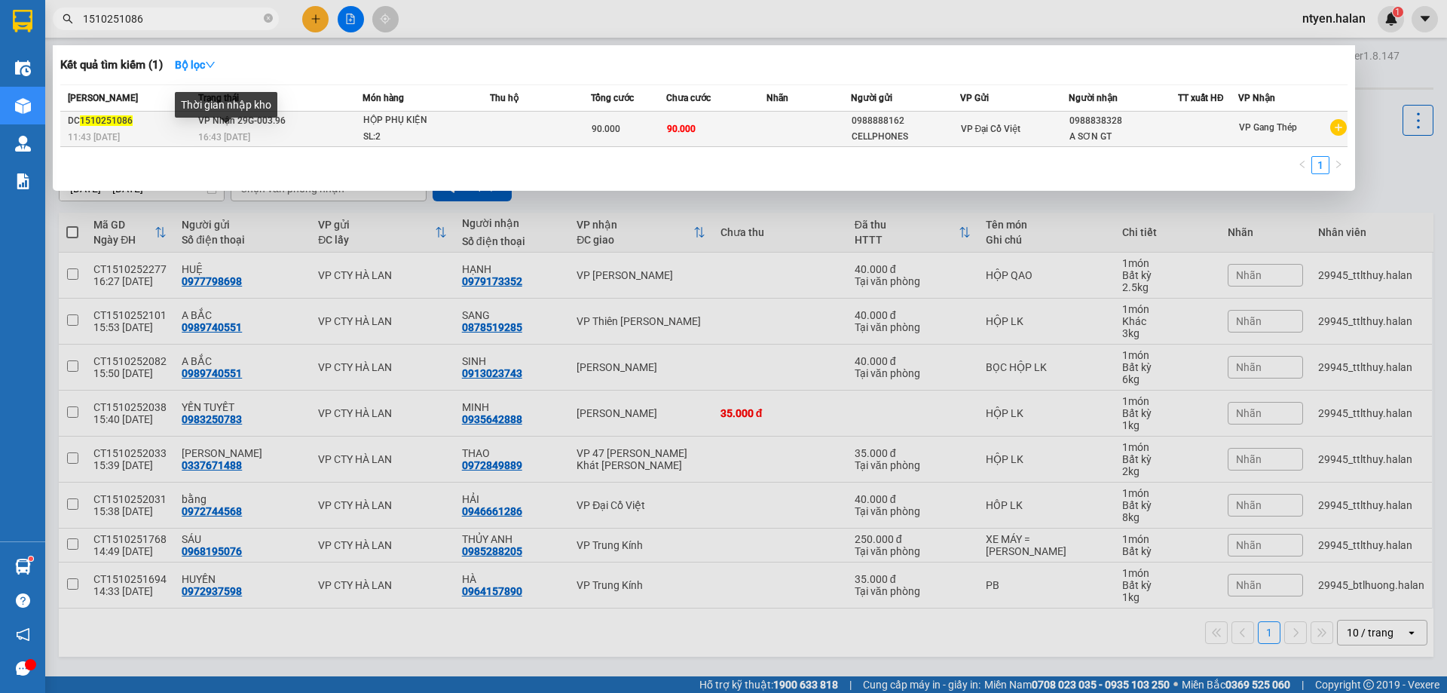
click at [238, 136] on span "16:43 [DATE]" at bounding box center [224, 137] width 52 height 11
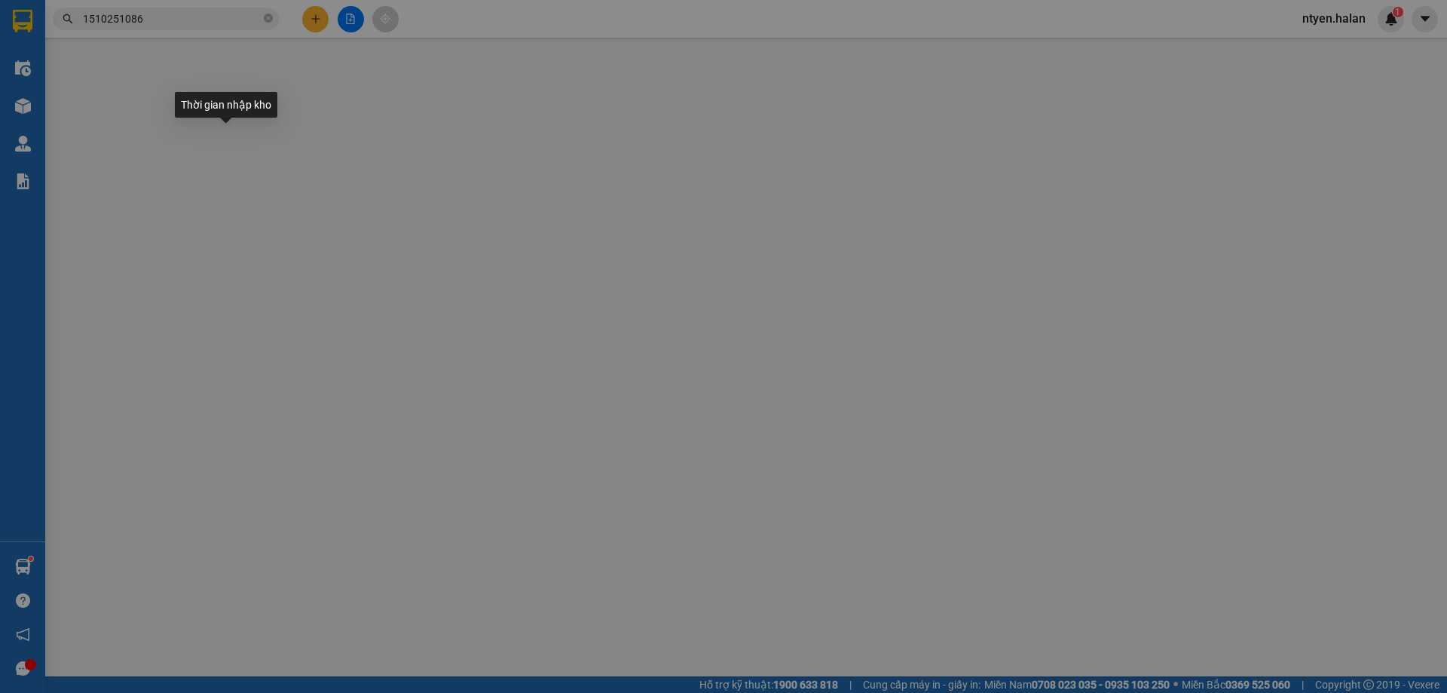
type input "0988888162"
type input "CELLPHONES"
type input "0988838328"
type input "A SƠN GT"
type input "0"
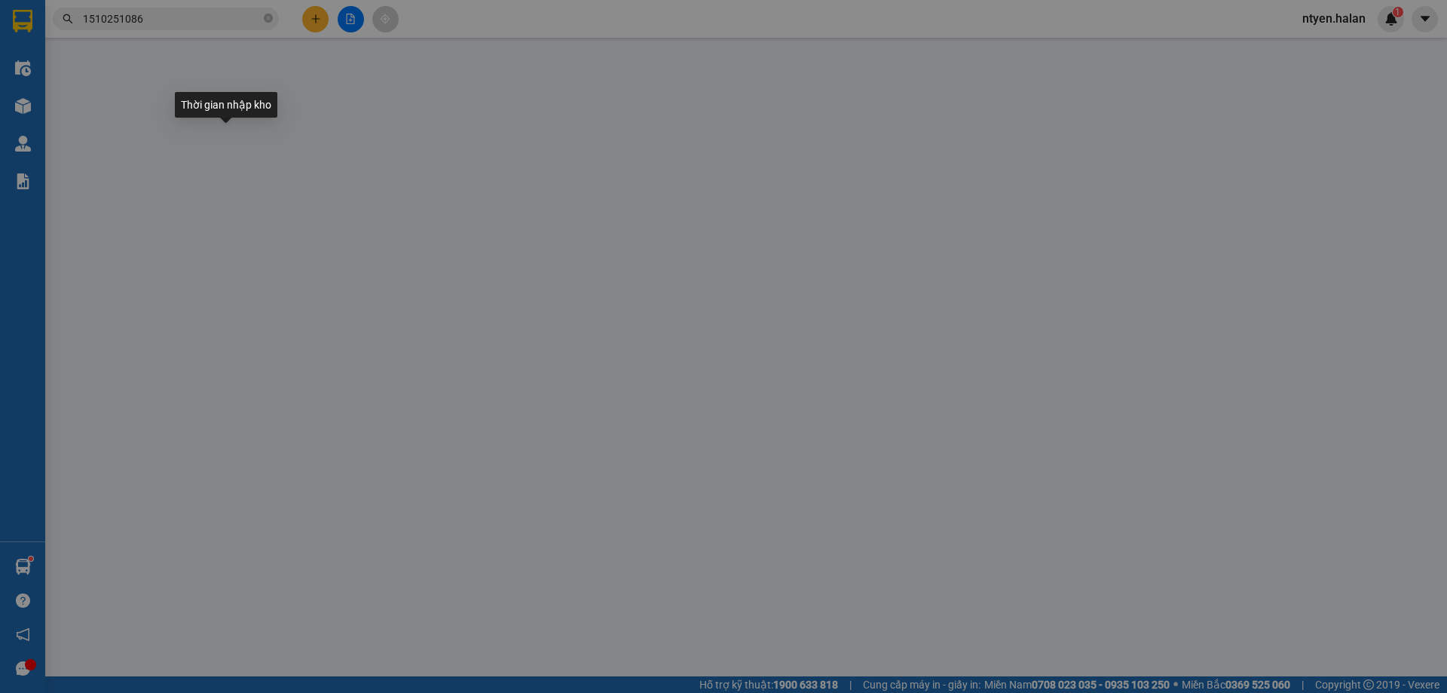
type input "90.000"
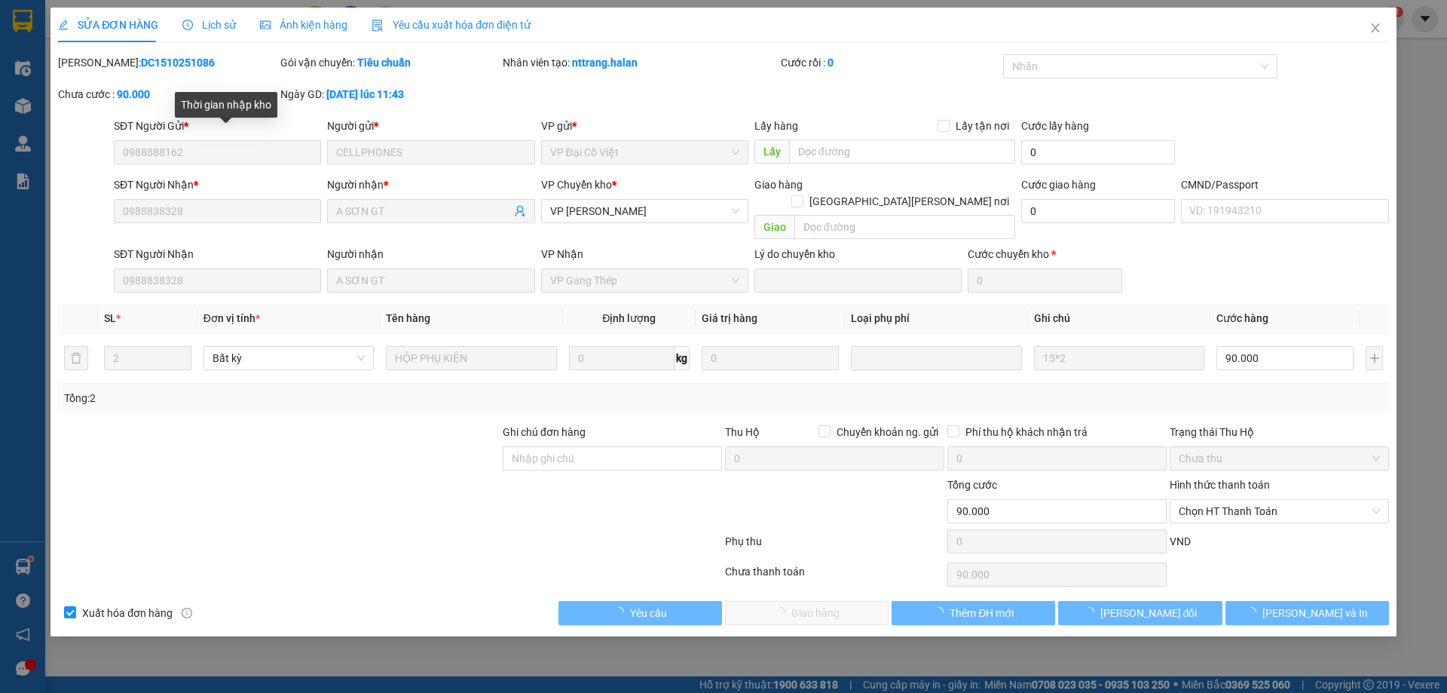
drag, startPoint x: 439, startPoint y: 22, endPoint x: 350, endPoint y: 33, distance: 89.6
click at [438, 23] on span "Yêu cầu xuất hóa đơn điện tử" at bounding box center [451, 25] width 159 height 12
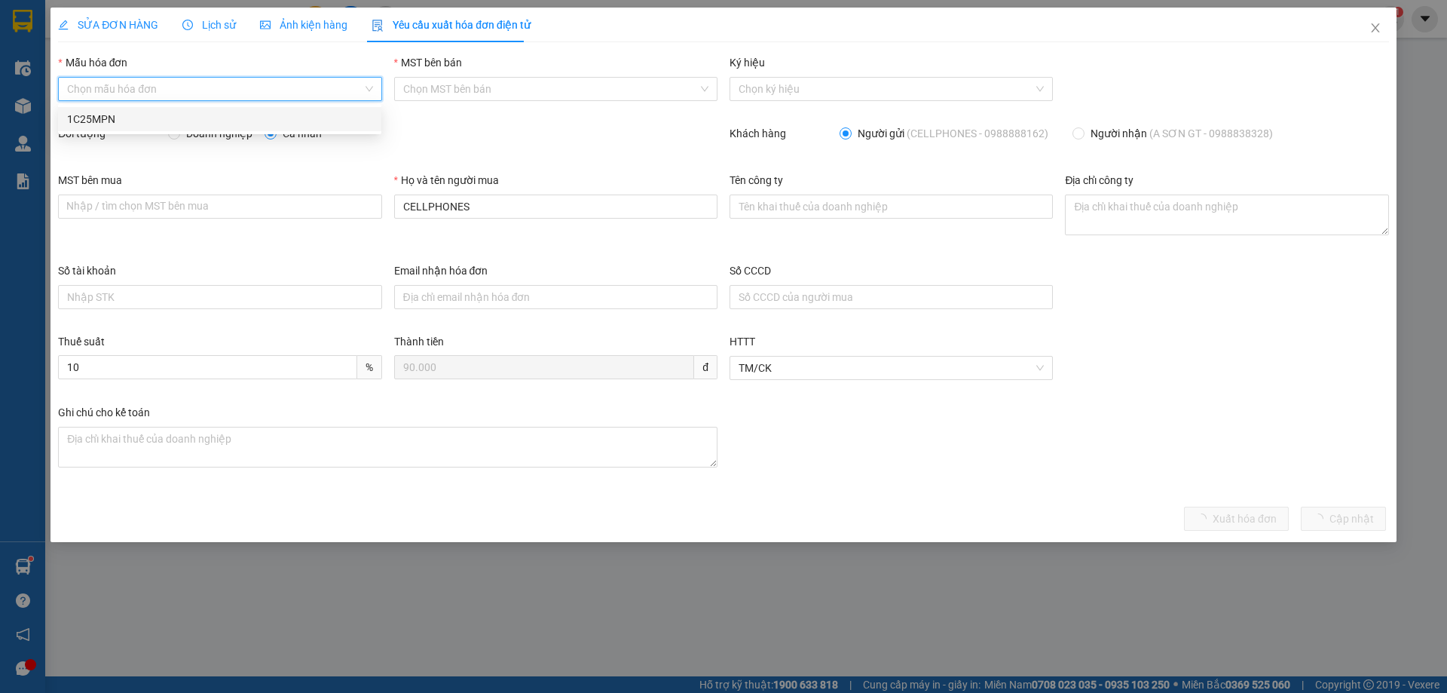
drag, startPoint x: 118, startPoint y: 87, endPoint x: 114, endPoint y: 99, distance: 13.6
click at [118, 88] on input "Mẫu hóa đơn" at bounding box center [214, 89] width 295 height 23
click at [111, 116] on div "1C25MPN" at bounding box center [219, 119] width 305 height 17
type input "8"
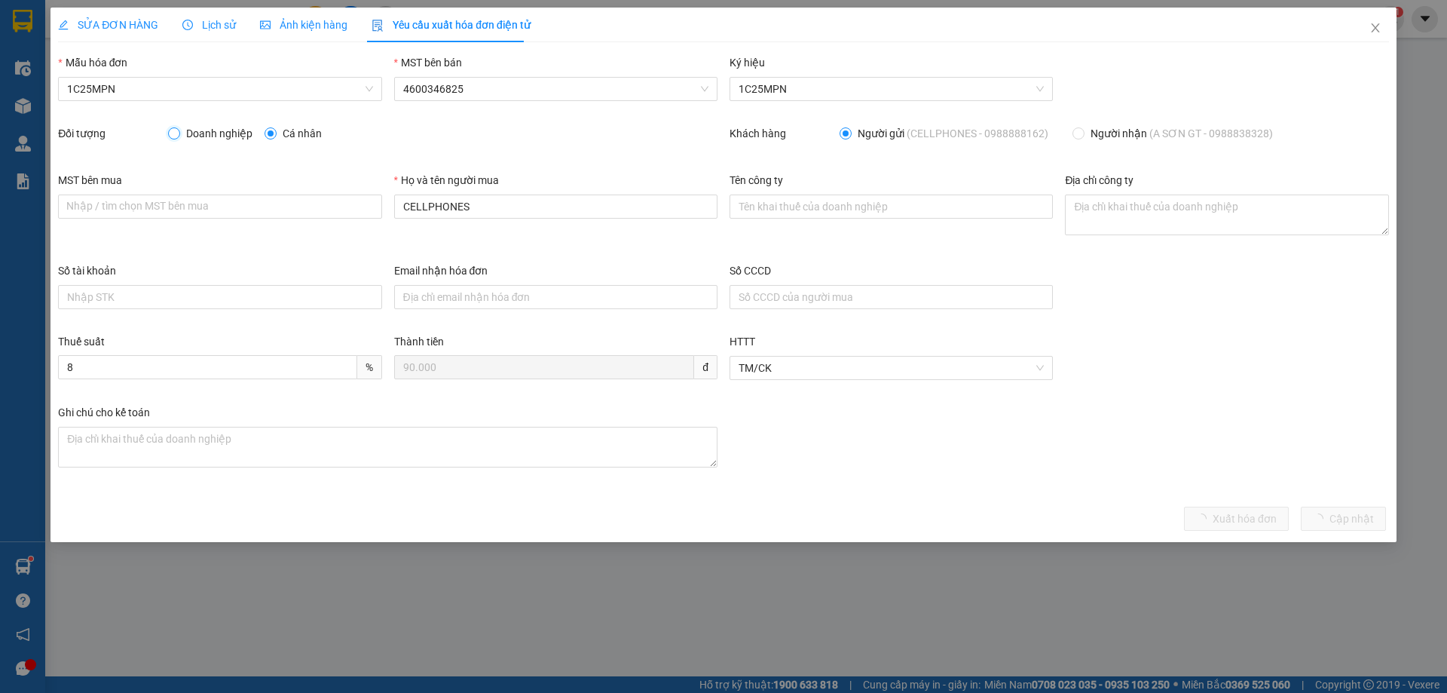
click at [177, 133] on input "Doanh nghiệp" at bounding box center [173, 132] width 11 height 11
radio input "true"
radio input "false"
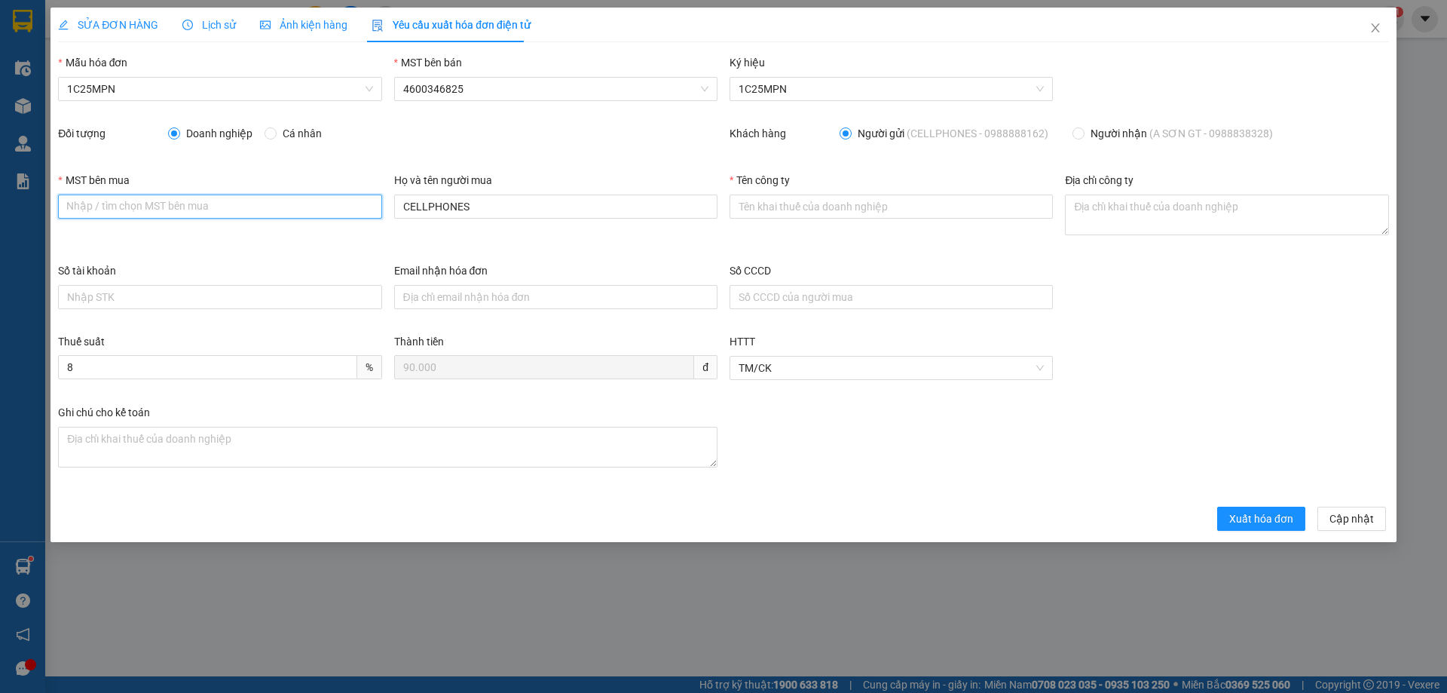
click at [237, 209] on input "MST bên mua" at bounding box center [219, 206] width 323 height 24
paste input "4601603810"
type input "4601603810"
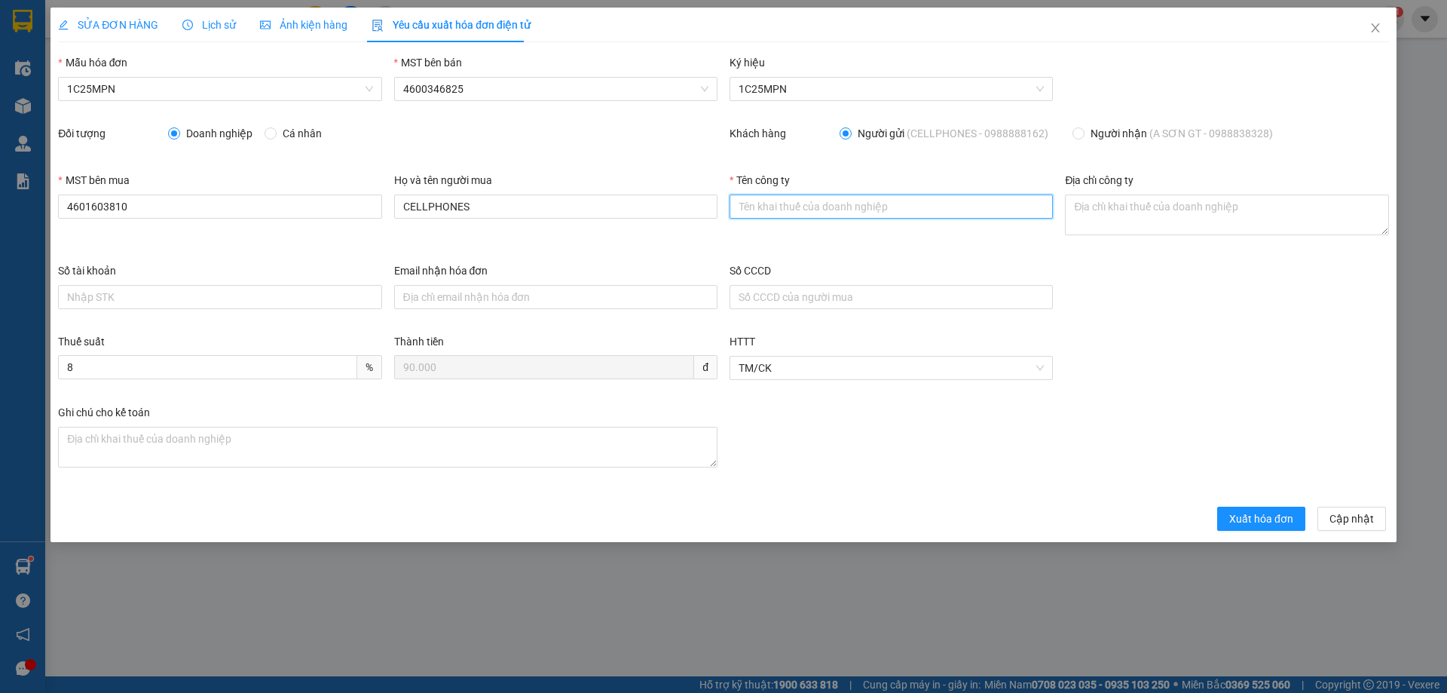
click at [745, 203] on input "Tên công ty" at bounding box center [890, 206] width 323 height 24
paste input "CÔNG TY TNHH DỊCH VỤ PHÂN PHỐI TỔNG HỢP LỘC PHÚ TÀI"
type input "CÔNG TY TNHH DỊCH VỤ PHÂN PHỐI TỔNG HỢP LỘC PHÚ TÀI"
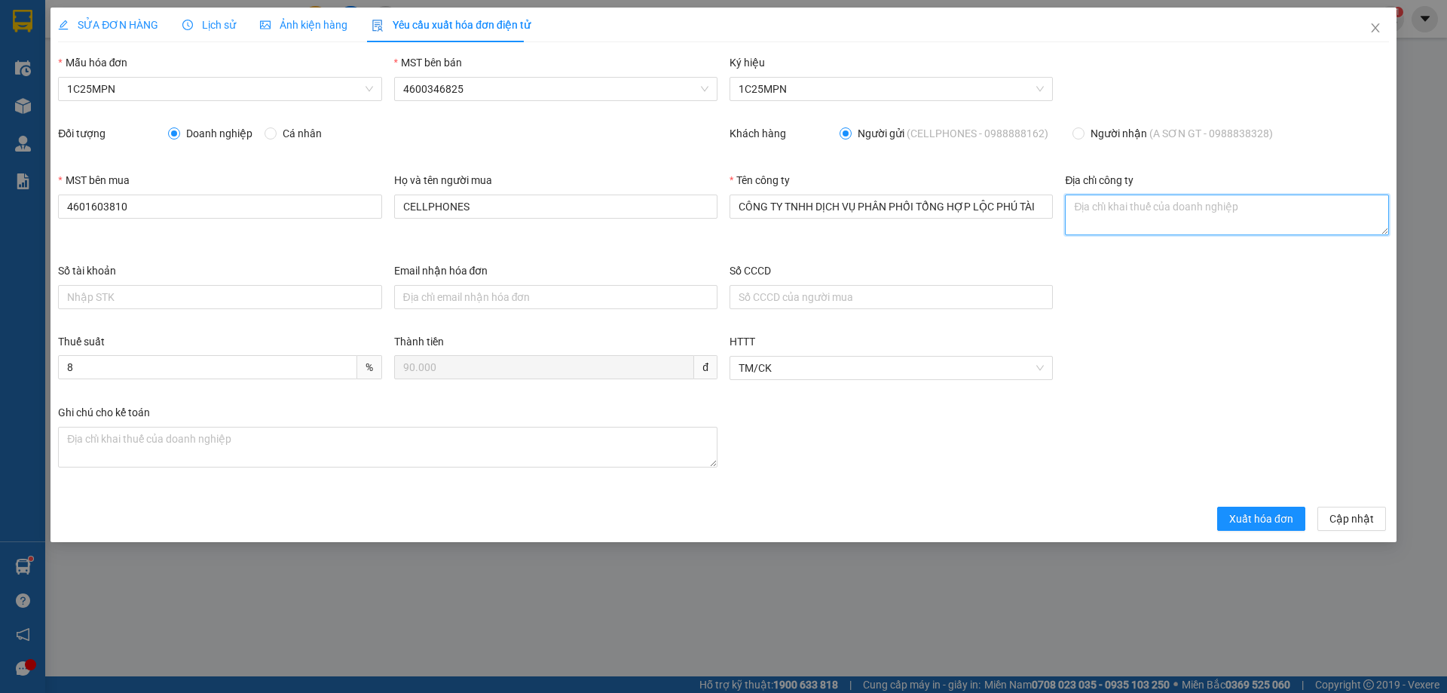
click at [1109, 222] on textarea "Địa chỉ công ty" at bounding box center [1226, 214] width 323 height 41
paste textarea "SN 42- Ngõ 593/1- Đ. Cách [PERSON_NAME] 8 - Tổ 2, [PERSON_NAME] Sàng, Tỉnh [GEO…"
type textarea "SN 42- Ngõ 593/1- Đ. Cách [PERSON_NAME] 8 - Tổ 2, [PERSON_NAME] Sàng, Tỉnh [GEO…"
drag, startPoint x: 91, startPoint y: 27, endPoint x: 196, endPoint y: 28, distance: 104.7
click at [91, 28] on span "SỬA ĐƠN HÀNG" at bounding box center [108, 25] width 100 height 12
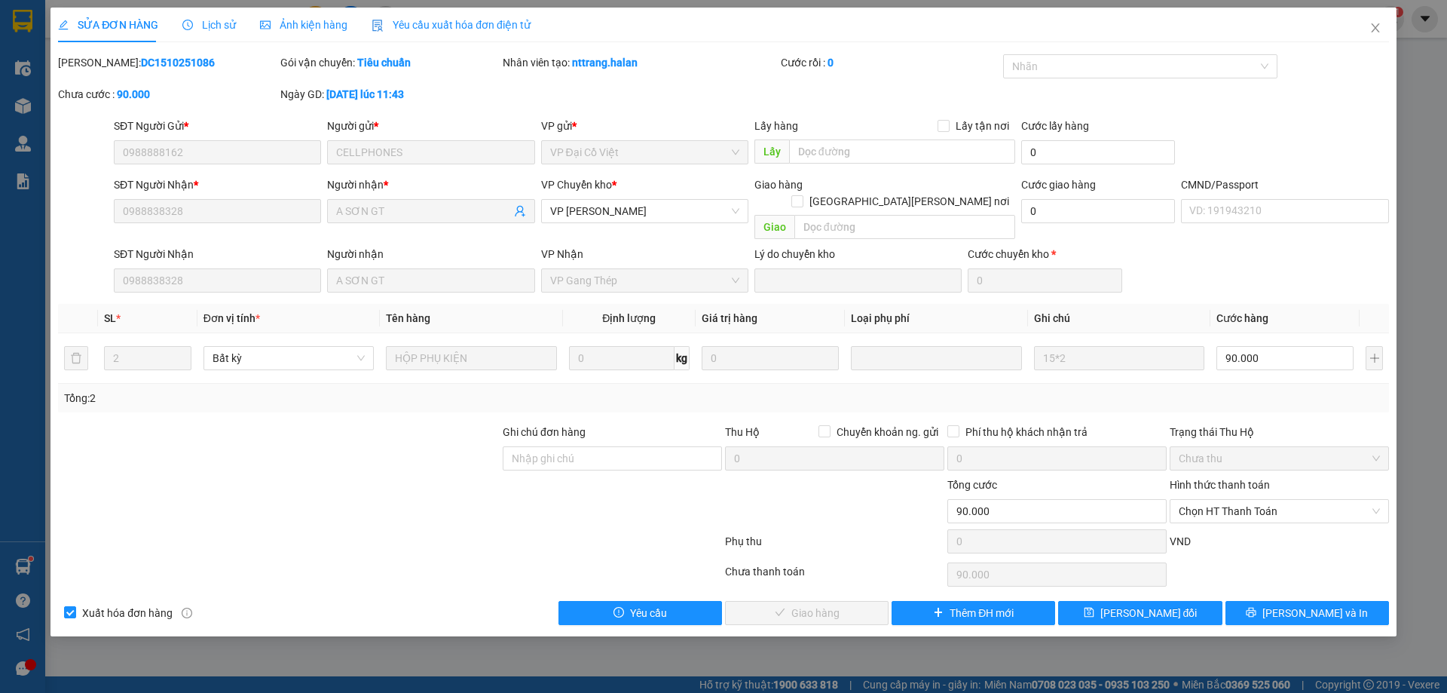
click at [415, 20] on span "Yêu cầu xuất hóa đơn điện tử" at bounding box center [451, 25] width 159 height 12
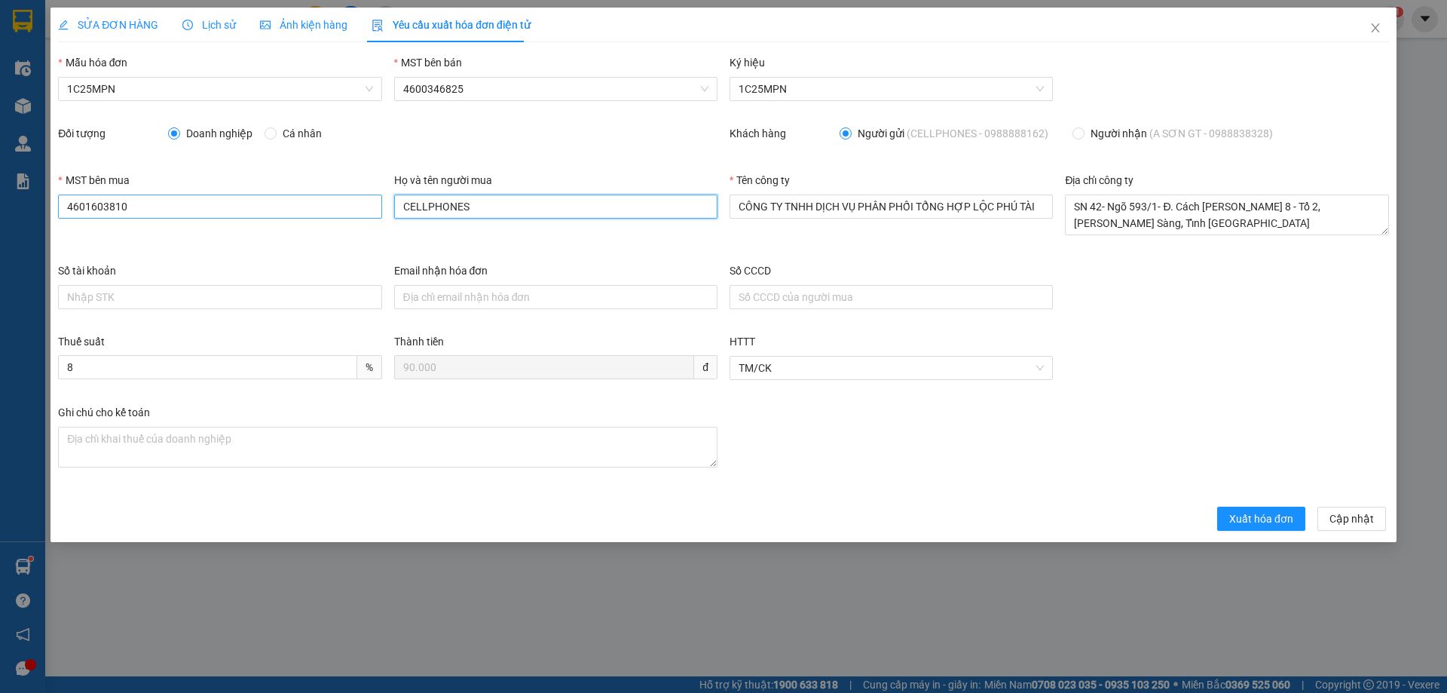
drag, startPoint x: 457, startPoint y: 214, endPoint x: 310, endPoint y: 203, distance: 147.4
click at [338, 213] on div "MST bên mua 4601603810 Họ và tên người mua CELLPHONES Tên công [PERSON_NAME] TY…" at bounding box center [723, 217] width 1343 height 90
type input "sơn"
click at [1264, 515] on span "Xuất hóa đơn" at bounding box center [1261, 518] width 64 height 17
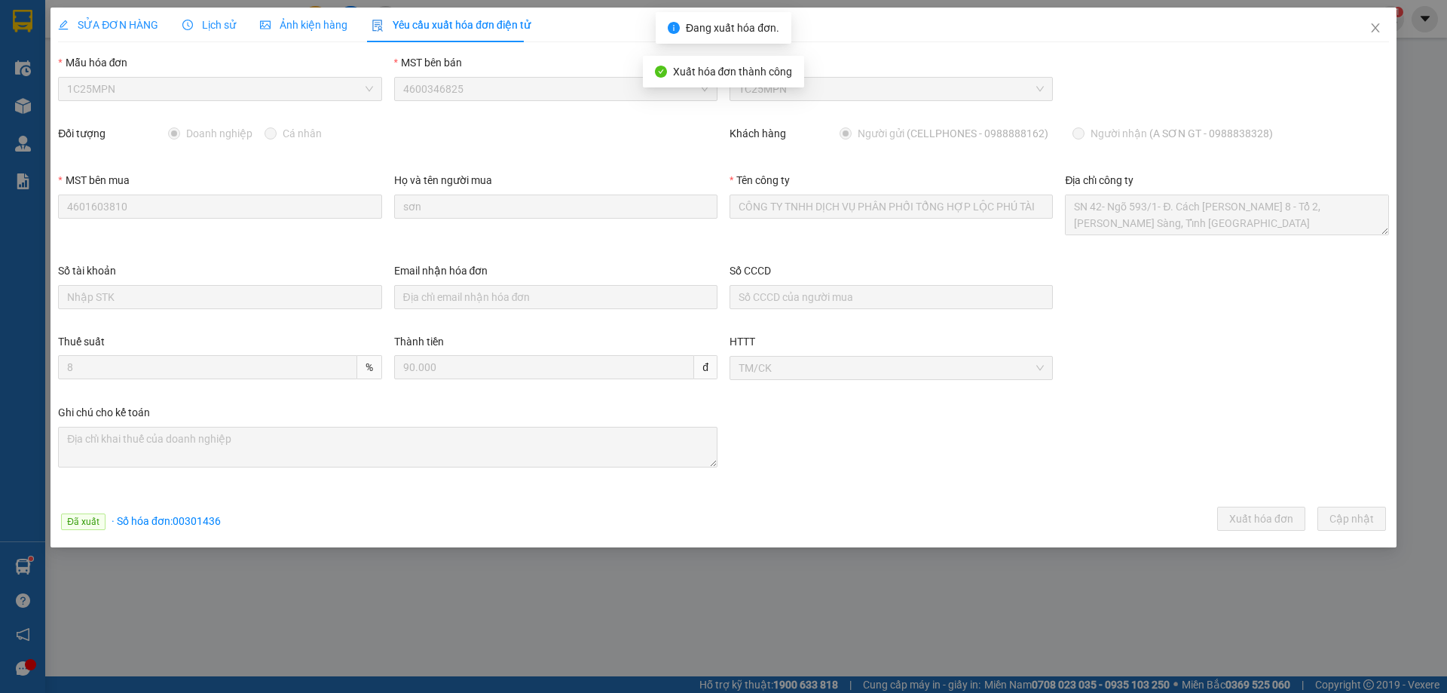
click at [210, 520] on span "· Số [PERSON_NAME]: 00301436" at bounding box center [166, 521] width 109 height 12
